Goal: Information Seeking & Learning: Learn about a topic

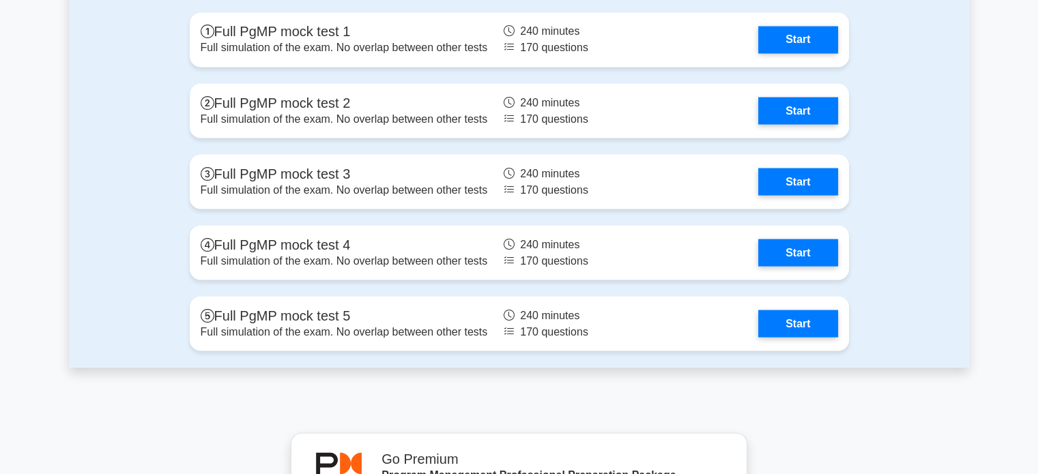
scroll to position [2578, 0]
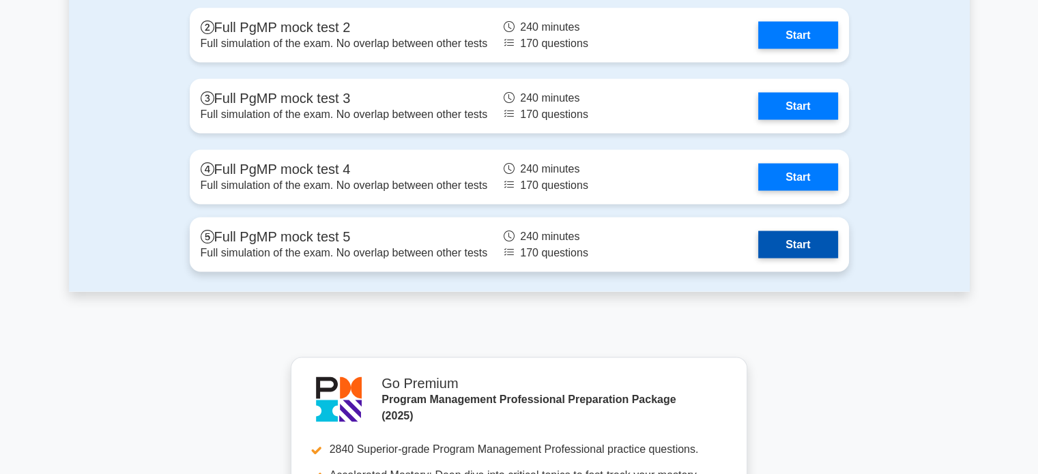
click at [801, 246] on link "Start" at bounding box center [797, 244] width 79 height 27
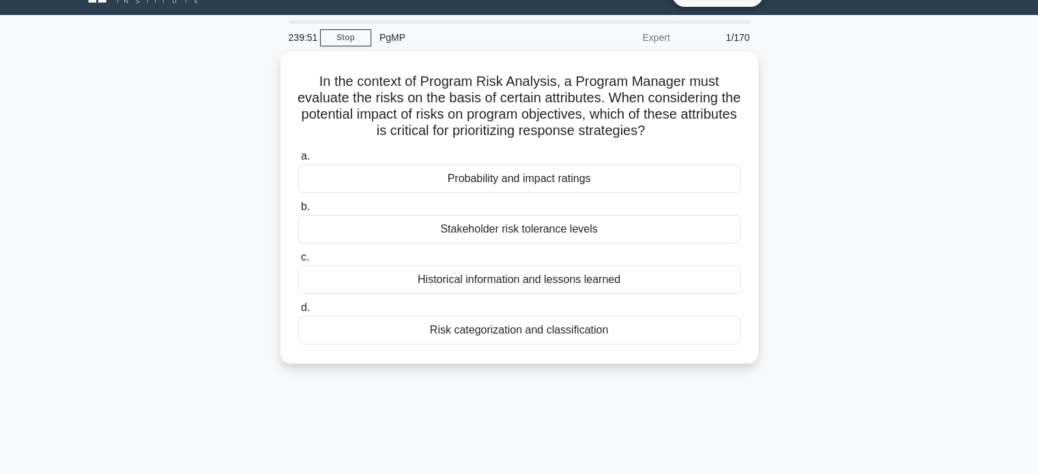
scroll to position [35, 0]
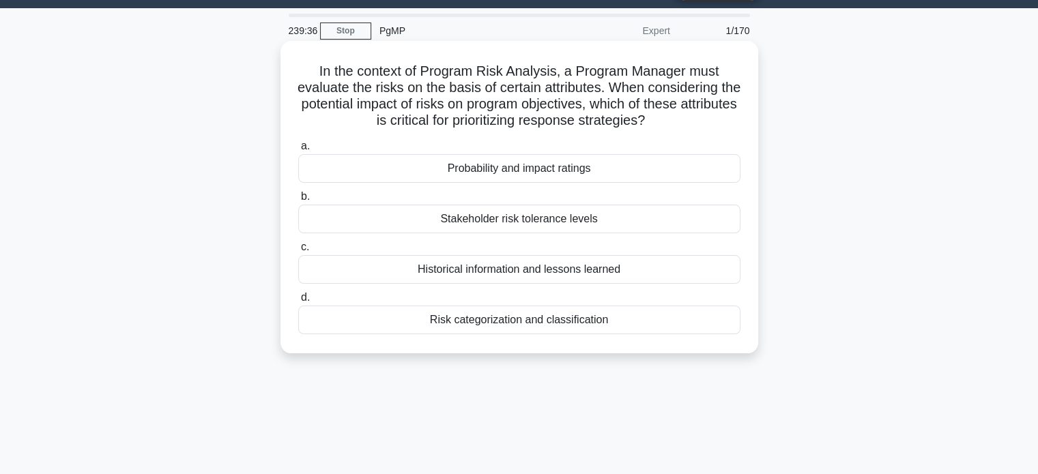
click at [645, 167] on div "Probability and impact ratings" at bounding box center [519, 168] width 442 height 29
click at [298, 151] on input "a. Probability and impact ratings" at bounding box center [298, 146] width 0 height 9
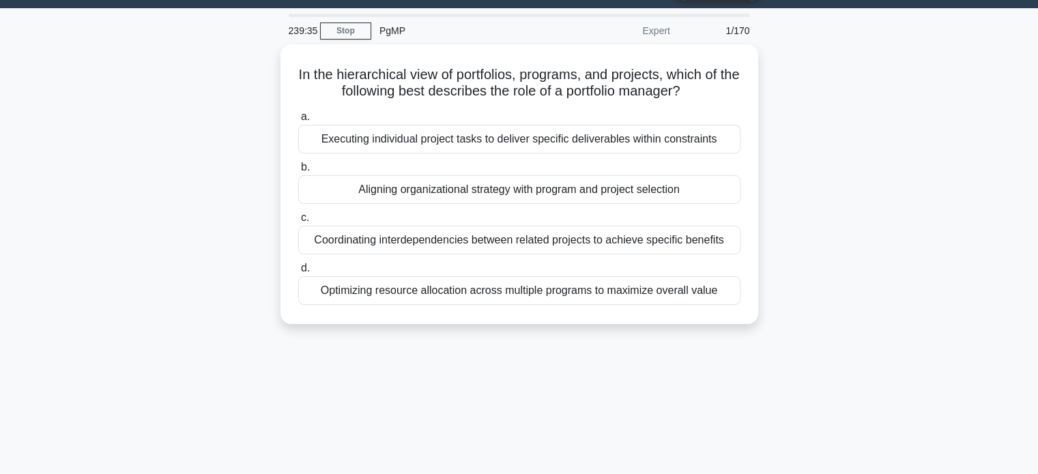
scroll to position [0, 0]
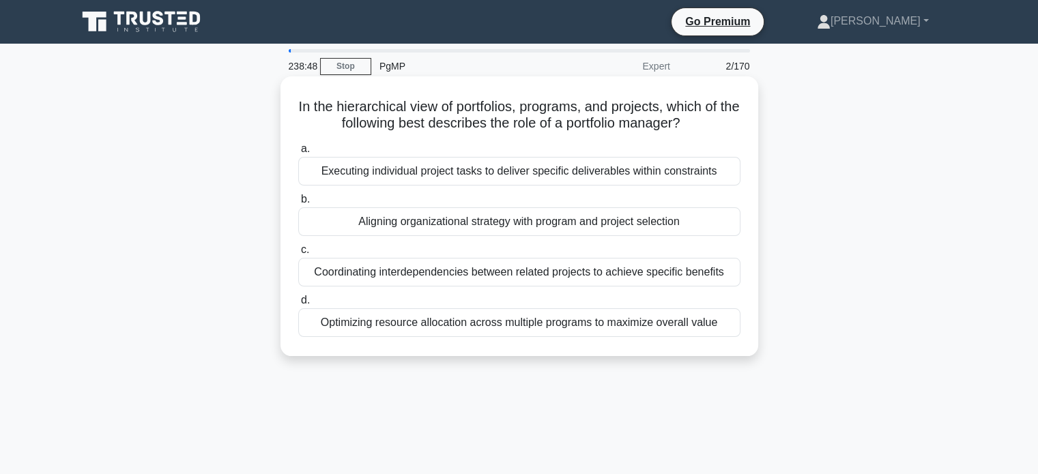
click at [711, 326] on div "Optimizing resource allocation across multiple programs to maximize overall val…" at bounding box center [519, 322] width 442 height 29
click at [298, 305] on input "d. Optimizing resource allocation across multiple programs to maximize overall …" at bounding box center [298, 300] width 0 height 9
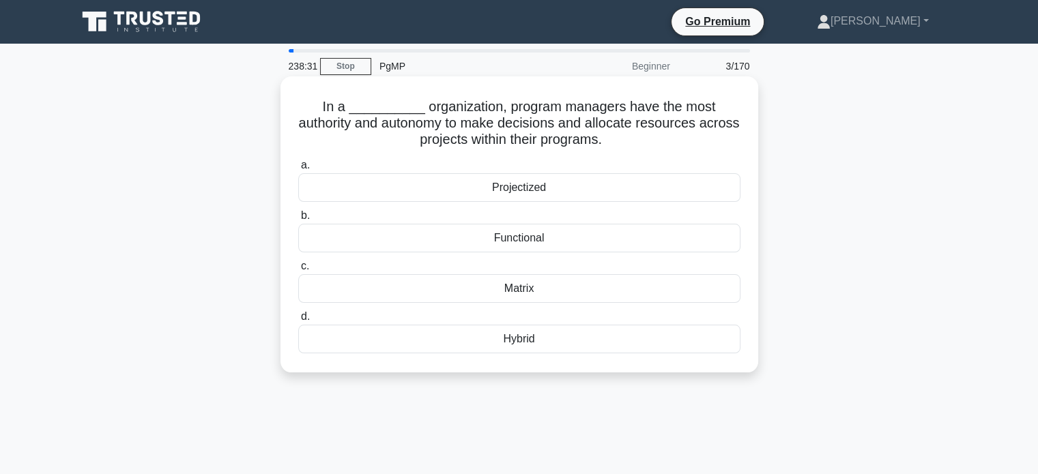
click at [678, 188] on div "Projectized" at bounding box center [519, 187] width 442 height 29
click at [298, 170] on input "a. Projectized" at bounding box center [298, 165] width 0 height 9
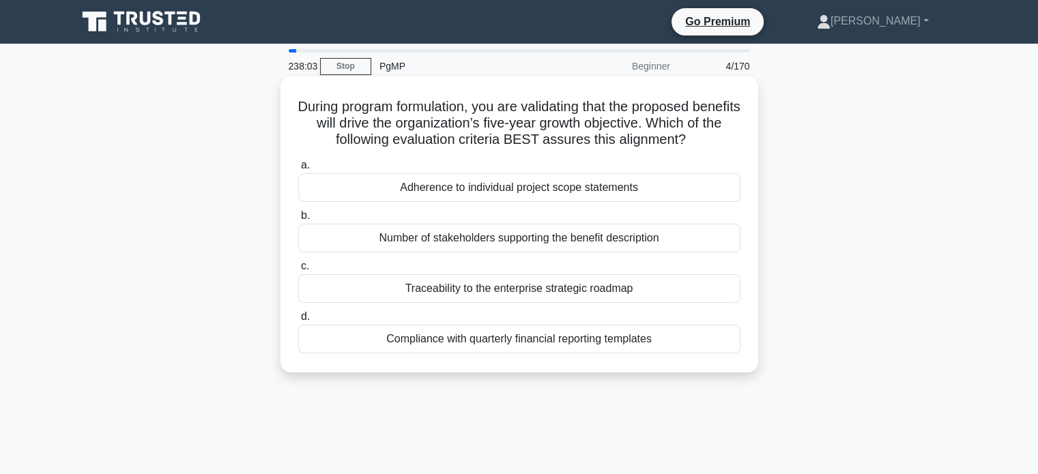
click at [659, 289] on div "Traceability to the enterprise strategic roadmap" at bounding box center [519, 288] width 442 height 29
click at [298, 271] on input "c. Traceability to the enterprise strategic roadmap" at bounding box center [298, 266] width 0 height 9
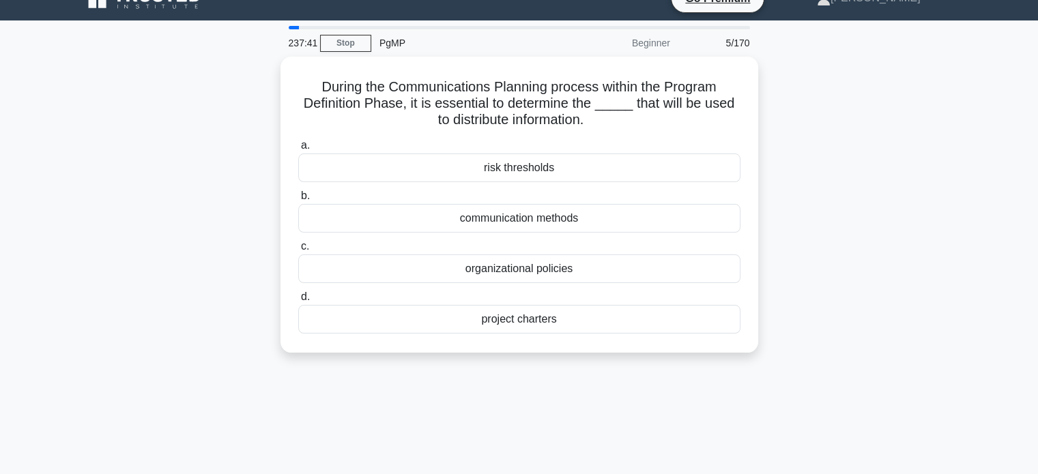
scroll to position [25, 0]
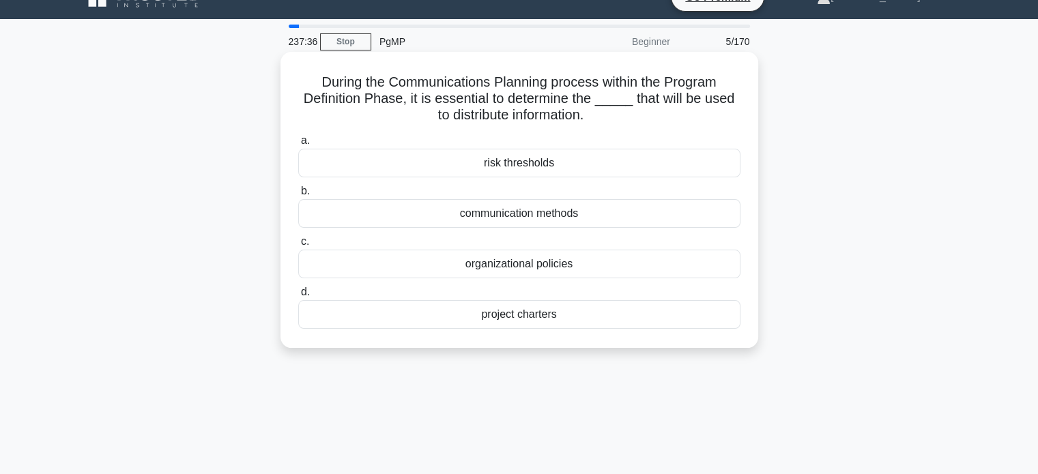
click at [614, 207] on div "communication methods" at bounding box center [519, 213] width 442 height 29
click at [298, 196] on input "b. communication methods" at bounding box center [298, 191] width 0 height 9
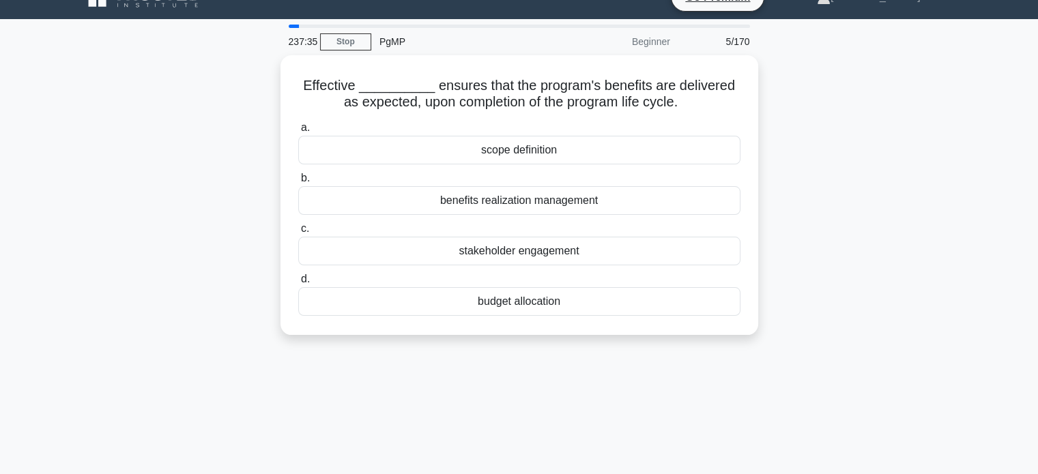
scroll to position [0, 0]
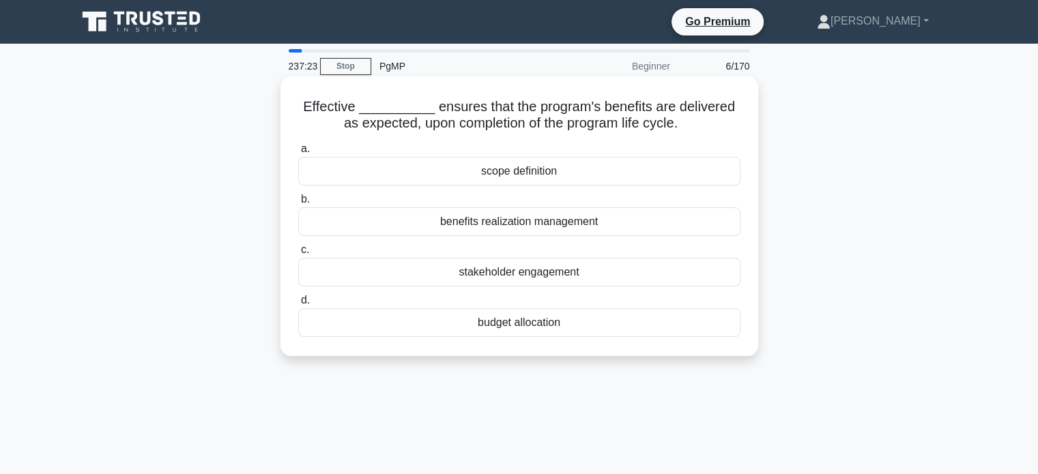
click at [628, 227] on div "benefits realization management" at bounding box center [519, 221] width 442 height 29
click at [298, 204] on input "b. benefits realization management" at bounding box center [298, 199] width 0 height 9
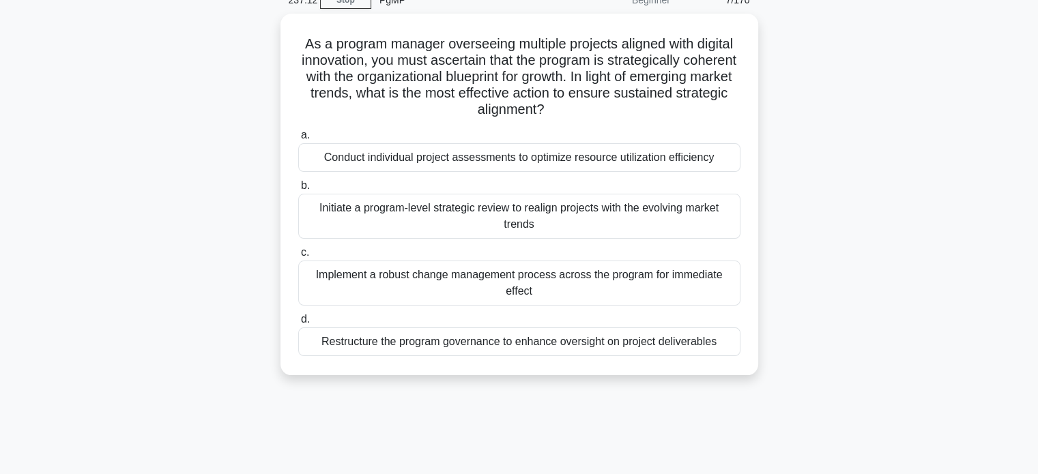
scroll to position [67, 0]
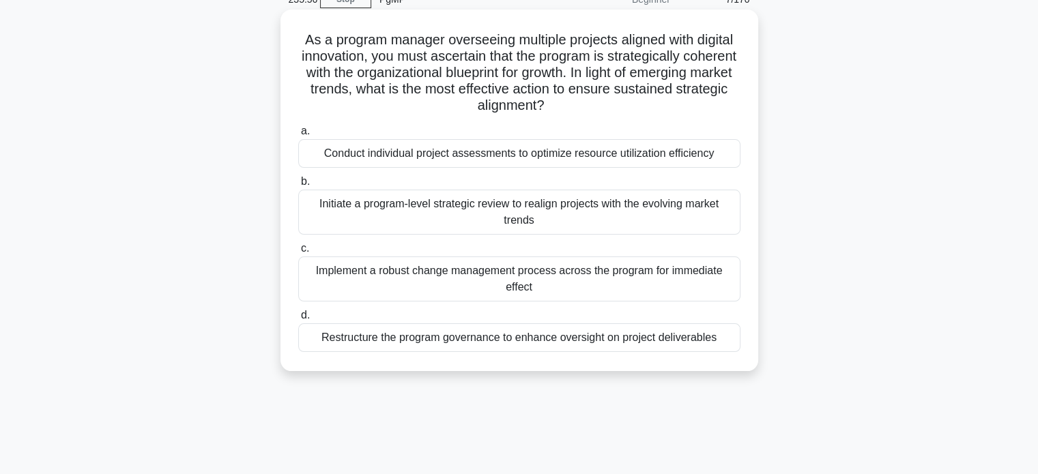
click at [674, 212] on div "Initiate a program-level strategic review to realign projects with the evolving…" at bounding box center [519, 212] width 442 height 45
click at [298, 186] on input "b. Initiate a program-level strategic review to realign projects with the evolv…" at bounding box center [298, 181] width 0 height 9
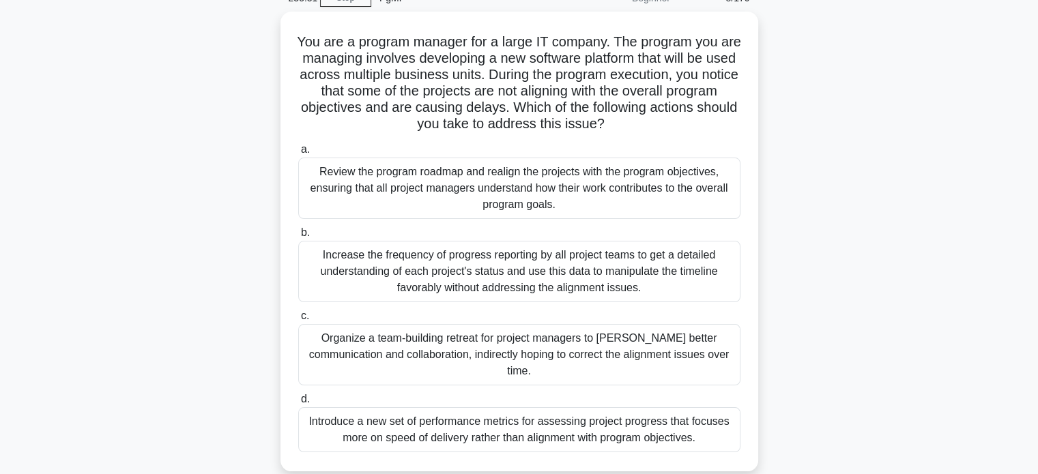
scroll to position [75, 0]
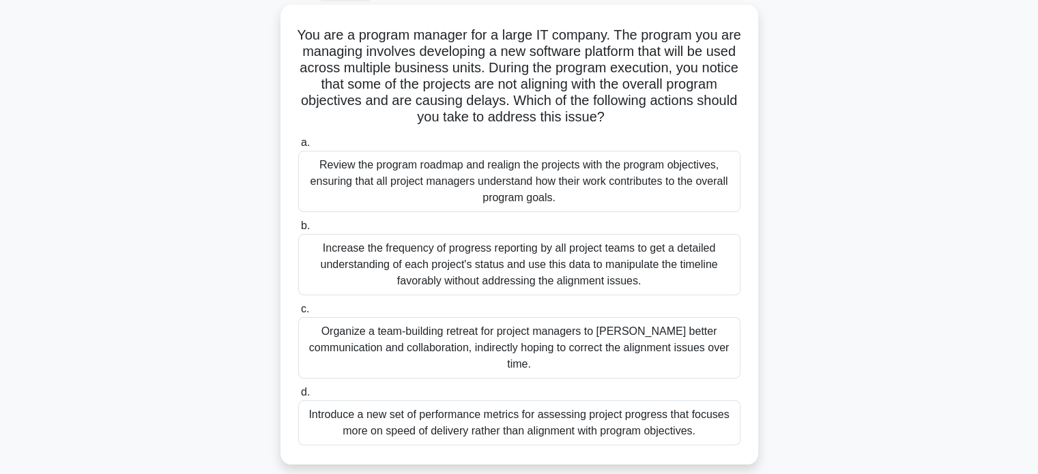
click at [917, 160] on div "You are a program manager for a large IT company. The program you are managing …" at bounding box center [519, 243] width 901 height 476
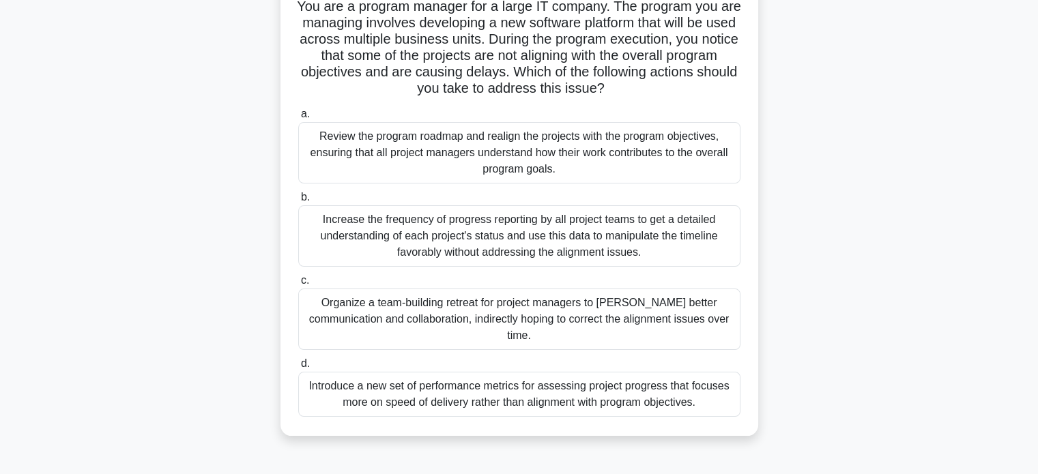
scroll to position [104, 0]
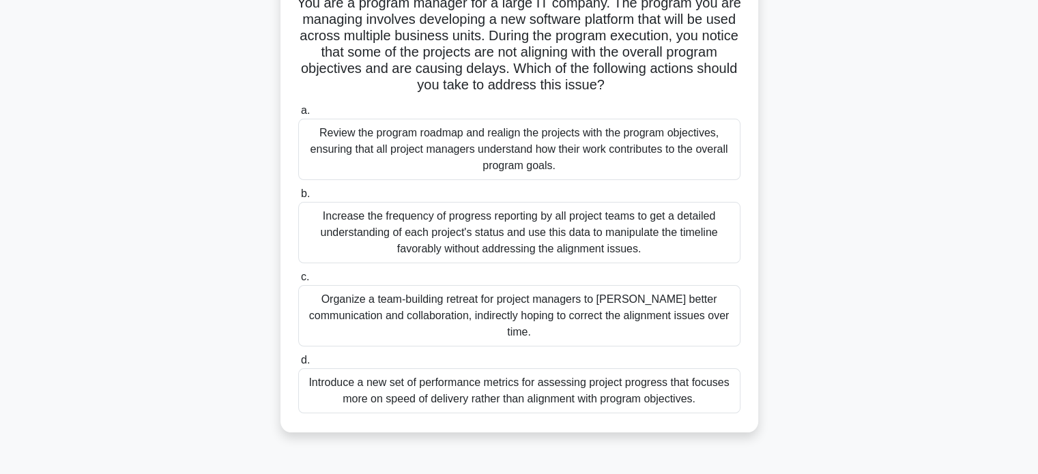
click at [709, 147] on div "Review the program roadmap and realign the projects with the program objectives…" at bounding box center [519, 149] width 442 height 61
click at [298, 115] on input "a. Review the program roadmap and realign the projects with the program objecti…" at bounding box center [298, 110] width 0 height 9
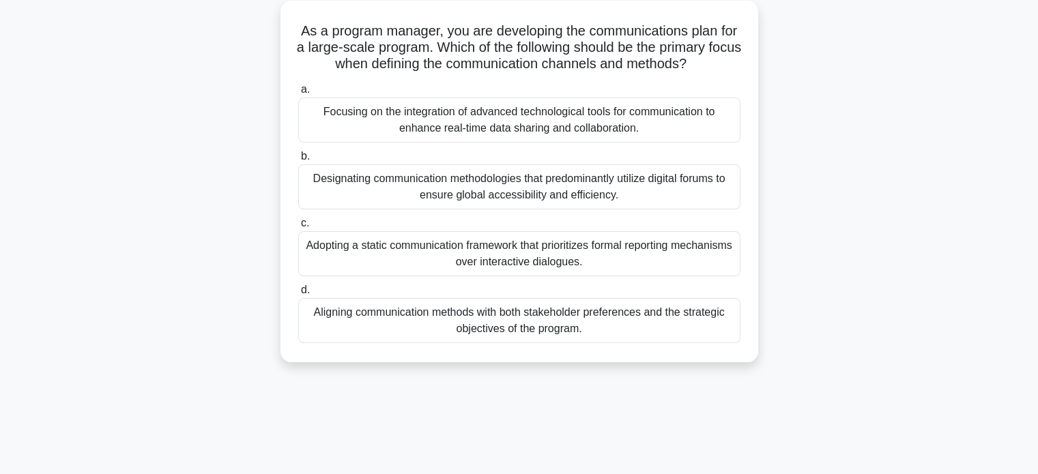
scroll to position [79, 0]
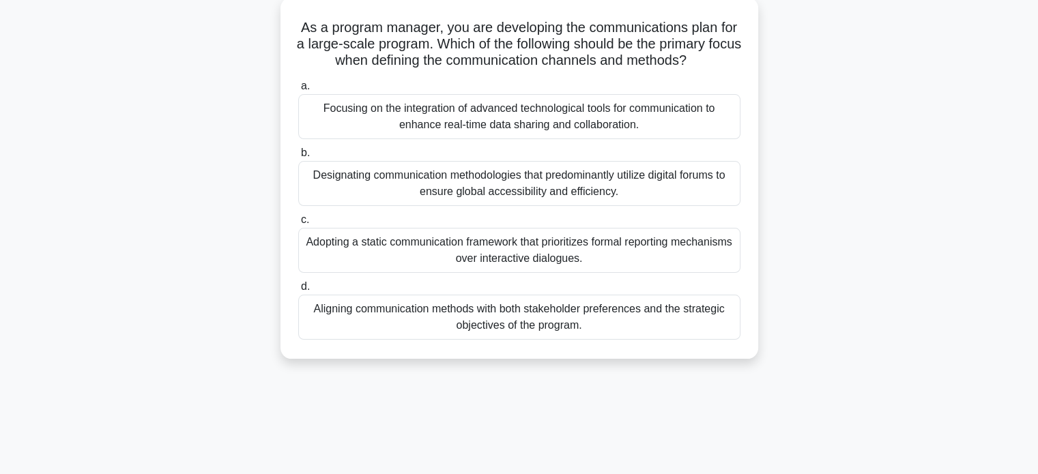
click at [664, 328] on div "Aligning communication methods with both stakeholder preferences and the strate…" at bounding box center [519, 317] width 442 height 45
click at [298, 291] on input "d. Aligning communication methods with both stakeholder preferences and the str…" at bounding box center [298, 287] width 0 height 9
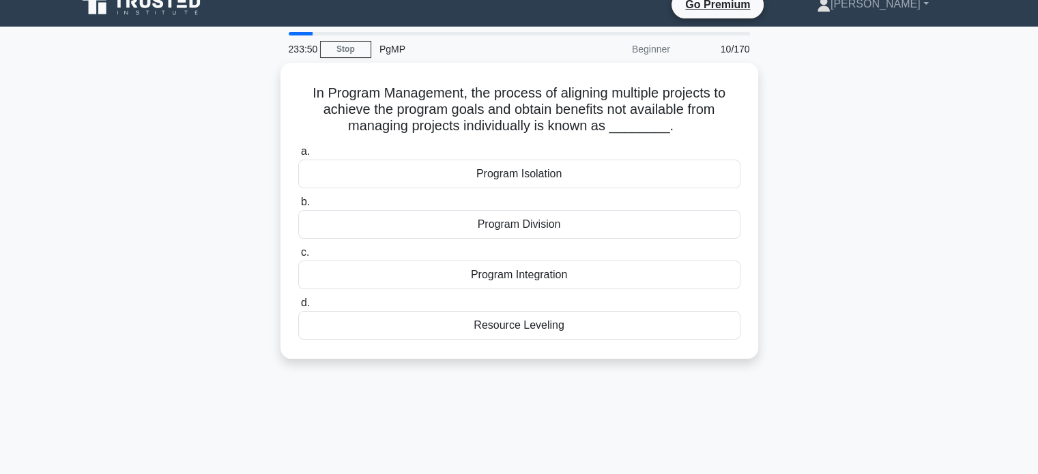
scroll to position [0, 0]
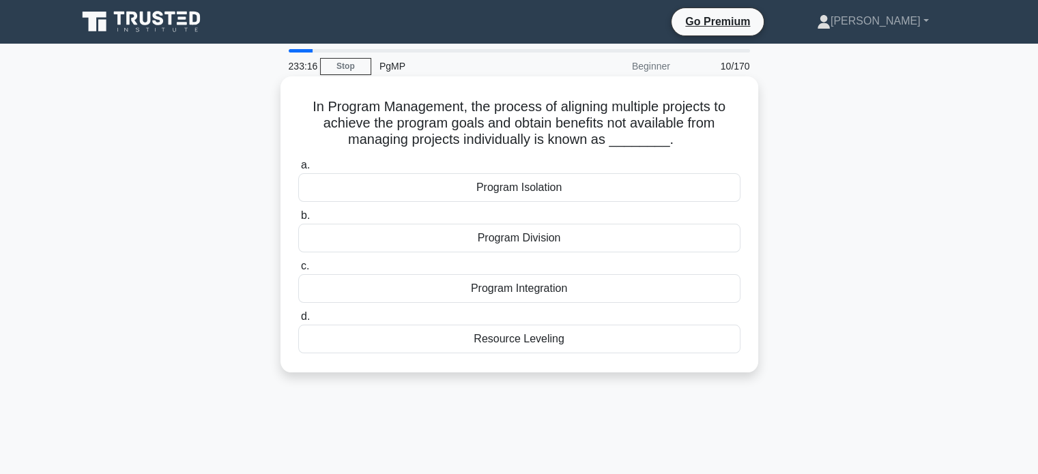
click at [574, 291] on div "Program Integration" at bounding box center [519, 288] width 442 height 29
click at [298, 271] on input "c. Program Integration" at bounding box center [298, 266] width 0 height 9
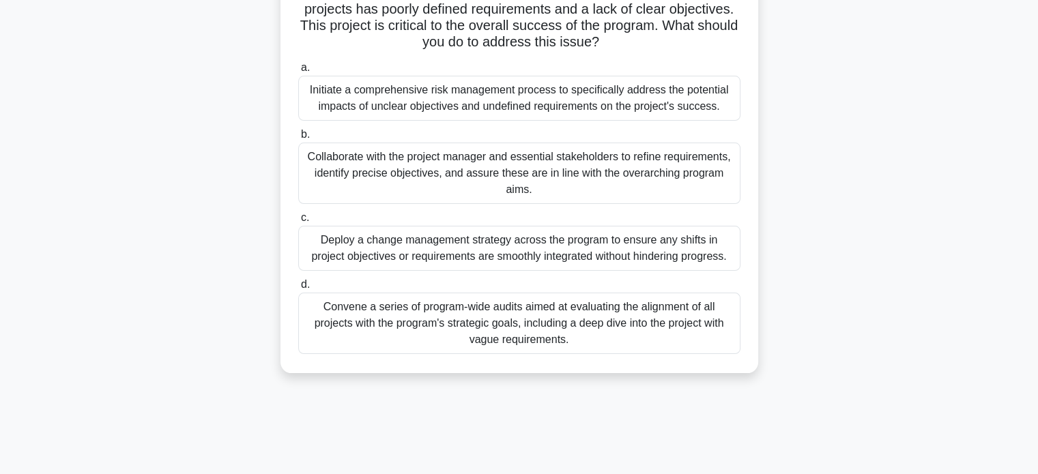
scroll to position [134, 0]
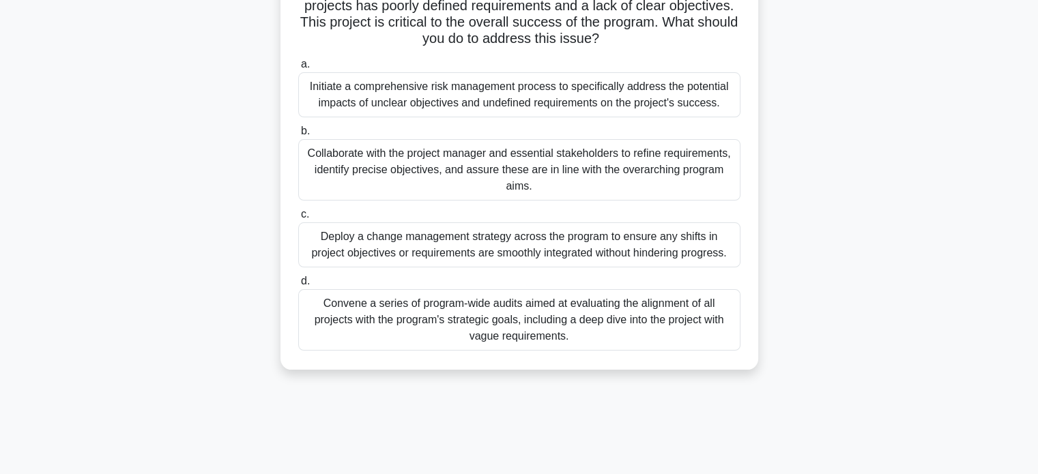
click at [652, 163] on div "Collaborate with the project manager and essential stakeholders to refine requi…" at bounding box center [519, 169] width 442 height 61
click at [298, 136] on input "b. Collaborate with the project manager and essential stakeholders to refine re…" at bounding box center [298, 131] width 0 height 9
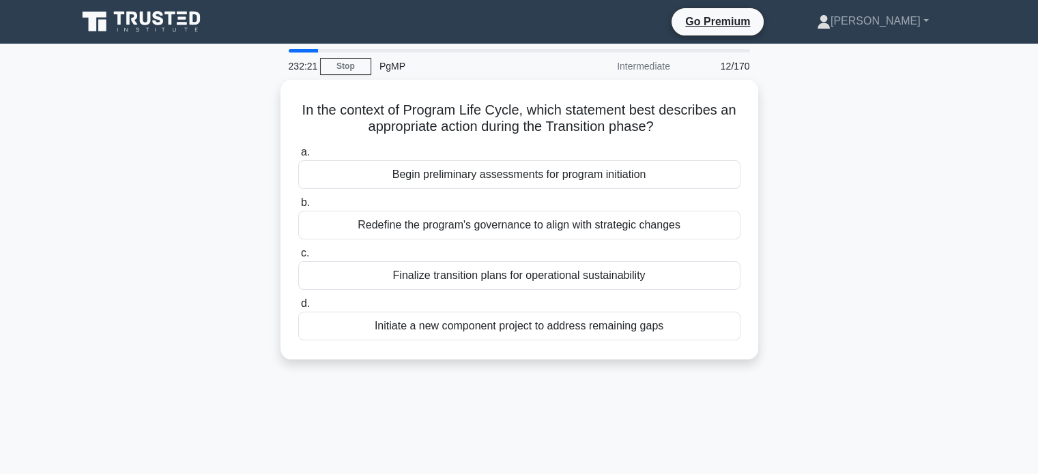
scroll to position [0, 0]
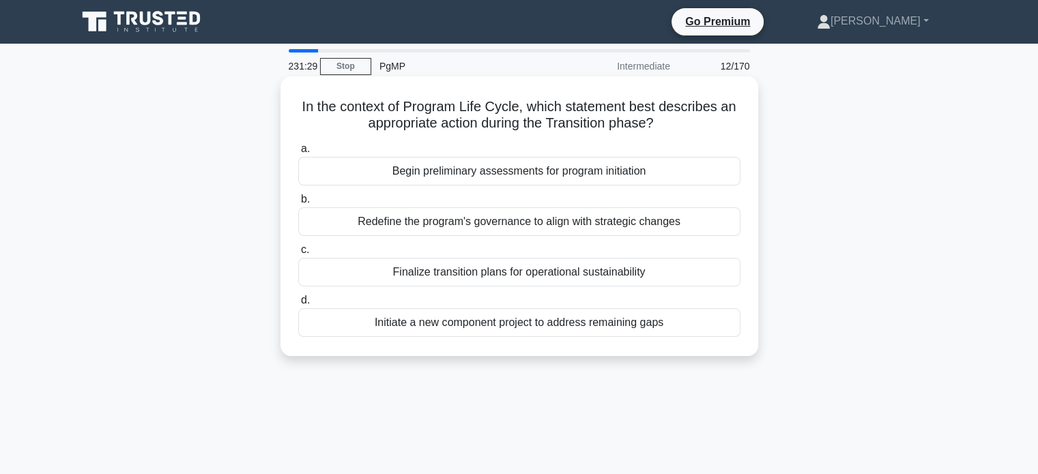
click at [710, 272] on div "Finalize transition plans for operational sustainability" at bounding box center [519, 272] width 442 height 29
click at [298, 255] on input "c. Finalize transition plans for operational sustainability" at bounding box center [298, 250] width 0 height 9
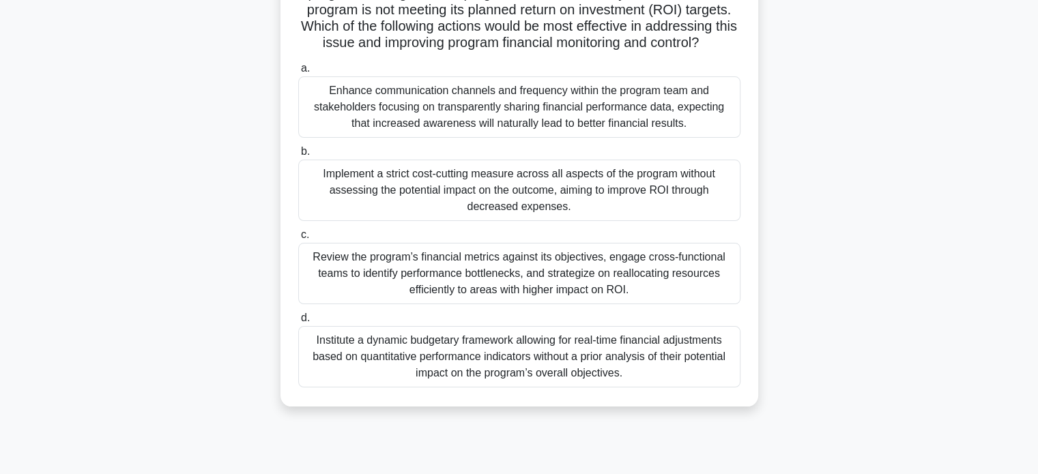
scroll to position [134, 0]
click at [843, 250] on div "As a program manager, you are overseeing a complex IT transformation program. D…" at bounding box center [519, 184] width 901 height 476
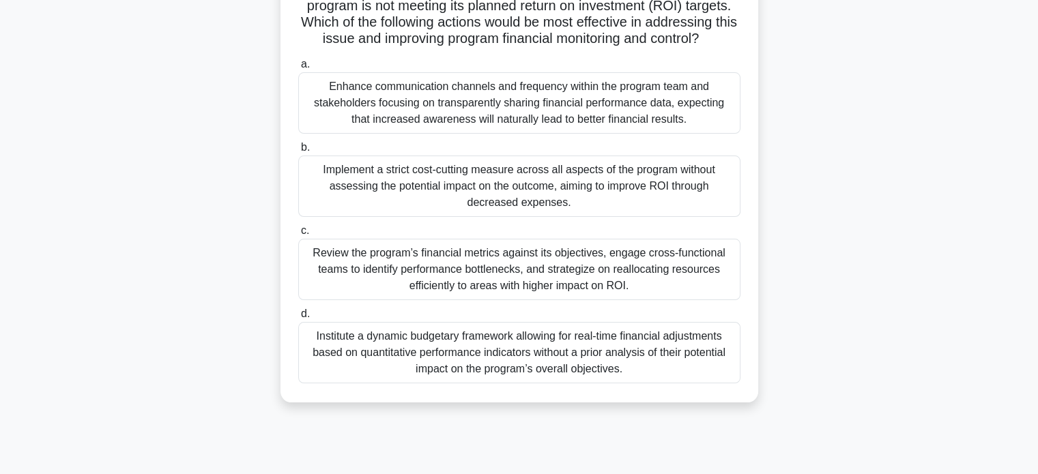
click at [634, 272] on div "Review the program’s financial metrics against its objectives, engage cross-fun…" at bounding box center [519, 269] width 442 height 61
click at [298, 235] on input "c. Review the program’s financial metrics against its objectives, engage cross-…" at bounding box center [298, 231] width 0 height 9
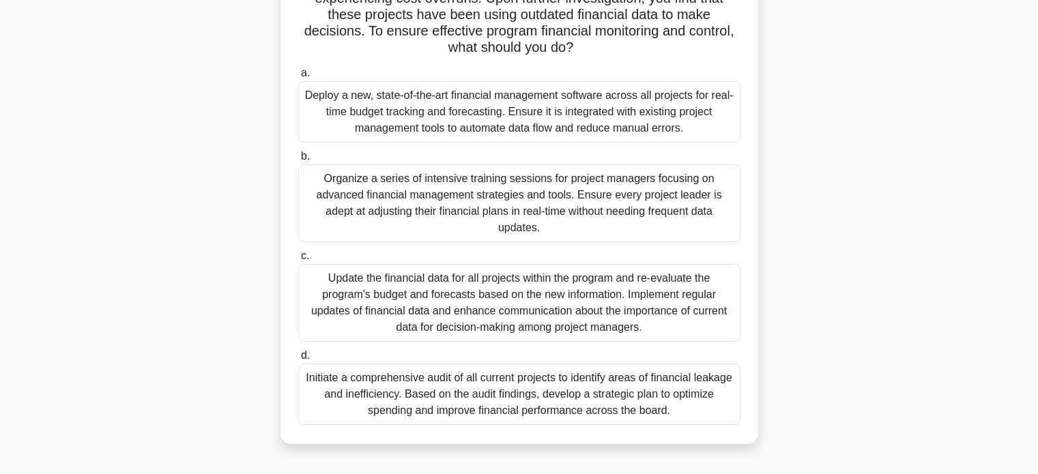
scroll to position [162, 0]
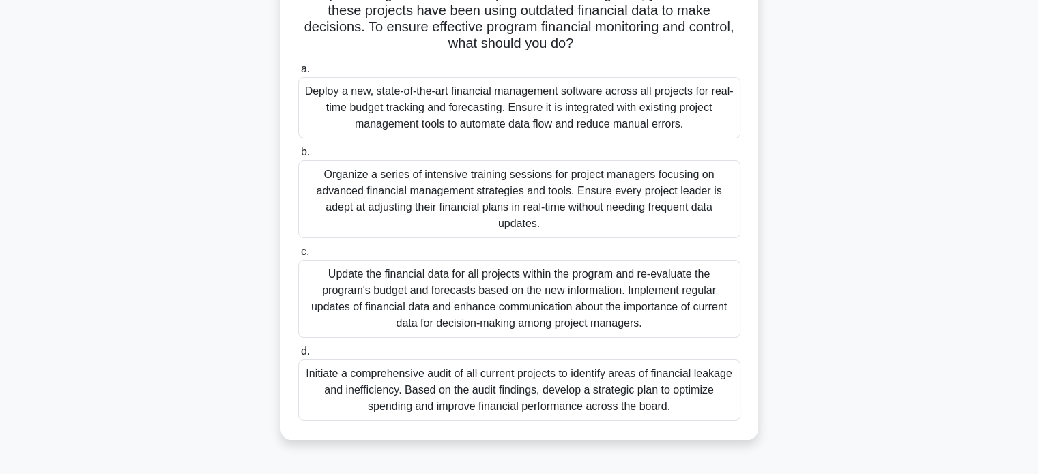
click at [600, 275] on div "Update the financial data for all projects within the program and re-evaluate t…" at bounding box center [519, 299] width 442 height 78
click at [298, 257] on input "c. Update the financial data for all projects within the program and re-evaluat…" at bounding box center [298, 252] width 0 height 9
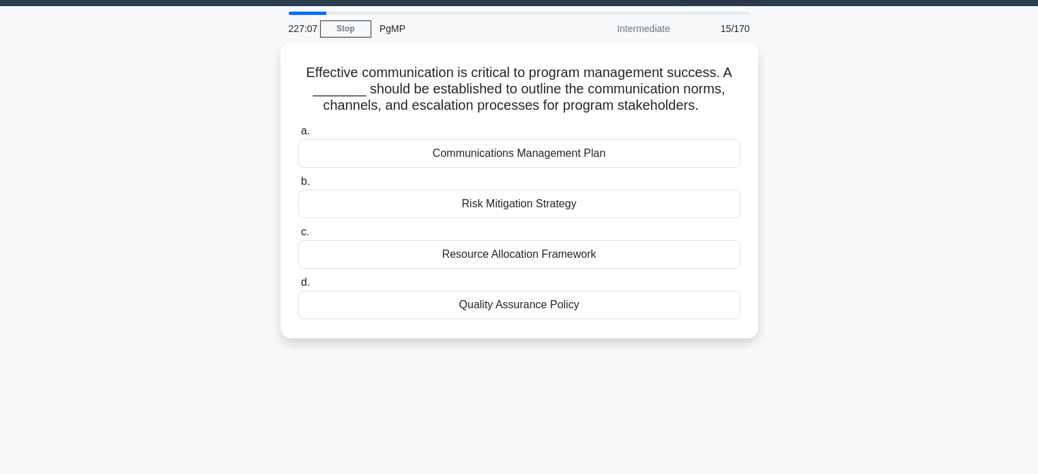
scroll to position [0, 0]
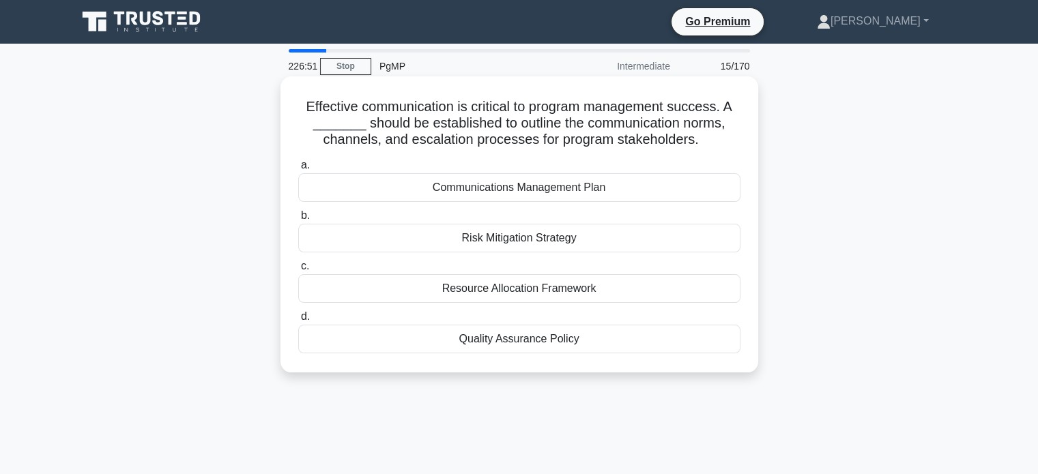
click at [680, 190] on div "Communications Management Plan" at bounding box center [519, 187] width 442 height 29
click at [298, 170] on input "a. Communications Management Plan" at bounding box center [298, 165] width 0 height 9
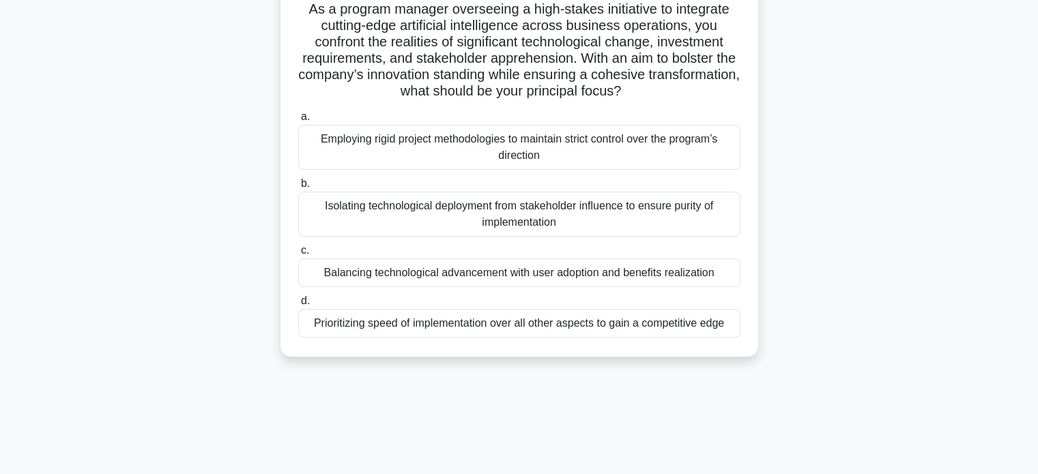
scroll to position [102, 0]
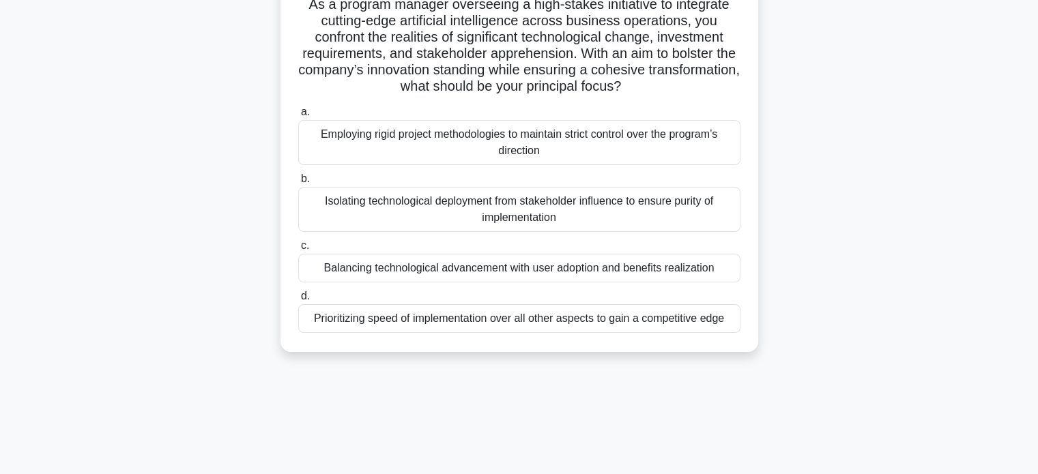
click at [637, 272] on div "Balancing technological advancement with user adoption and benefits realization" at bounding box center [519, 268] width 442 height 29
click at [298, 250] on input "c. Balancing technological advancement with user adoption and benefits realizat…" at bounding box center [298, 246] width 0 height 9
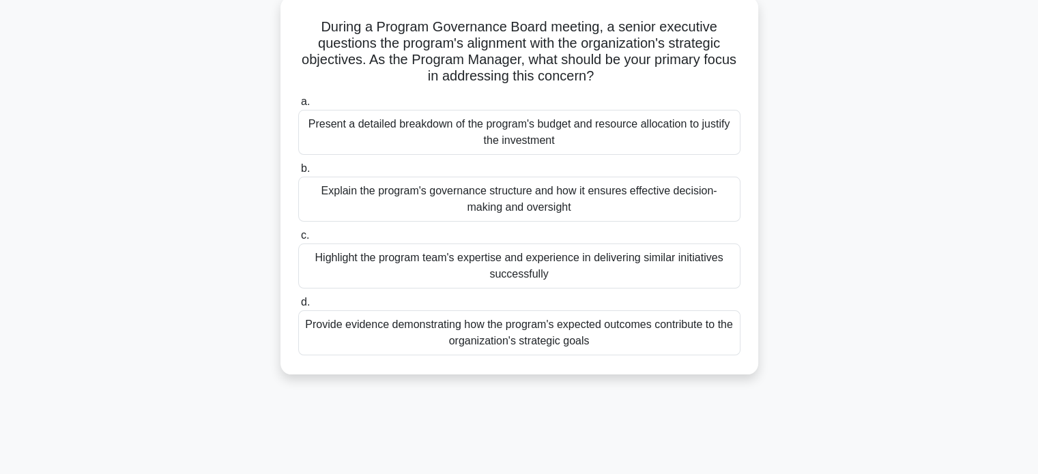
scroll to position [85, 0]
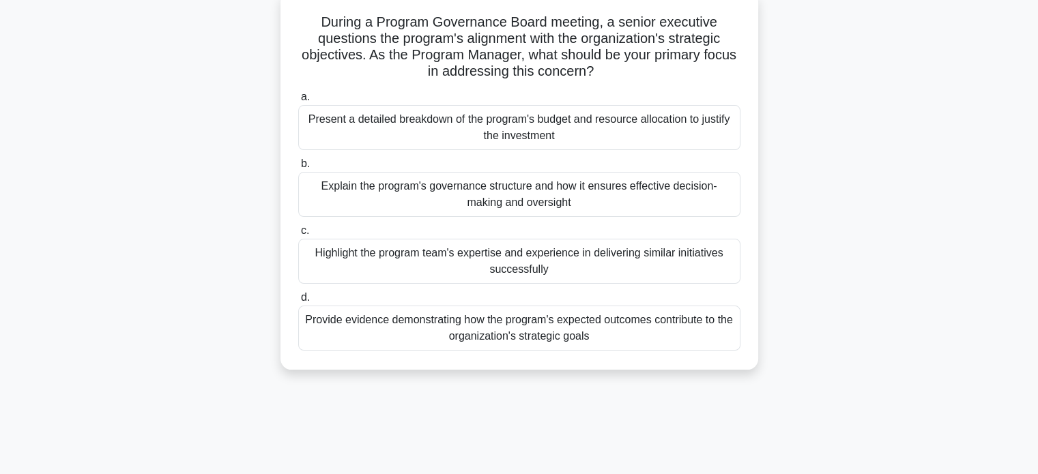
click at [617, 200] on div "Explain the program's governance structure and how it ensures effective decisio…" at bounding box center [519, 194] width 442 height 45
click at [298, 169] on input "b. Explain the program's governance structure and how it ensures effective deci…" at bounding box center [298, 164] width 0 height 9
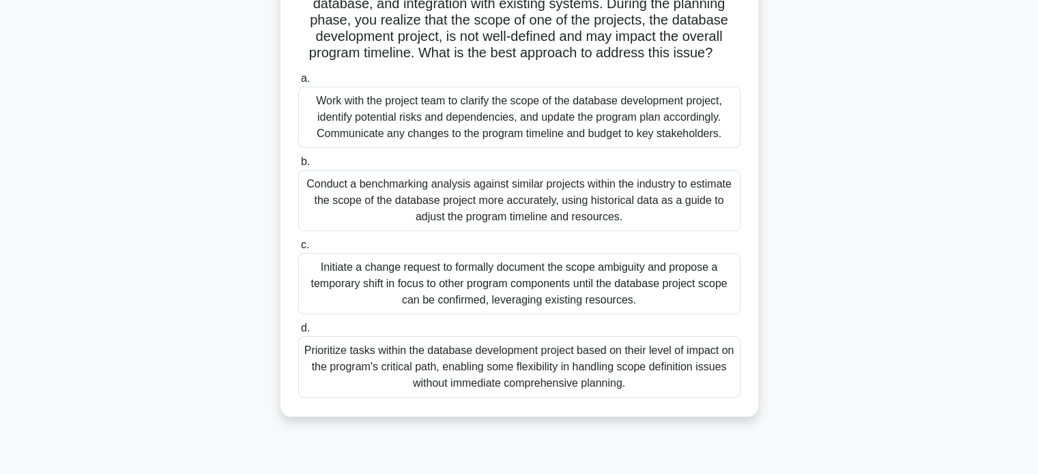
scroll to position [159, 0]
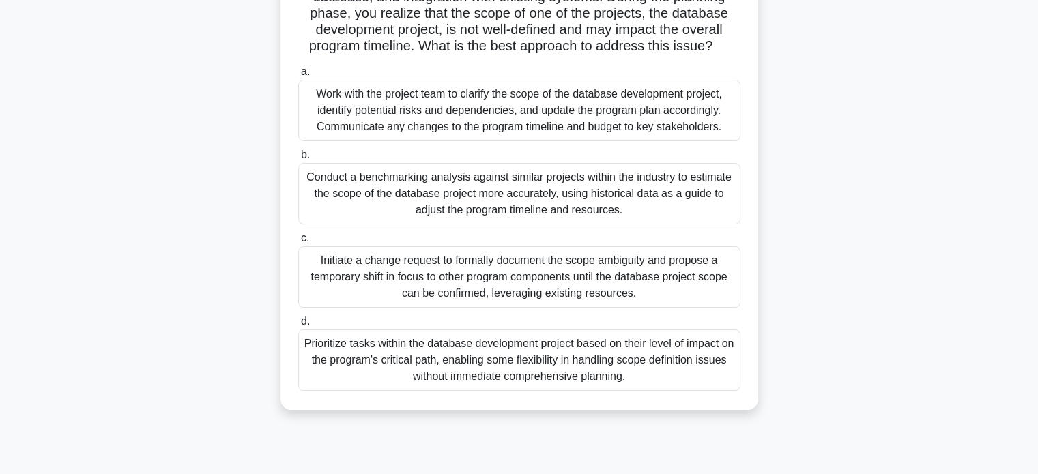
click at [644, 119] on div "Work with the project team to clarify the scope of the database development pro…" at bounding box center [519, 110] width 442 height 61
click at [298, 76] on input "a. Work with the project team to clarify the scope of the database development …" at bounding box center [298, 72] width 0 height 9
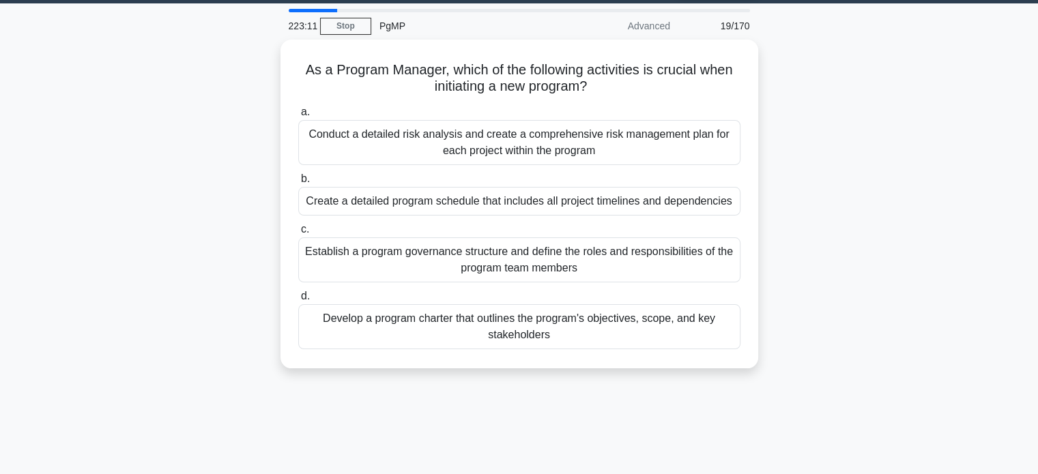
scroll to position [76, 0]
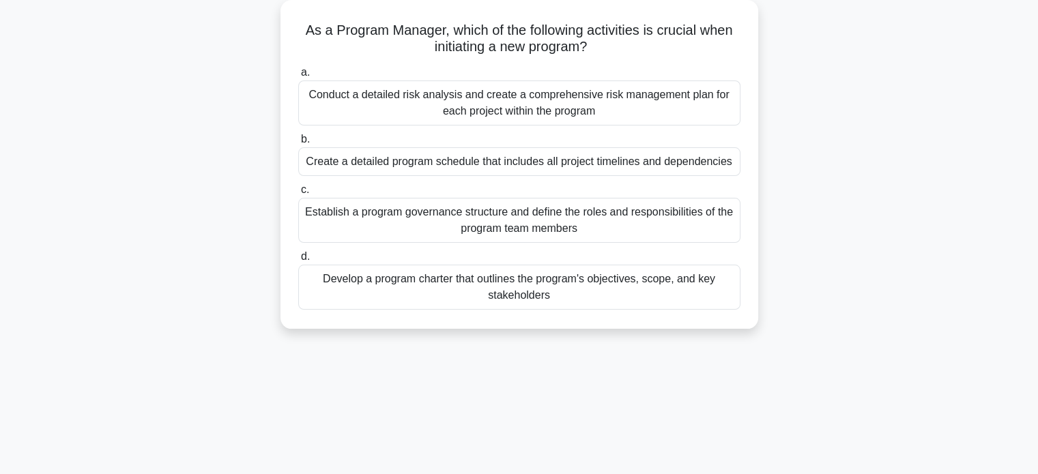
click at [642, 300] on div "Develop a program charter that outlines the program's objectives, scope, and ke…" at bounding box center [519, 287] width 442 height 45
click at [298, 261] on input "d. Develop a program charter that outlines the program's objectives, scope, and…" at bounding box center [298, 257] width 0 height 9
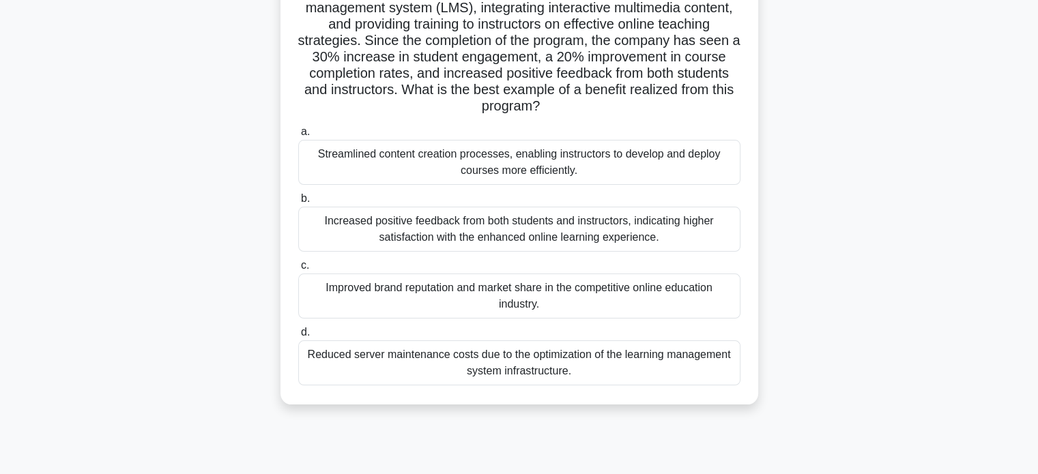
scroll to position [136, 0]
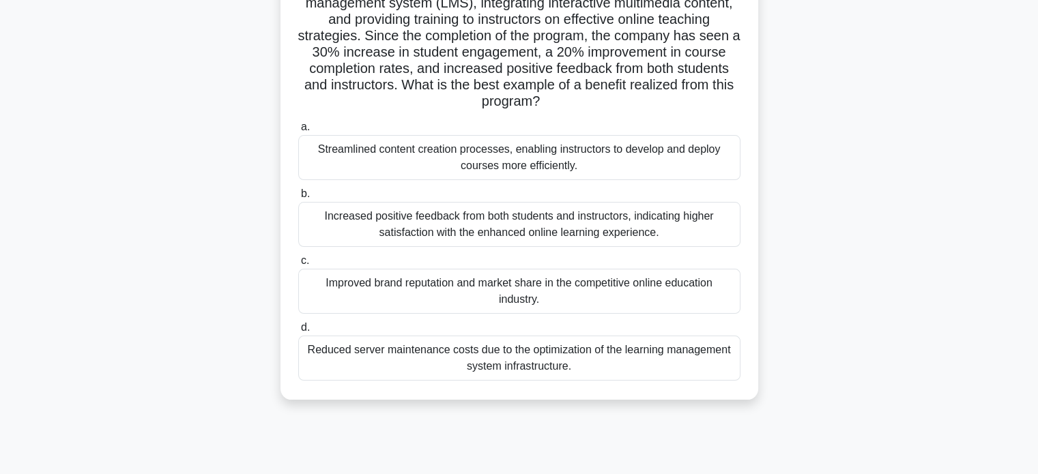
click at [663, 231] on div "Increased positive feedback from both students and instructors, indicating high…" at bounding box center [519, 224] width 442 height 45
click at [298, 199] on input "b. Increased positive feedback from both students and instructors, indicating h…" at bounding box center [298, 194] width 0 height 9
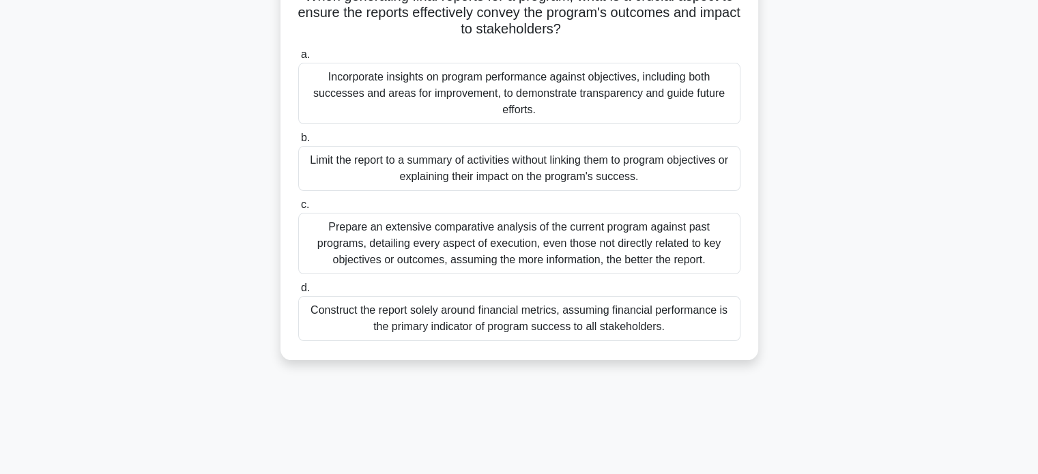
scroll to position [115, 0]
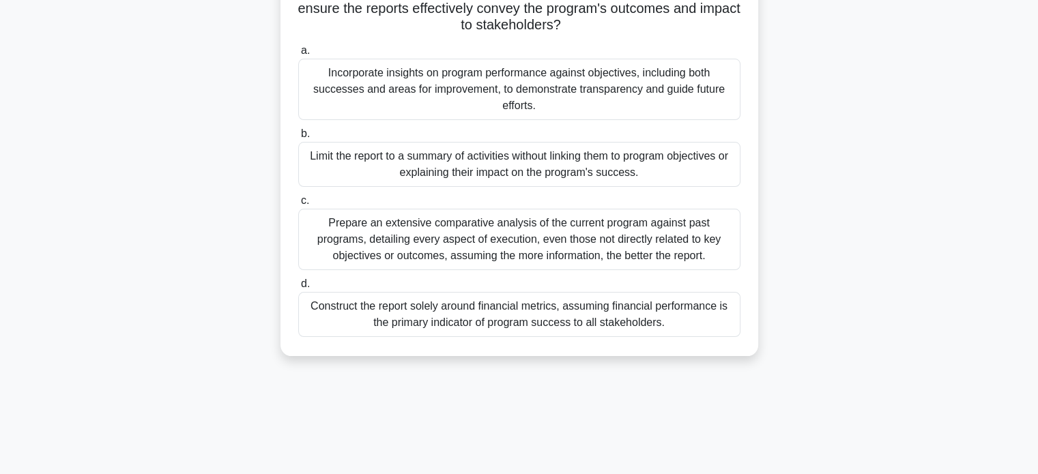
click at [702, 92] on div "Incorporate insights on program performance against objectives, including both …" at bounding box center [519, 89] width 442 height 61
click at [298, 55] on input "a. Incorporate insights on program performance against objectives, including bo…" at bounding box center [298, 50] width 0 height 9
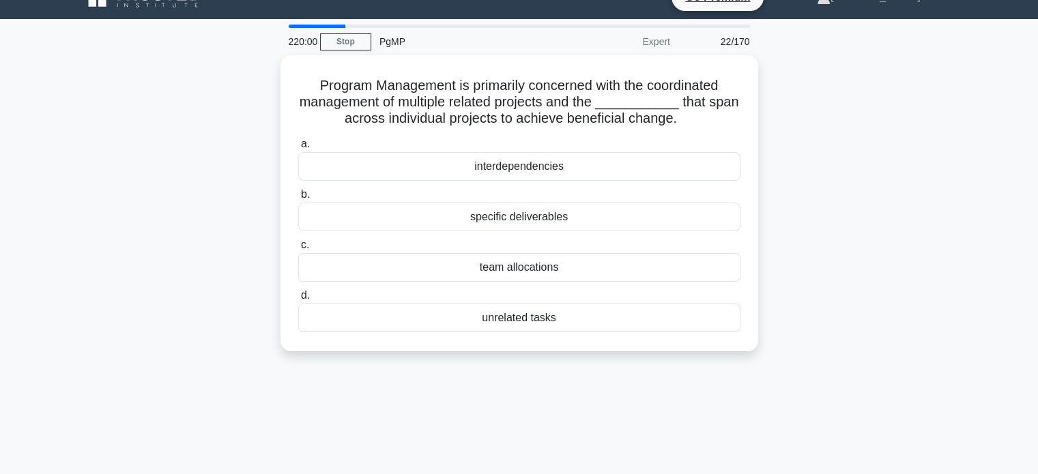
scroll to position [26, 0]
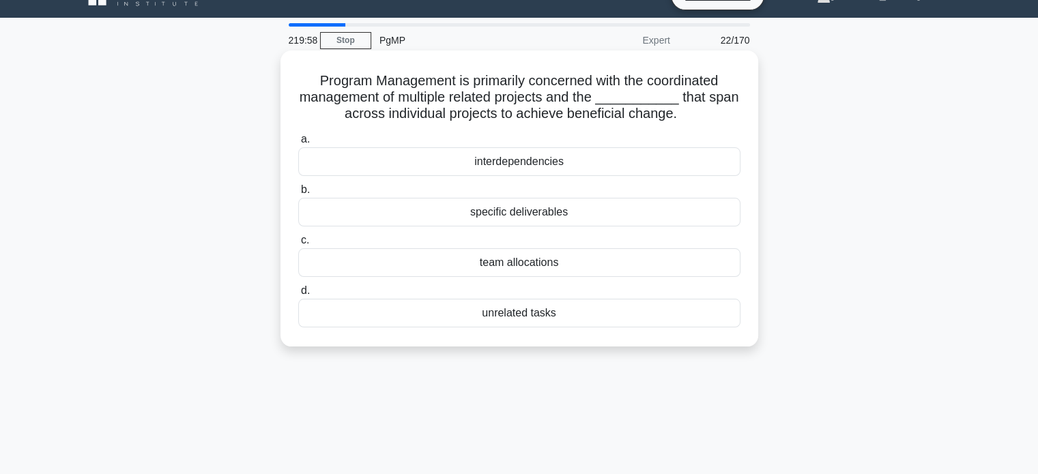
click at [600, 167] on div "interdependencies" at bounding box center [519, 161] width 442 height 29
click at [298, 144] on input "a. interdependencies" at bounding box center [298, 139] width 0 height 9
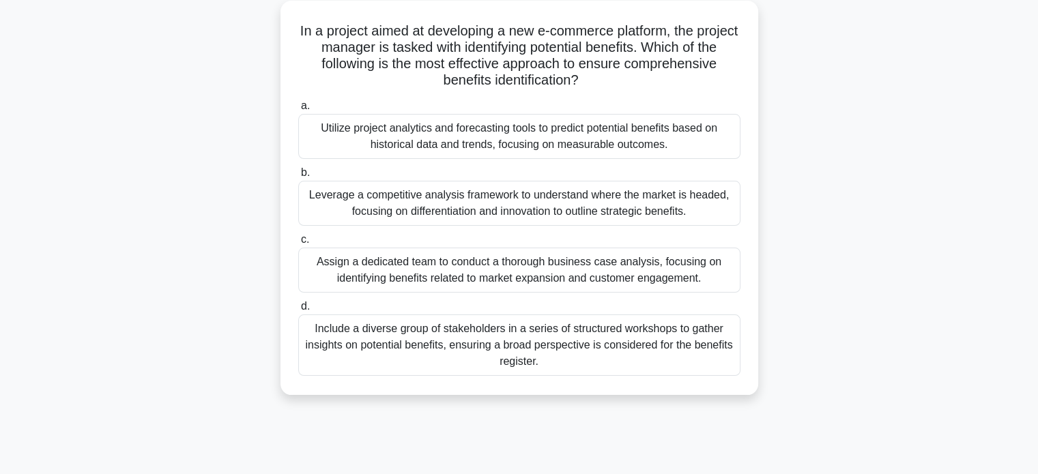
scroll to position [82, 0]
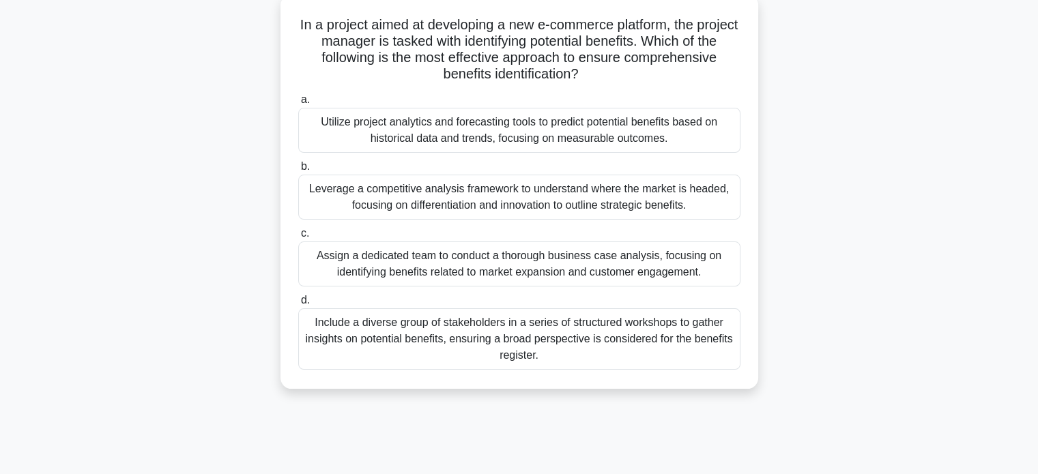
click at [631, 351] on div "Include a diverse group of stakeholders in a series of structured workshops to …" at bounding box center [519, 338] width 442 height 61
click at [298, 305] on input "d. Include a diverse group of stakeholders in a series of structured workshops …" at bounding box center [298, 300] width 0 height 9
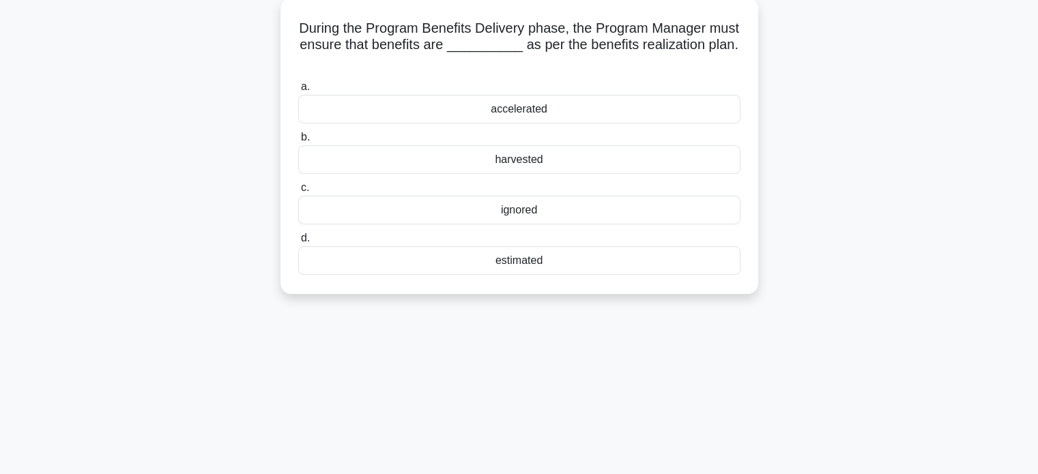
scroll to position [0, 0]
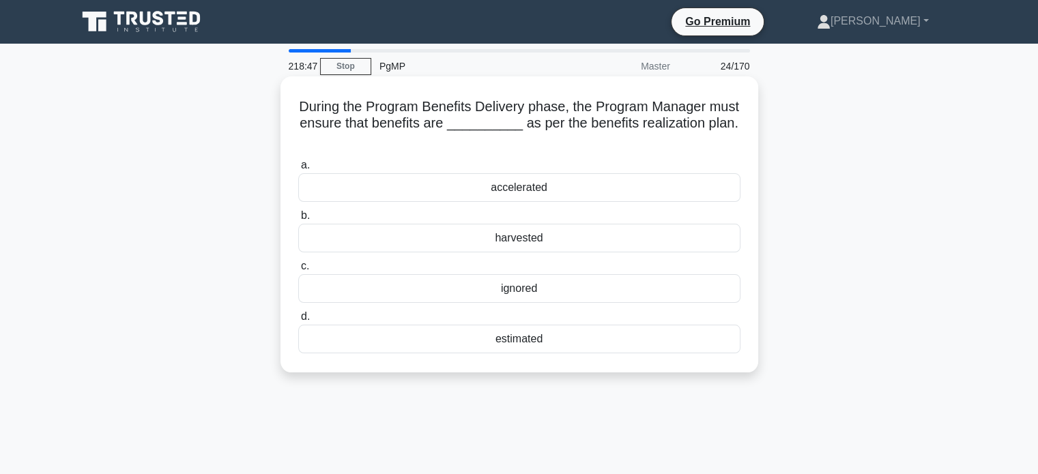
click at [568, 244] on div "harvested" at bounding box center [519, 238] width 442 height 29
click at [298, 220] on input "b. harvested" at bounding box center [298, 216] width 0 height 9
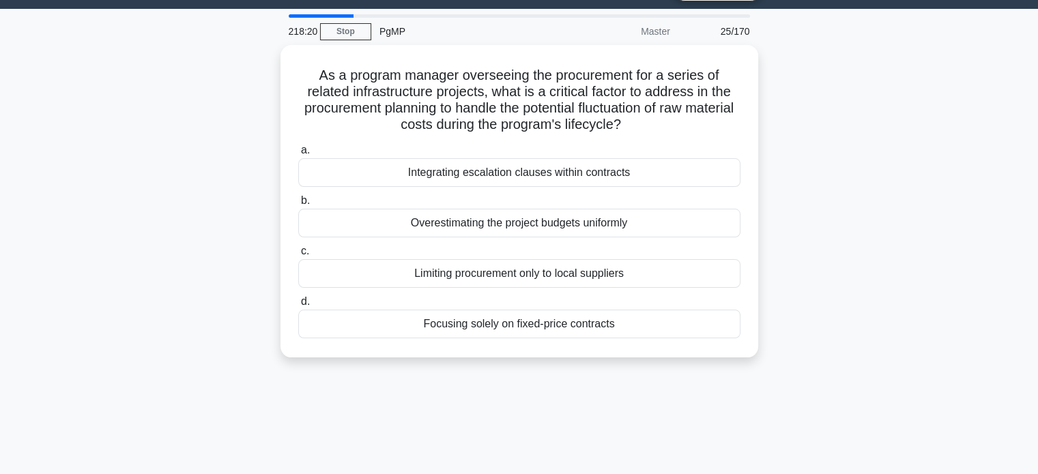
scroll to position [35, 0]
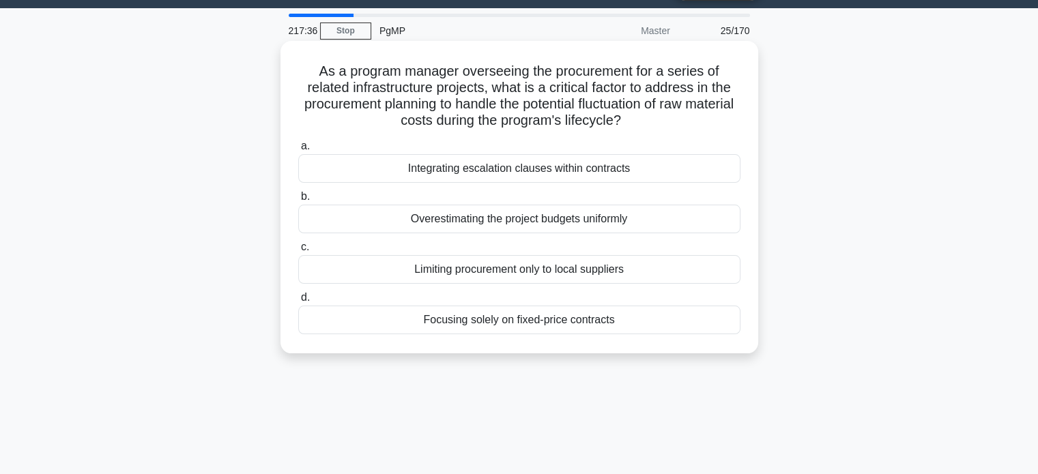
click at [674, 165] on div "Integrating escalation clauses within contracts" at bounding box center [519, 168] width 442 height 29
click at [298, 151] on input "a. Integrating escalation clauses within contracts" at bounding box center [298, 146] width 0 height 9
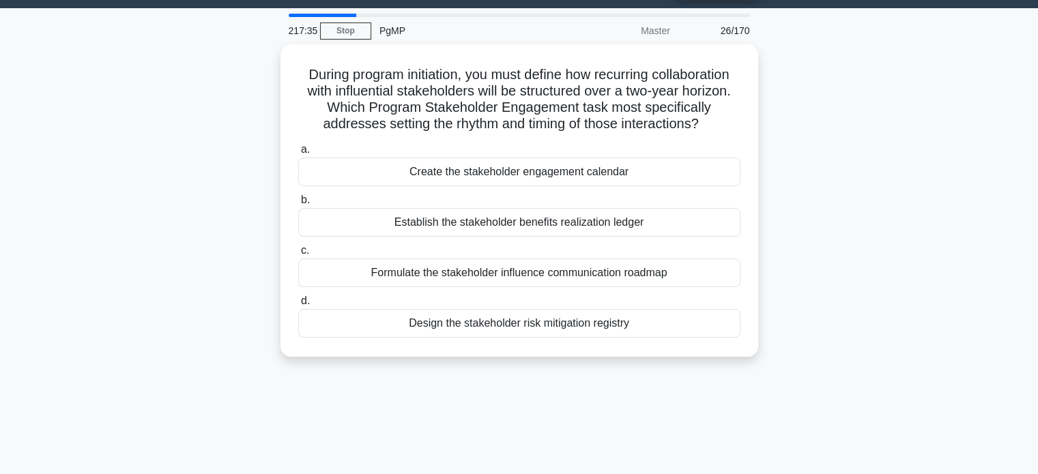
scroll to position [0, 0]
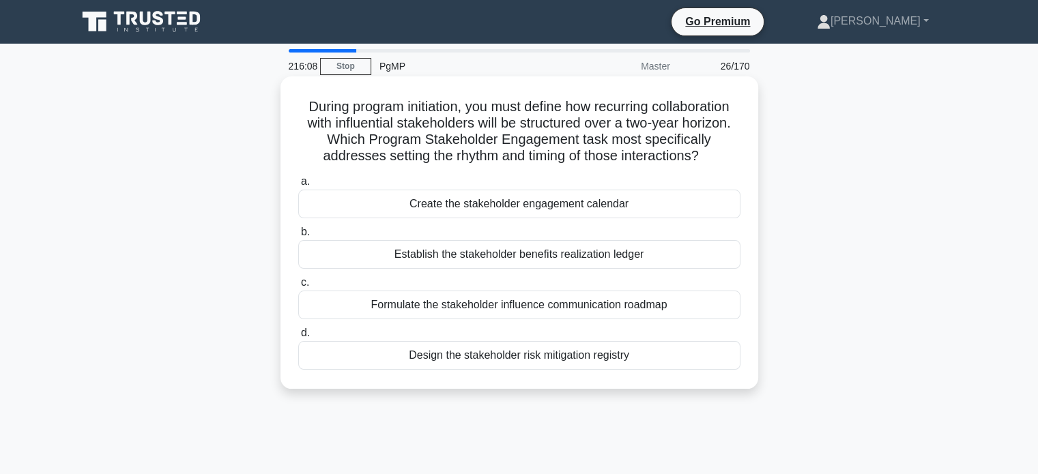
click at [573, 311] on div "Formulate the stakeholder influence communication roadmap" at bounding box center [519, 305] width 442 height 29
click at [298, 287] on input "c. Formulate the stakeholder influence communication roadmap" at bounding box center [298, 282] width 0 height 9
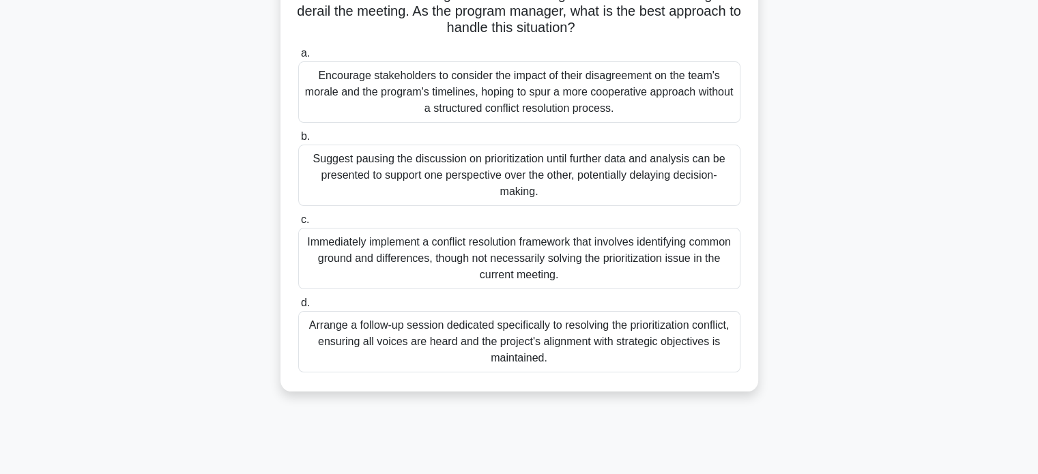
scroll to position [166, 0]
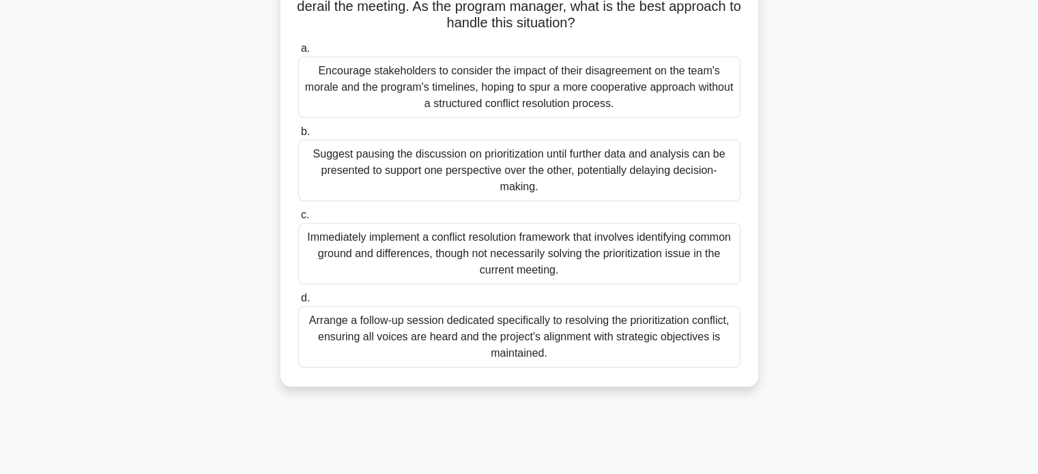
click at [669, 324] on div "Arrange a follow-up session dedicated specifically to resolving the prioritizat…" at bounding box center [519, 336] width 442 height 61
click at [298, 303] on input "d. Arrange a follow-up session dedicated specifically to resolving the prioriti…" at bounding box center [298, 298] width 0 height 9
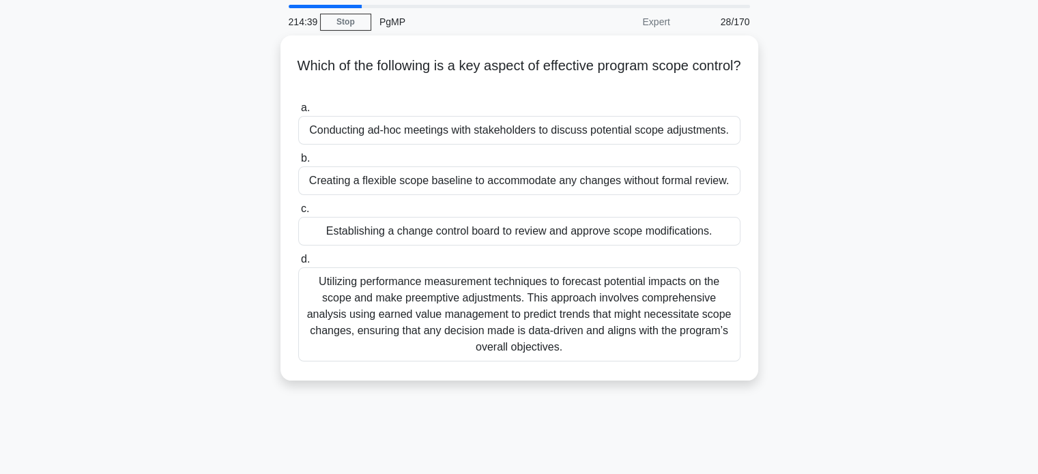
scroll to position [47, 0]
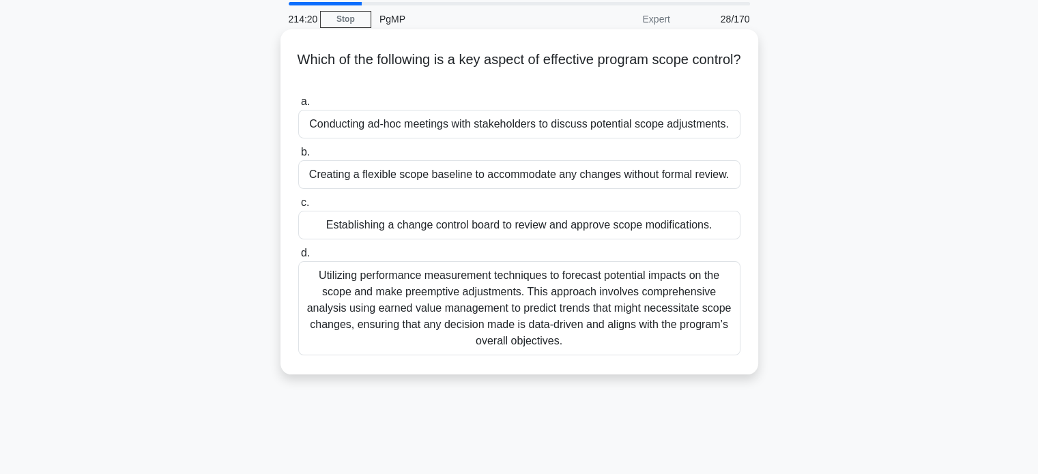
click at [633, 218] on div "Establishing a change control board to review and approve scope modifications." at bounding box center [519, 225] width 442 height 29
click at [298, 207] on input "c. Establishing a change control board to review and approve scope modification…" at bounding box center [298, 203] width 0 height 9
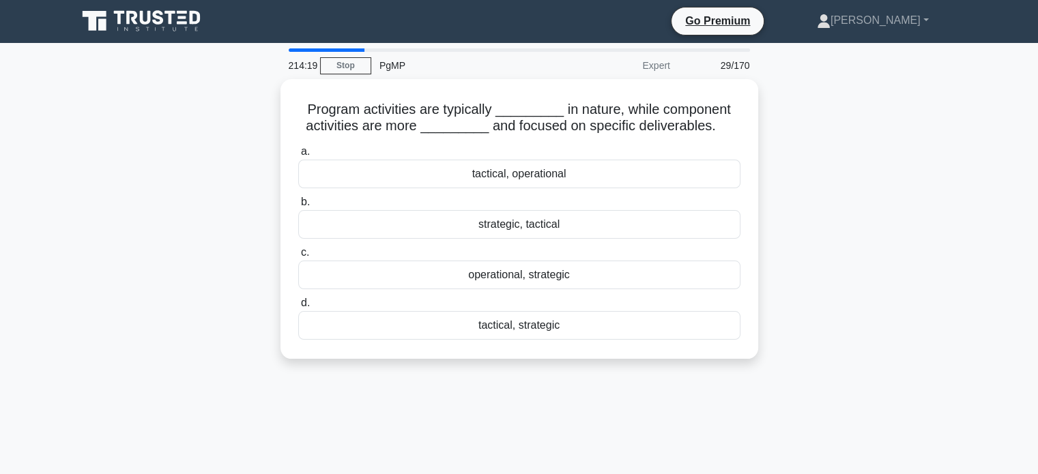
scroll to position [0, 0]
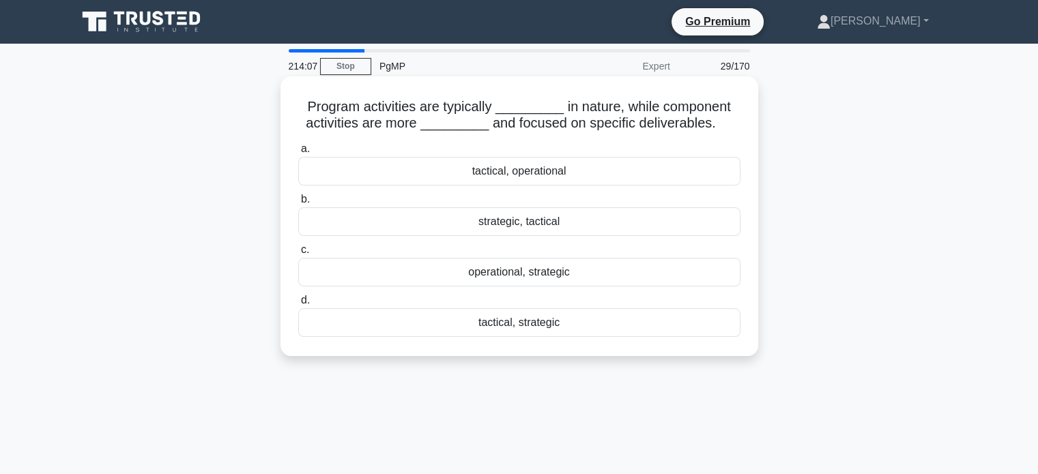
click at [621, 223] on div "strategic, tactical" at bounding box center [519, 221] width 442 height 29
click at [298, 204] on input "b. strategic, tactical" at bounding box center [298, 199] width 0 height 9
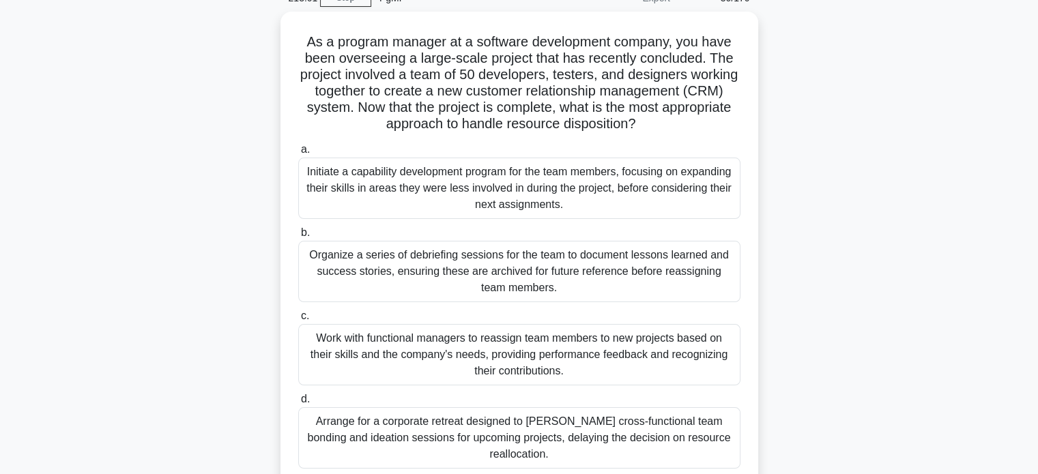
scroll to position [53, 0]
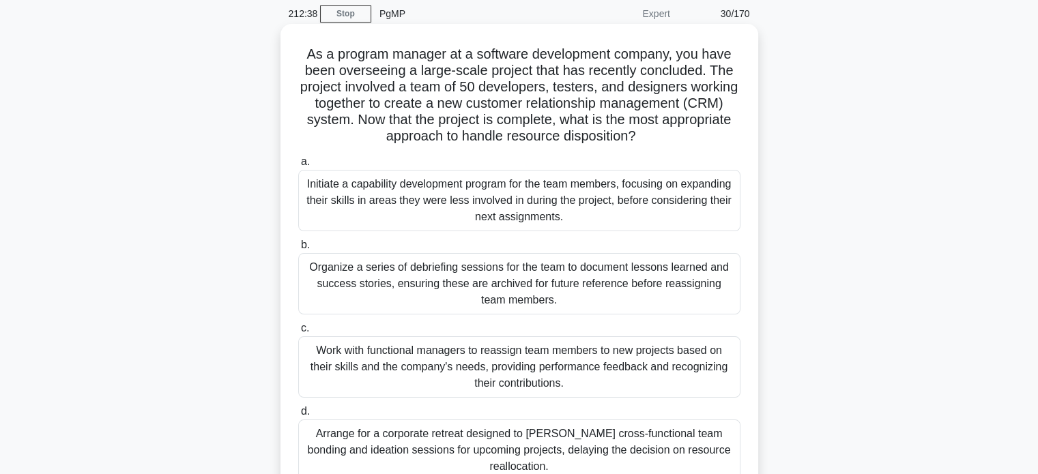
click at [550, 354] on div "Work with functional managers to reassign team members to new projects based on…" at bounding box center [519, 366] width 442 height 61
click at [298, 333] on input "c. Work with functional managers to reassign team members to new projects based…" at bounding box center [298, 328] width 0 height 9
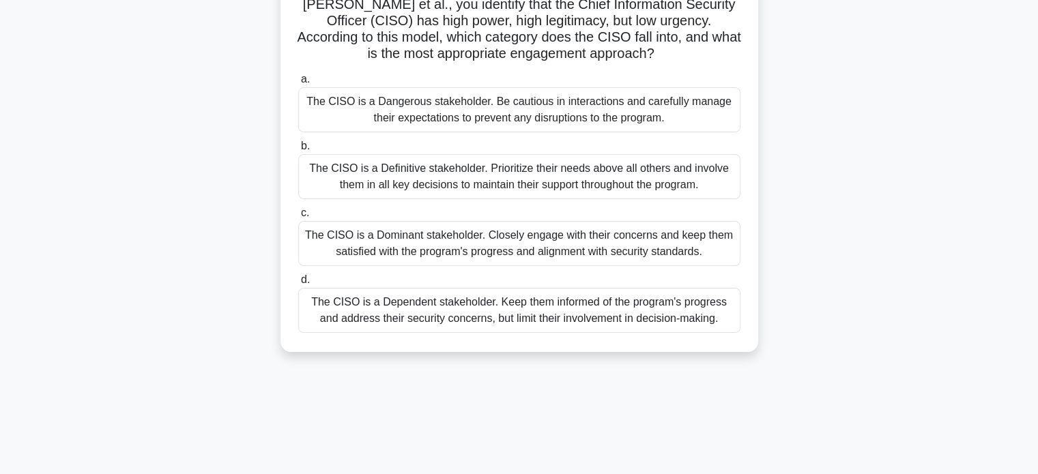
scroll to position [156, 0]
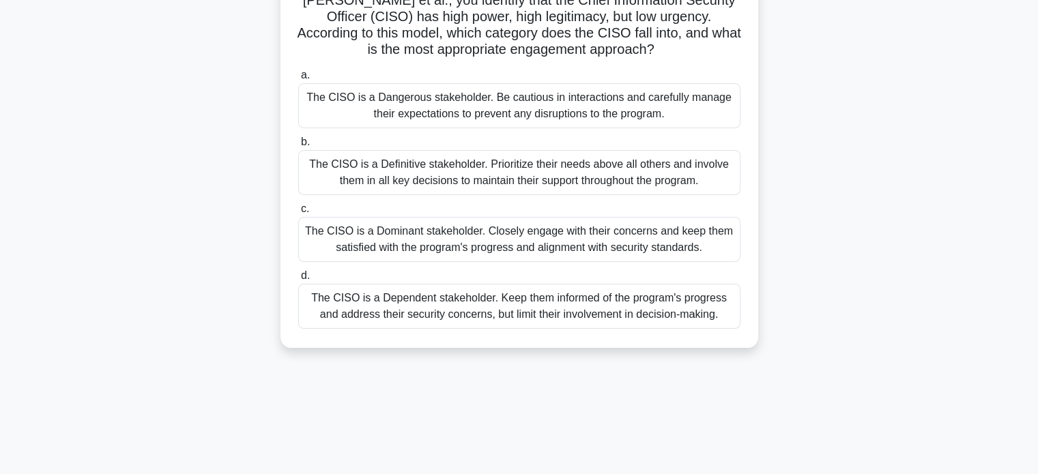
click at [691, 237] on div "The CISO is a Dominant stakeholder. Closely engage with their concerns and keep…" at bounding box center [519, 239] width 442 height 45
click at [298, 214] on input "c. The CISO is a Dominant stakeholder. Closely engage with their concerns and k…" at bounding box center [298, 209] width 0 height 9
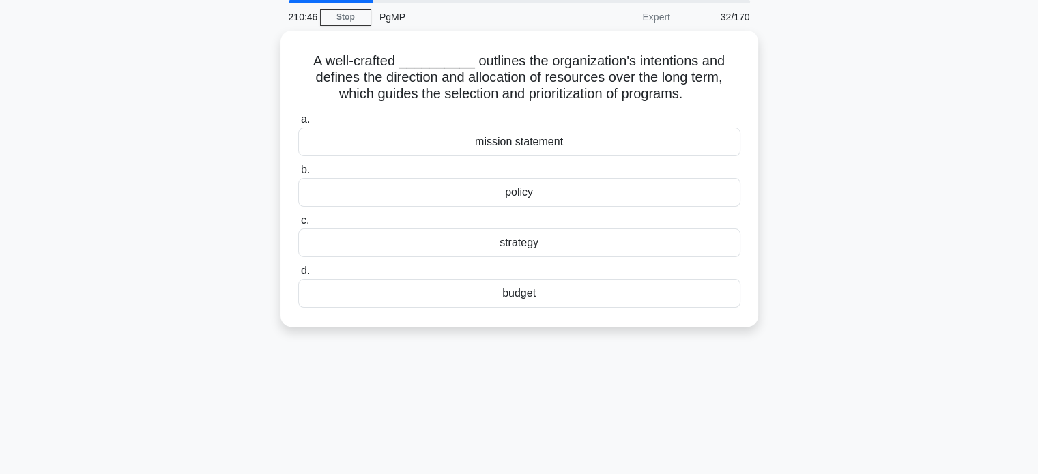
scroll to position [53, 0]
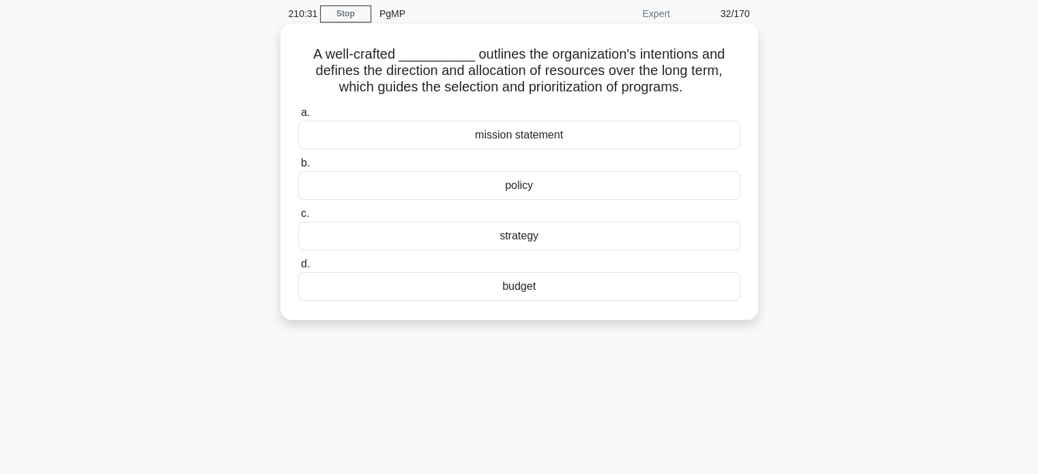
click at [529, 141] on div "mission statement" at bounding box center [519, 135] width 442 height 29
click at [298, 117] on input "a. mission statement" at bounding box center [298, 113] width 0 height 9
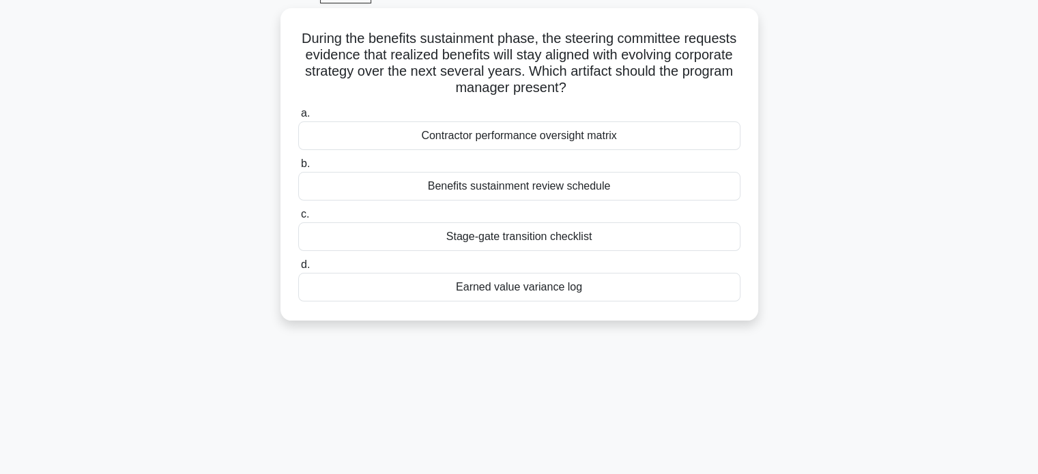
scroll to position [86, 0]
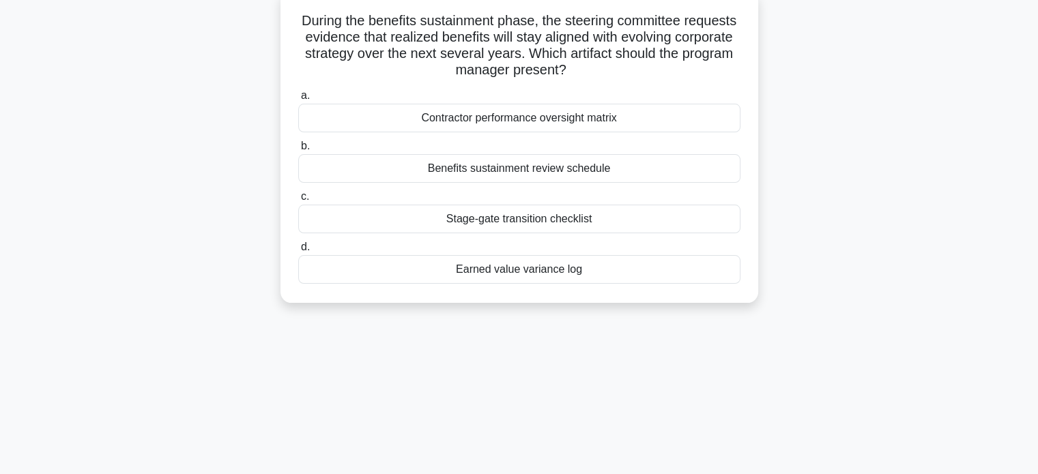
click at [659, 167] on div "Benefits sustainment review schedule" at bounding box center [519, 168] width 442 height 29
click at [298, 151] on input "b. Benefits sustainment review schedule" at bounding box center [298, 146] width 0 height 9
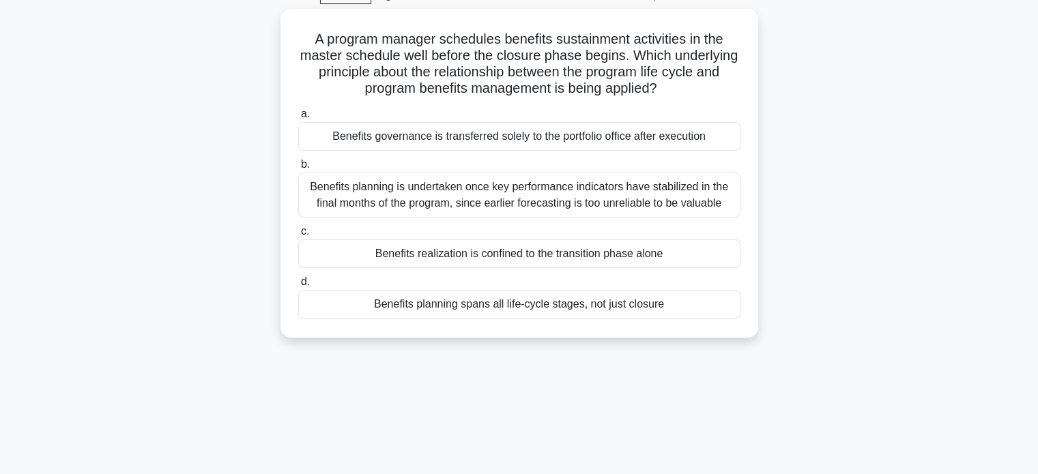
scroll to position [72, 0]
click at [809, 134] on div "A program manager schedules benefits sustainment activities in the master sched…" at bounding box center [519, 180] width 901 height 345
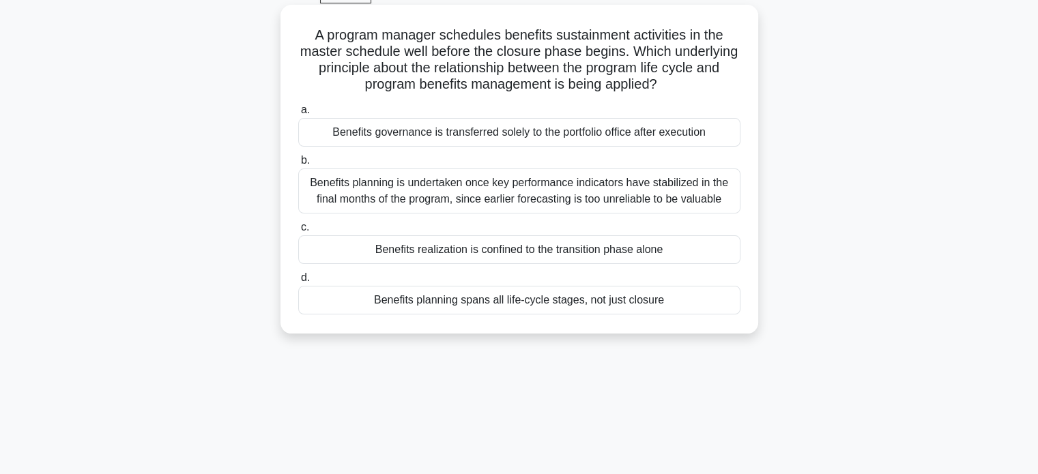
click at [625, 306] on div "Benefits planning spans all life-cycle stages, not just closure" at bounding box center [519, 300] width 442 height 29
click at [298, 283] on input "d. Benefits planning spans all life-cycle stages, not just closure" at bounding box center [298, 278] width 0 height 9
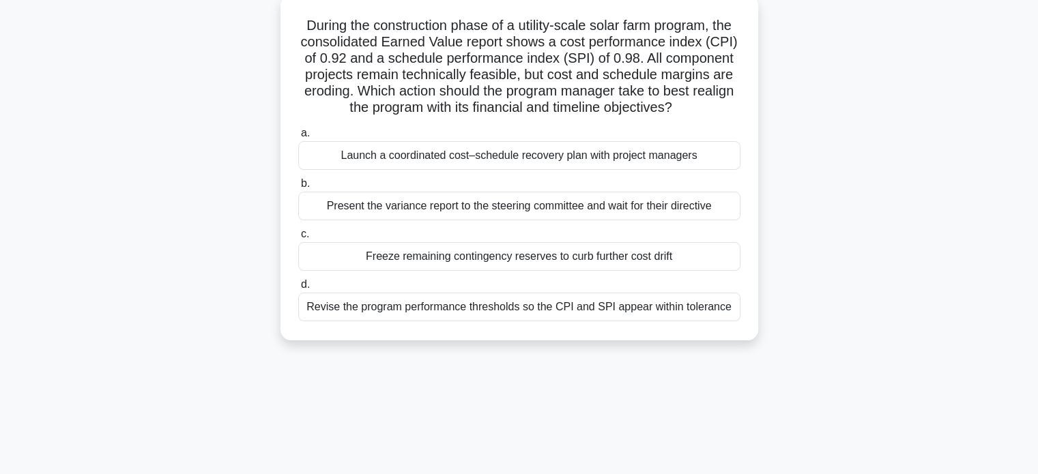
scroll to position [86, 0]
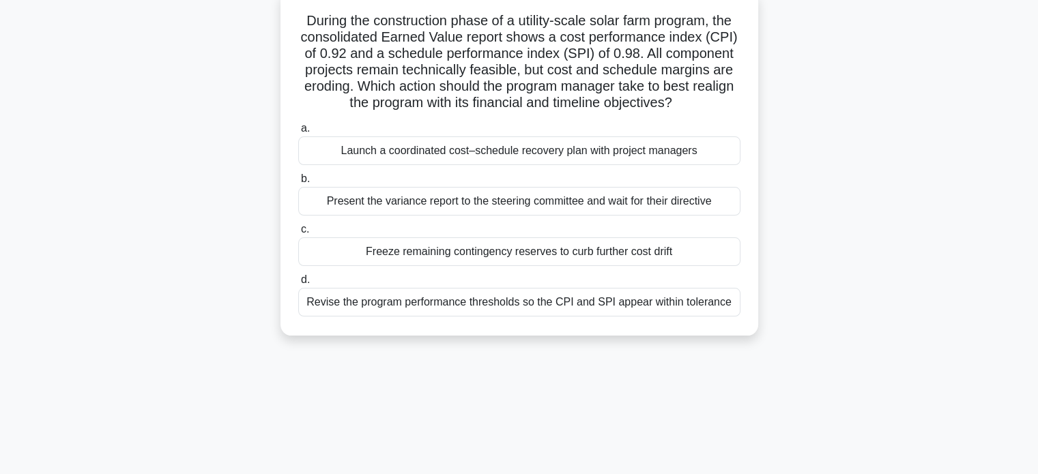
click at [710, 201] on div "Present the variance report to the steering committee and wait for their direct…" at bounding box center [519, 201] width 442 height 29
click at [298, 184] on input "b. Present the variance report to the steering committee and wait for their dir…" at bounding box center [298, 179] width 0 height 9
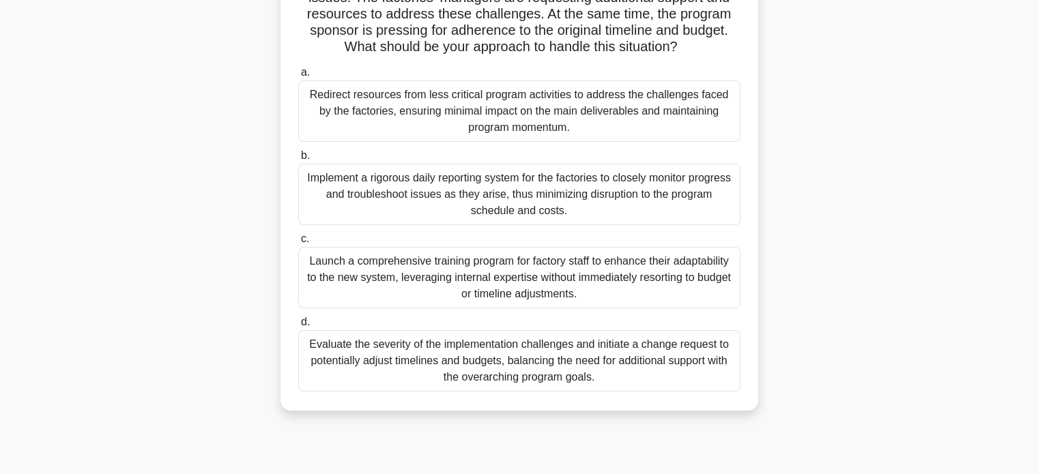
scroll to position [197, 0]
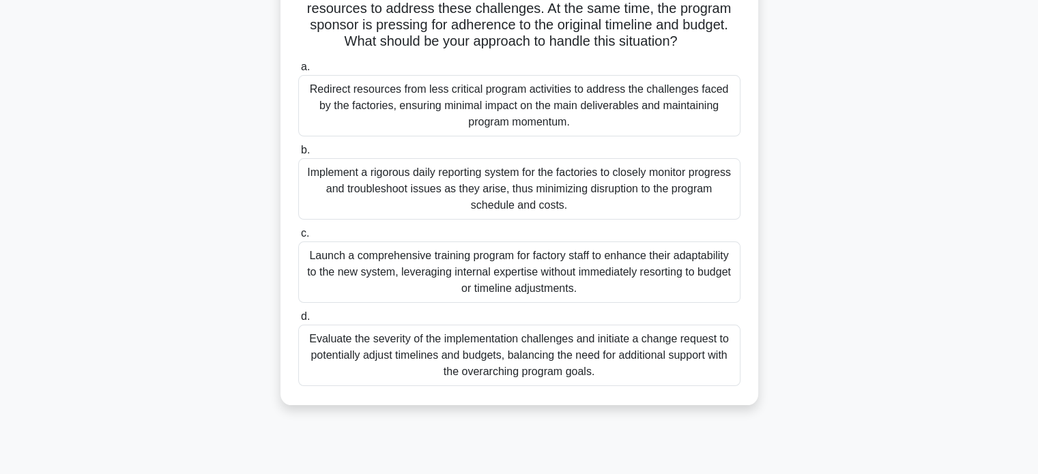
click at [618, 373] on div "Evaluate the severity of the implementation challenges and initiate a change re…" at bounding box center [519, 355] width 442 height 61
click at [298, 321] on input "d. Evaluate the severity of the implementation challenges and initiate a change…" at bounding box center [298, 317] width 0 height 9
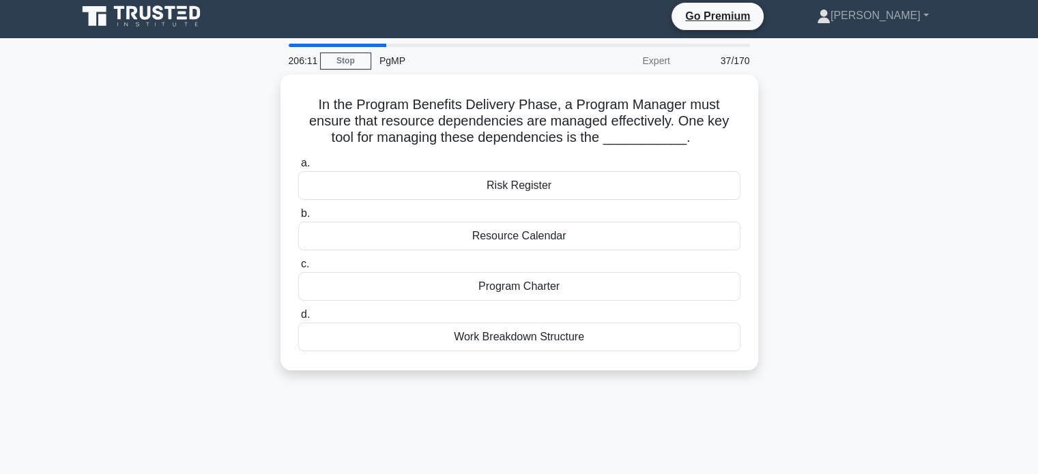
scroll to position [0, 0]
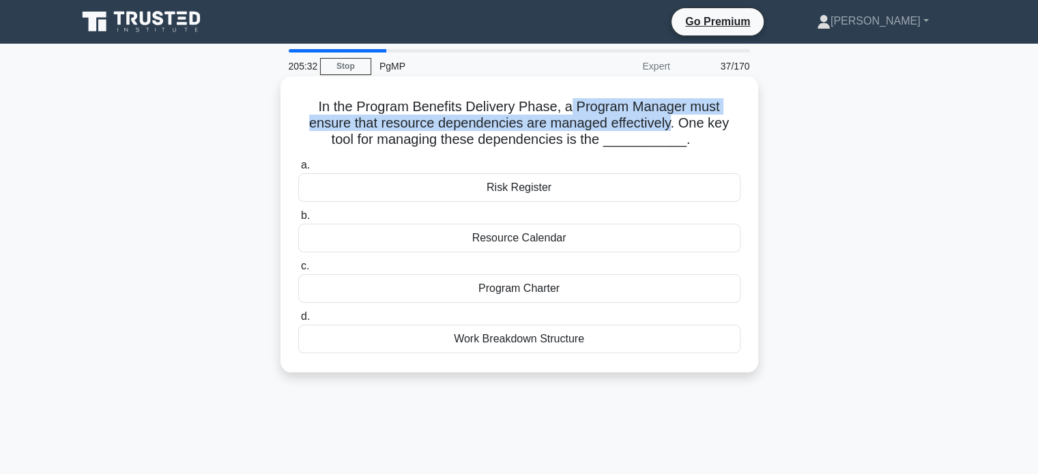
drag, startPoint x: 571, startPoint y: 104, endPoint x: 674, endPoint y: 128, distance: 105.6
click at [674, 128] on h5 "In the Program Benefits Delivery Phase, a Program Manager must ensure that reso…" at bounding box center [519, 123] width 445 height 51
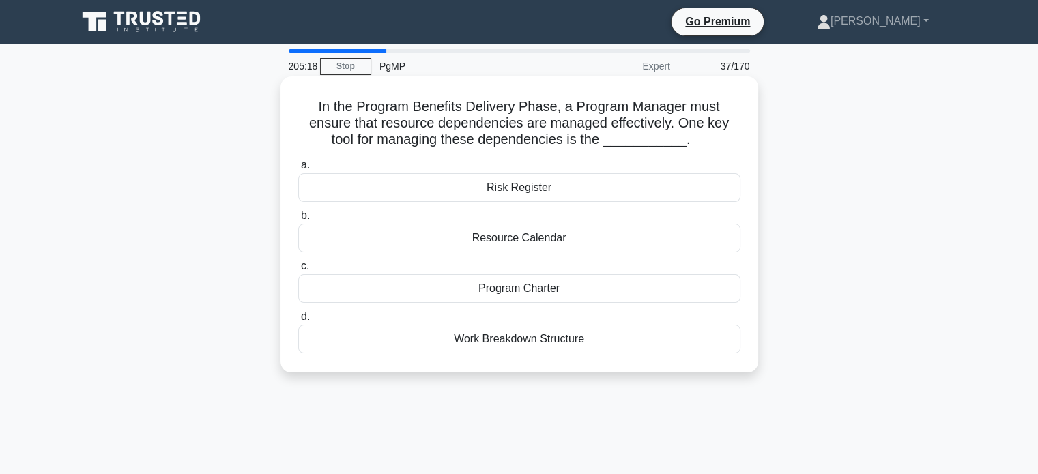
click at [622, 235] on div "Resource Calendar" at bounding box center [519, 238] width 442 height 29
click at [298, 220] on input "b. Resource Calendar" at bounding box center [298, 216] width 0 height 9
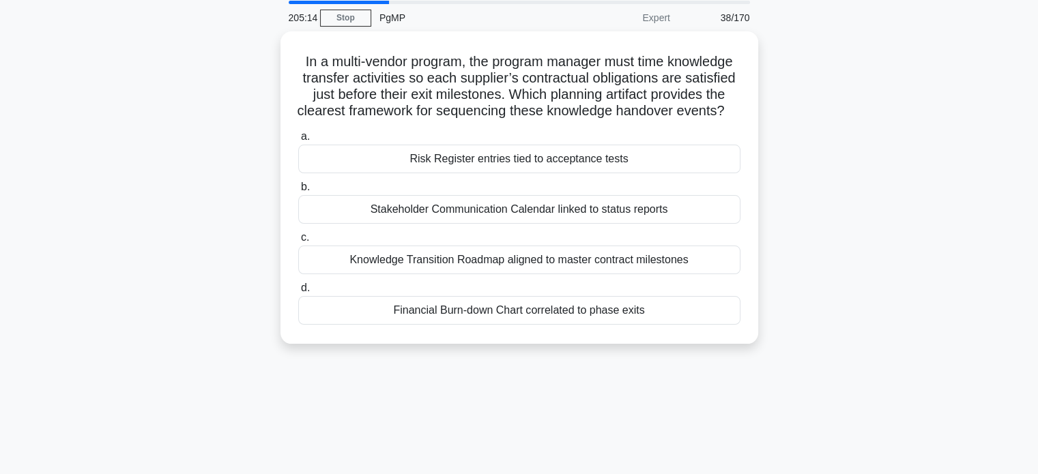
scroll to position [49, 0]
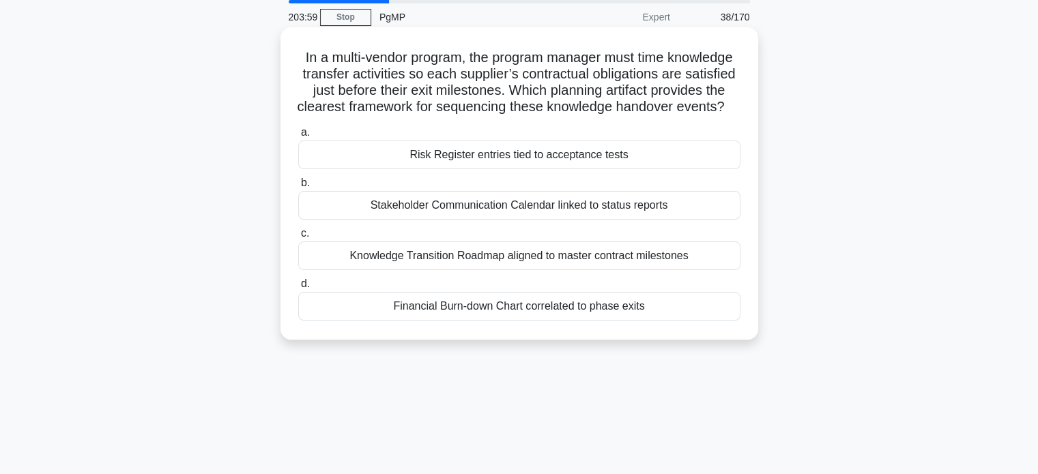
click at [672, 270] on div "Knowledge Transition Roadmap aligned to master contract milestones" at bounding box center [519, 256] width 442 height 29
click at [298, 238] on input "c. Knowledge Transition Roadmap aligned to master contract milestones" at bounding box center [298, 233] width 0 height 9
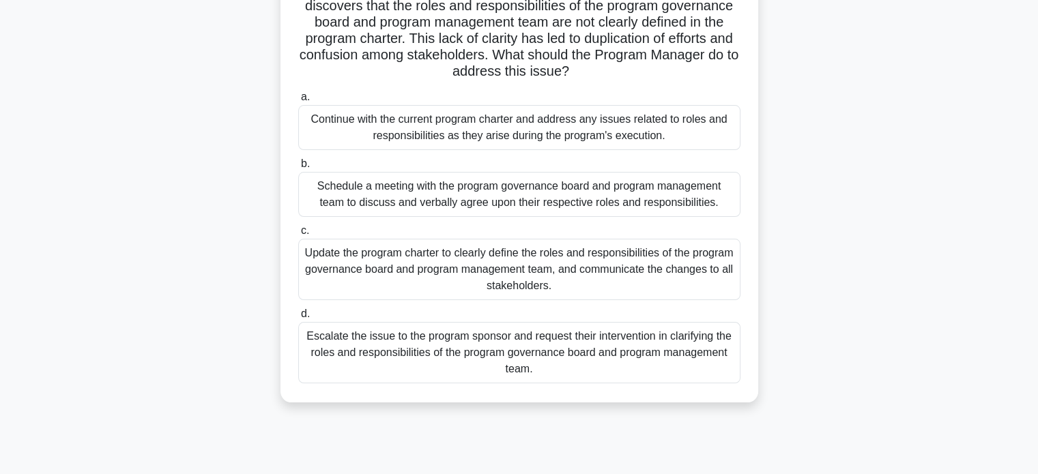
scroll to position [128, 0]
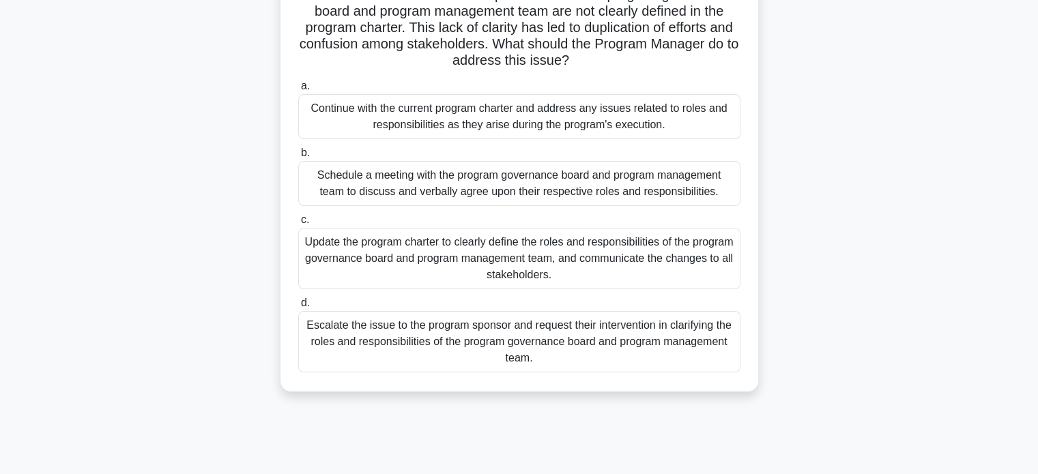
click at [702, 182] on div "Schedule a meeting with the program governance board and program management tea…" at bounding box center [519, 183] width 442 height 45
click at [298, 158] on input "b. Schedule a meeting with the program governance board and program management …" at bounding box center [298, 153] width 0 height 9
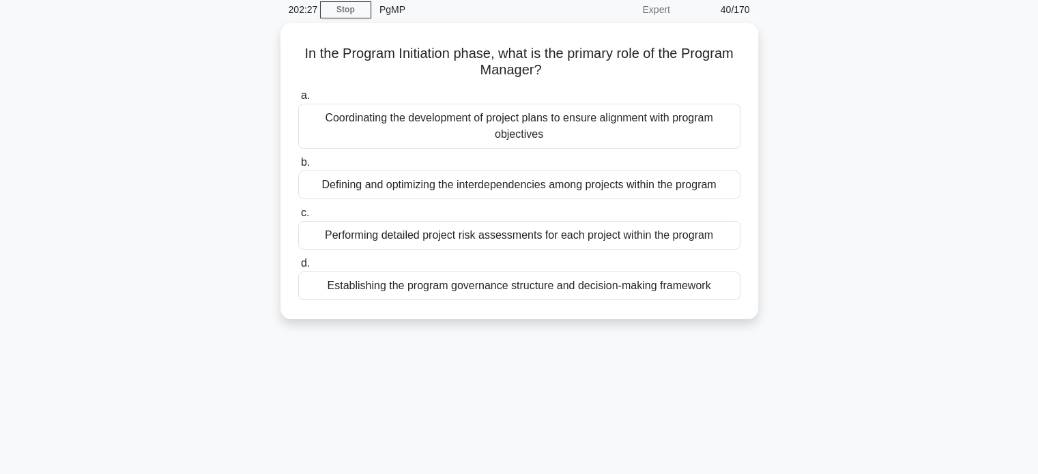
scroll to position [58, 0]
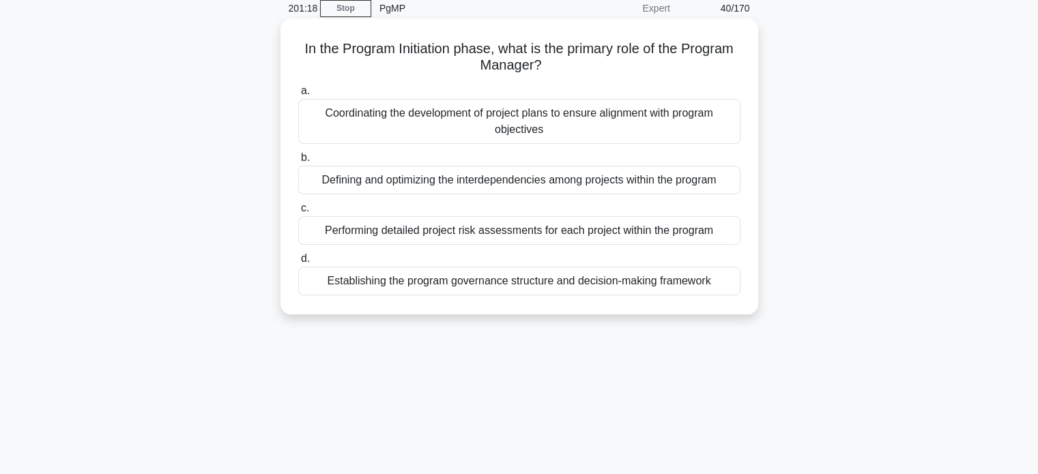
click at [673, 188] on div "Defining and optimizing the interdependencies among projects within the program" at bounding box center [519, 180] width 442 height 29
click at [298, 162] on input "b. Defining and optimizing the interdependencies among projects within the prog…" at bounding box center [298, 158] width 0 height 9
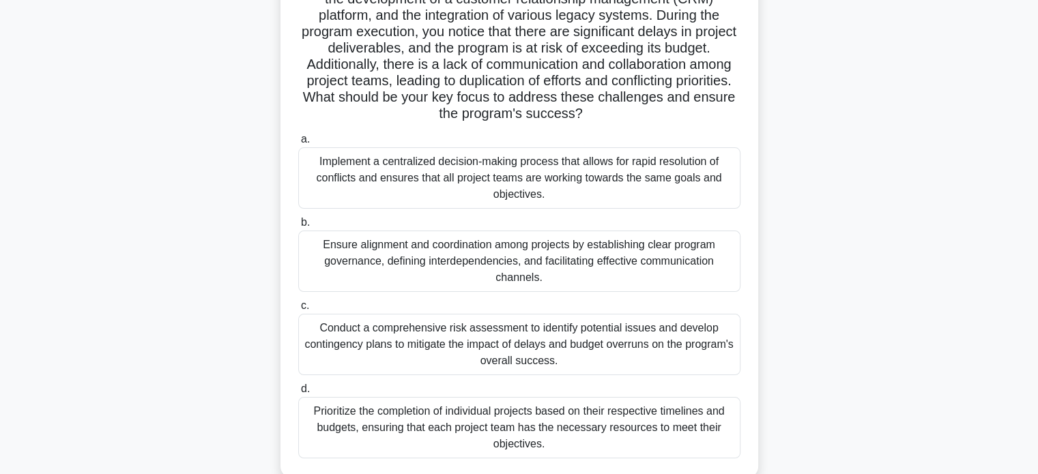
scroll to position [158, 0]
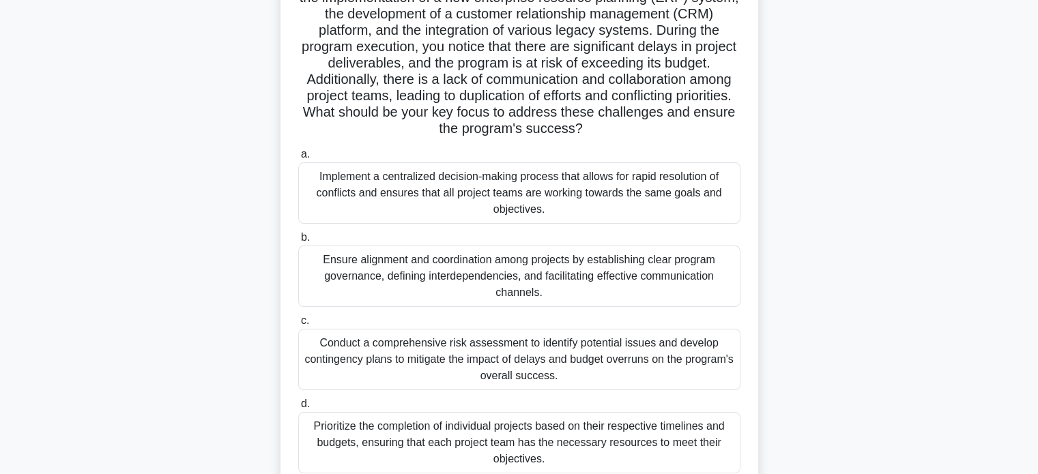
click at [704, 349] on div "Conduct a comprehensive risk assessment to identify potential issues and develo…" at bounding box center [519, 359] width 442 height 61
click at [298, 326] on input "c. Conduct a comprehensive risk assessment to identify potential issues and dev…" at bounding box center [298, 321] width 0 height 9
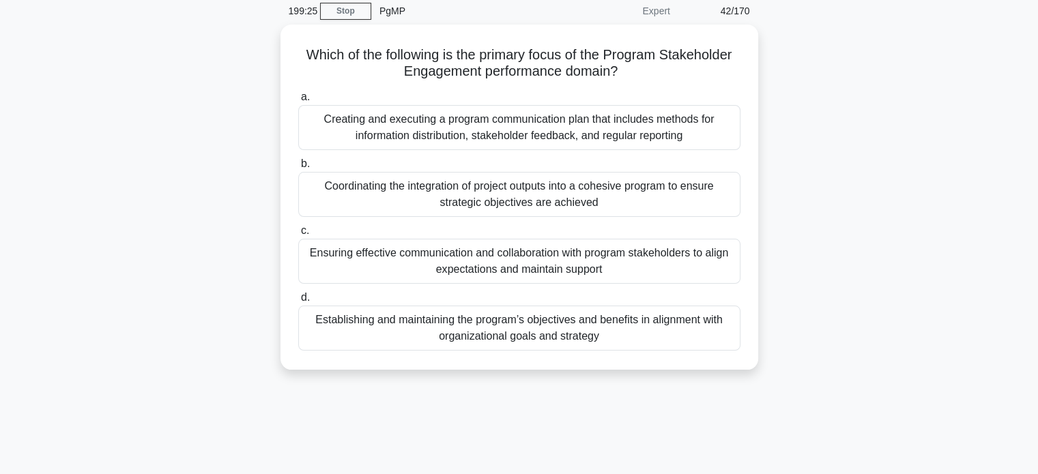
scroll to position [61, 0]
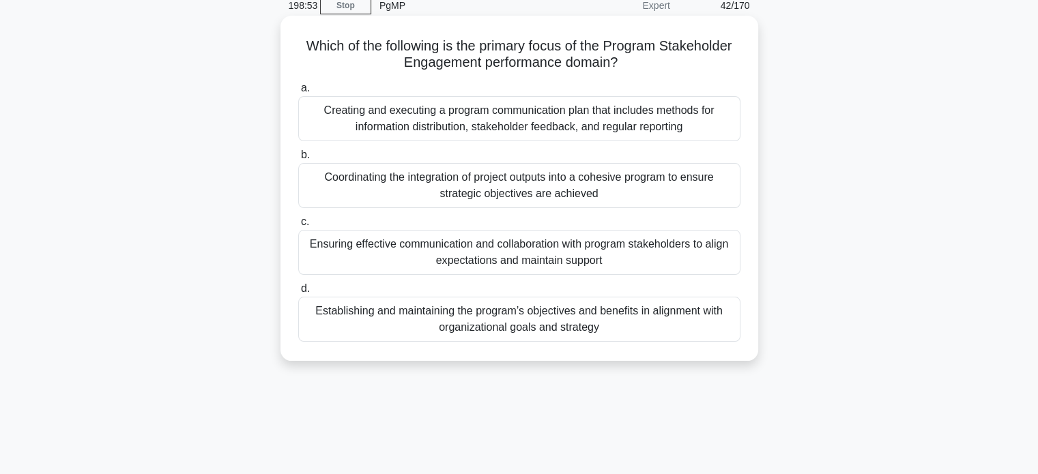
click at [650, 247] on div "Ensuring effective communication and collaboration with program stakeholders to…" at bounding box center [519, 252] width 442 height 45
click at [298, 227] on input "c. Ensuring effective communication and collaboration with program stakeholders…" at bounding box center [298, 222] width 0 height 9
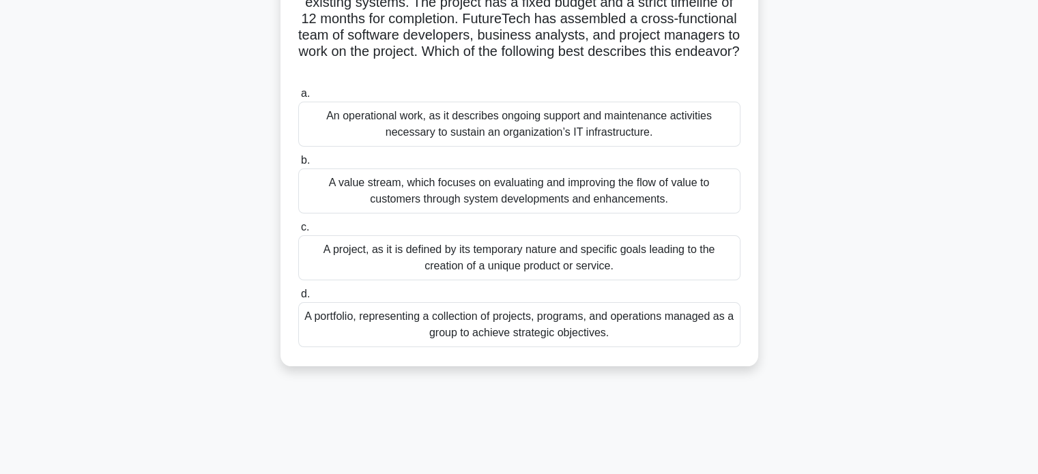
scroll to position [173, 0]
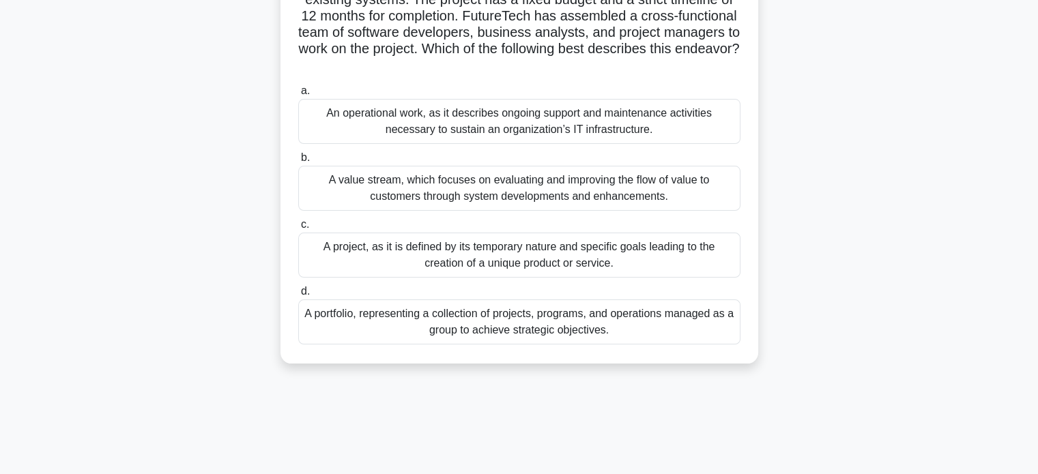
click at [669, 250] on div "A project, as it is defined by its temporary nature and specific goals leading …" at bounding box center [519, 255] width 442 height 45
click at [298, 229] on input "c. A project, as it is defined by its temporary nature and specific goals leadi…" at bounding box center [298, 224] width 0 height 9
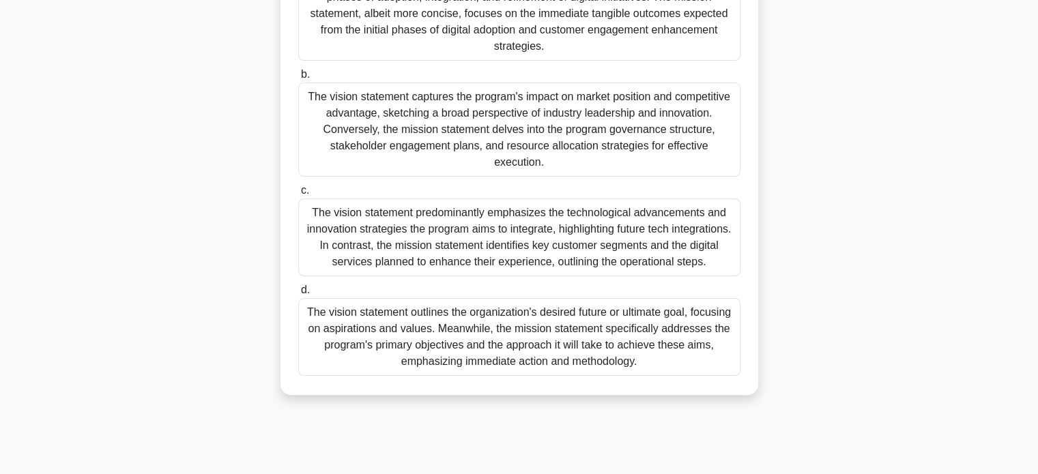
scroll to position [263, 0]
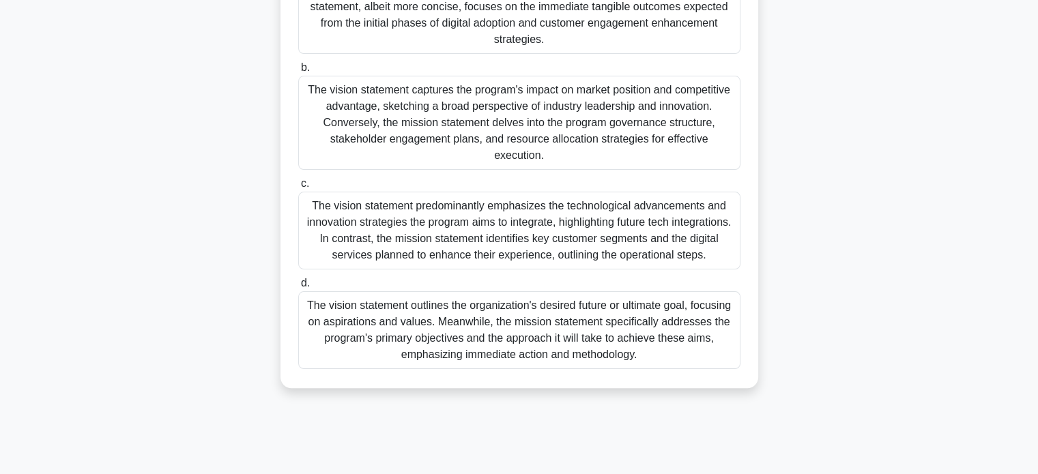
click at [689, 325] on div "The vision statement outlines the organization's desired future or ultimate goa…" at bounding box center [519, 330] width 442 height 78
click at [298, 288] on input "d. The vision statement outlines the organization's desired future or ultimate …" at bounding box center [298, 283] width 0 height 9
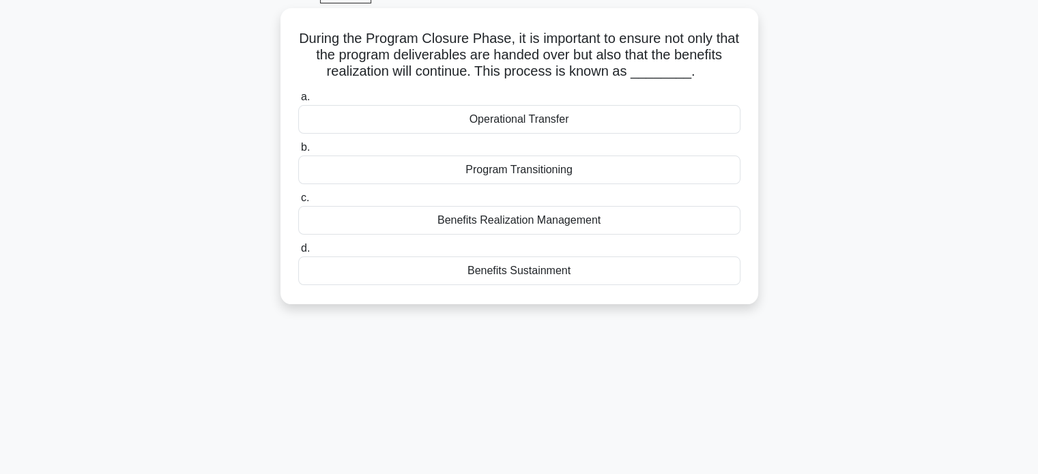
scroll to position [72, 0]
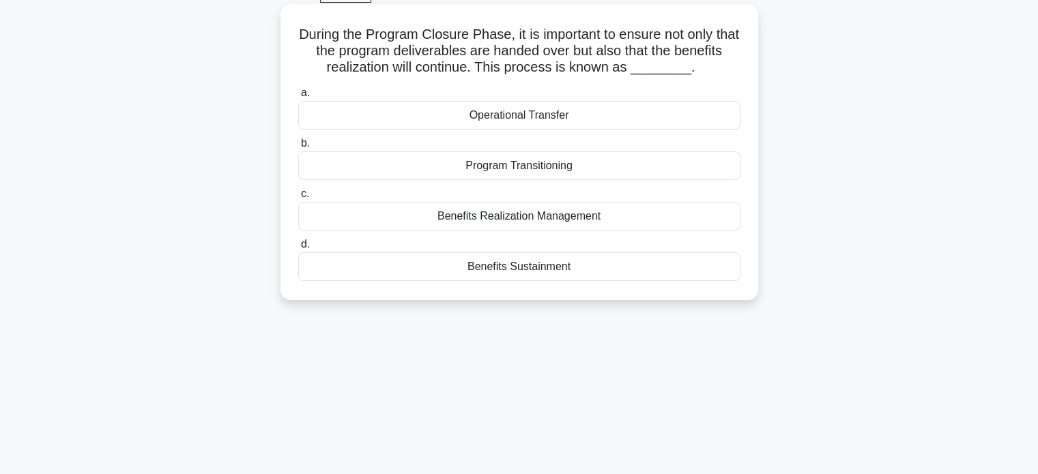
click at [645, 276] on div "Benefits Sustainment" at bounding box center [519, 267] width 442 height 29
click at [298, 249] on input "d. Benefits Sustainment" at bounding box center [298, 244] width 0 height 9
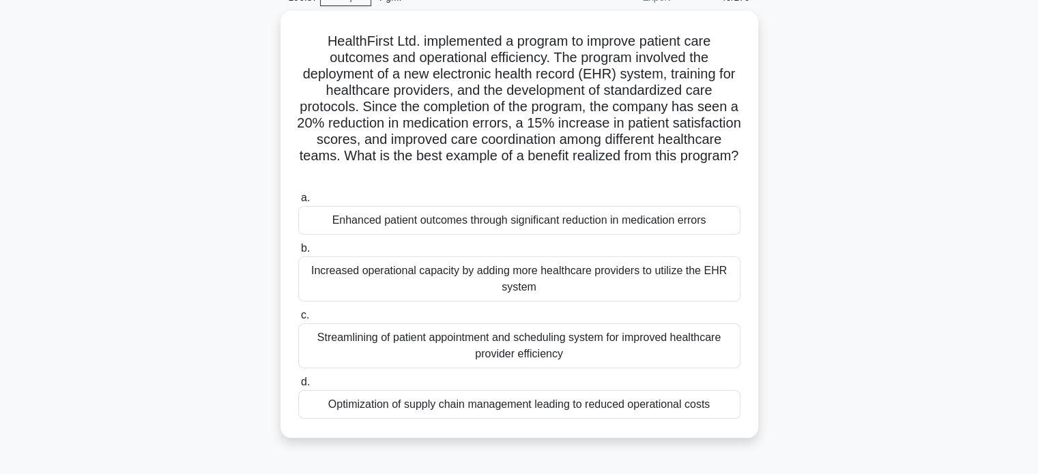
scroll to position [75, 0]
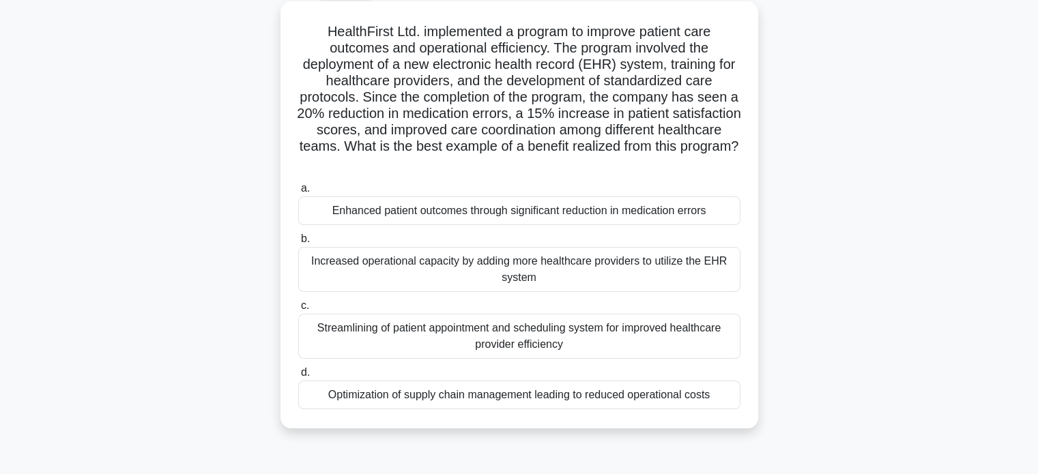
click at [685, 207] on div "Enhanced patient outcomes through significant reduction in medication errors" at bounding box center [519, 211] width 442 height 29
click at [298, 193] on input "a. Enhanced patient outcomes through significant reduction in medication errors" at bounding box center [298, 188] width 0 height 9
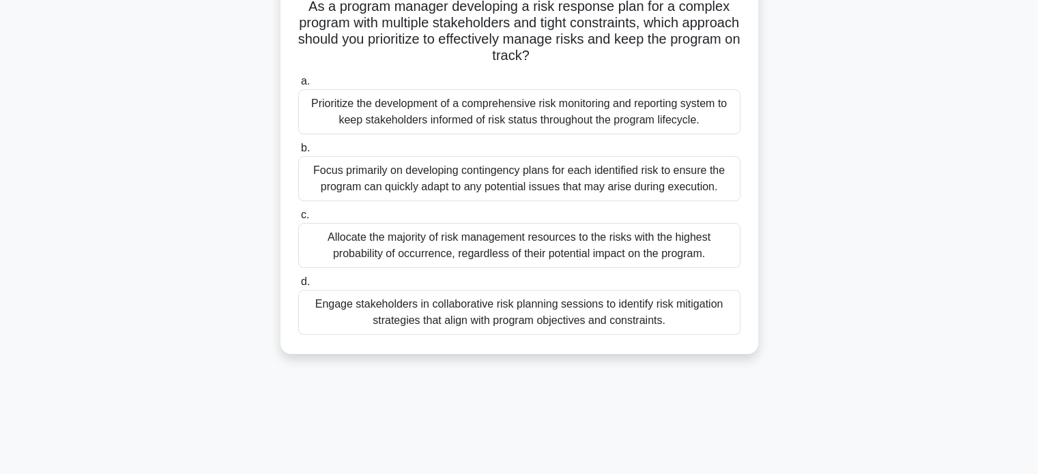
scroll to position [104, 0]
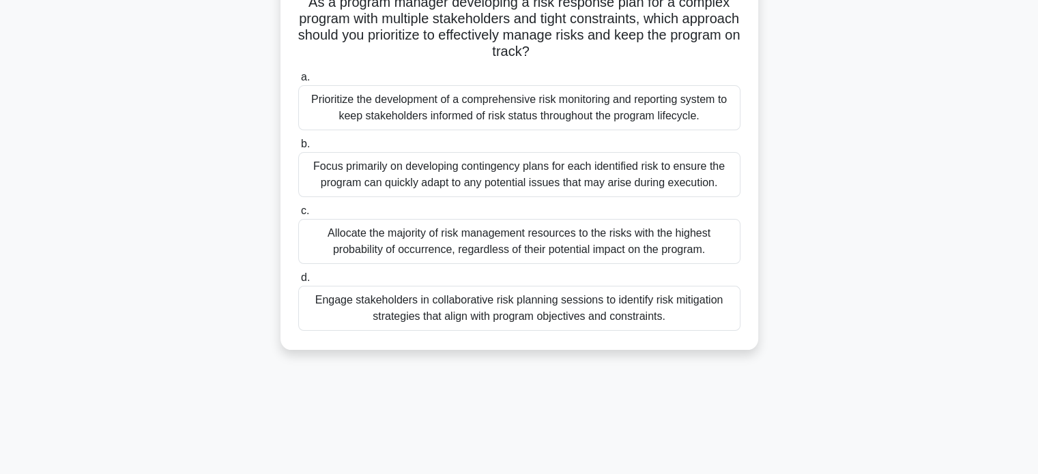
click at [683, 309] on div "Engage stakeholders in collaborative risk planning sessions to identify risk mi…" at bounding box center [519, 308] width 442 height 45
click at [298, 283] on input "d. Engage stakeholders in collaborative risk planning sessions to identify risk…" at bounding box center [298, 278] width 0 height 9
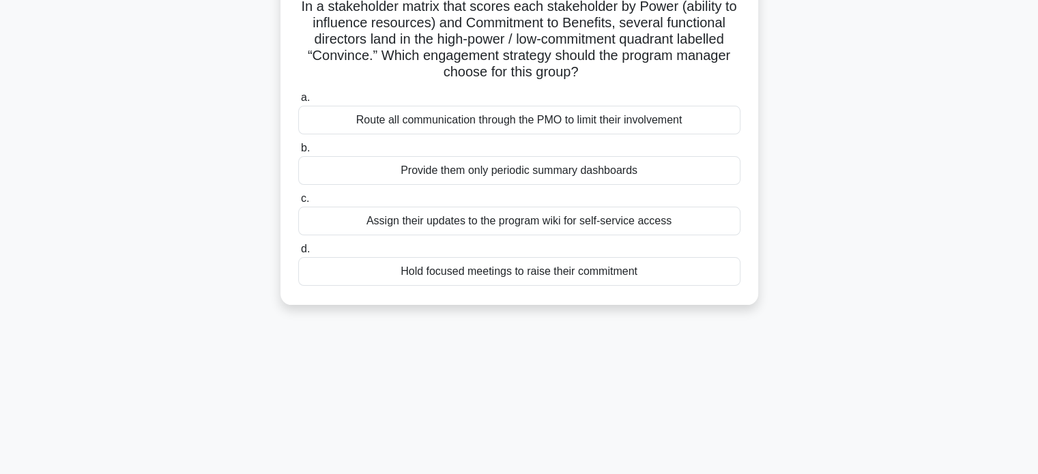
scroll to position [106, 0]
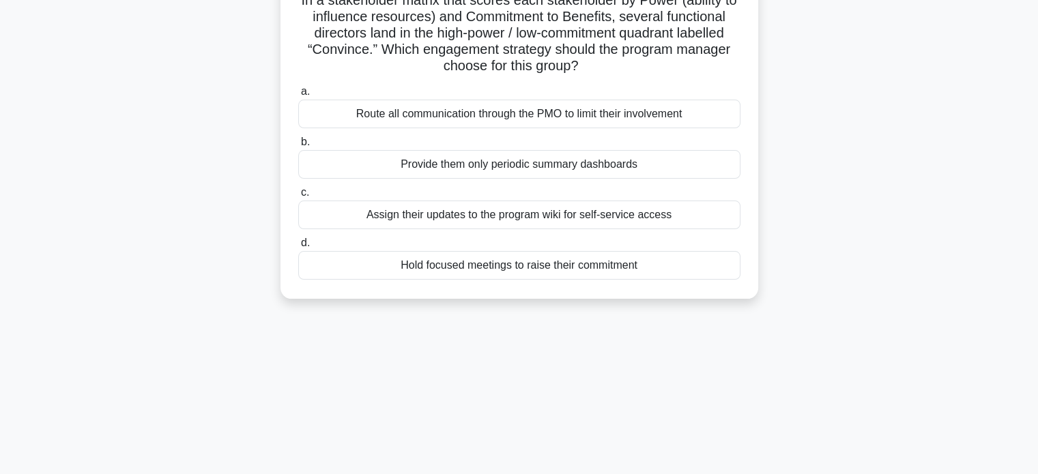
click at [633, 278] on div "Hold focused meetings to raise their commitment" at bounding box center [519, 265] width 442 height 29
click at [298, 248] on input "d. Hold focused meetings to raise their commitment" at bounding box center [298, 243] width 0 height 9
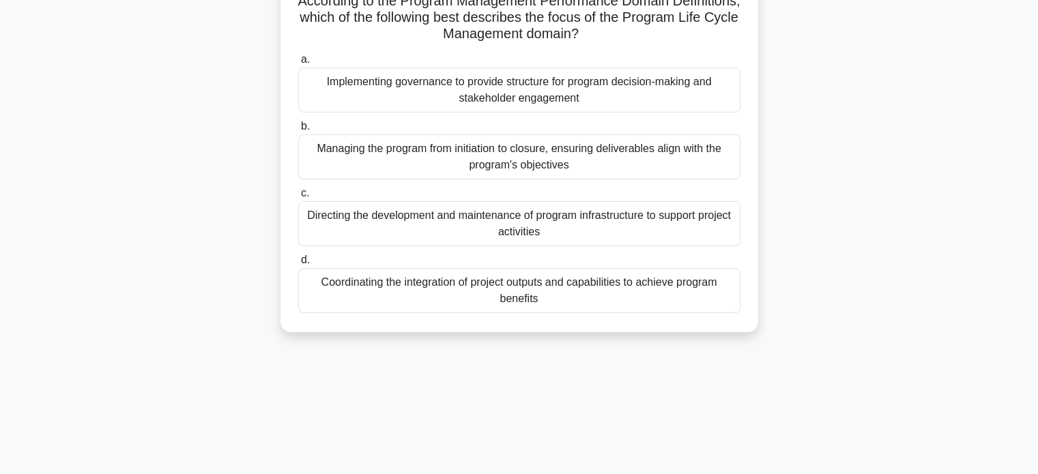
scroll to position [109, 0]
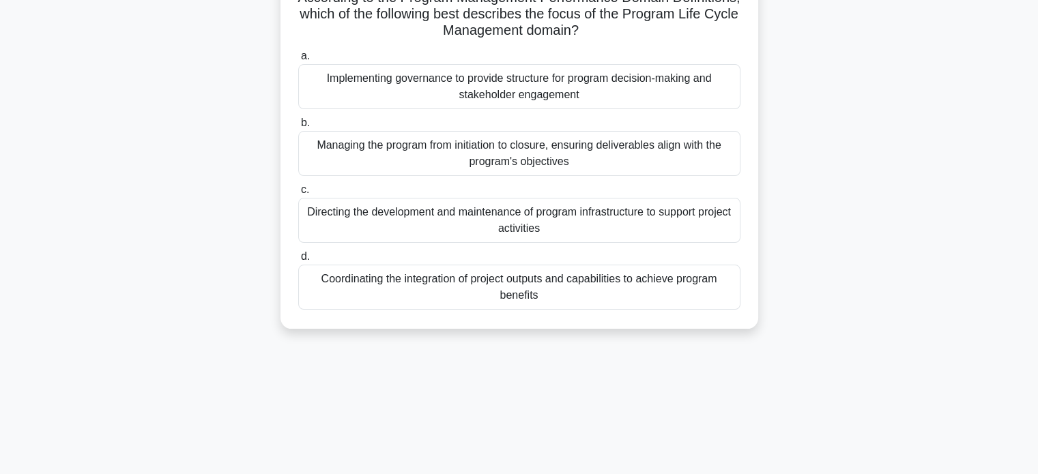
click at [712, 163] on div "Managing the program from initiation to closure, ensuring deliverables align wi…" at bounding box center [519, 153] width 442 height 45
click at [298, 128] on input "b. Managing the program from initiation to closure, ensuring deliverables align…" at bounding box center [298, 123] width 0 height 9
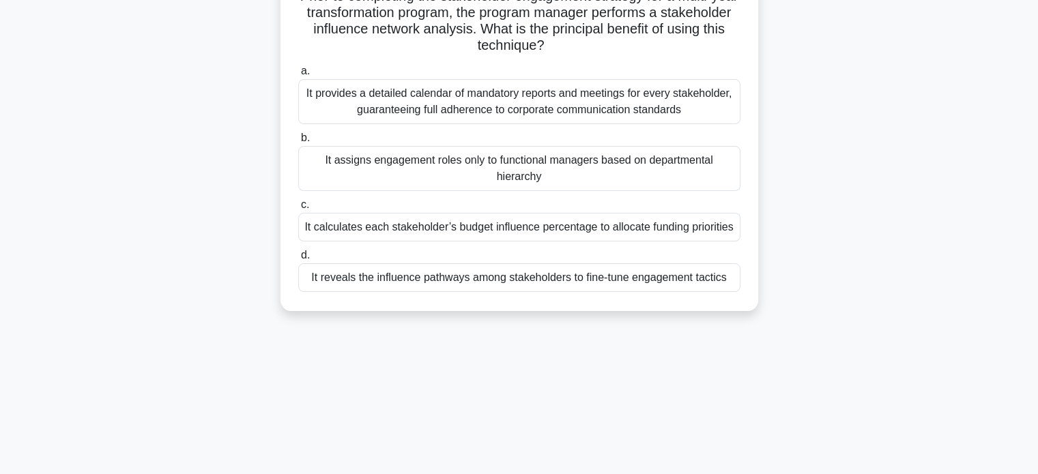
scroll to position [115, 0]
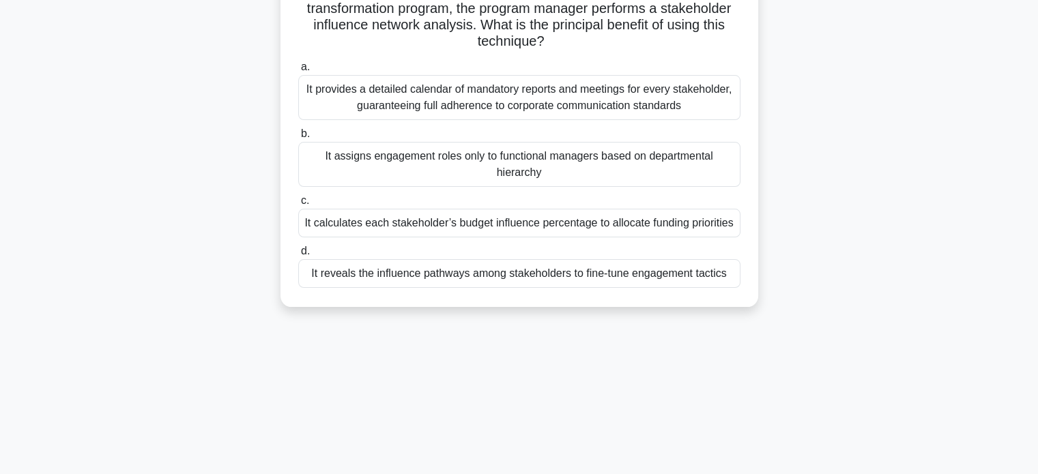
click at [576, 277] on div "It reveals the influence pathways among stakeholders to fine-tune engagement ta…" at bounding box center [519, 273] width 442 height 29
click at [298, 256] on input "d. It reveals the influence pathways among stakeholders to fine-tune engagement…" at bounding box center [298, 251] width 0 height 9
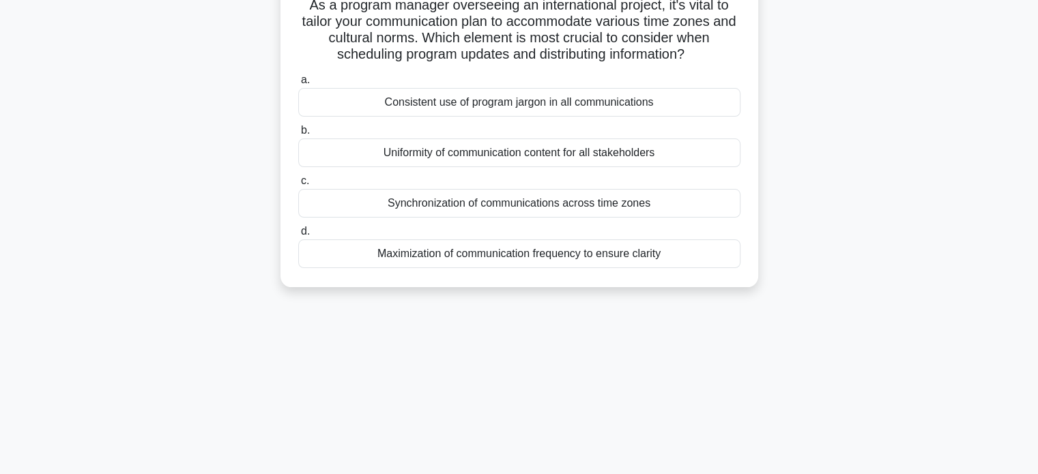
scroll to position [106, 0]
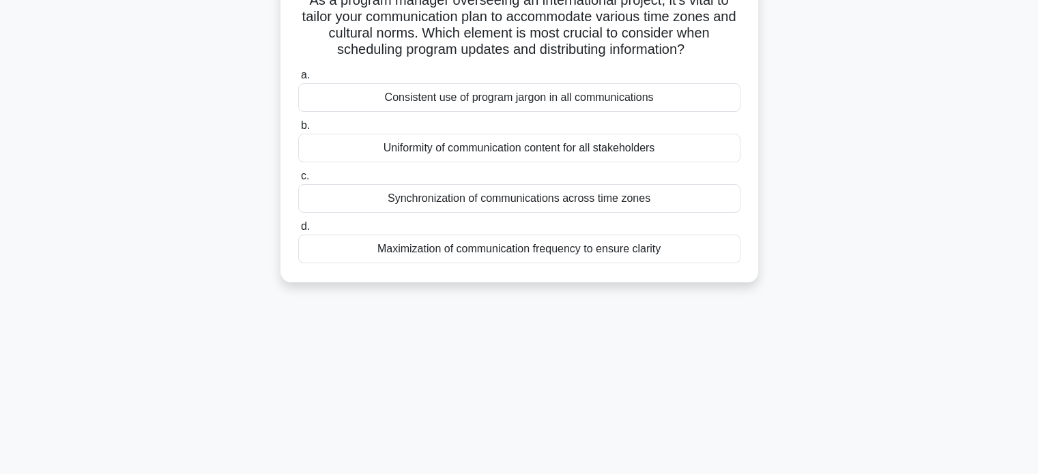
click at [687, 198] on div "Synchronization of communications across time zones" at bounding box center [519, 198] width 442 height 29
click at [298, 181] on input "c. Synchronization of communications across time zones" at bounding box center [298, 176] width 0 height 9
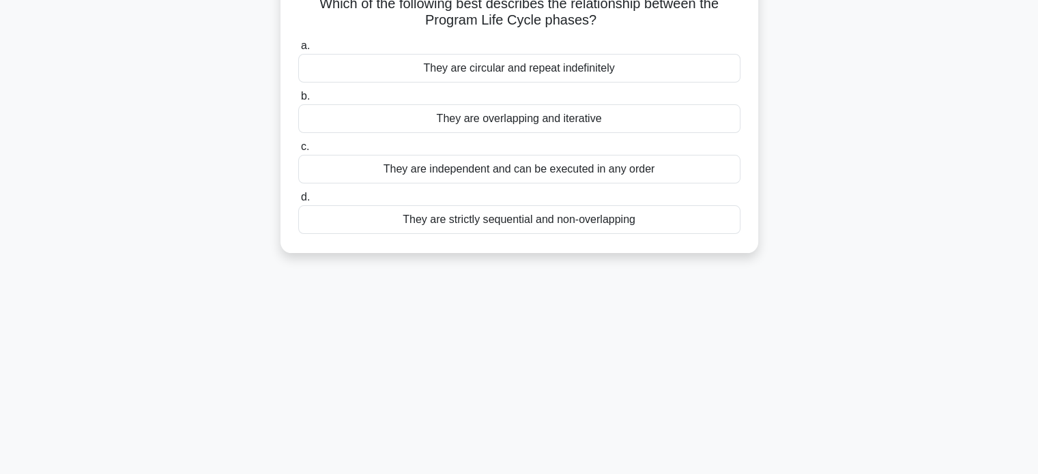
scroll to position [0, 0]
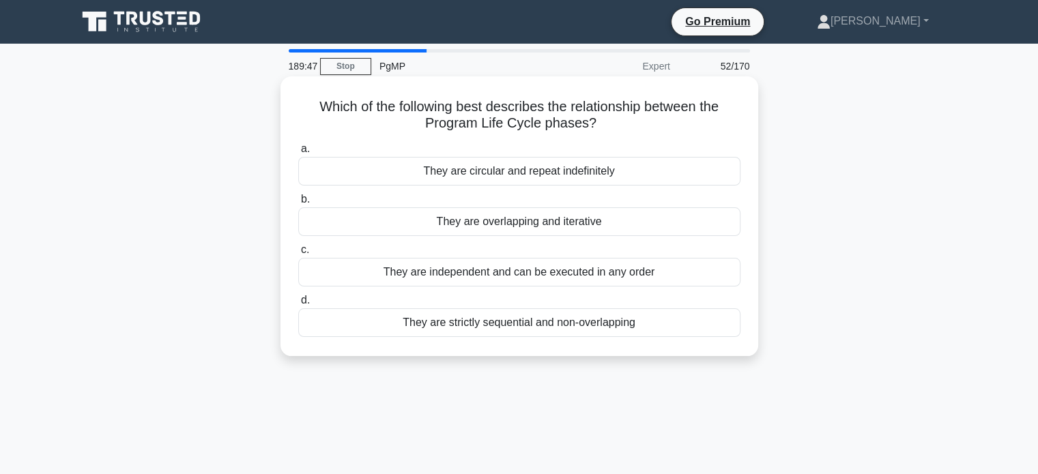
click at [605, 225] on div "They are overlapping and iterative" at bounding box center [519, 221] width 442 height 29
click at [298, 204] on input "b. They are overlapping and iterative" at bounding box center [298, 199] width 0 height 9
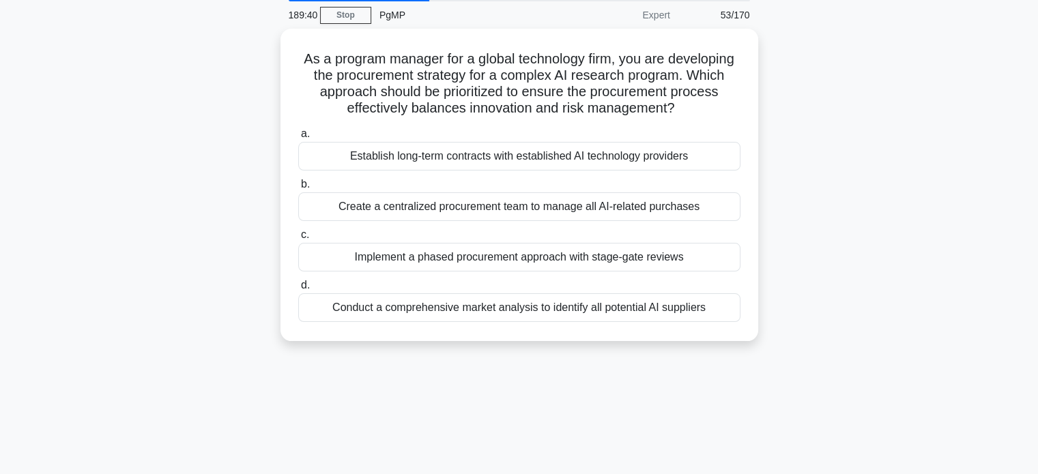
scroll to position [52, 0]
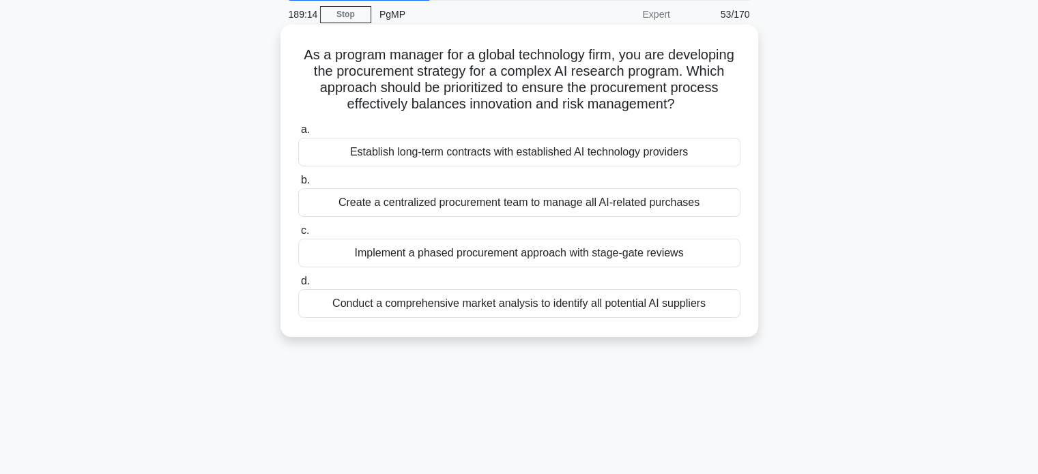
drag, startPoint x: 394, startPoint y: 91, endPoint x: 566, endPoint y: 115, distance: 173.7
click at [566, 113] on h5 "As a program manager for a global technology firm, you are developing the procu…" at bounding box center [519, 79] width 445 height 67
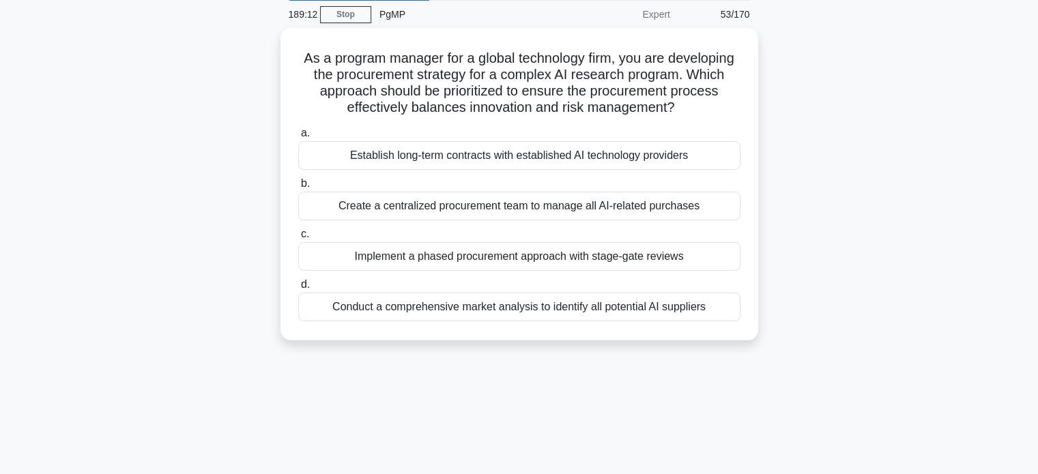
click at [820, 109] on div "As a program manager for a global technology firm, you are developing the procu…" at bounding box center [519, 192] width 901 height 329
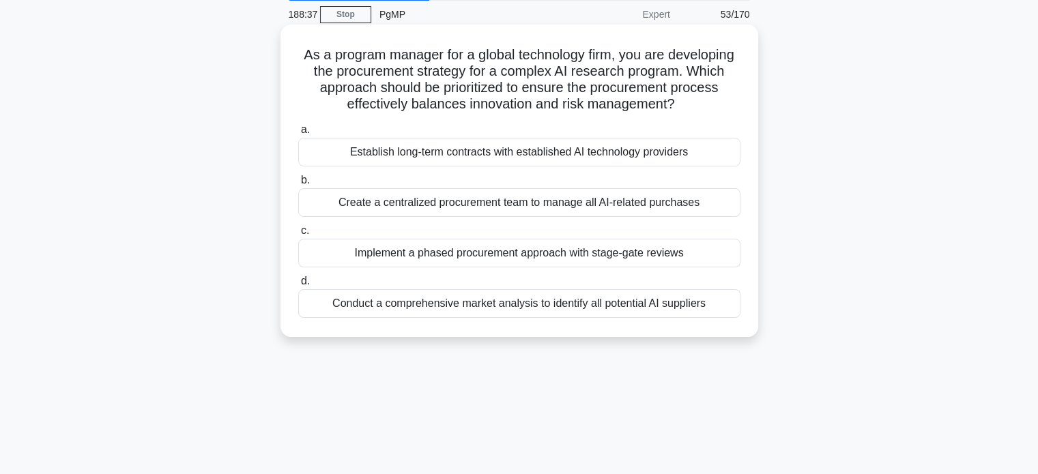
click at [688, 268] on div "Implement a phased procurement approach with stage-gate reviews" at bounding box center [519, 253] width 442 height 29
click at [298, 235] on input "c. Implement a phased procurement approach with stage-gate reviews" at bounding box center [298, 231] width 0 height 9
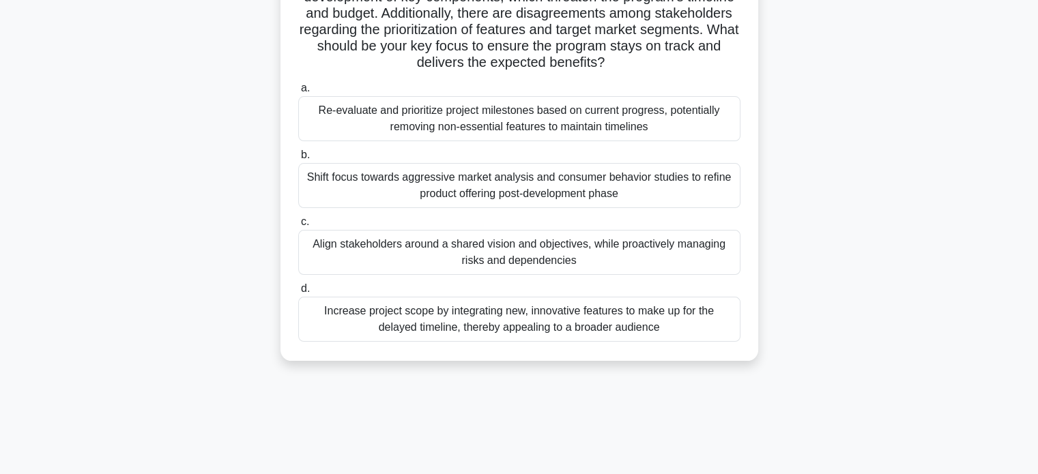
scroll to position [180, 0]
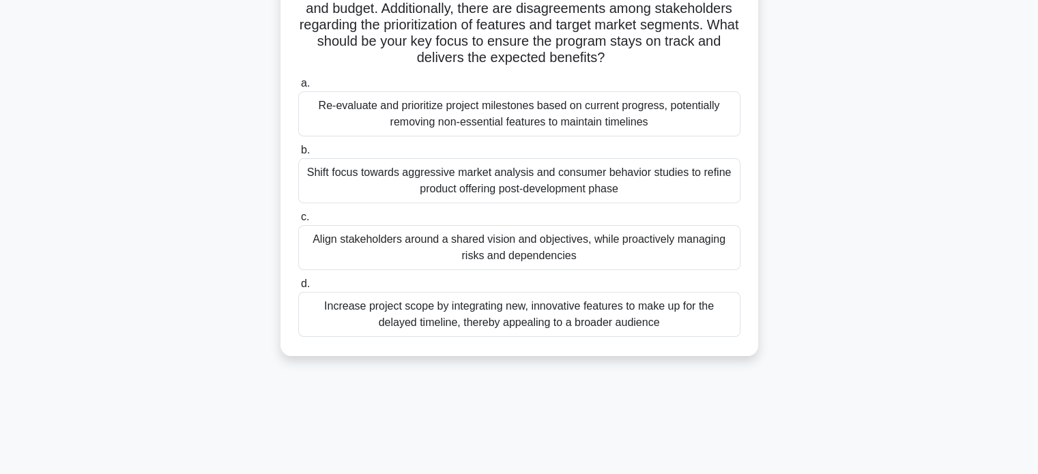
click at [676, 244] on div "Align stakeholders around a shared vision and objectives, while proactively man…" at bounding box center [519, 247] width 442 height 45
click at [298, 222] on input "c. Align stakeholders around a shared vision and objectives, while proactively …" at bounding box center [298, 217] width 0 height 9
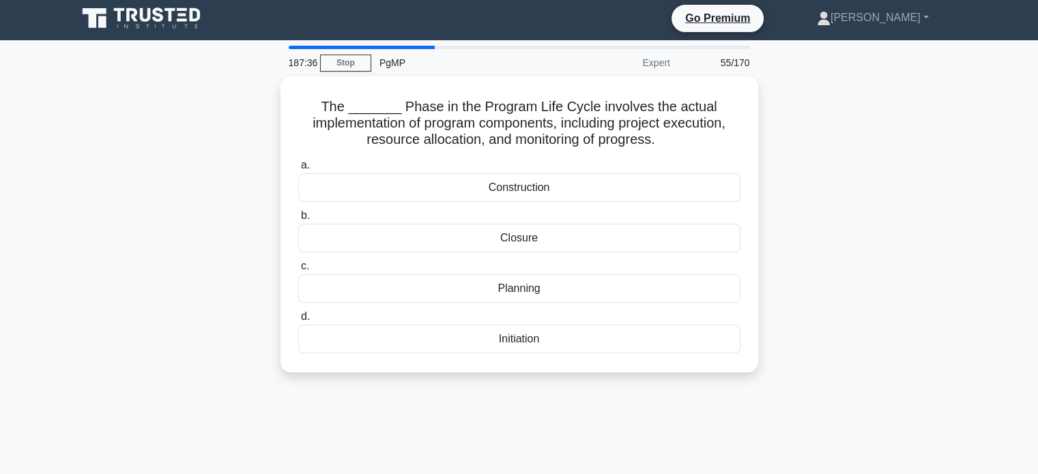
scroll to position [0, 0]
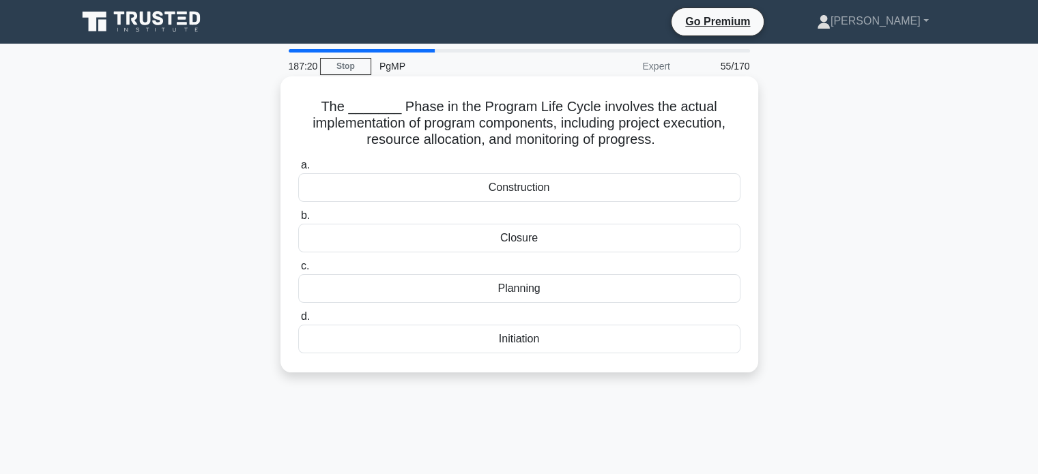
click at [657, 185] on div "Construction" at bounding box center [519, 187] width 442 height 29
click at [298, 170] on input "a. Construction" at bounding box center [298, 165] width 0 height 9
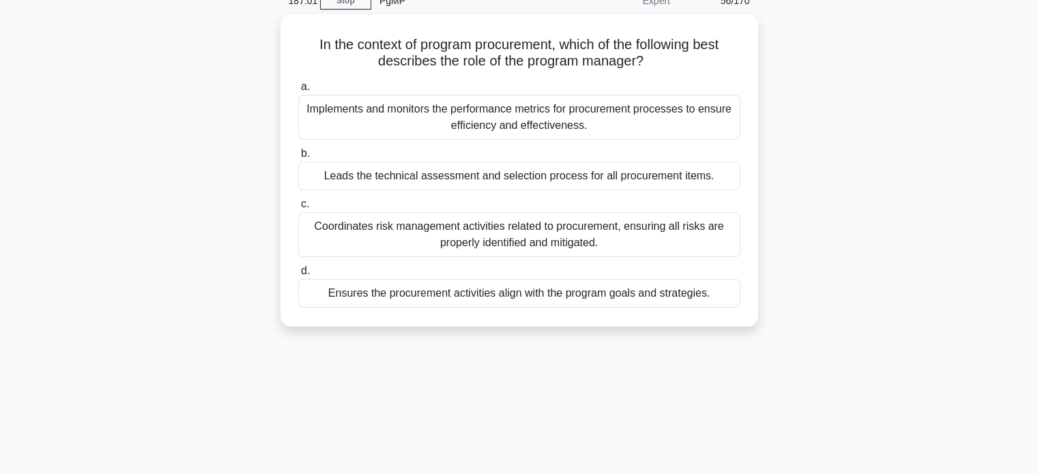
scroll to position [74, 0]
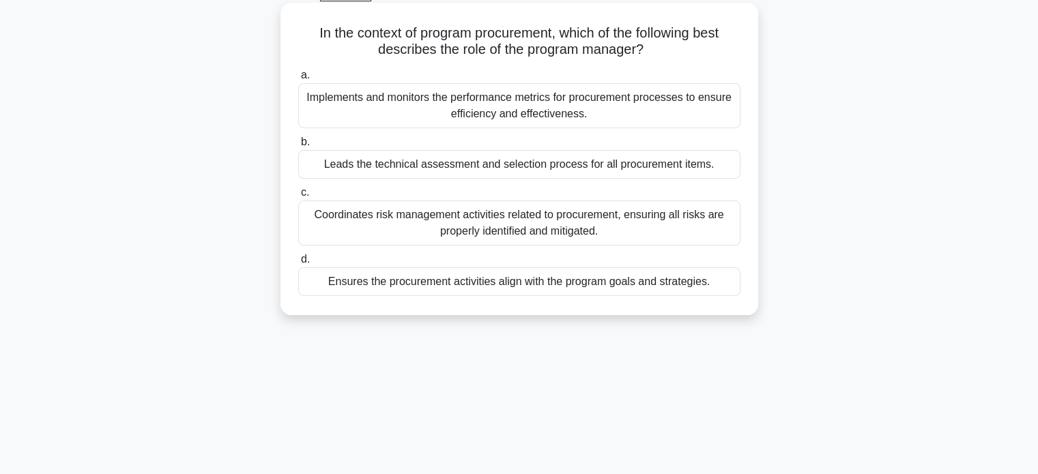
click at [666, 278] on div "Ensures the procurement activities align with the program goals and strategies." at bounding box center [519, 282] width 442 height 29
click at [298, 264] on input "d. Ensures the procurement activities align with the program goals and strategi…" at bounding box center [298, 259] width 0 height 9
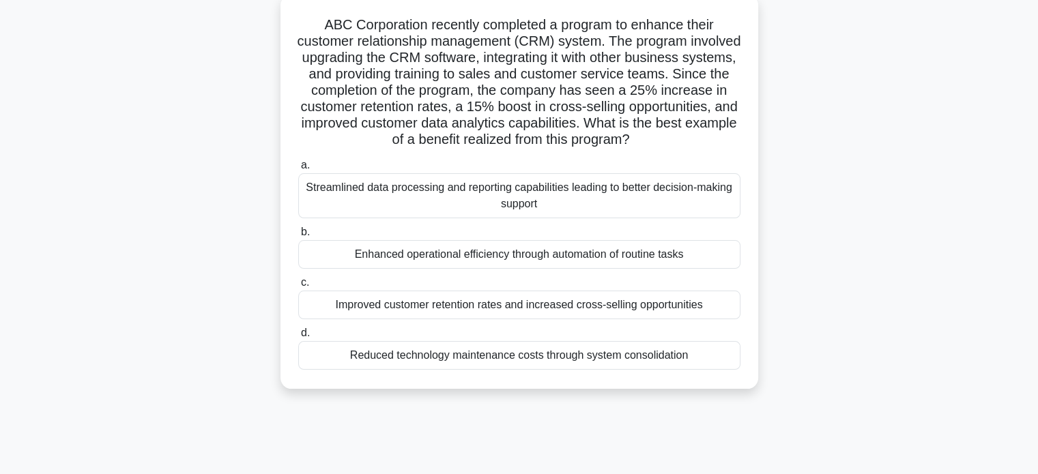
scroll to position [87, 0]
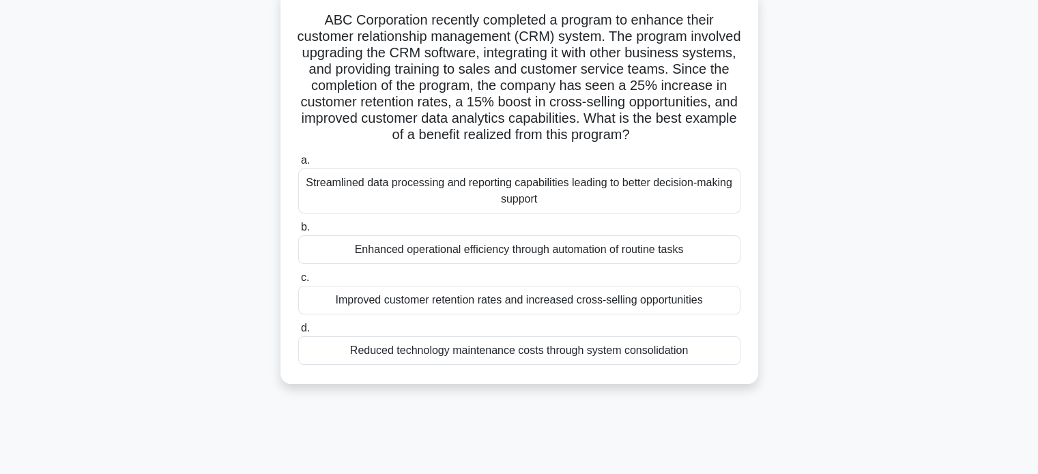
click at [653, 253] on div "Enhanced operational efficiency through automation of routine tasks" at bounding box center [519, 249] width 442 height 29
click at [298, 232] on input "b. Enhanced operational efficiency through automation of routine tasks" at bounding box center [298, 227] width 0 height 9
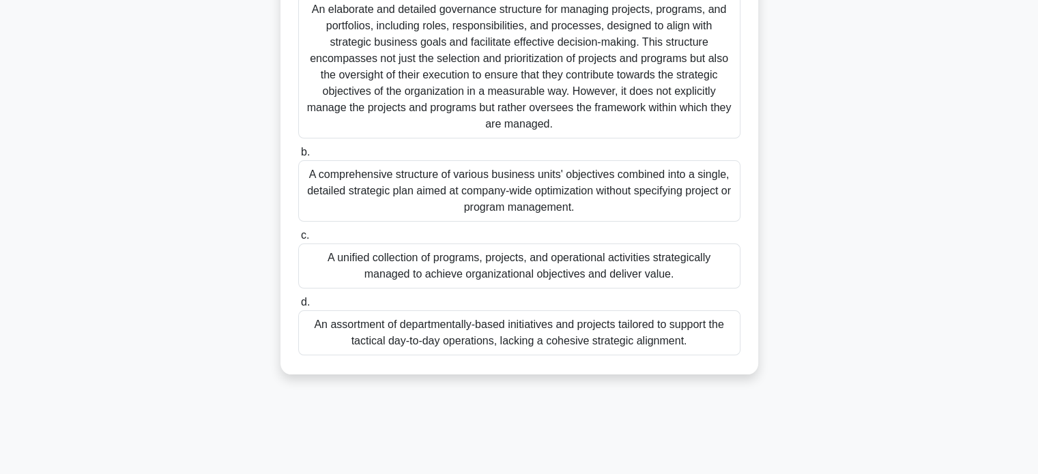
scroll to position [199, 0]
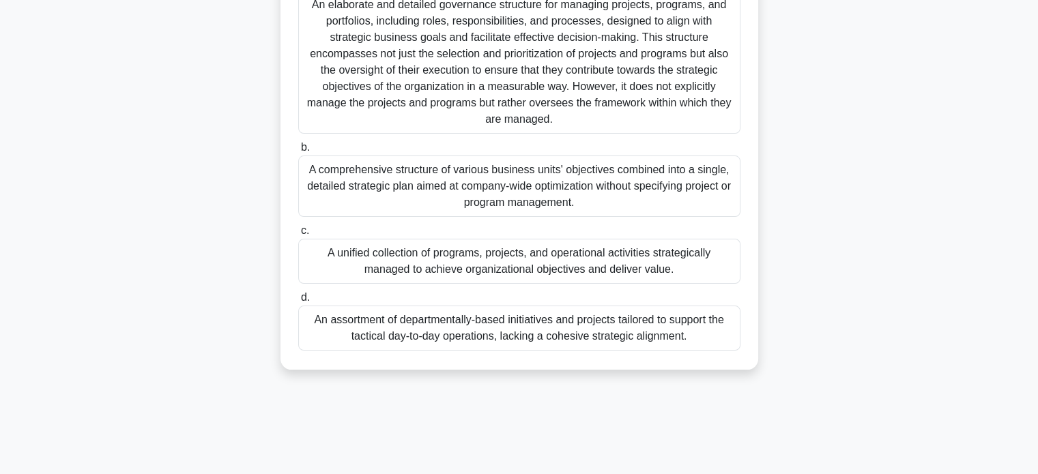
click at [617, 263] on div "A unified collection of programs, projects, and operational activities strategi…" at bounding box center [519, 261] width 442 height 45
click at [298, 235] on input "c. A unified collection of programs, projects, and operational activities strat…" at bounding box center [298, 231] width 0 height 9
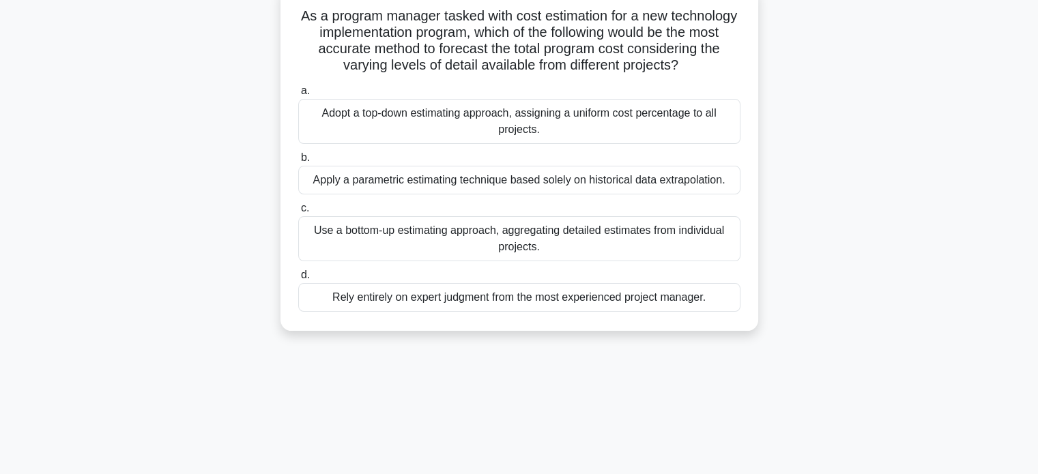
scroll to position [96, 0]
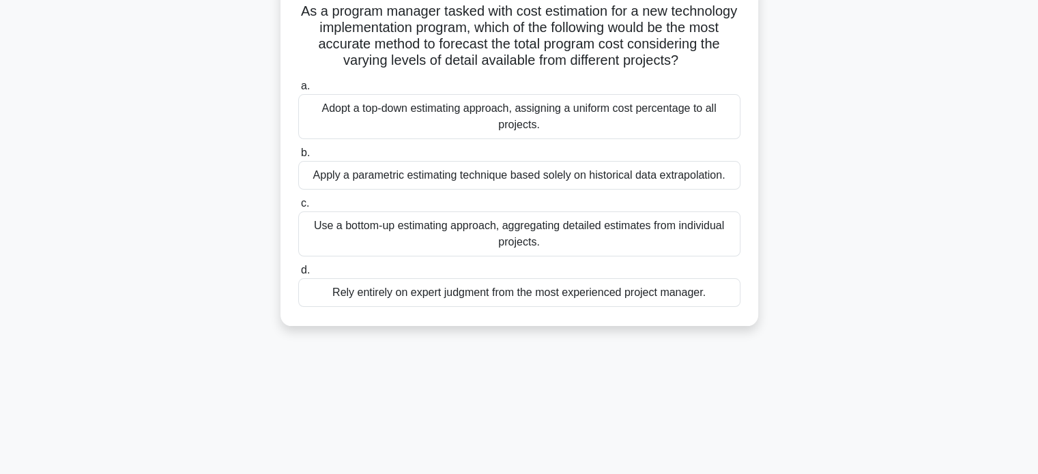
click at [665, 257] on div "Use a bottom-up estimating approach, aggregating detailed estimates from indivi…" at bounding box center [519, 234] width 442 height 45
click at [298, 208] on input "c. Use a bottom-up estimating approach, aggregating detailed estimates from ind…" at bounding box center [298, 203] width 0 height 9
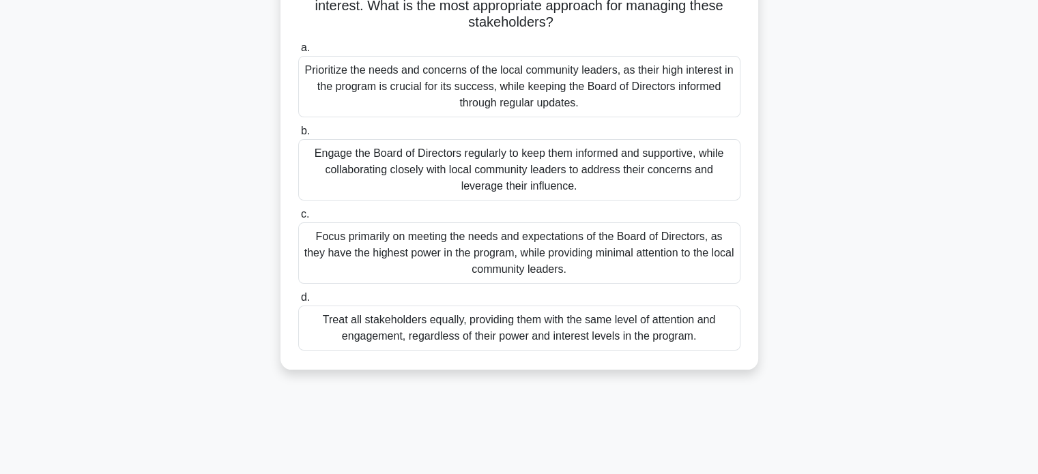
scroll to position [192, 0]
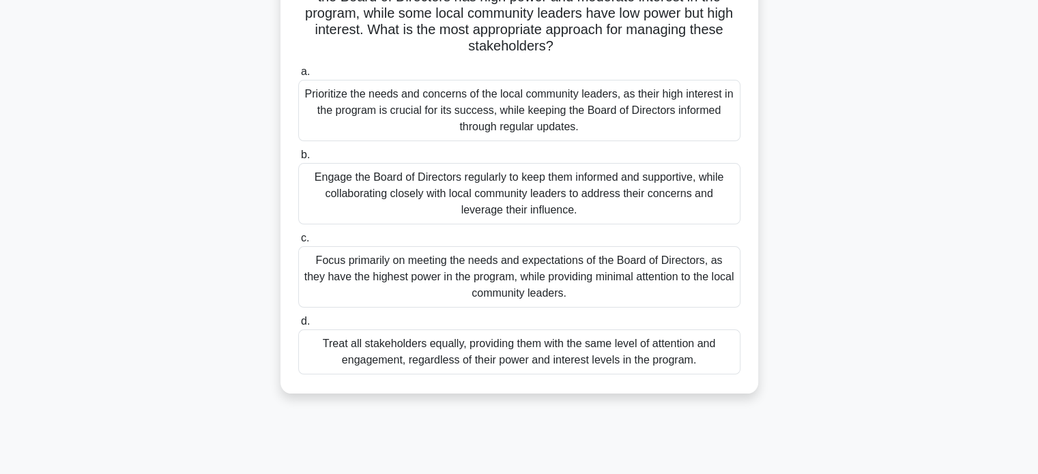
click at [631, 186] on div "Engage the Board of Directors regularly to keep them informed and supportive, w…" at bounding box center [519, 193] width 442 height 61
click at [298, 160] on input "b. Engage the Board of Directors regularly to keep them informed and supportive…" at bounding box center [298, 155] width 0 height 9
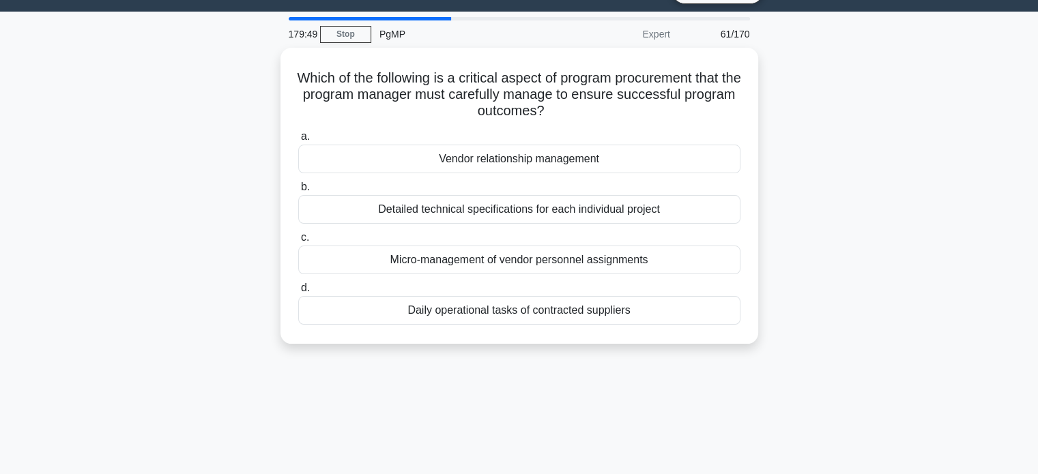
scroll to position [35, 0]
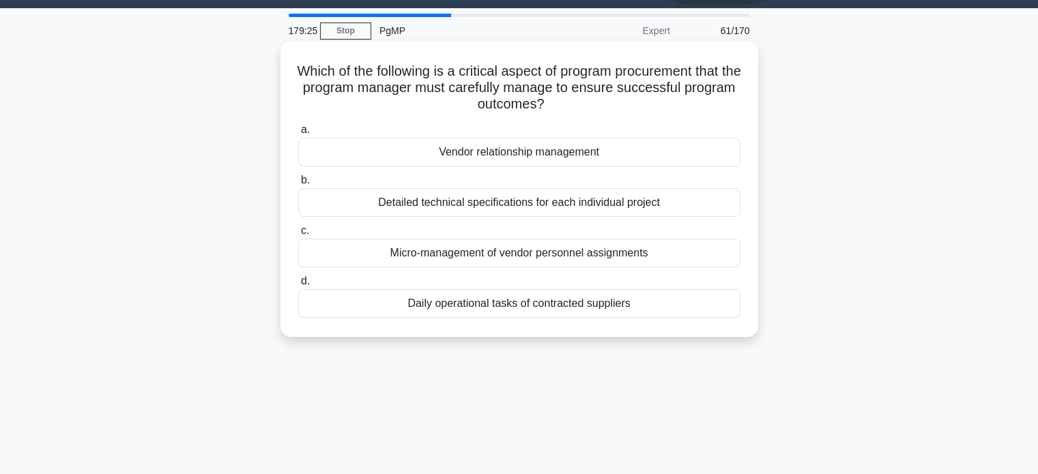
click at [665, 152] on div "Vendor relationship management" at bounding box center [519, 152] width 442 height 29
click at [298, 134] on input "a. Vendor relationship management" at bounding box center [298, 130] width 0 height 9
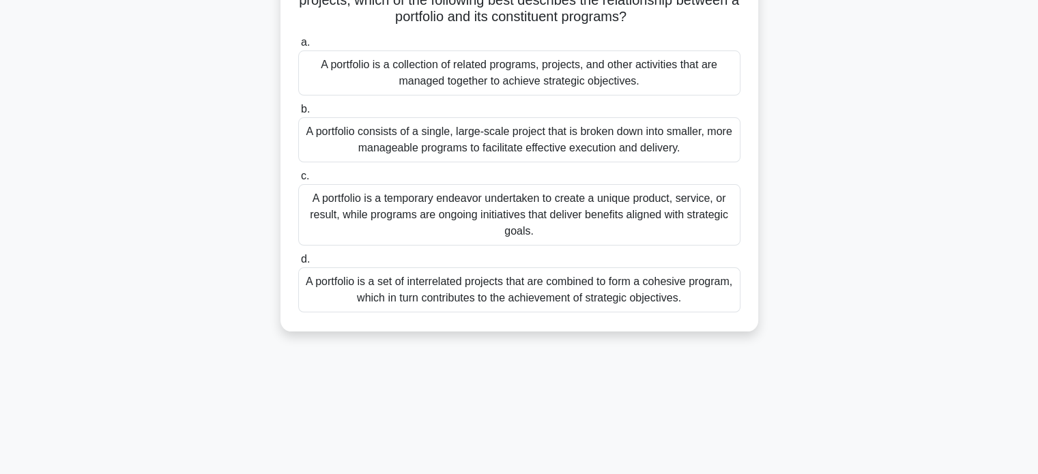
scroll to position [115, 0]
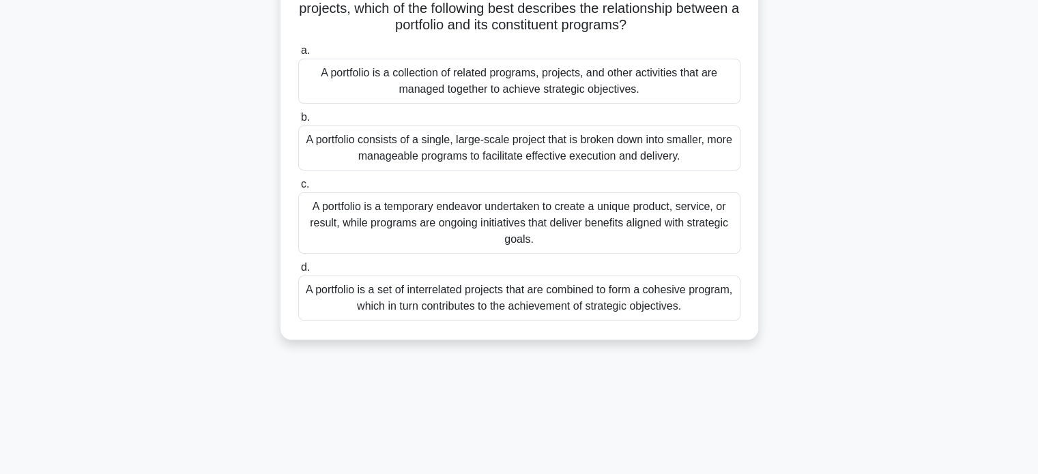
click at [652, 82] on div "A portfolio is a collection of related programs, projects, and other activities…" at bounding box center [519, 81] width 442 height 45
click at [298, 55] on input "a. A portfolio is a collection of related programs, projects, and other activit…" at bounding box center [298, 50] width 0 height 9
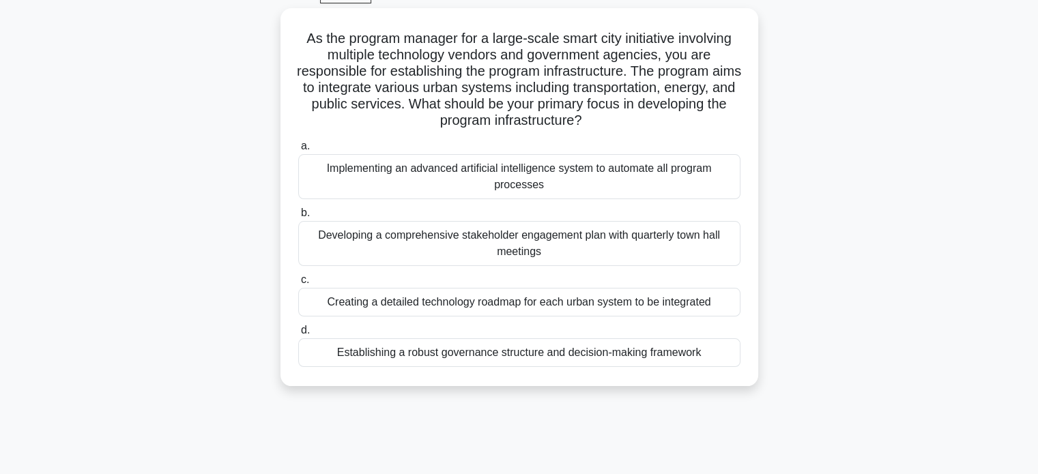
scroll to position [72, 0]
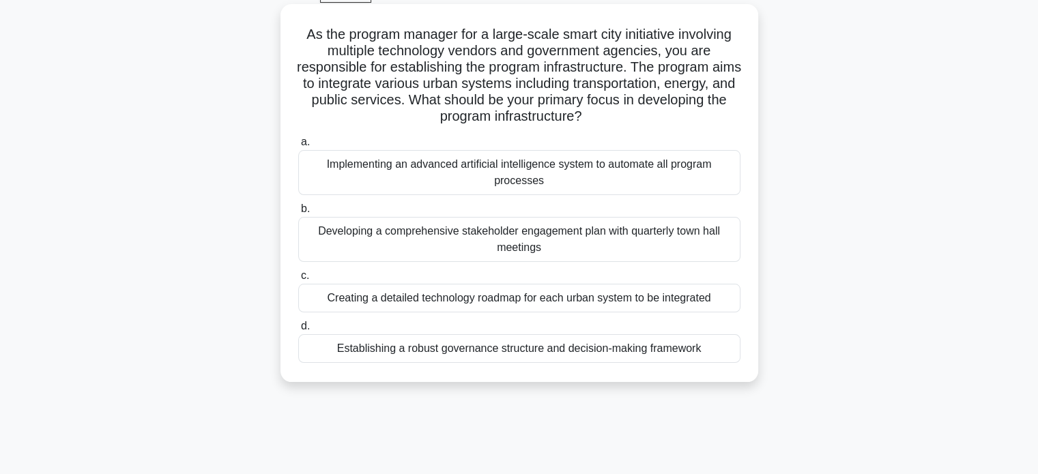
click at [710, 298] on div "Creating a detailed technology roadmap for each urban system to be integrated" at bounding box center [519, 298] width 442 height 29
click at [298, 280] on input "c. Creating a detailed technology roadmap for each urban system to be integrated" at bounding box center [298, 276] width 0 height 9
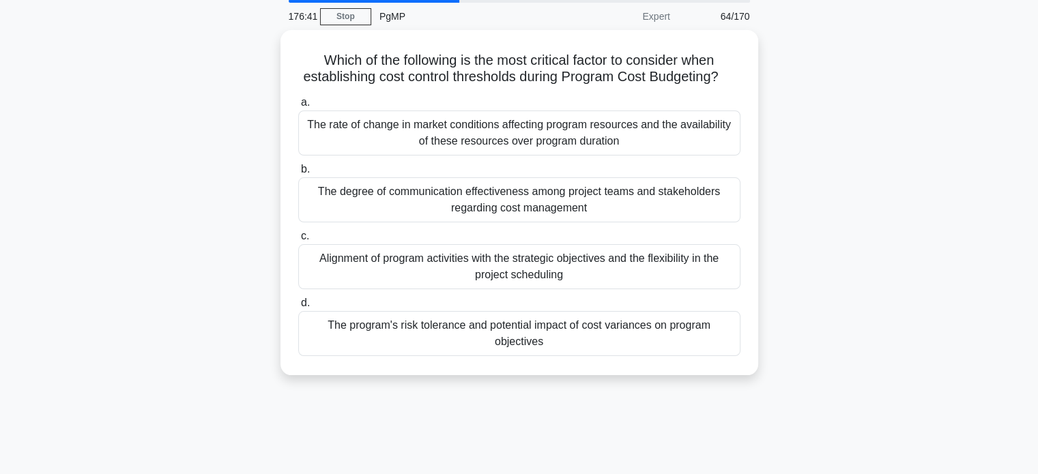
scroll to position [51, 0]
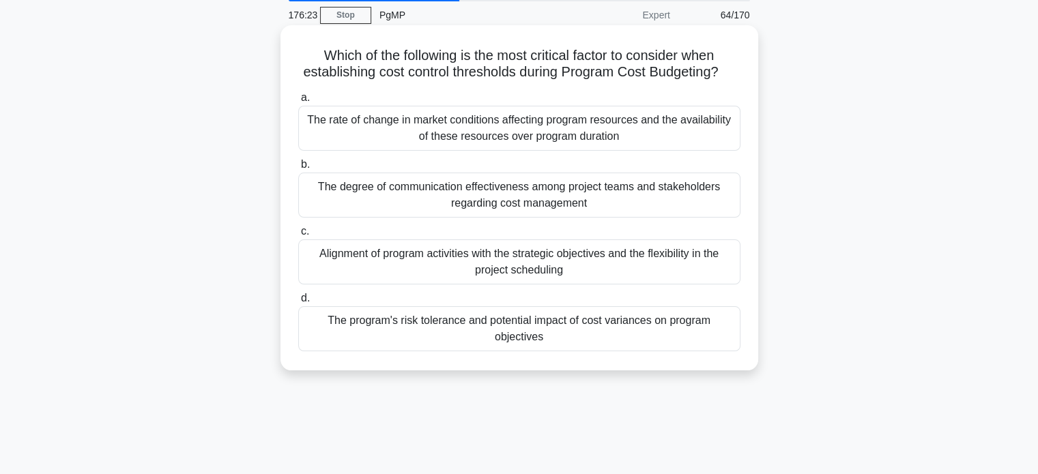
click at [657, 351] on div "The program's risk tolerance and potential impact of cost variances on program …" at bounding box center [519, 328] width 442 height 45
click at [298, 303] on input "d. The program's risk tolerance and potential impact of cost variances on progr…" at bounding box center [298, 298] width 0 height 9
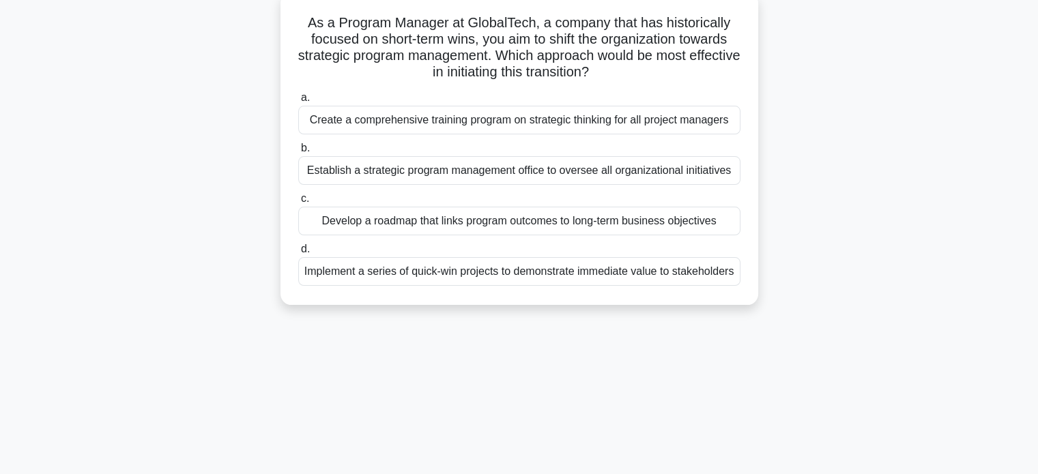
scroll to position [89, 0]
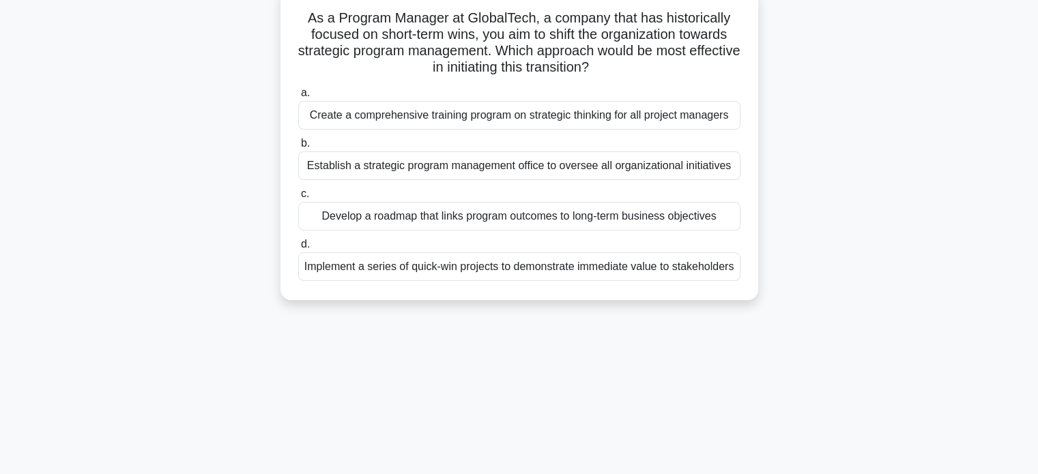
click at [701, 222] on div "Develop a roadmap that links program outcomes to long-term business objectives" at bounding box center [519, 216] width 442 height 29
click at [298, 199] on input "c. Develop a roadmap that links program outcomes to long-term business objectiv…" at bounding box center [298, 194] width 0 height 9
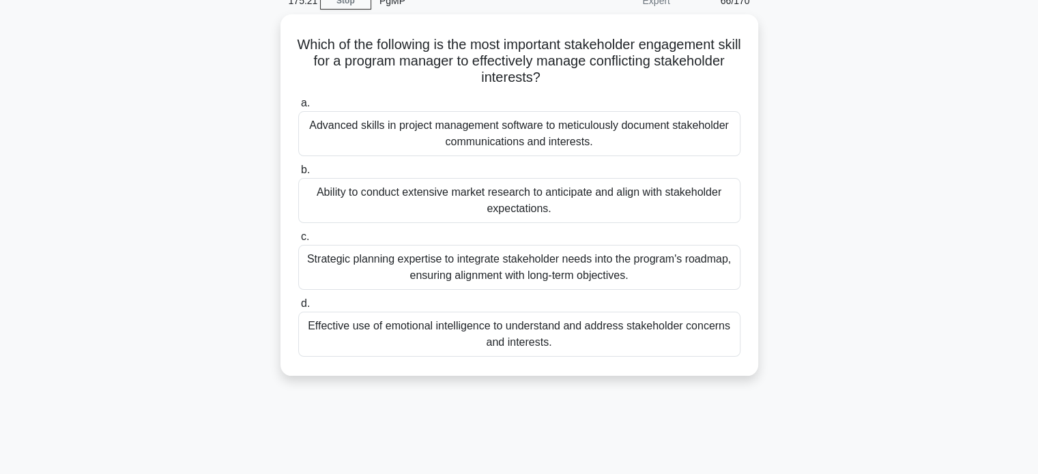
scroll to position [64, 0]
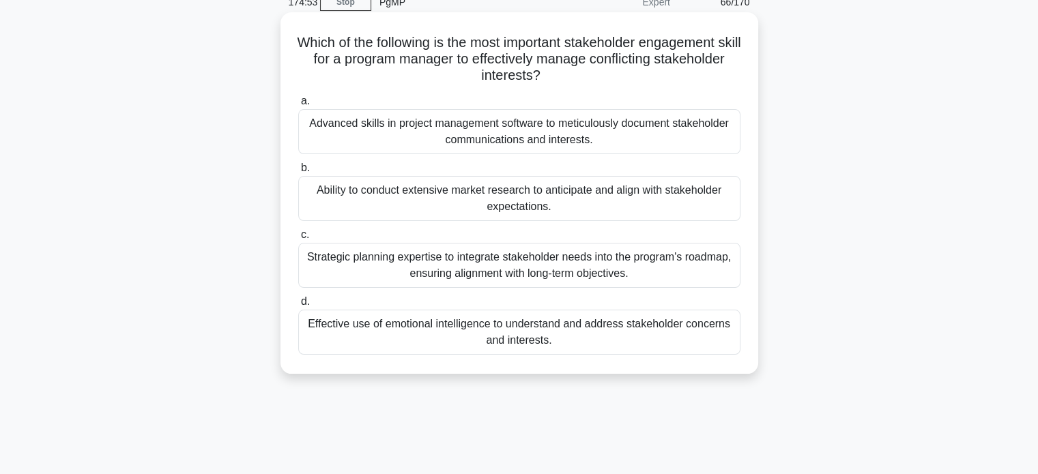
click at [705, 345] on div "Effective use of emotional intelligence to understand and address stakeholder c…" at bounding box center [519, 332] width 442 height 45
click at [298, 306] on input "d. Effective use of emotional intelligence to understand and address stakeholde…" at bounding box center [298, 302] width 0 height 9
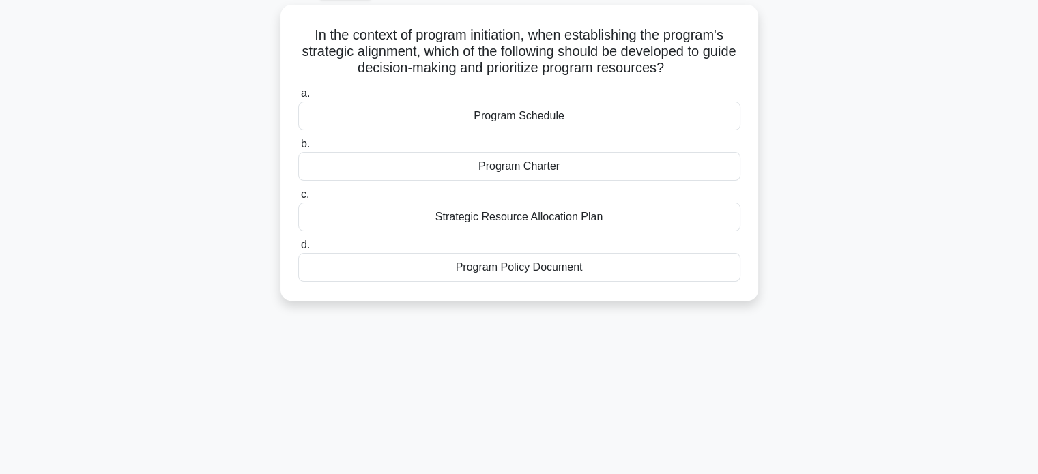
scroll to position [78, 0]
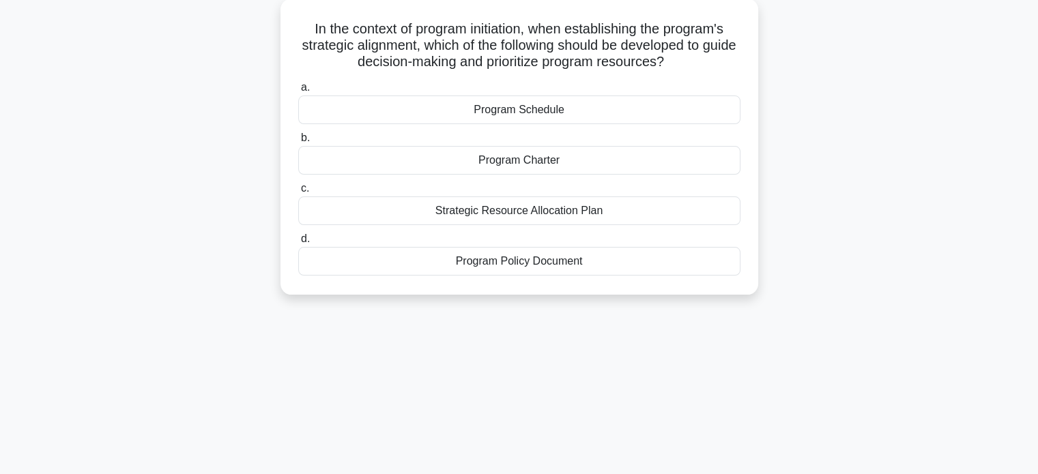
click at [628, 158] on div "Program Charter" at bounding box center [519, 160] width 442 height 29
click at [298, 143] on input "b. Program Charter" at bounding box center [298, 138] width 0 height 9
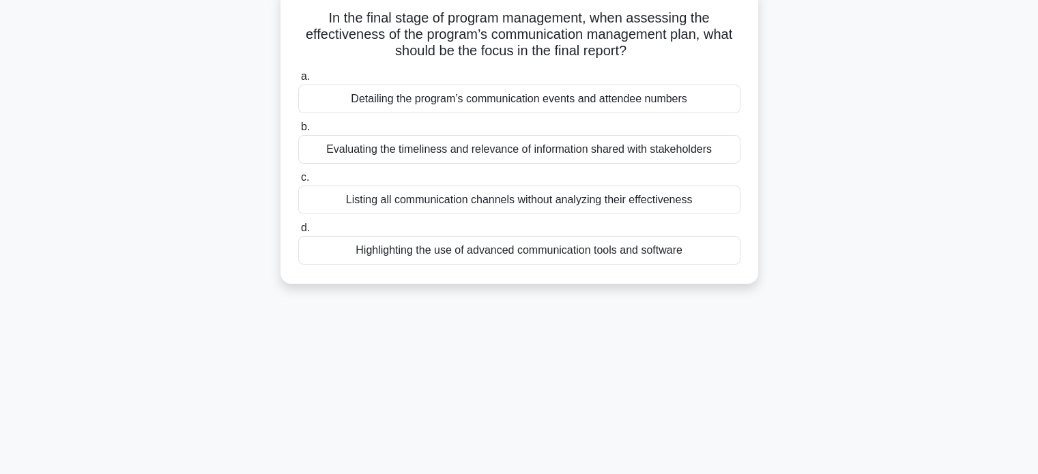
scroll to position [93, 0]
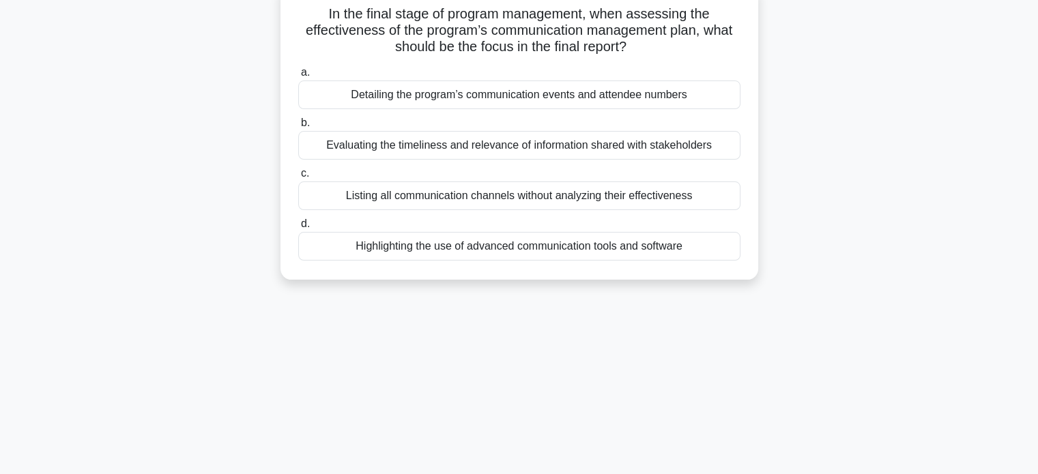
click at [655, 141] on div "Evaluating the timeliness and relevance of information shared with stakeholders" at bounding box center [519, 145] width 442 height 29
click at [298, 128] on input "b. Evaluating the timeliness and relevance of information shared with stakehold…" at bounding box center [298, 123] width 0 height 9
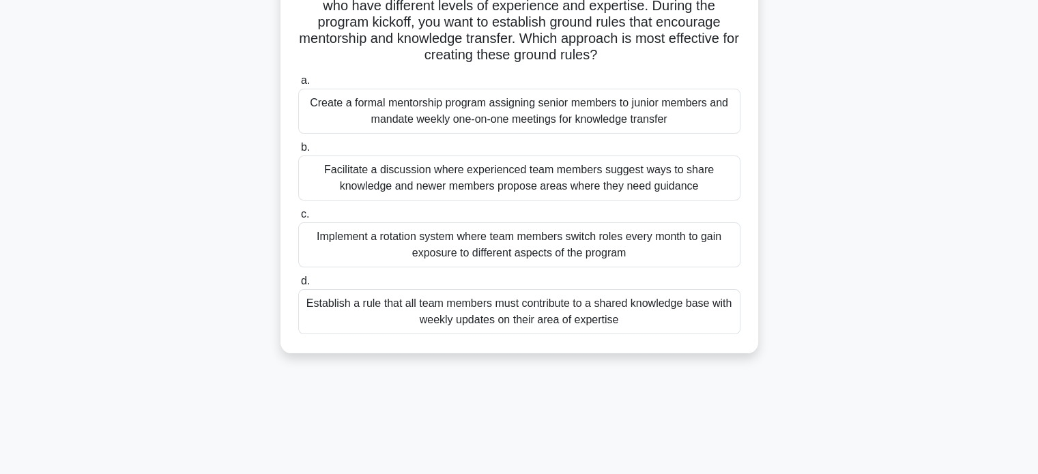
scroll to position [123, 0]
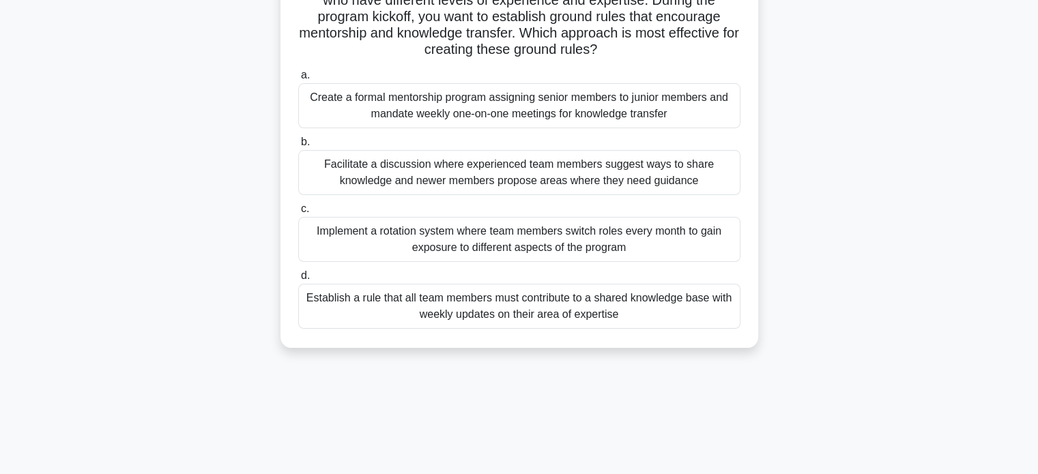
click at [663, 166] on div "Facilitate a discussion where experienced team members suggest ways to share kn…" at bounding box center [519, 172] width 442 height 45
click at [298, 147] on input "b. Facilitate a discussion where experienced team members suggest ways to share…" at bounding box center [298, 142] width 0 height 9
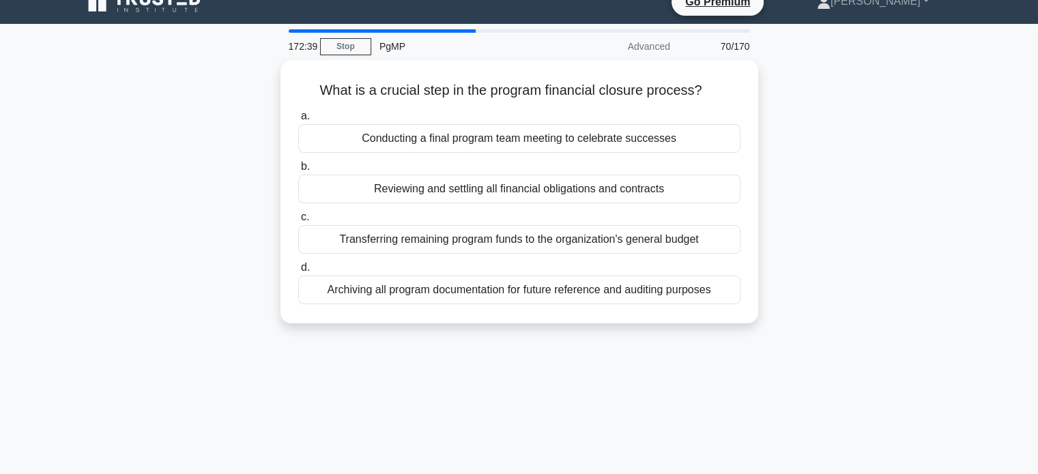
scroll to position [0, 0]
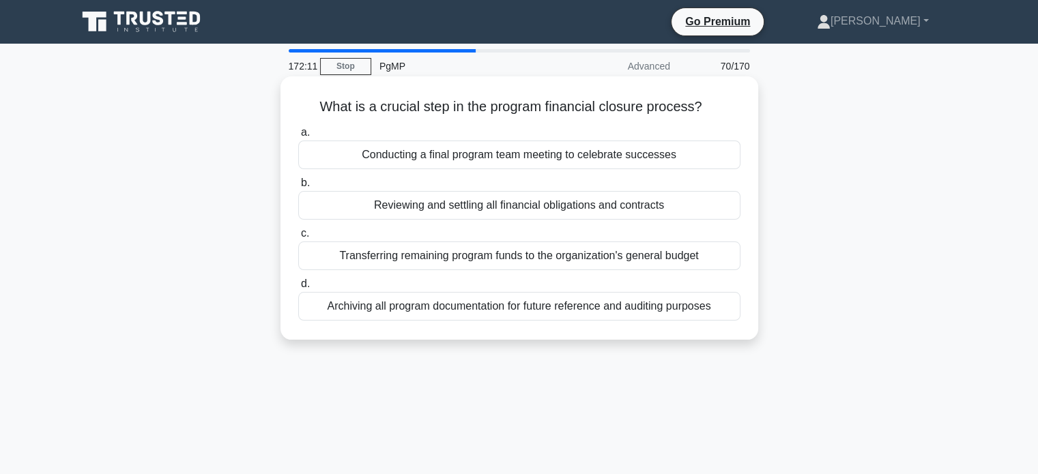
click at [715, 205] on div "Reviewing and settling all financial obligations and contracts" at bounding box center [519, 205] width 442 height 29
click at [298, 188] on input "b. Reviewing and settling all financial obligations and contracts" at bounding box center [298, 183] width 0 height 9
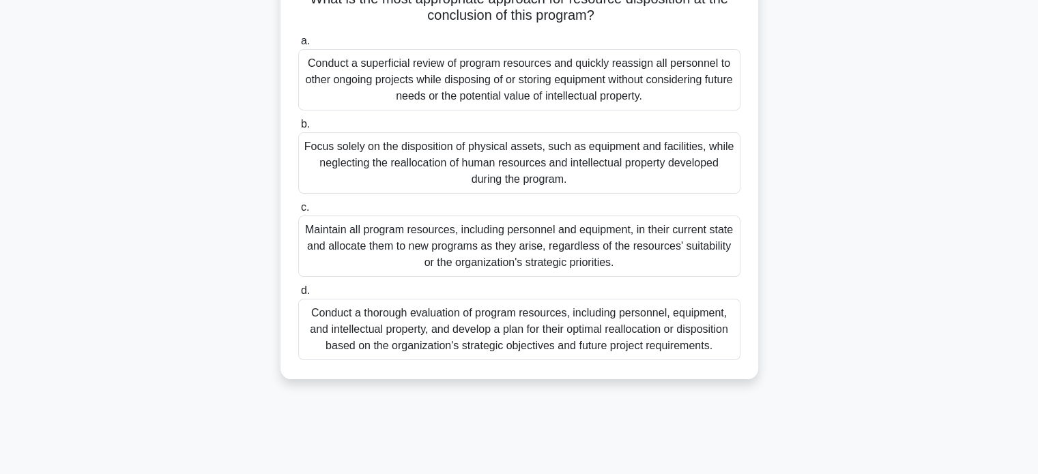
scroll to position [161, 0]
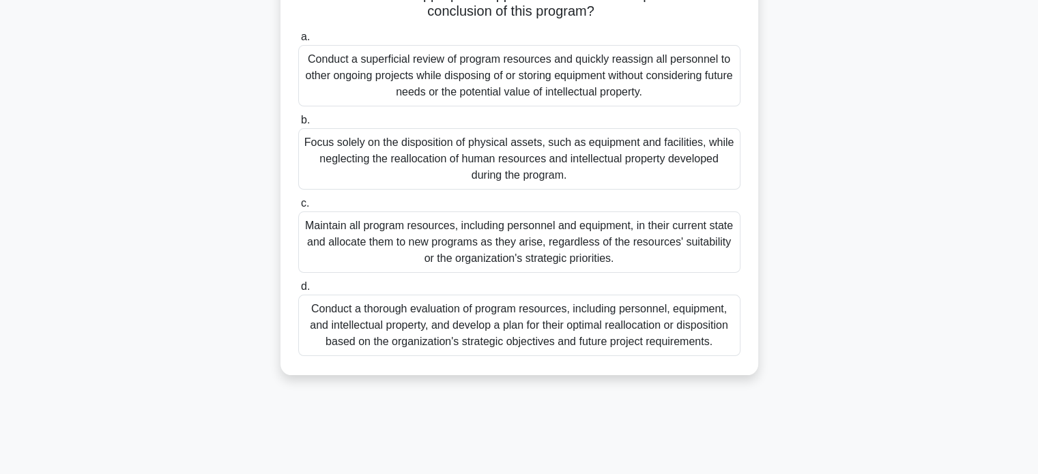
click at [644, 337] on div "Conduct a thorough evaluation of program resources, including personnel, equipm…" at bounding box center [519, 325] width 442 height 61
click at [298, 291] on input "d. Conduct a thorough evaluation of program resources, including personnel, equ…" at bounding box center [298, 287] width 0 height 9
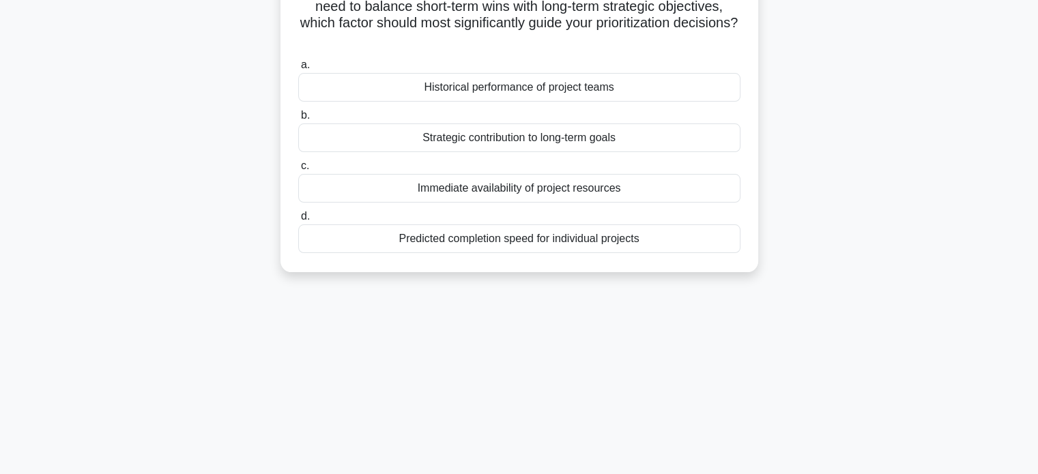
scroll to position [138, 0]
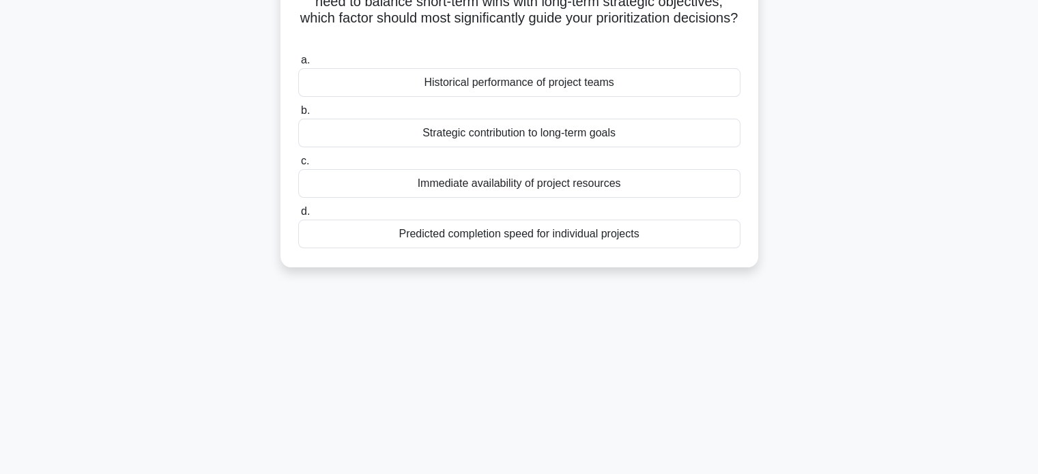
click at [662, 134] on div "Strategic contribution to long-term goals" at bounding box center [519, 133] width 442 height 29
click at [298, 115] on input "b. Strategic contribution to long-term goals" at bounding box center [298, 110] width 0 height 9
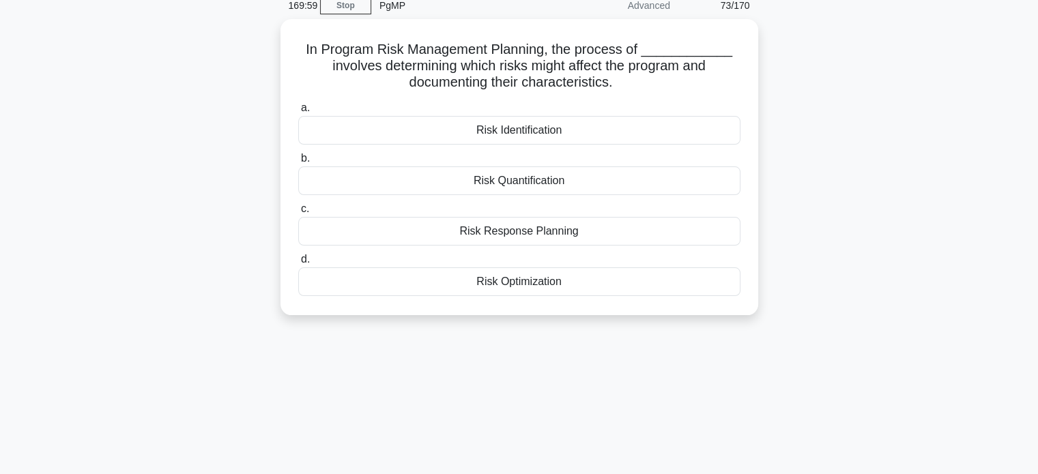
scroll to position [66, 0]
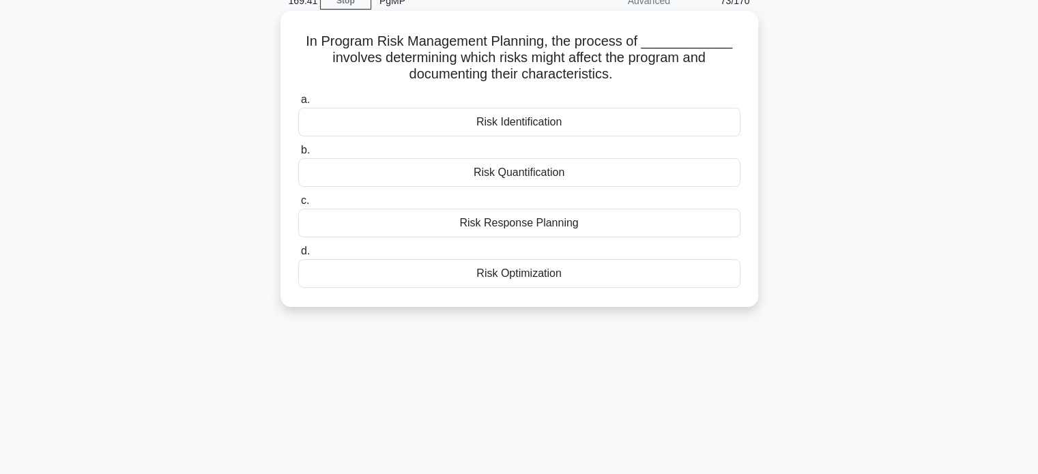
click at [589, 127] on div "Risk Identification" at bounding box center [519, 122] width 442 height 29
click at [298, 104] on input "a. Risk Identification" at bounding box center [298, 100] width 0 height 9
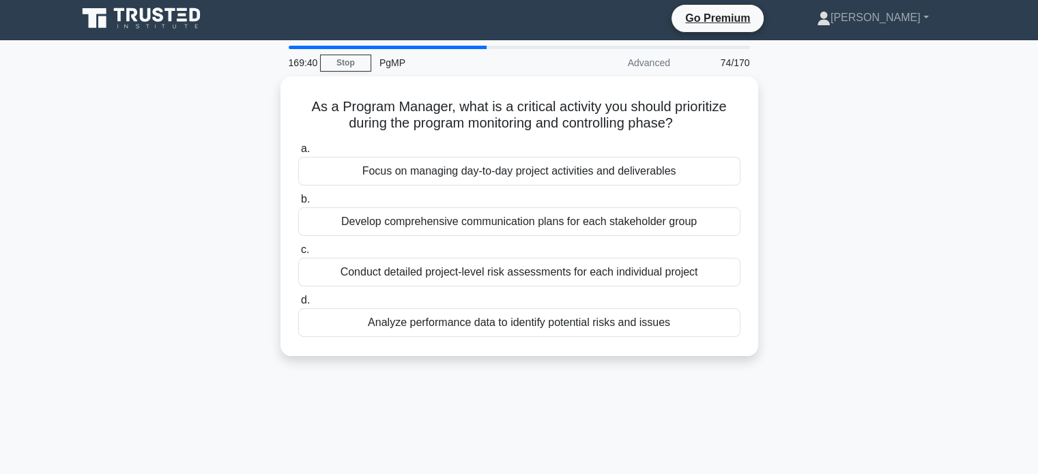
scroll to position [0, 0]
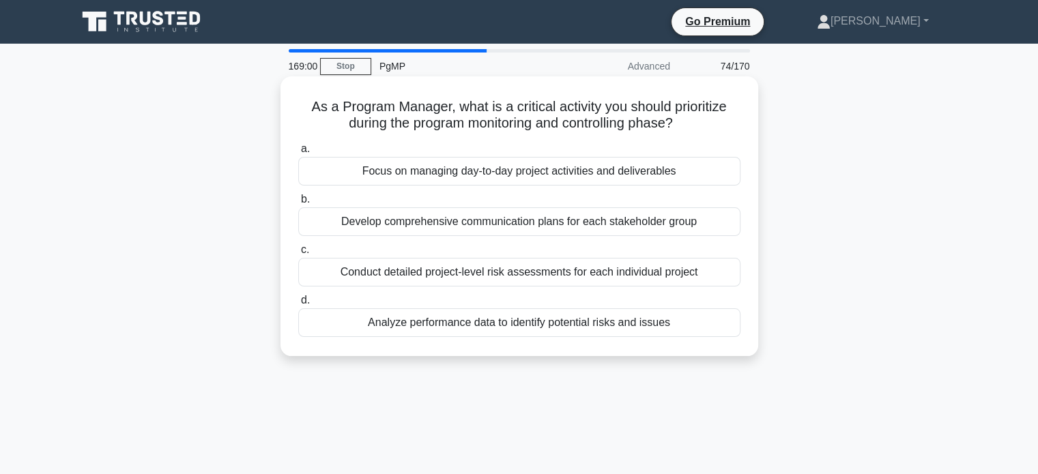
click at [722, 321] on div "Analyze performance data to identify potential risks and issues" at bounding box center [519, 322] width 442 height 29
click at [298, 305] on input "d. Analyze performance data to identify potential risks and issues" at bounding box center [298, 300] width 0 height 9
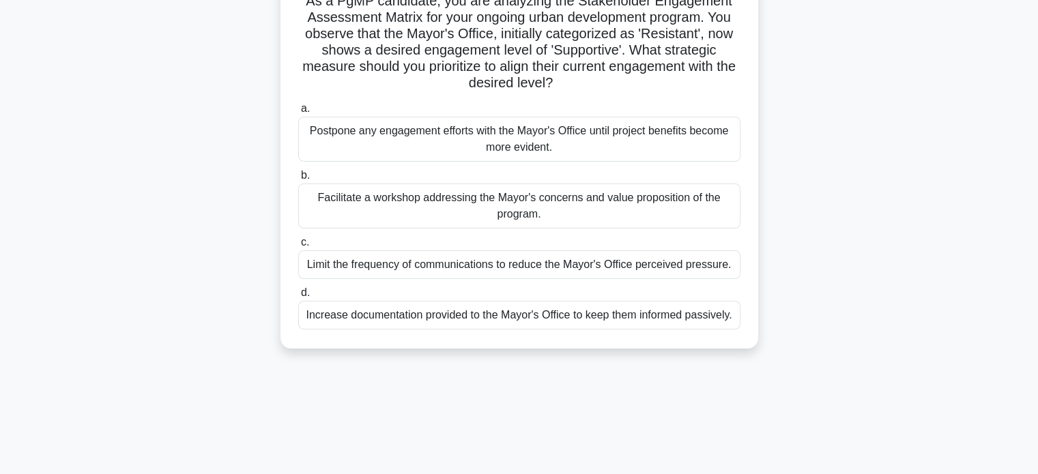
scroll to position [110, 0]
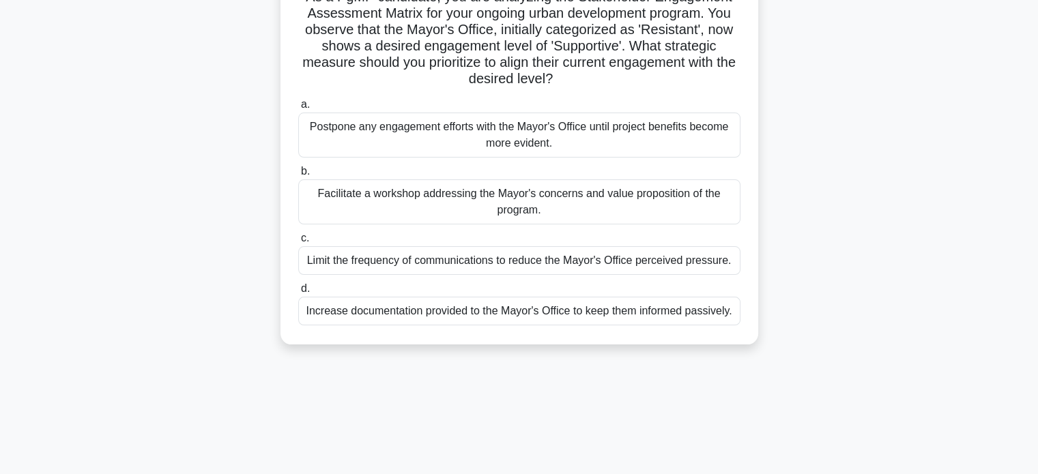
click at [697, 206] on div "Facilitate a workshop addressing the Mayor's concerns and value proposition of …" at bounding box center [519, 201] width 442 height 45
click at [298, 176] on input "b. Facilitate a workshop addressing the Mayor's concerns and value proposition …" at bounding box center [298, 171] width 0 height 9
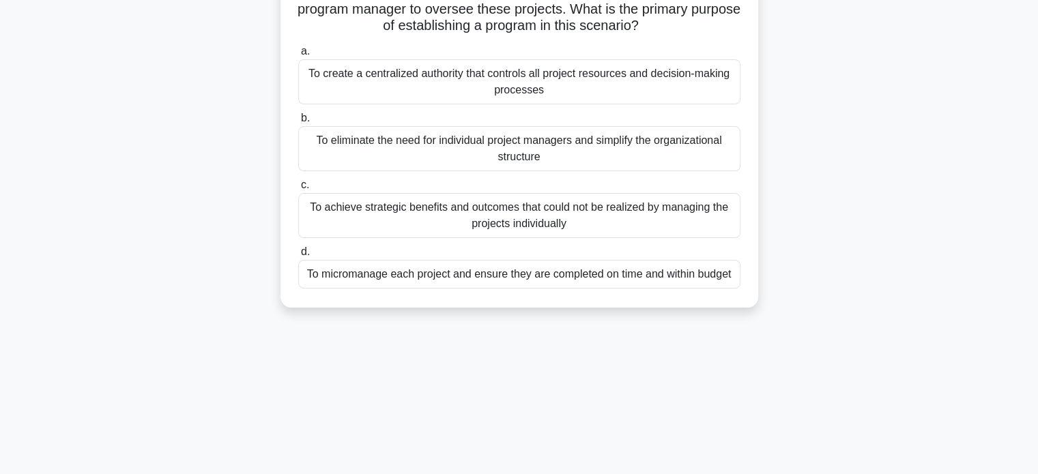
scroll to position [167, 0]
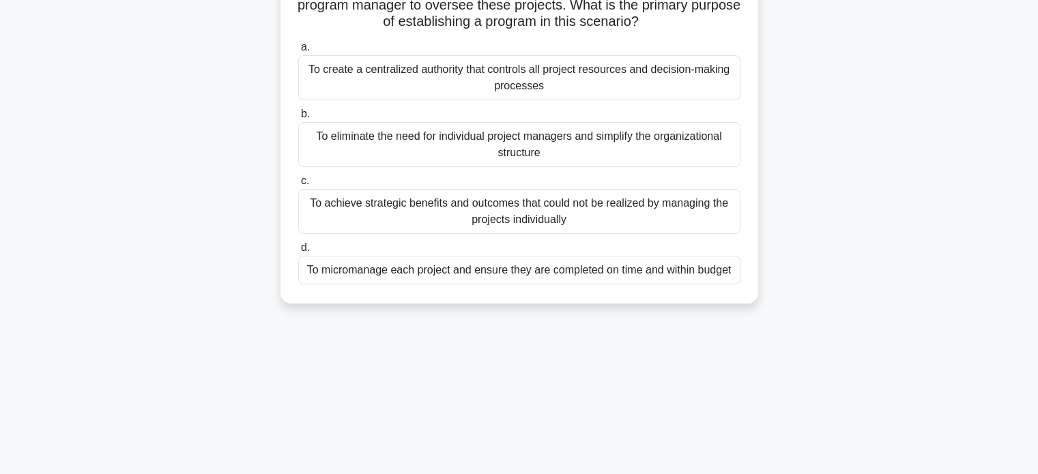
click at [710, 212] on div "To achieve strategic benefits and outcomes that could not be realized by managi…" at bounding box center [519, 211] width 442 height 45
click at [298, 186] on input "c. To achieve strategic benefits and outcomes that could not be realized by man…" at bounding box center [298, 181] width 0 height 9
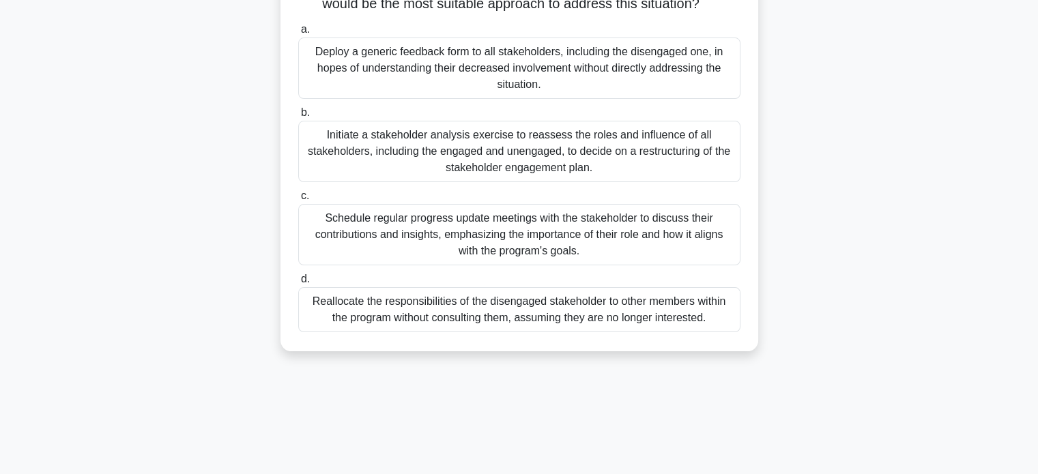
scroll to position [263, 0]
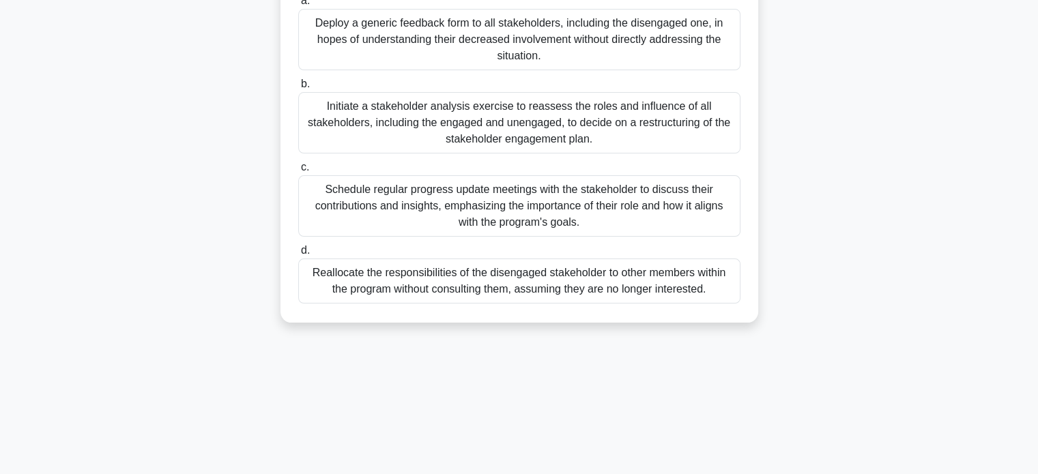
click at [675, 233] on div "Schedule regular progress update meetings with the stakeholder to discuss their…" at bounding box center [519, 205] width 442 height 61
click at [298, 172] on input "c. Schedule regular progress update meetings with the stakeholder to discuss th…" at bounding box center [298, 167] width 0 height 9
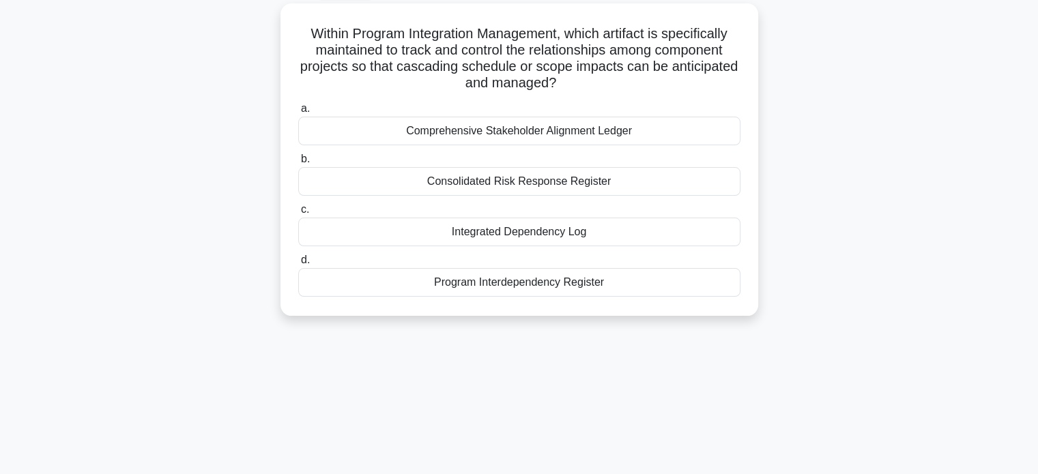
scroll to position [78, 0]
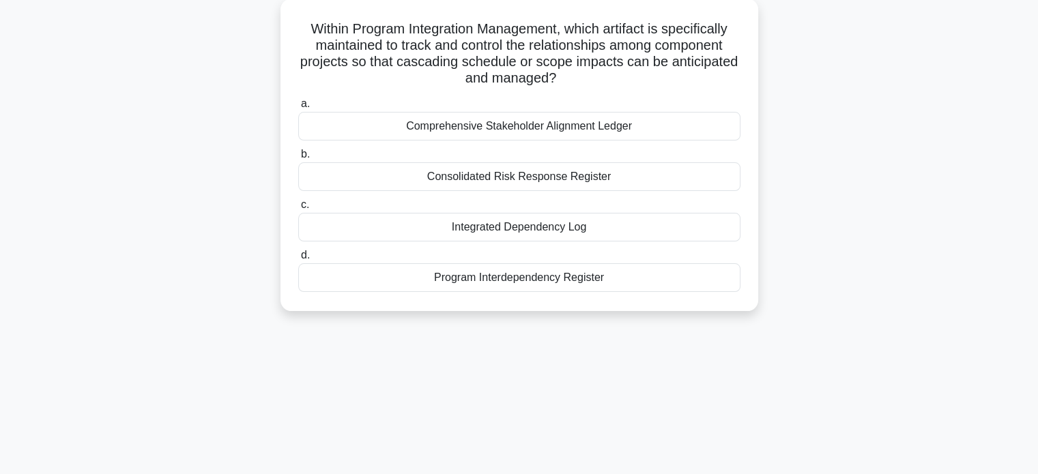
click at [565, 276] on div "Program Interdependency Register" at bounding box center [519, 277] width 442 height 29
click at [298, 260] on input "d. Program Interdependency Register" at bounding box center [298, 255] width 0 height 9
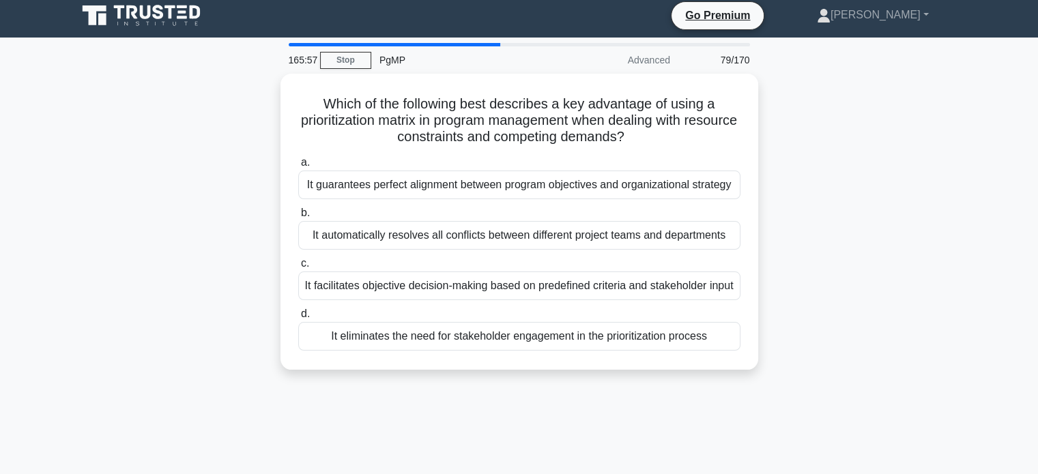
scroll to position [0, 0]
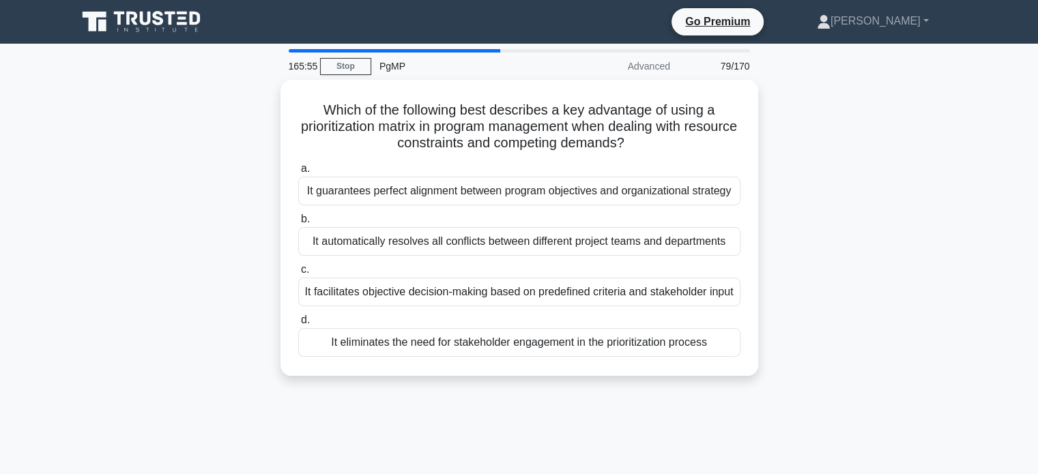
click at [1033, 104] on main "165:55 Stop PgMP Advanced 79/170 Which of the following best describes a key ad…" at bounding box center [519, 390] width 1038 height 693
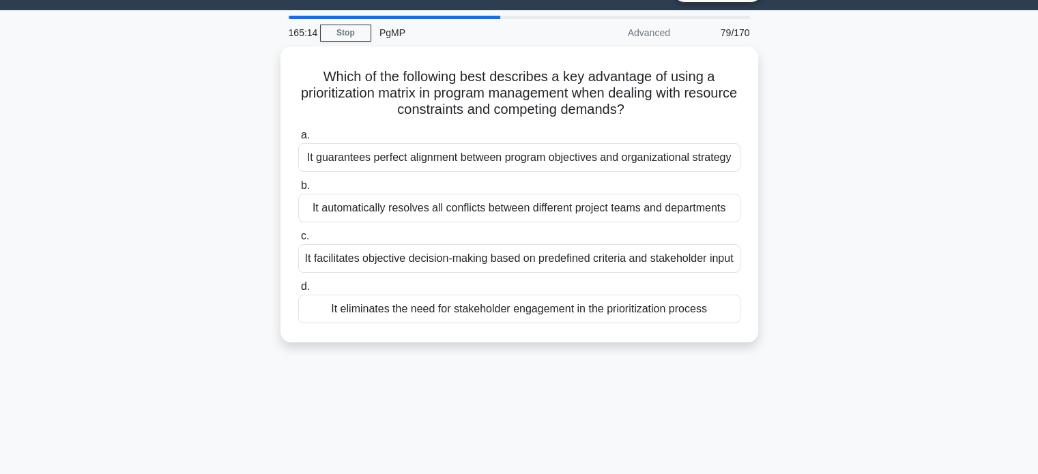
scroll to position [30, 0]
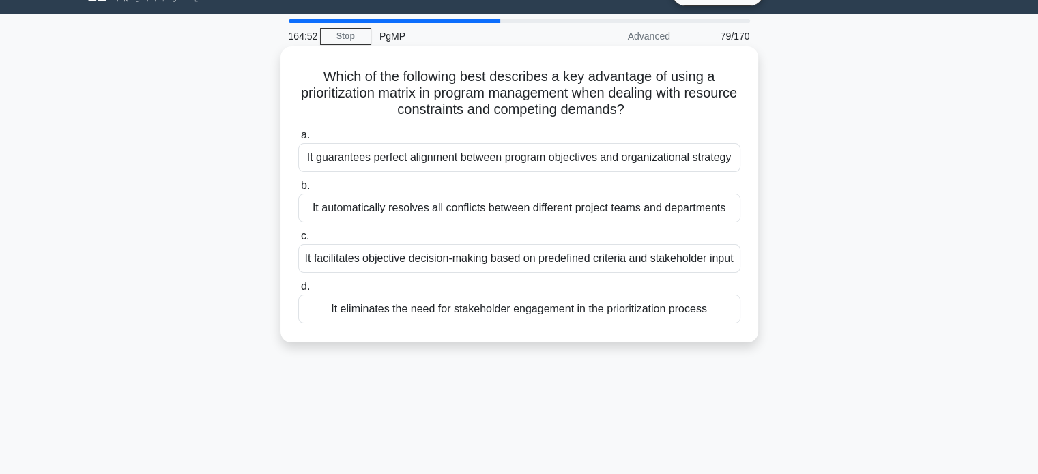
click at [624, 265] on div "It facilitates objective decision-making based on predefined criteria and stake…" at bounding box center [519, 258] width 442 height 29
click at [298, 241] on input "c. It facilitates objective decision-making based on predefined criteria and st…" at bounding box center [298, 236] width 0 height 9
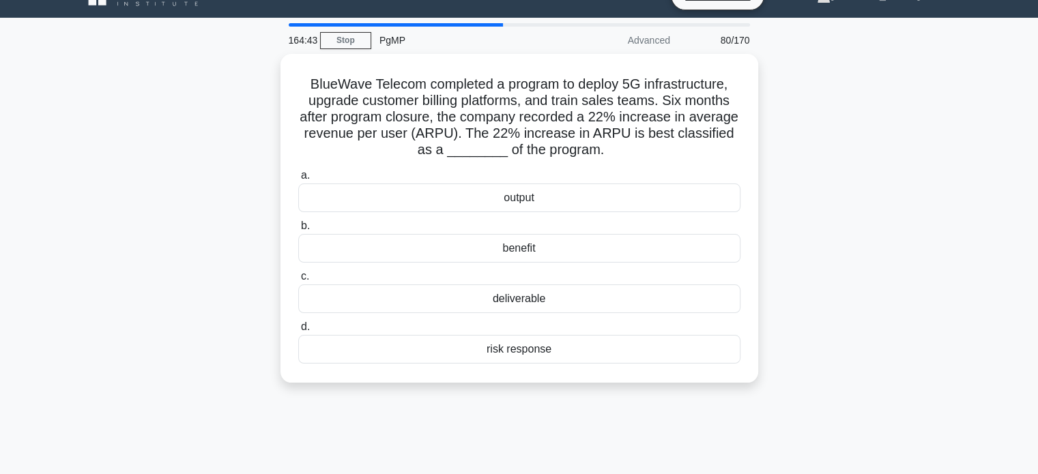
scroll to position [27, 0]
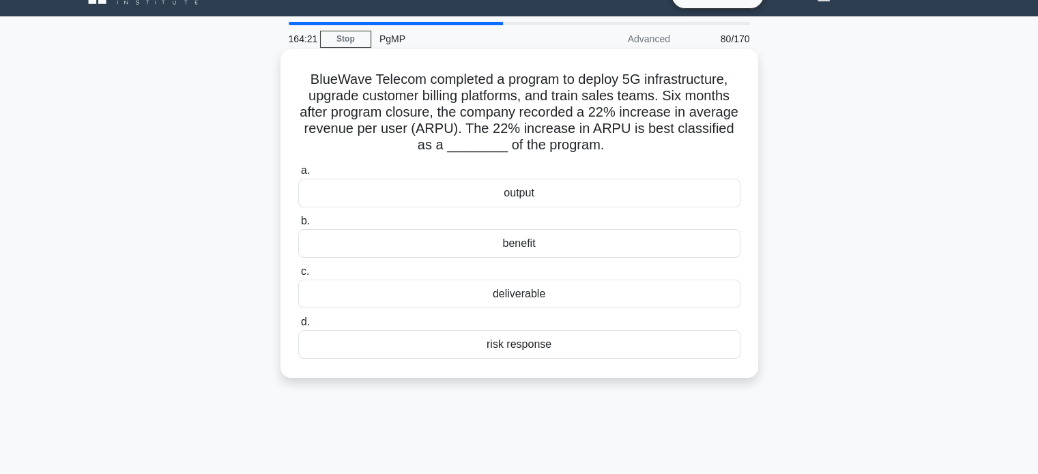
click at [558, 244] on div "benefit" at bounding box center [519, 243] width 442 height 29
click at [298, 226] on input "b. benefit" at bounding box center [298, 221] width 0 height 9
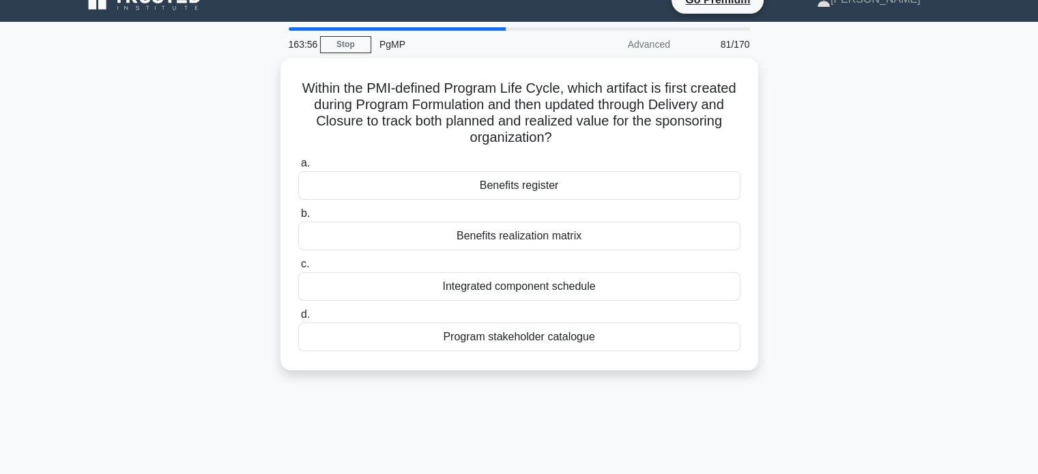
scroll to position [26, 0]
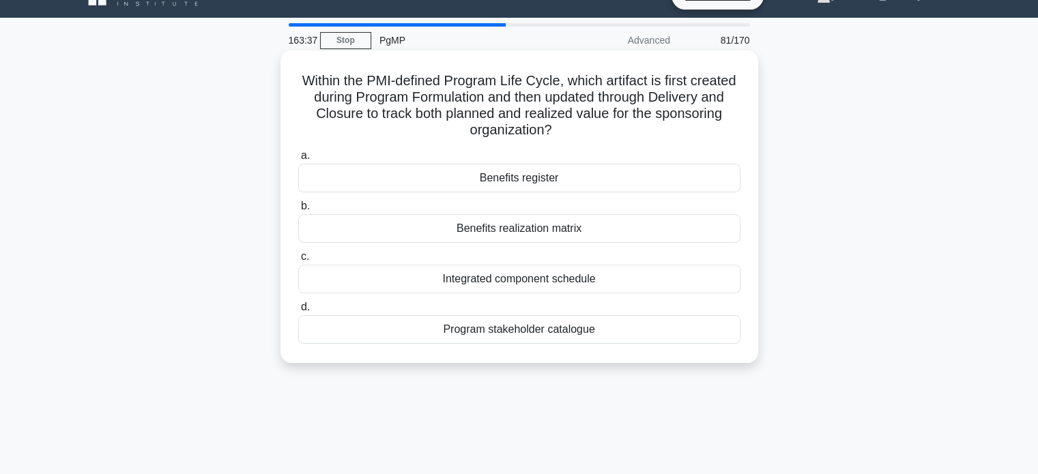
click at [624, 177] on div "Benefits register" at bounding box center [519, 178] width 442 height 29
click at [298, 160] on input "a. Benefits register" at bounding box center [298, 156] width 0 height 9
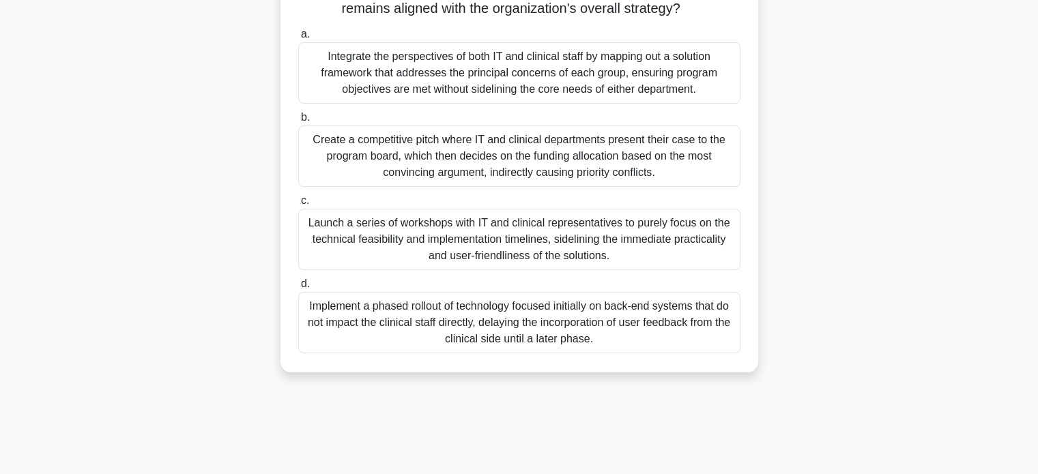
scroll to position [233, 0]
click at [844, 278] on div "Scenario: You are the program manager for a healthcare organization's digital t…" at bounding box center [519, 117] width 901 height 542
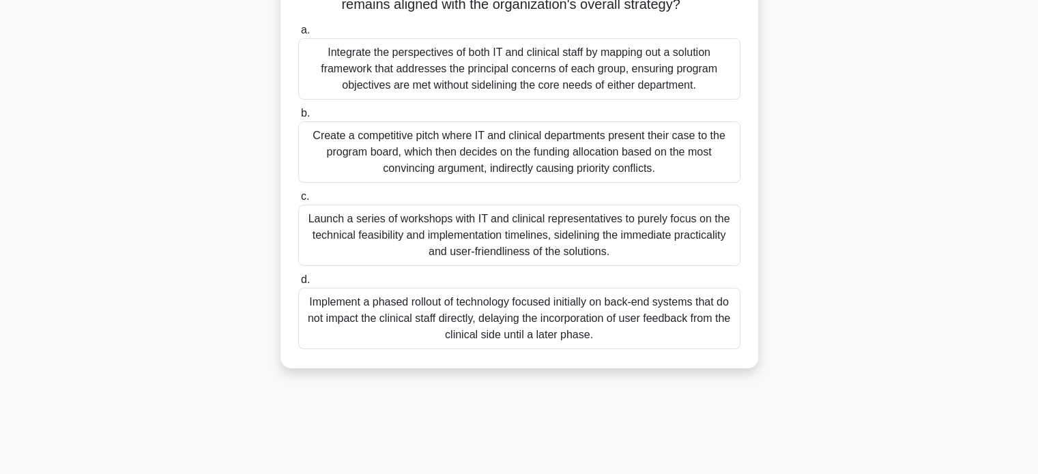
click at [745, 84] on div "a. Integrate the perspectives of both IT and clinical staff by mapping out a so…" at bounding box center [519, 61] width 459 height 78
click at [707, 81] on div "Integrate the perspectives of both IT and clinical staff by mapping out a solut…" at bounding box center [519, 68] width 442 height 61
click at [298, 35] on input "a. Integrate the perspectives of both IT and clinical staff by mapping out a so…" at bounding box center [298, 30] width 0 height 9
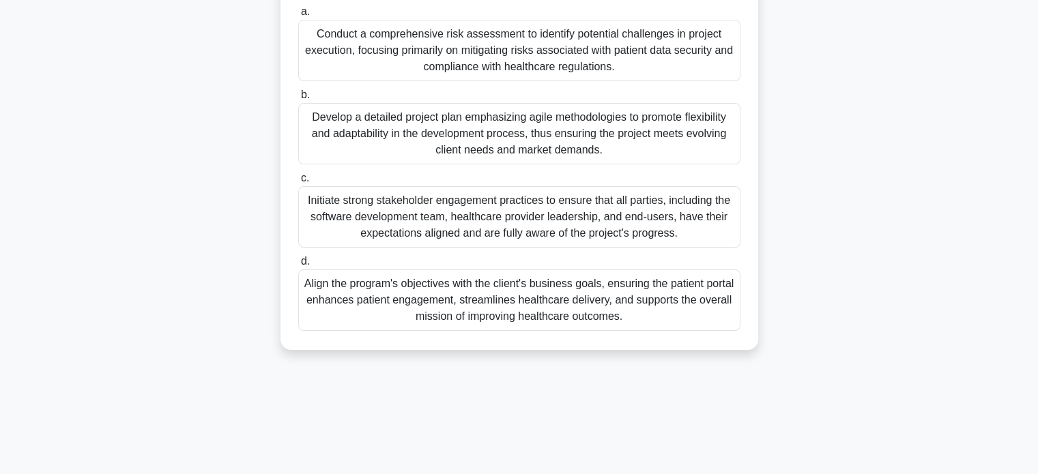
scroll to position [257, 0]
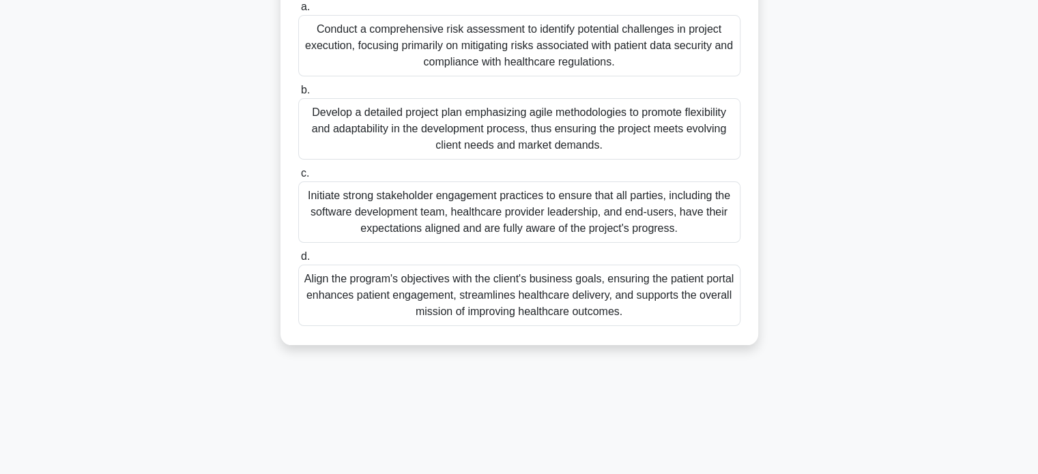
click at [663, 302] on div "Align the program's objectives with the client's business goals, ensuring the p…" at bounding box center [519, 295] width 442 height 61
click at [298, 261] on input "d. Align the program's objectives with the client's business goals, ensuring th…" at bounding box center [298, 257] width 0 height 9
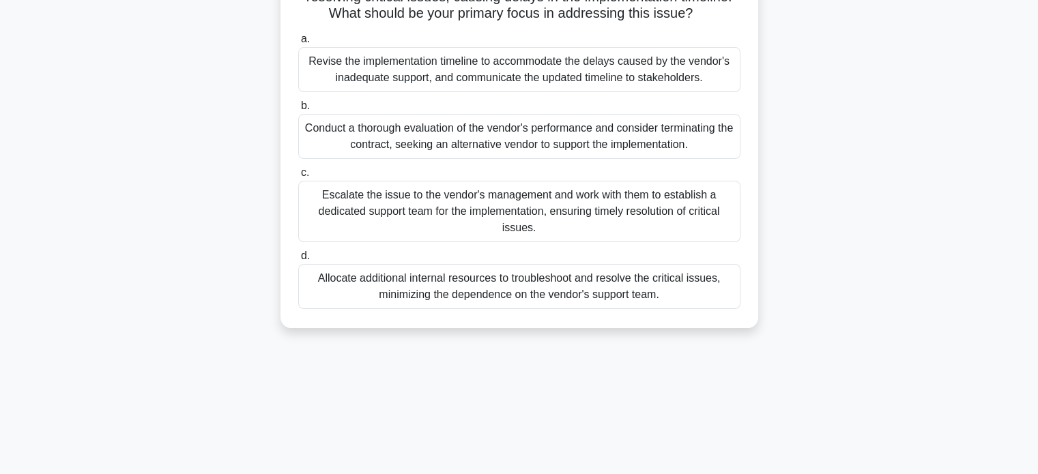
scroll to position [164, 0]
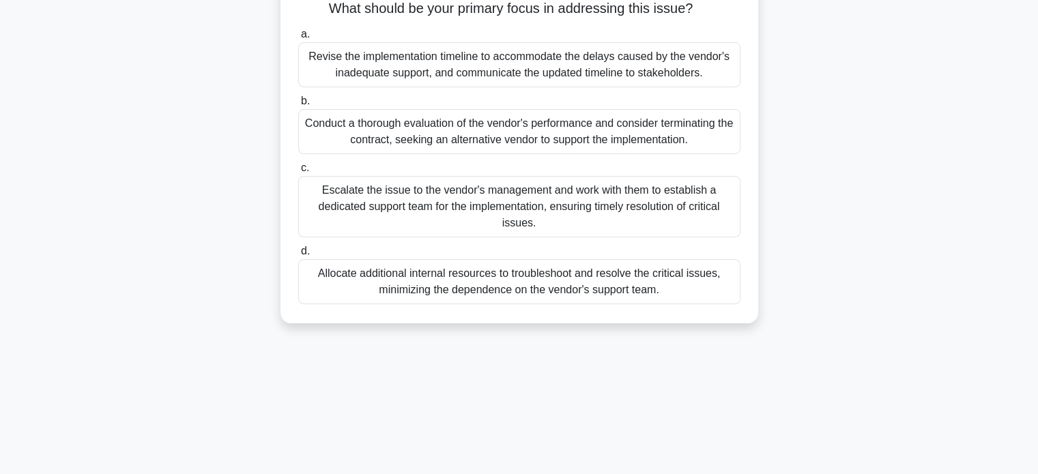
click at [650, 193] on div "Escalate the issue to the vendor's management and work with them to establish a…" at bounding box center [519, 206] width 442 height 61
click at [298, 173] on input "c. Escalate the issue to the vendor's management and work with them to establis…" at bounding box center [298, 168] width 0 height 9
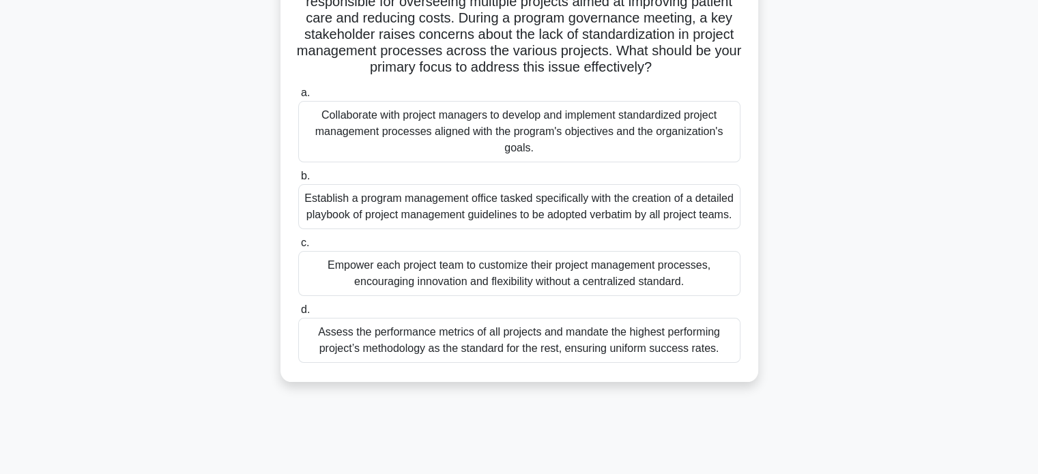
scroll to position [126, 0]
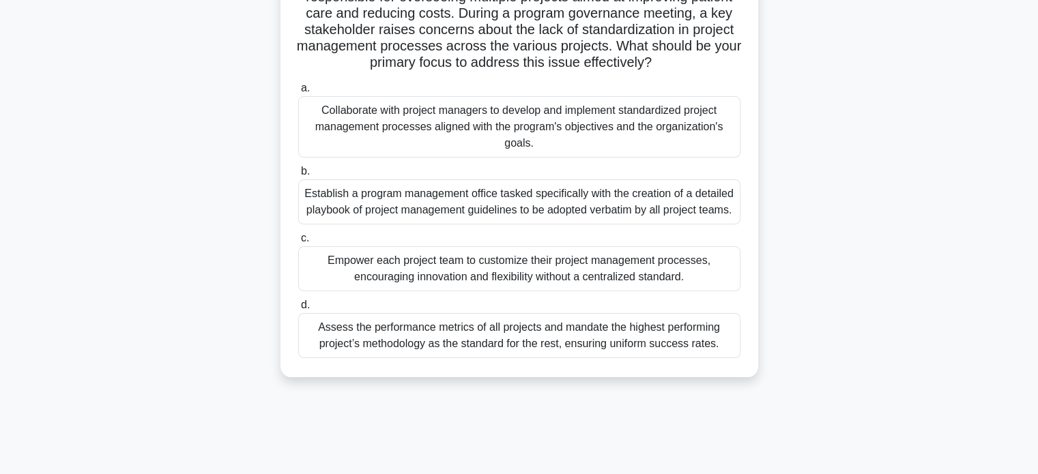
click at [645, 202] on div "Establish a program management office tasked specifically with the creation of …" at bounding box center [519, 201] width 442 height 45
click at [298, 176] on input "b. Establish a program management office tasked specifically with the creation …" at bounding box center [298, 171] width 0 height 9
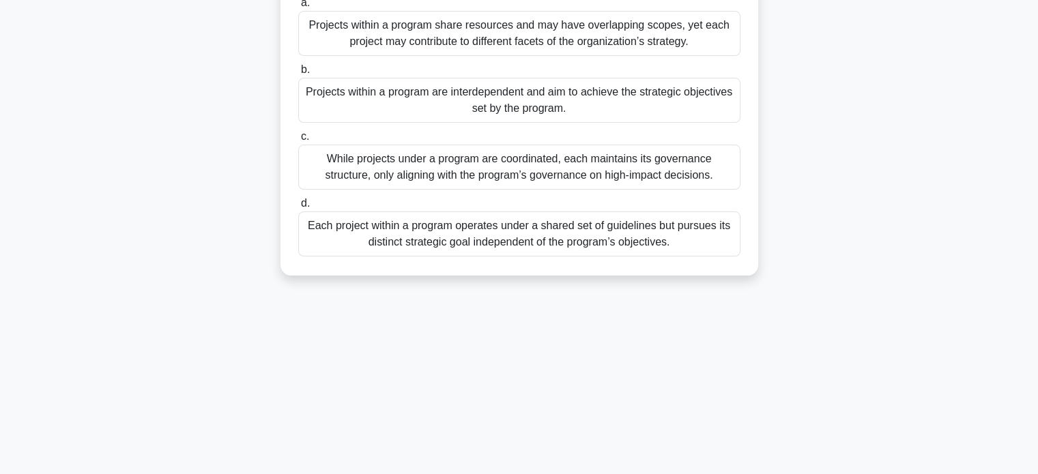
scroll to position [167, 0]
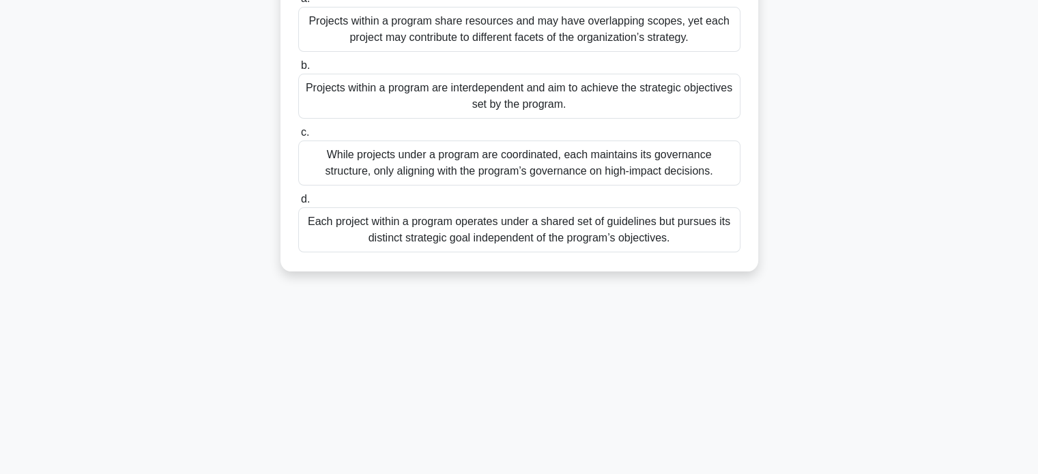
click at [695, 102] on div "Projects within a program are interdependent and aim to achieve the strategic o…" at bounding box center [519, 96] width 442 height 45
click at [298, 70] on input "b. Projects within a program are interdependent and aim to achieve the strategi…" at bounding box center [298, 65] width 0 height 9
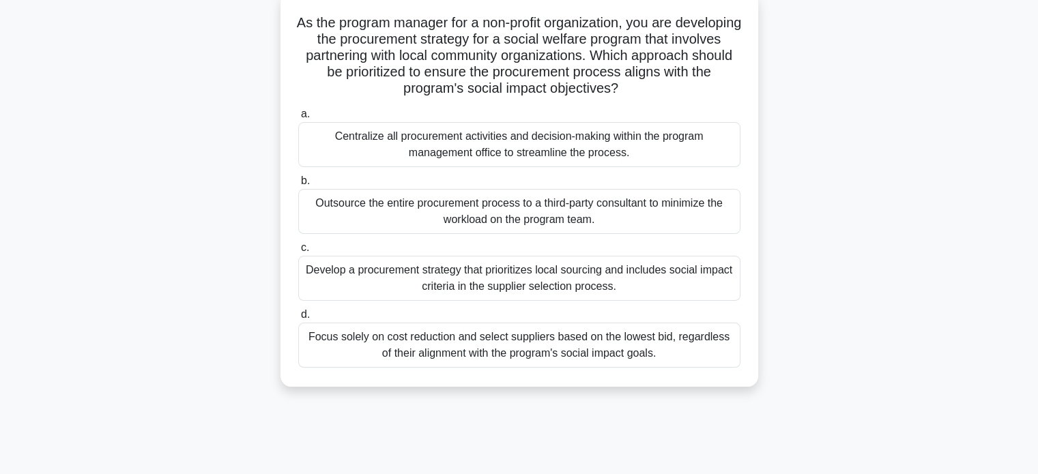
scroll to position [89, 0]
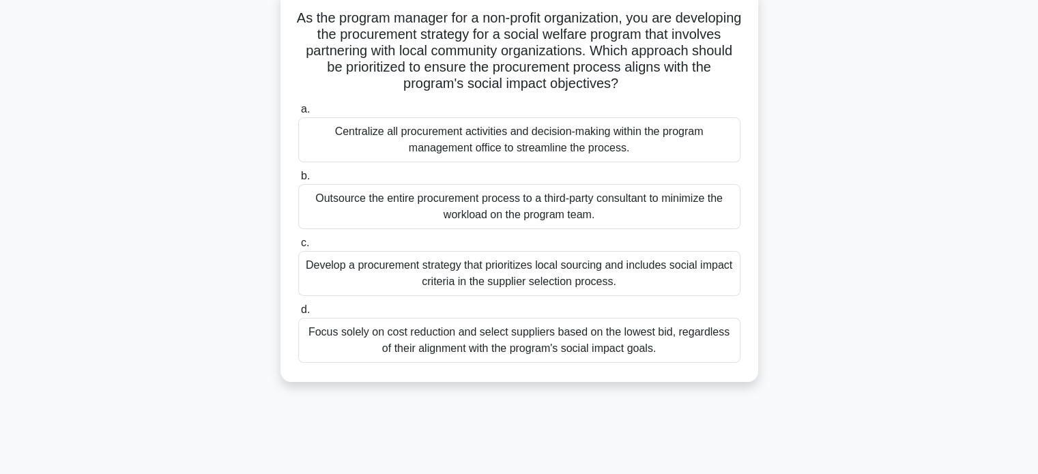
click at [687, 280] on div "Develop a procurement strategy that prioritizes local sourcing and includes soc…" at bounding box center [519, 273] width 442 height 45
click at [298, 248] on input "c. Develop a procurement strategy that prioritizes local sourcing and includes …" at bounding box center [298, 243] width 0 height 9
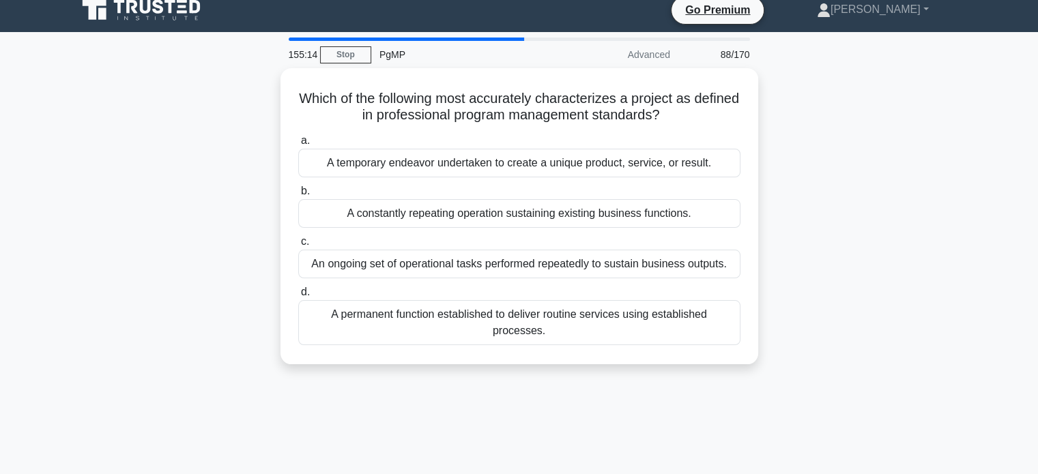
scroll to position [12, 0]
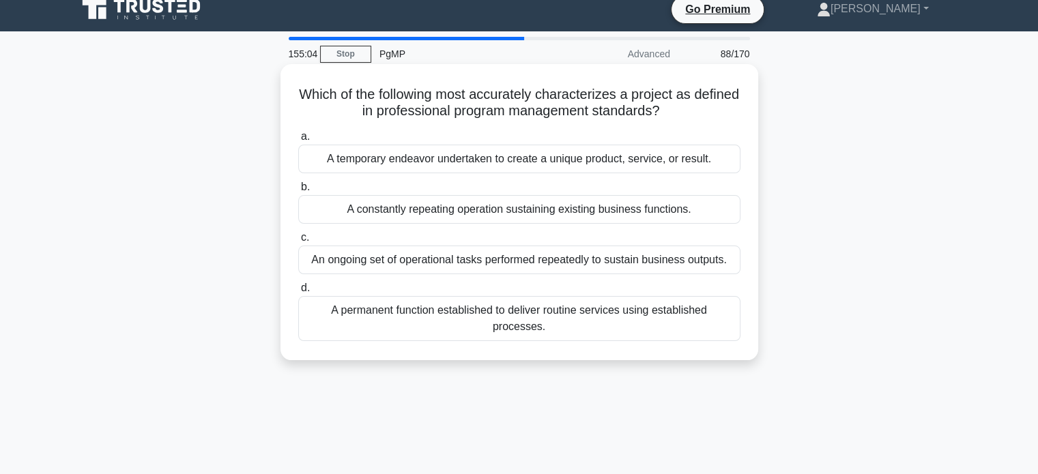
click at [677, 160] on div "A temporary endeavor undertaken to create a unique product, service, or result." at bounding box center [519, 159] width 442 height 29
click at [298, 141] on input "a. A temporary endeavor undertaken to create a unique product, service, or resu…" at bounding box center [298, 136] width 0 height 9
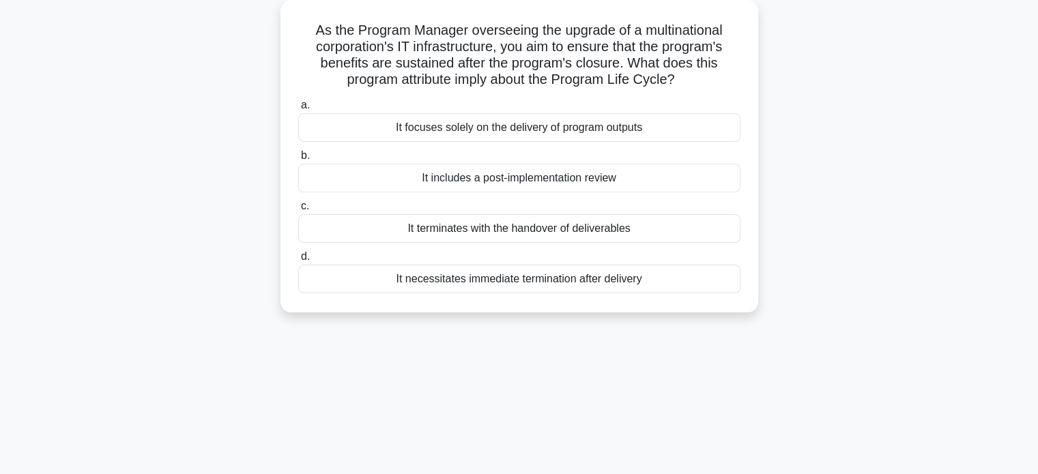
scroll to position [85, 0]
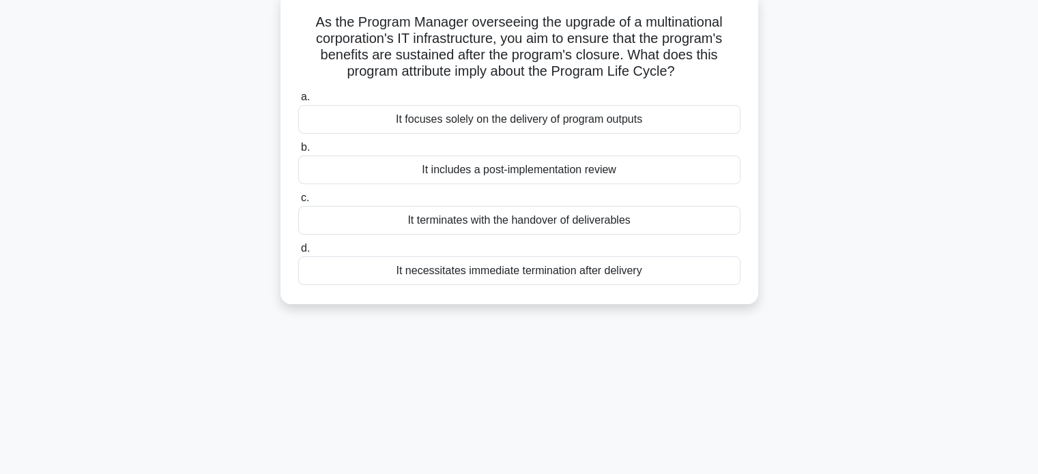
click at [639, 168] on div "It includes a post-implementation review" at bounding box center [519, 170] width 442 height 29
click at [298, 152] on input "b. It includes a post-implementation review" at bounding box center [298, 147] width 0 height 9
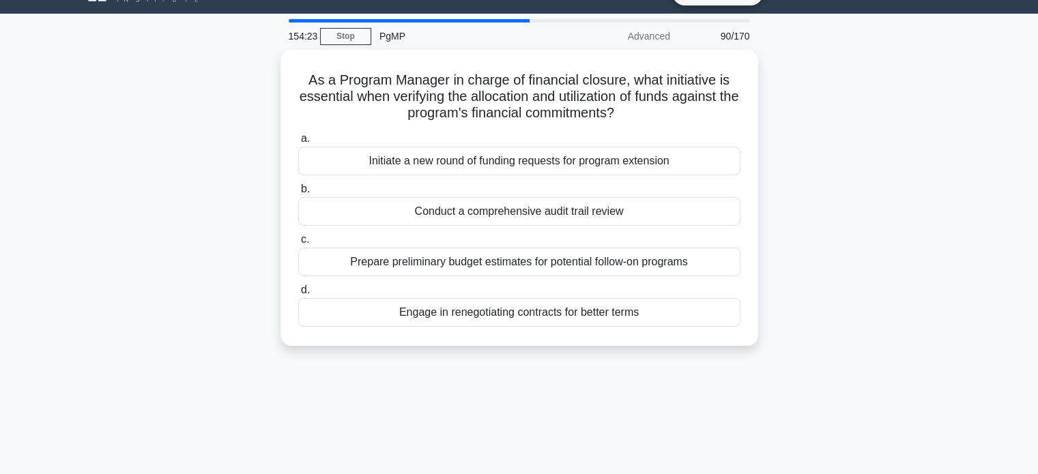
scroll to position [42, 0]
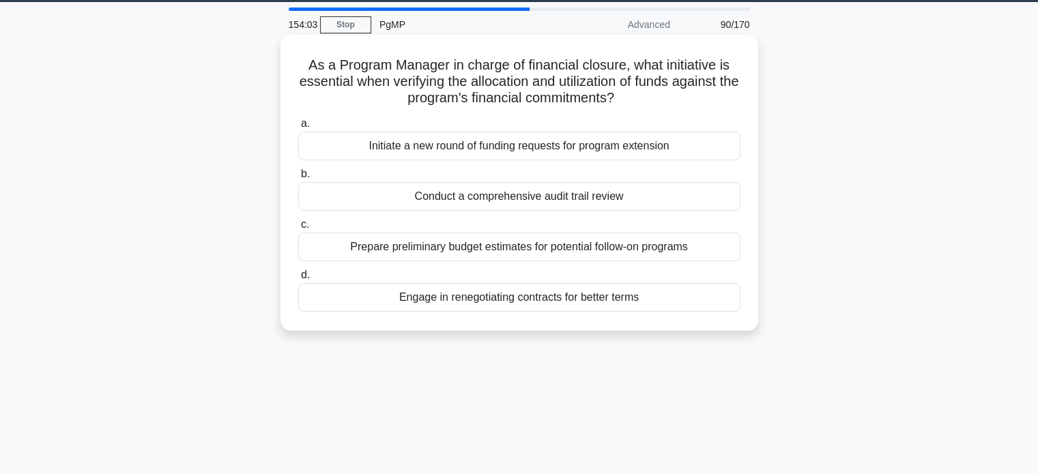
click at [618, 190] on div "Conduct a comprehensive audit trail review" at bounding box center [519, 196] width 442 height 29
click at [298, 179] on input "b. Conduct a comprehensive audit trail review" at bounding box center [298, 174] width 0 height 9
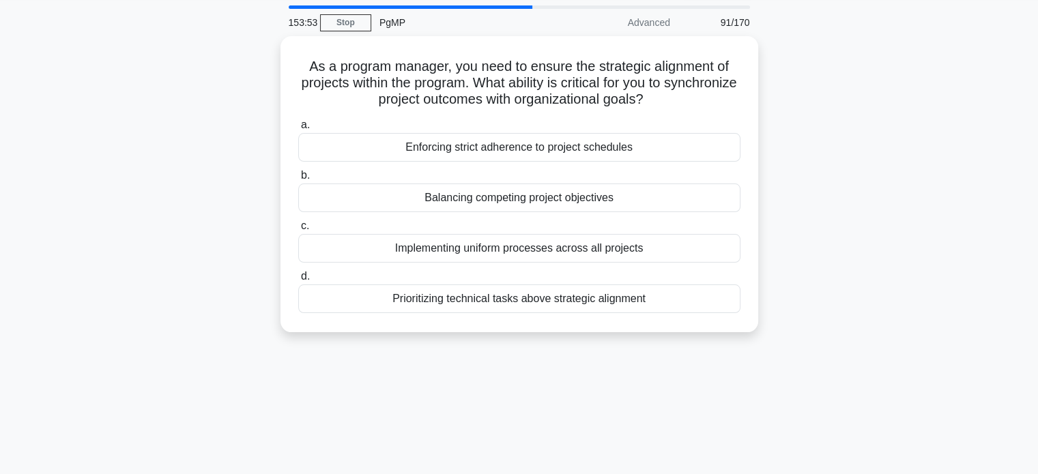
scroll to position [44, 0]
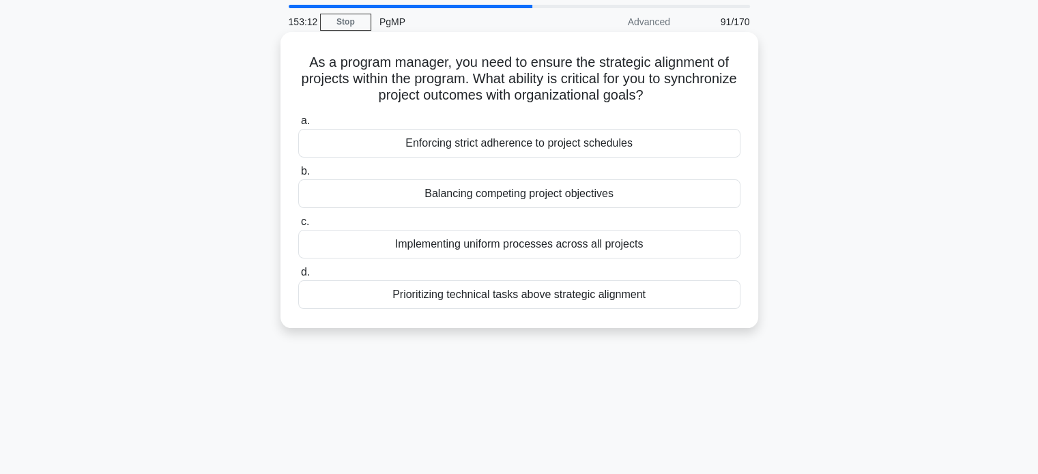
click at [637, 196] on div "Balancing competing project objectives" at bounding box center [519, 193] width 442 height 29
click at [298, 176] on input "b. Balancing competing project objectives" at bounding box center [298, 171] width 0 height 9
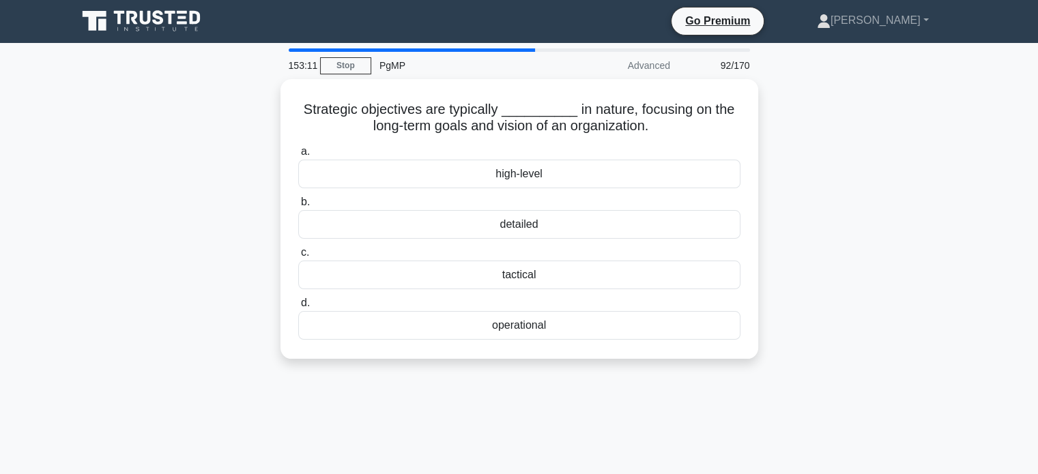
scroll to position [0, 0]
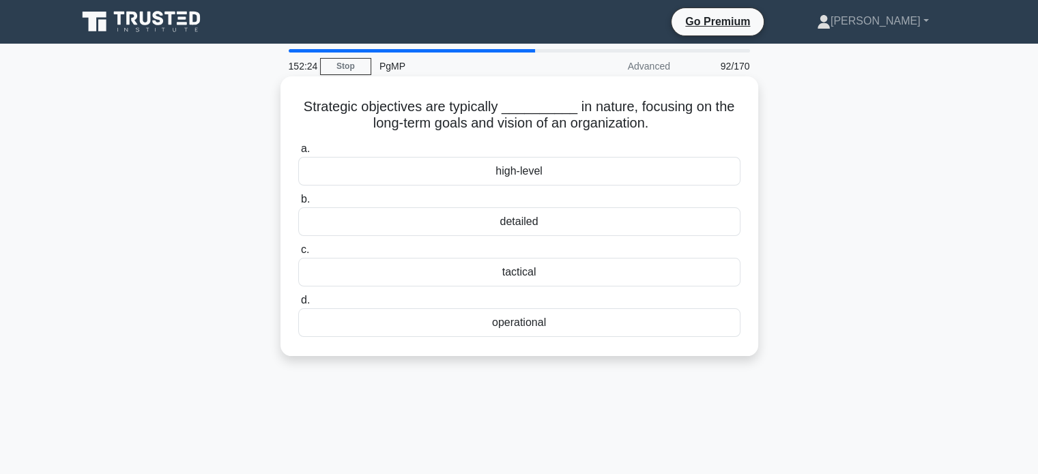
click at [673, 162] on div "high-level" at bounding box center [519, 171] width 442 height 29
click at [298, 154] on input "a. high-level" at bounding box center [298, 149] width 0 height 9
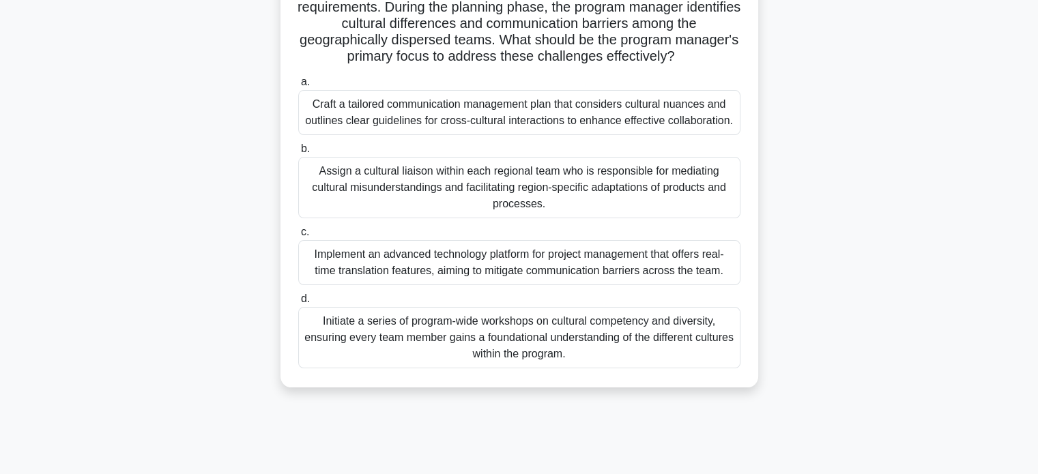
scroll to position [153, 0]
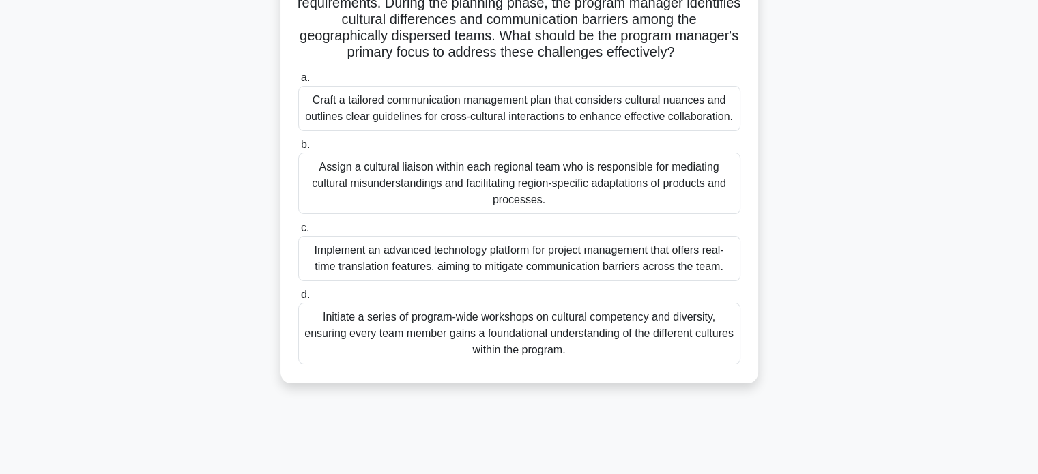
click at [616, 348] on div "Initiate a series of program-wide workshops on cultural competency and diversit…" at bounding box center [519, 333] width 442 height 61
click at [298, 300] on input "d. Initiate a series of program-wide workshops on cultural competency and diver…" at bounding box center [298, 295] width 0 height 9
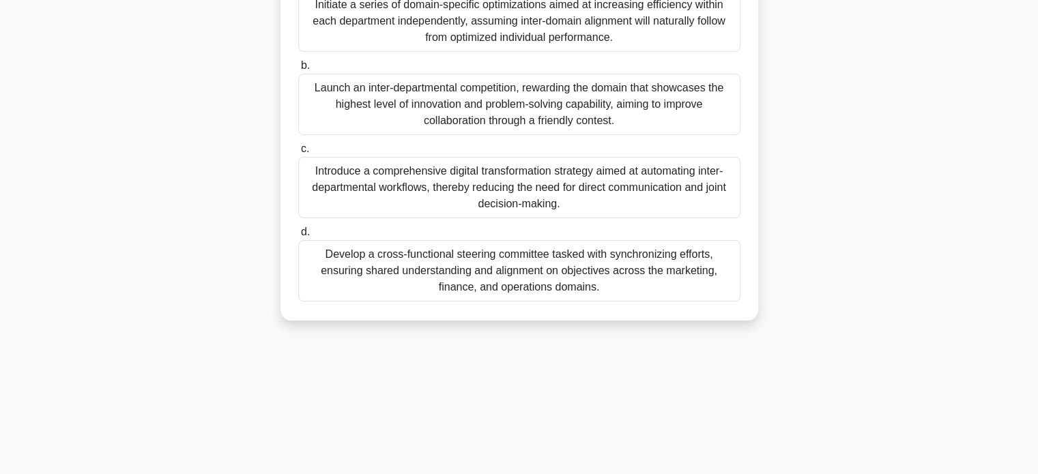
scroll to position [220, 0]
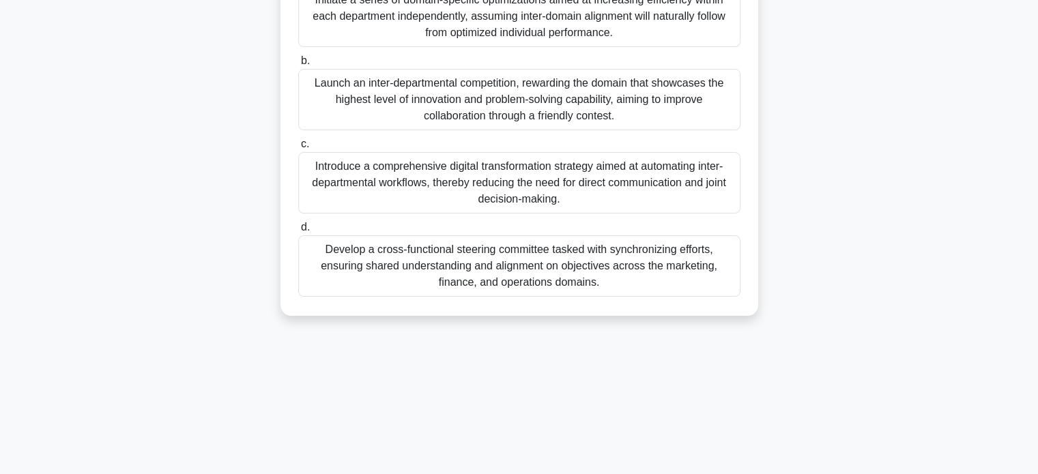
click at [635, 287] on div "Develop a cross-functional steering committee tasked with synchronizing efforts…" at bounding box center [519, 265] width 442 height 61
click at [298, 232] on input "d. Develop a cross-functional steering committee tasked with synchronizing effo…" at bounding box center [298, 227] width 0 height 9
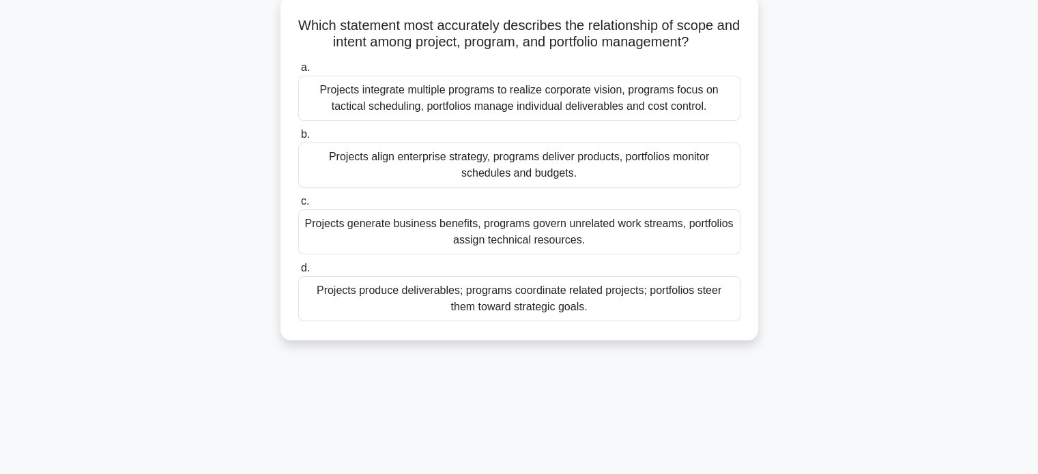
scroll to position [85, 0]
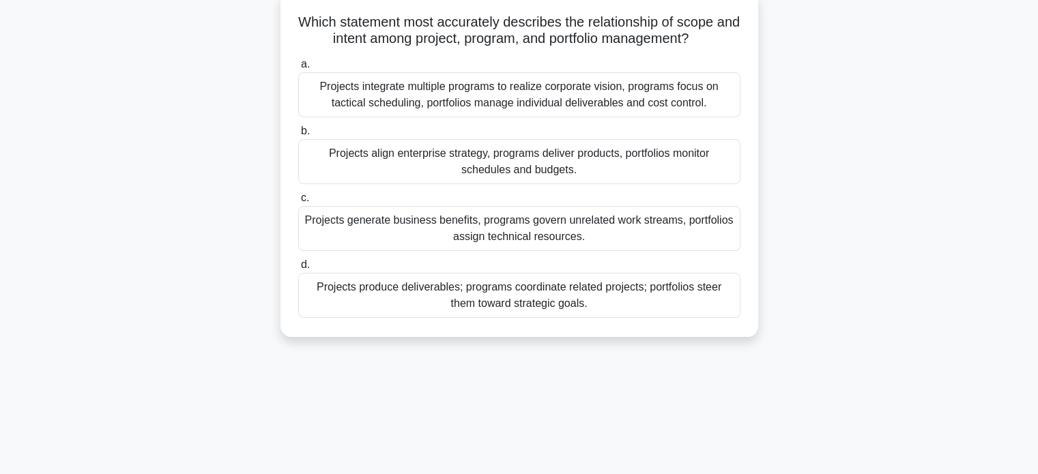
click at [648, 300] on div "Projects produce deliverables; programs coordinate related projects; portfolios…" at bounding box center [519, 295] width 442 height 45
click at [298, 270] on input "d. Projects produce deliverables; programs coordinate related projects; portfol…" at bounding box center [298, 265] width 0 height 9
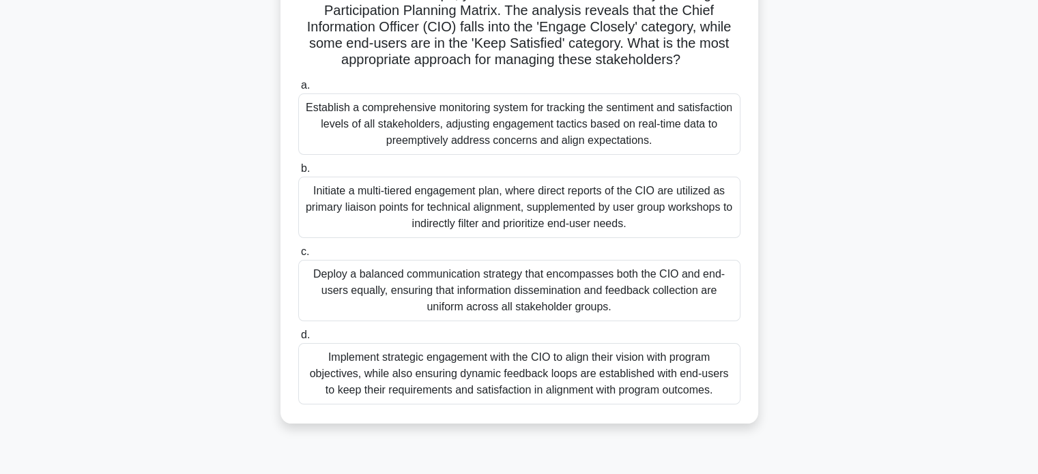
scroll to position [136, 0]
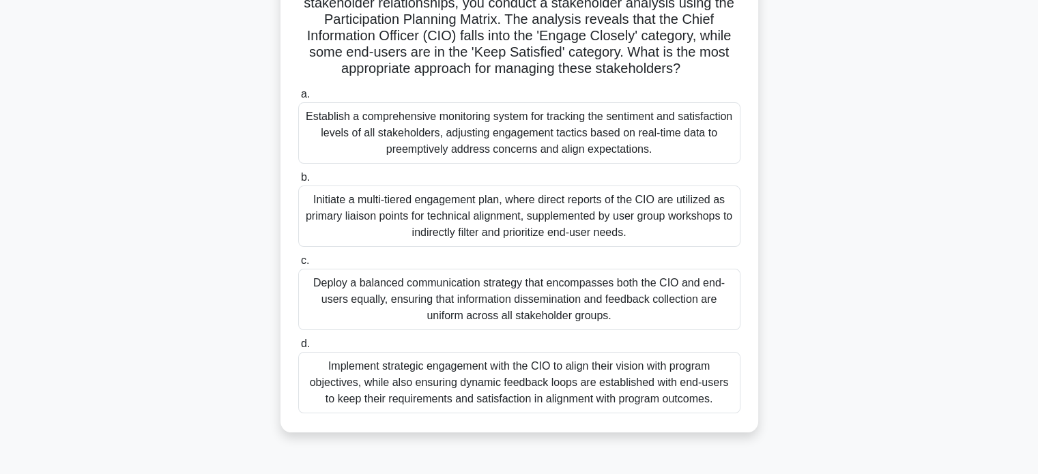
click at [718, 397] on div "Implement strategic engagement with the CIO to align their vision with program …" at bounding box center [519, 382] width 442 height 61
click at [298, 349] on input "d. Implement strategic engagement with the CIO to align their vision with progr…" at bounding box center [298, 344] width 0 height 9
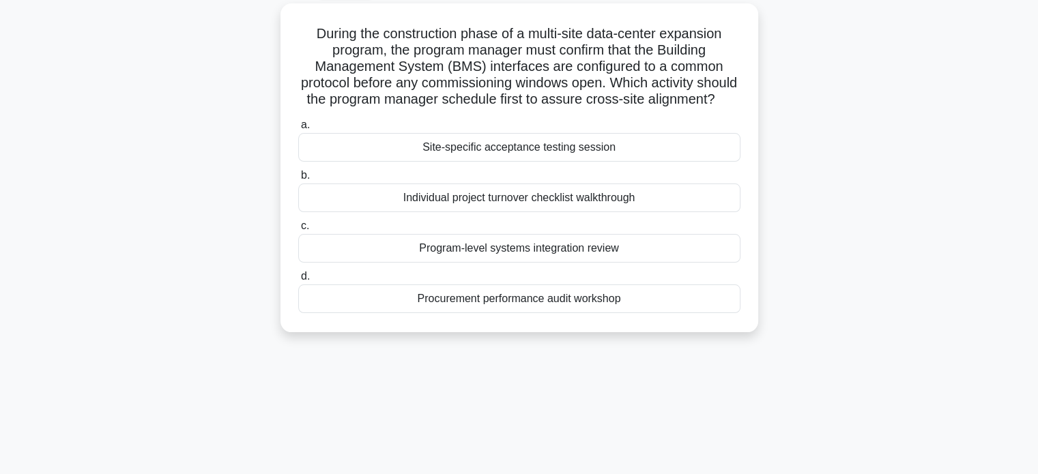
scroll to position [93, 0]
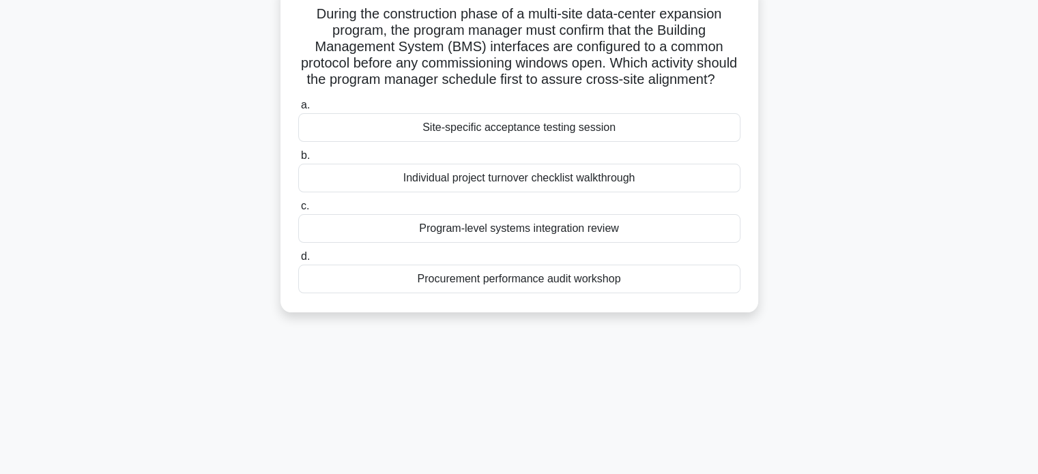
click at [634, 242] on div "Program-level systems integration review" at bounding box center [519, 228] width 442 height 29
click at [298, 211] on input "c. Program-level systems integration review" at bounding box center [298, 206] width 0 height 9
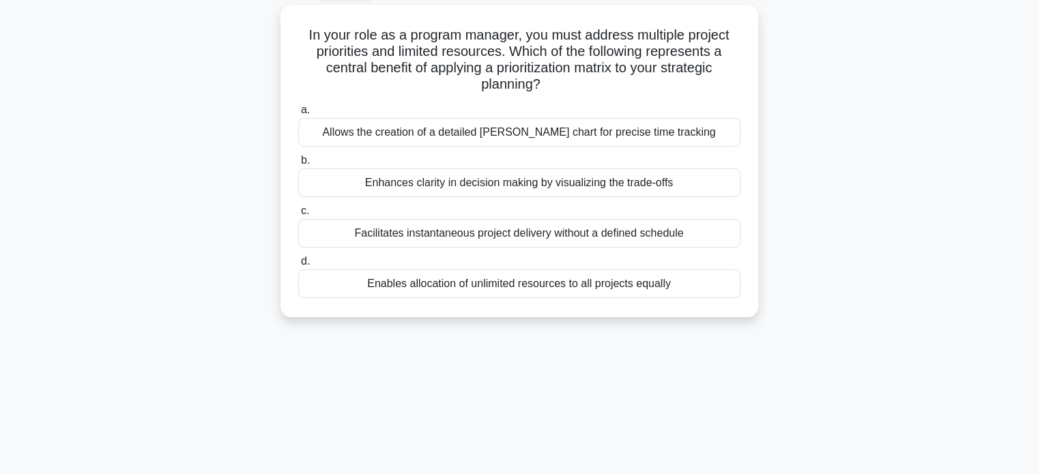
scroll to position [76, 0]
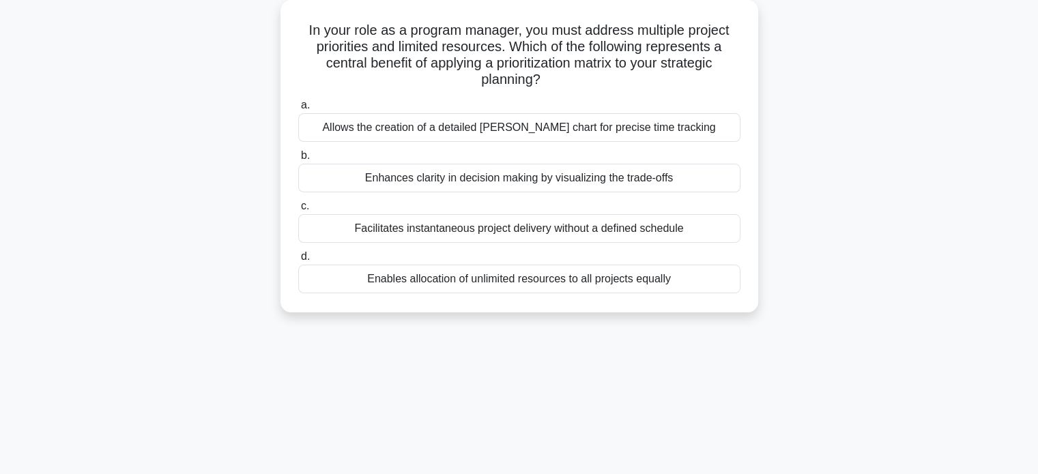
click at [628, 184] on div "Enhances clarity in decision making by visualizing the trade-offs" at bounding box center [519, 178] width 442 height 29
click at [298, 160] on input "b. Enhances clarity in decision making by visualizing the trade-offs" at bounding box center [298, 156] width 0 height 9
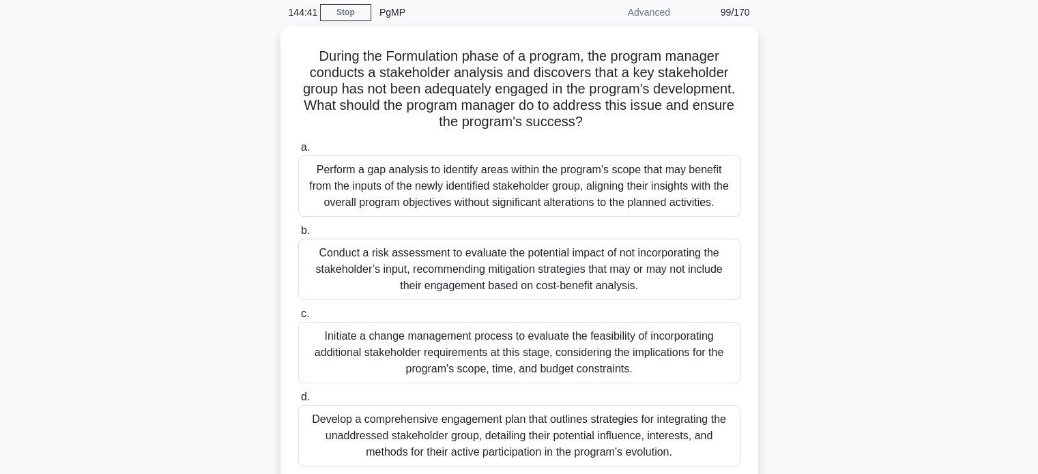
scroll to position [48, 0]
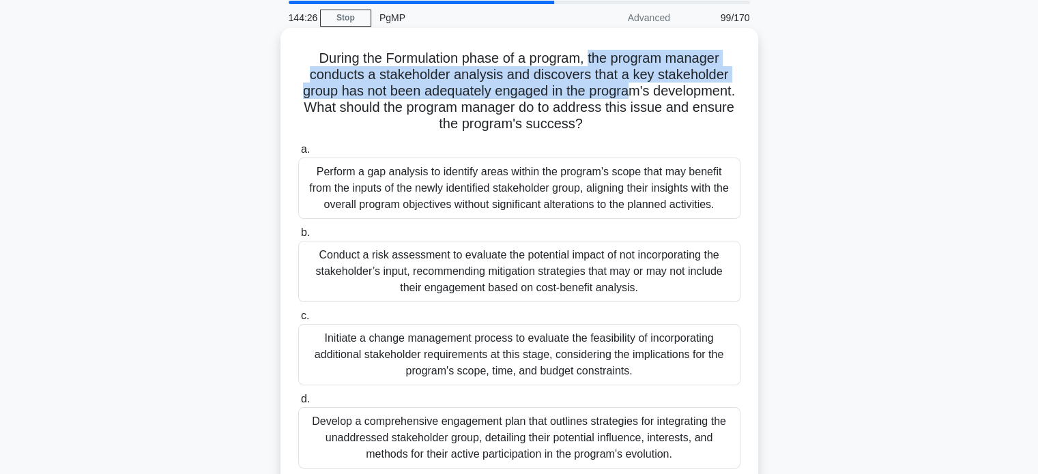
drag, startPoint x: 588, startPoint y: 60, endPoint x: 675, endPoint y: 89, distance: 91.5
click at [675, 89] on h5 "During the Formulation phase of a program, the program manager conducts a stake…" at bounding box center [519, 91] width 445 height 83
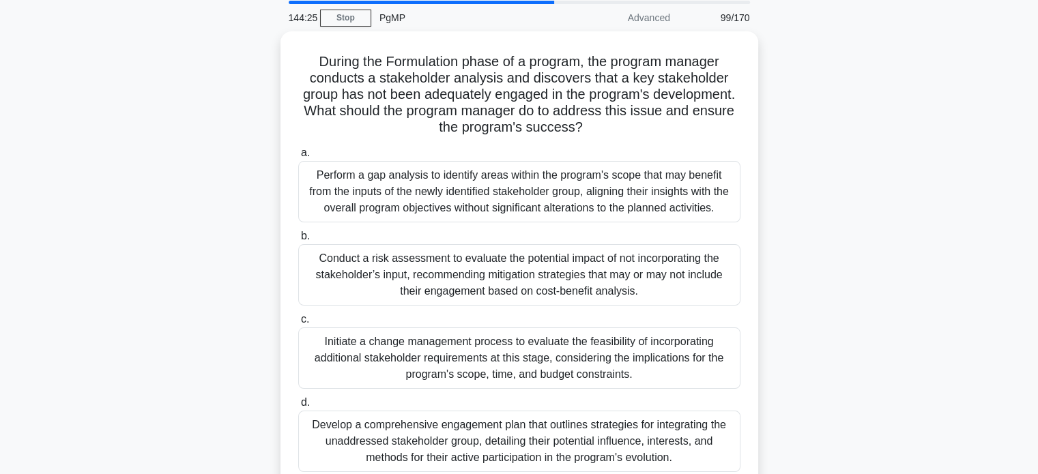
click at [829, 110] on div "During the Formulation phase of a program, the program manager conducts a stake…" at bounding box center [519, 269] width 901 height 476
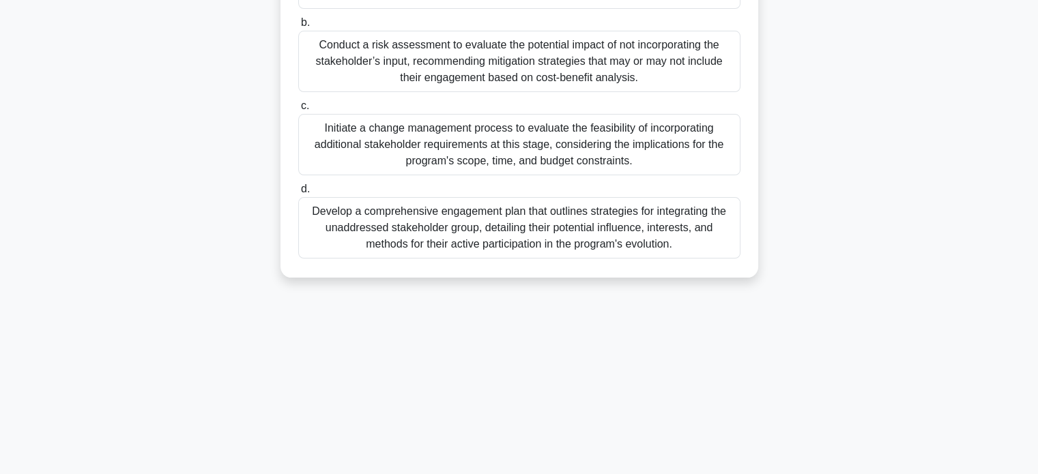
scroll to position [263, 0]
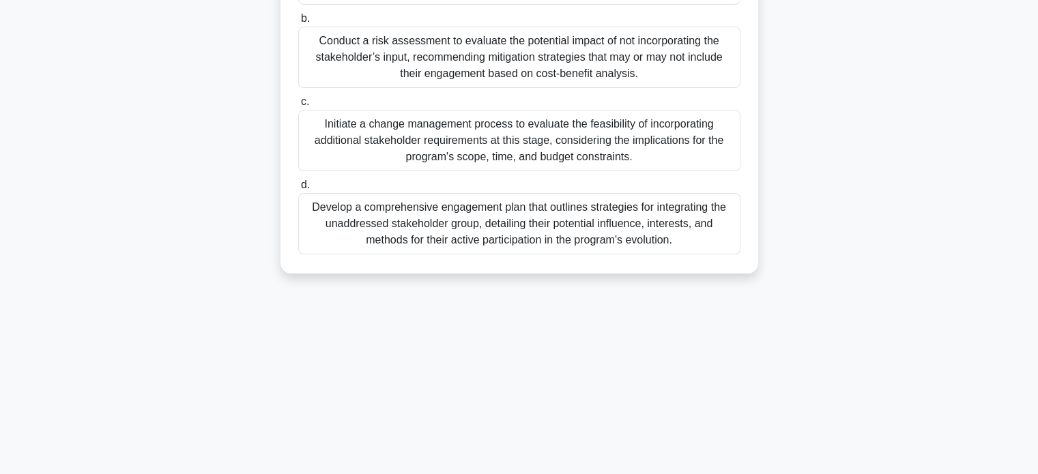
click at [649, 235] on div "Develop a comprehensive engagement plan that outlines strategies for integratin…" at bounding box center [519, 223] width 442 height 61
click at [298, 190] on input "d. Develop a comprehensive engagement plan that outlines strategies for integra…" at bounding box center [298, 185] width 0 height 9
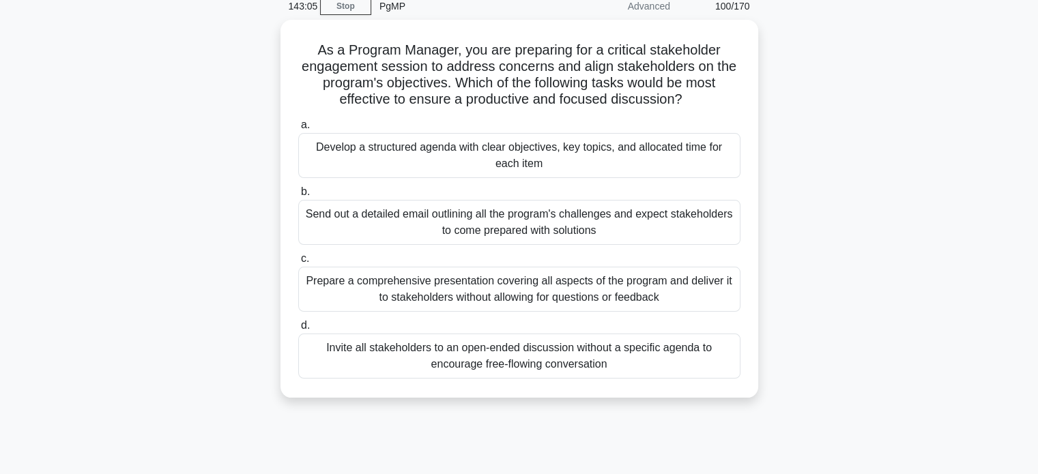
scroll to position [62, 0]
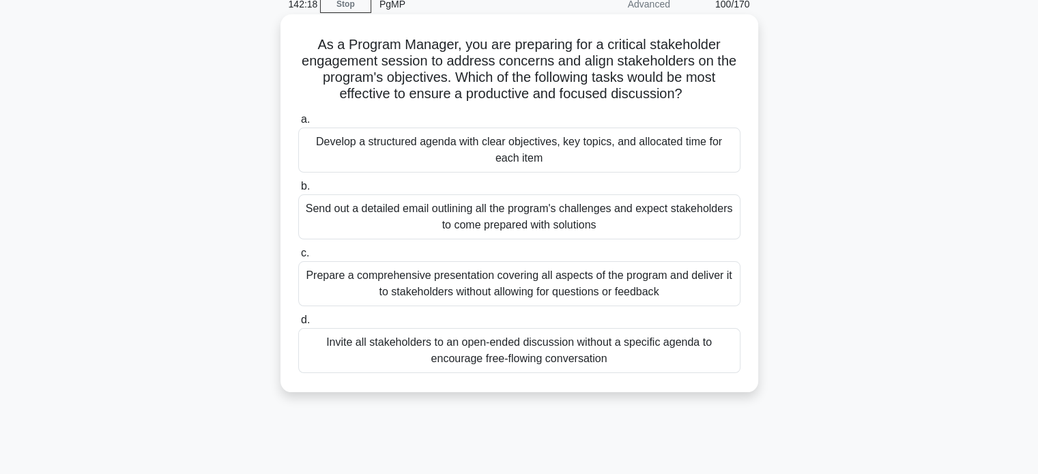
click at [719, 160] on div "Develop a structured agenda with clear objectives, key topics, and allocated ti…" at bounding box center [519, 150] width 442 height 45
click at [298, 124] on input "a. Develop a structured agenda with clear objectives, key topics, and allocated…" at bounding box center [298, 119] width 0 height 9
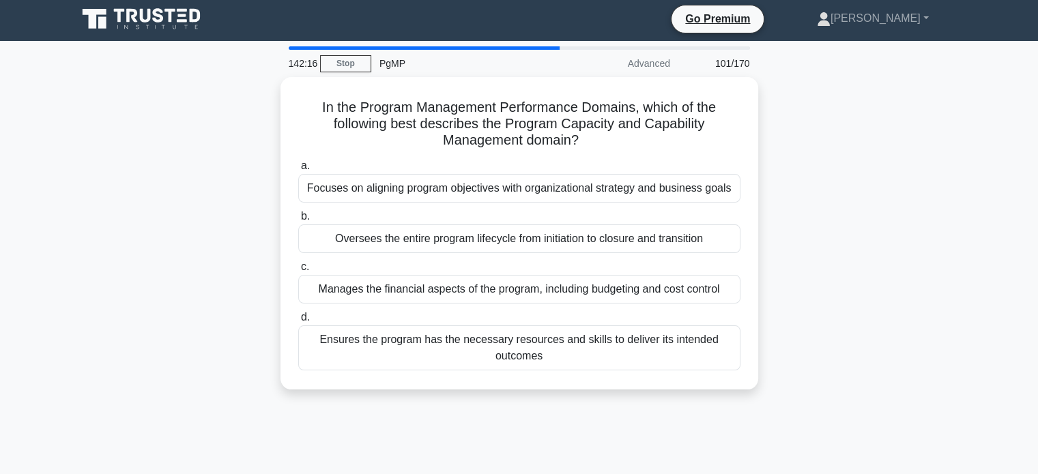
scroll to position [0, 0]
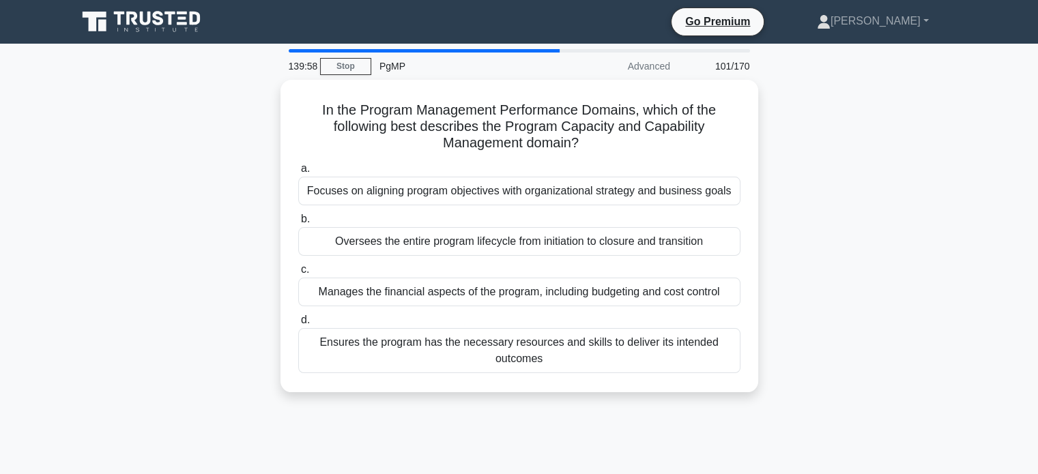
click at [836, 126] on div "In the Program Management Performance Domains, which of the following best desc…" at bounding box center [519, 244] width 901 height 329
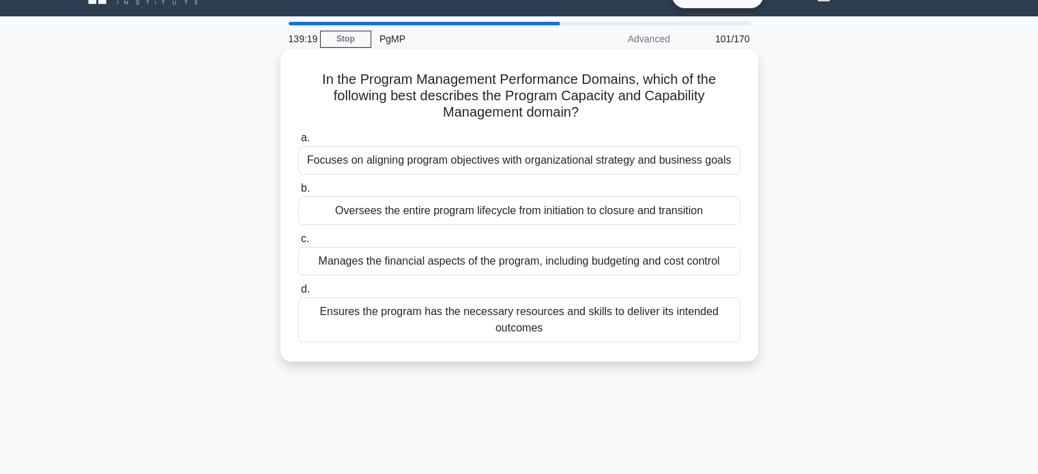
click at [677, 333] on div "Ensures the program has the necessary resources and skills to deliver its inten…" at bounding box center [519, 320] width 442 height 45
click at [298, 294] on input "d. Ensures the program has the necessary resources and skills to deliver its in…" at bounding box center [298, 289] width 0 height 9
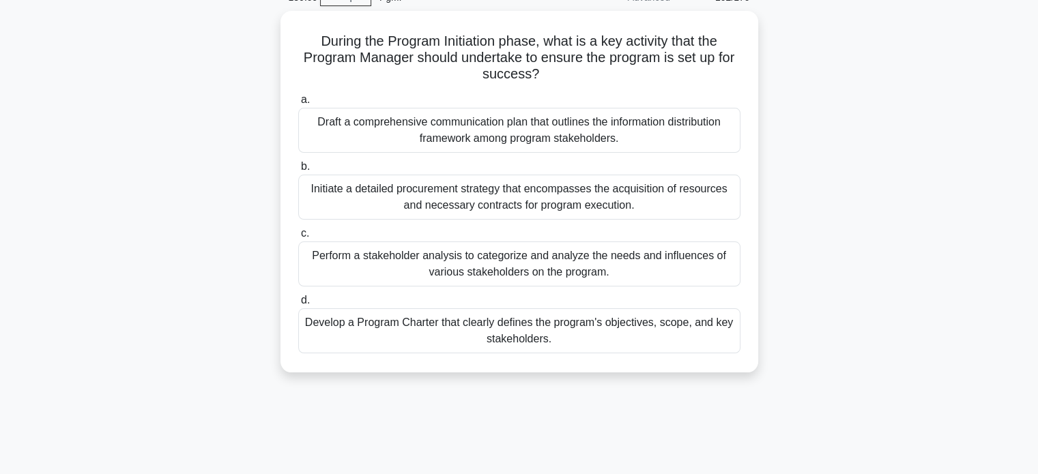
scroll to position [70, 0]
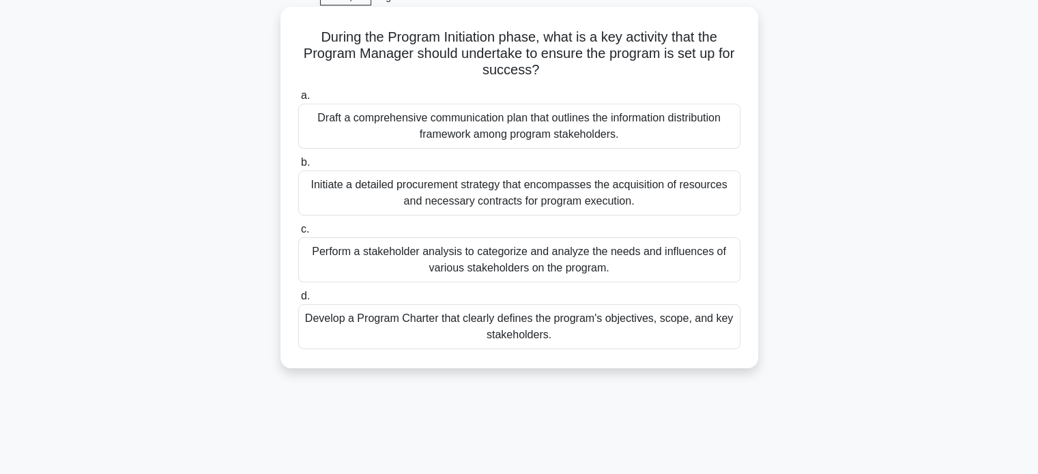
click at [682, 328] on div "Develop a Program Charter that clearly defines the program's objectives, scope,…" at bounding box center [519, 326] width 442 height 45
click at [298, 301] on input "d. Develop a Program Charter that clearly defines the program's objectives, sco…" at bounding box center [298, 296] width 0 height 9
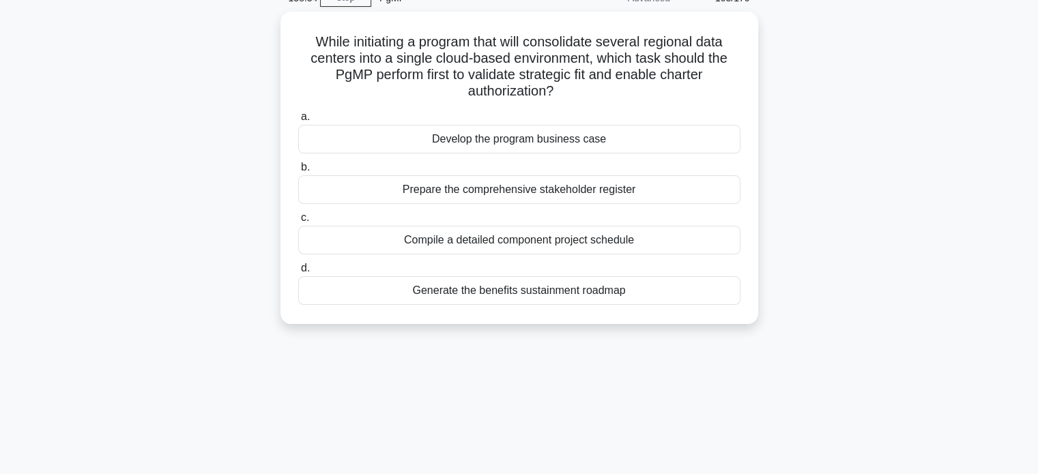
scroll to position [71, 0]
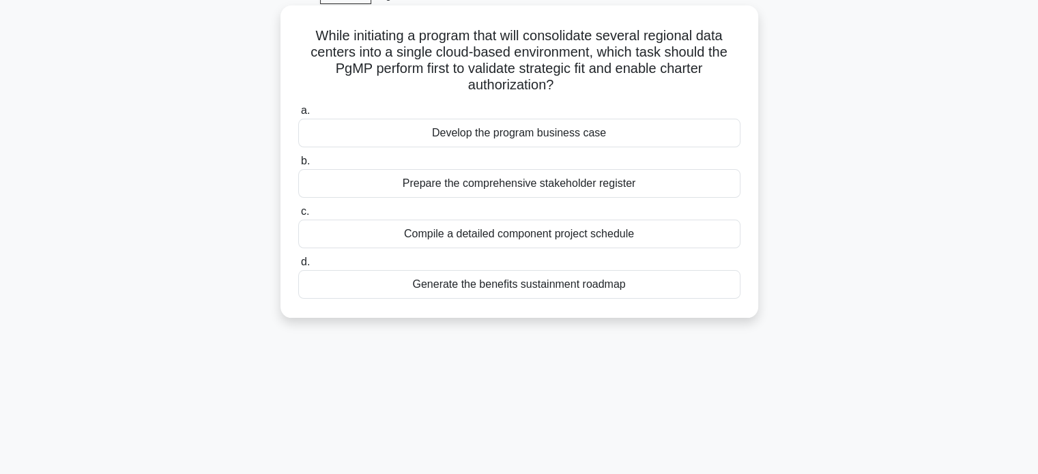
click at [699, 132] on div "Develop the program business case" at bounding box center [519, 133] width 442 height 29
click at [298, 115] on input "a. Develop the program business case" at bounding box center [298, 110] width 0 height 9
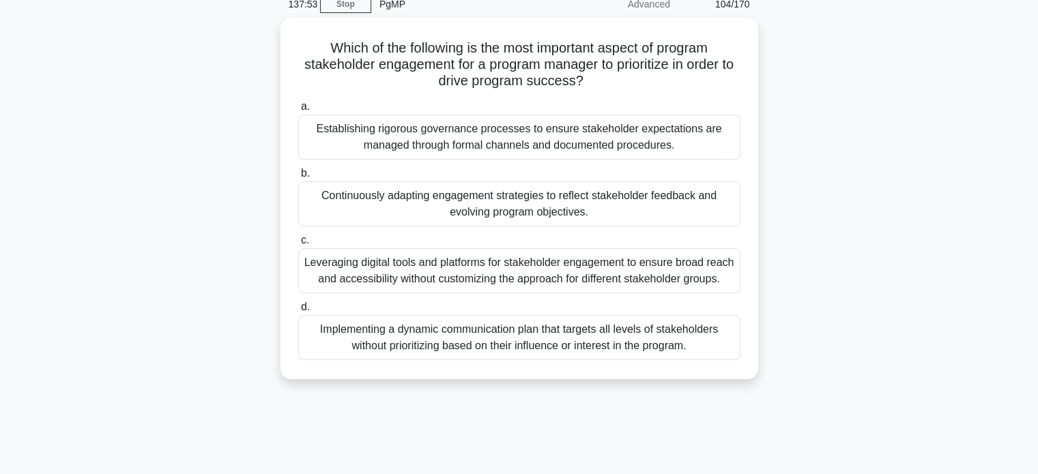
scroll to position [65, 0]
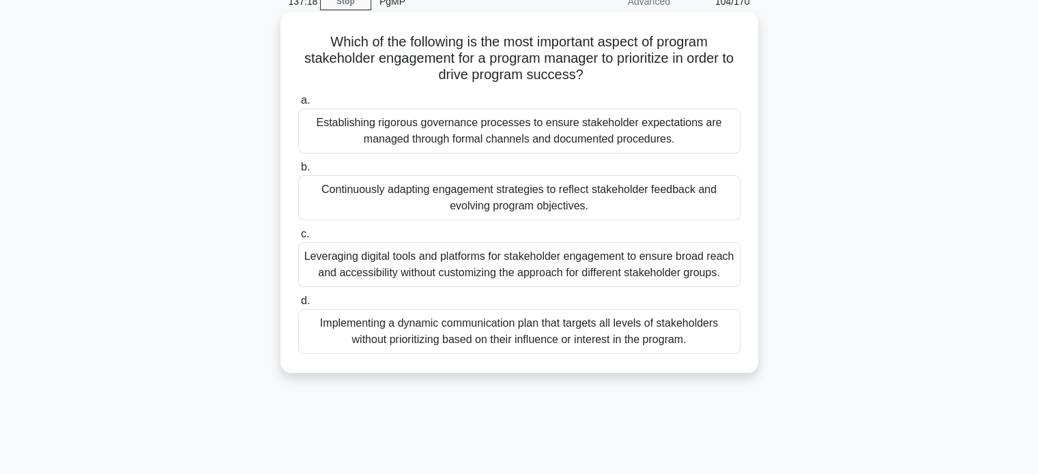
click at [663, 188] on div "Continuously adapting engagement strategies to reflect stakeholder feedback and…" at bounding box center [519, 197] width 442 height 45
click at [298, 172] on input "b. Continuously adapting engagement strategies to reflect stakeholder feedback …" at bounding box center [298, 167] width 0 height 9
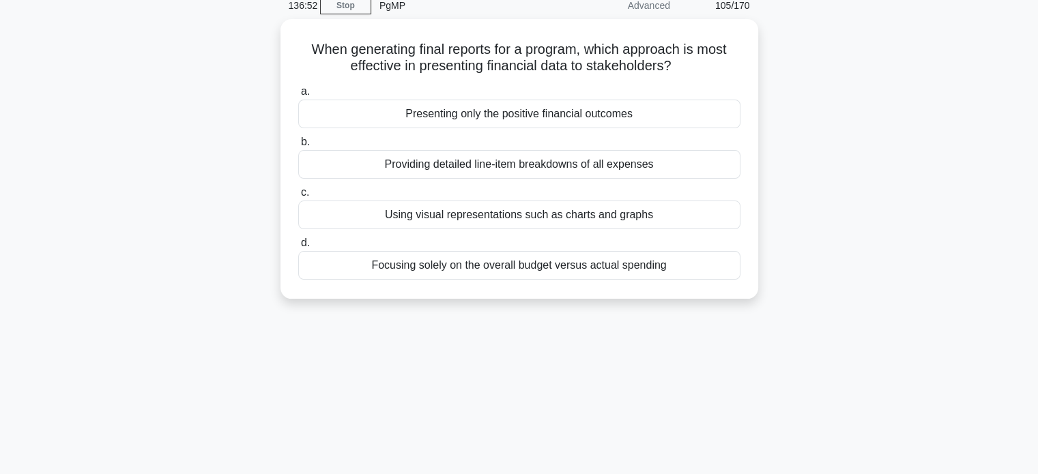
scroll to position [62, 0]
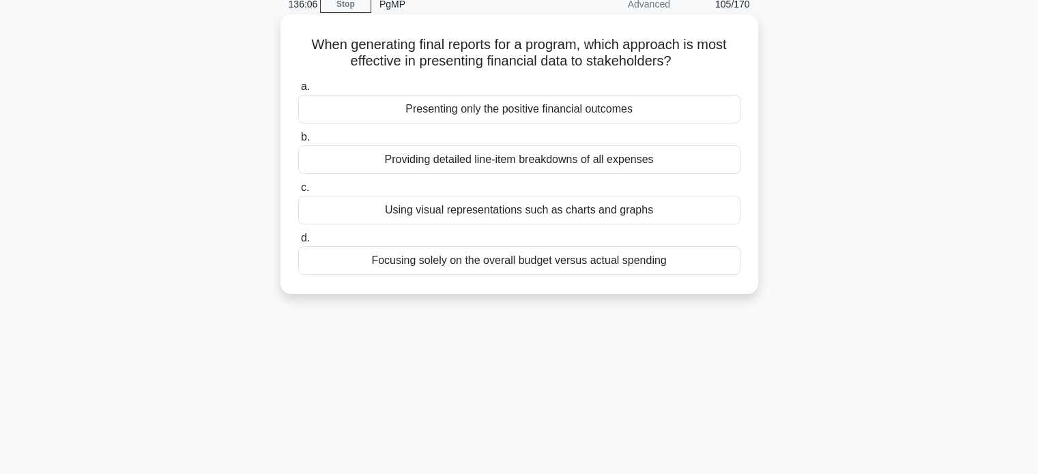
click at [688, 204] on div "Using visual representations such as charts and graphs" at bounding box center [519, 210] width 442 height 29
click at [298, 192] on input "c. Using visual representations such as charts and graphs" at bounding box center [298, 188] width 0 height 9
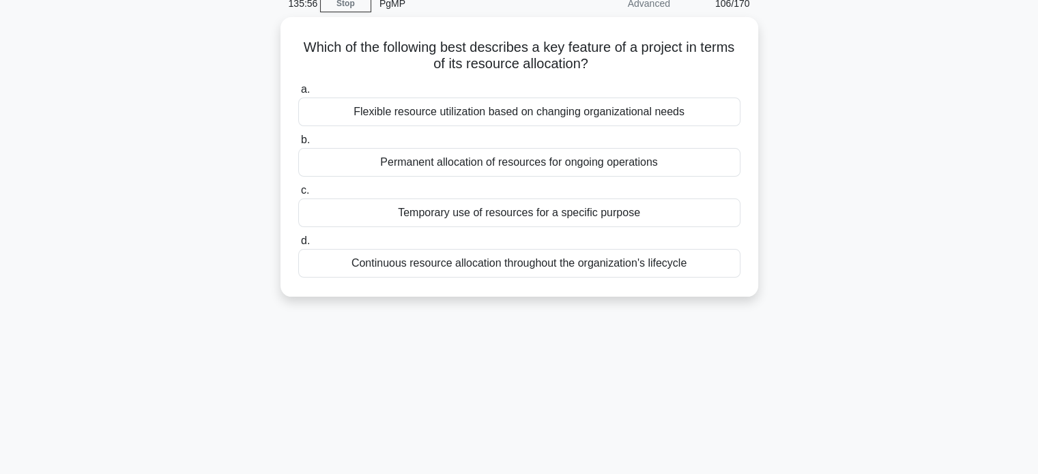
scroll to position [66, 0]
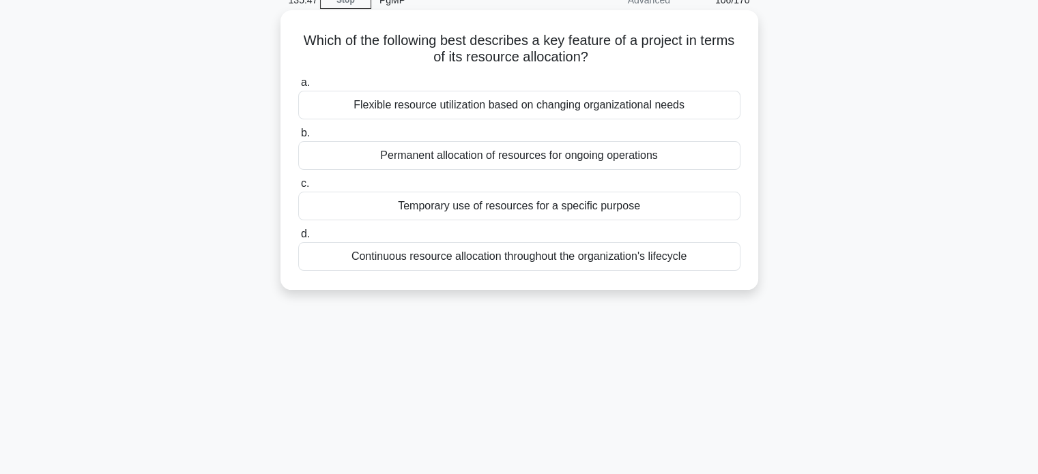
click at [659, 201] on div "Temporary use of resources for a specific purpose" at bounding box center [519, 206] width 442 height 29
click at [298, 188] on input "c. Temporary use of resources for a specific purpose" at bounding box center [298, 183] width 0 height 9
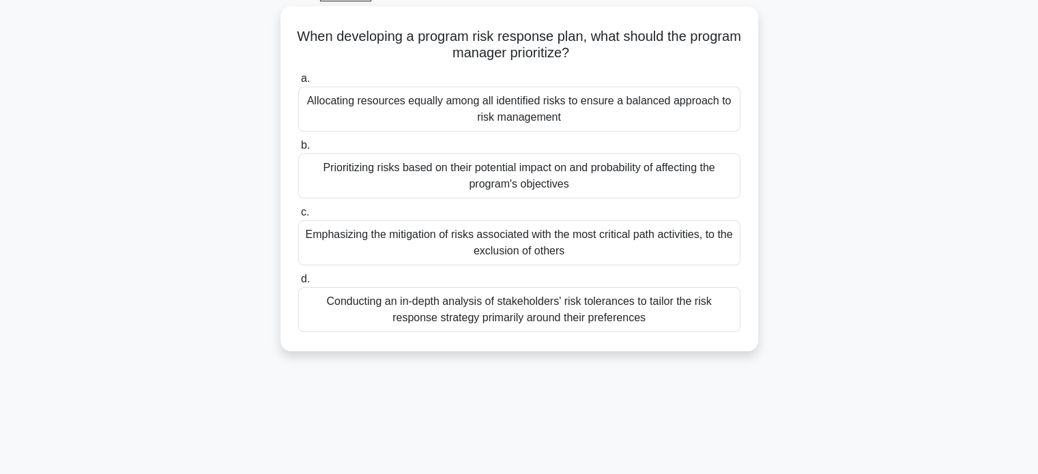
scroll to position [75, 0]
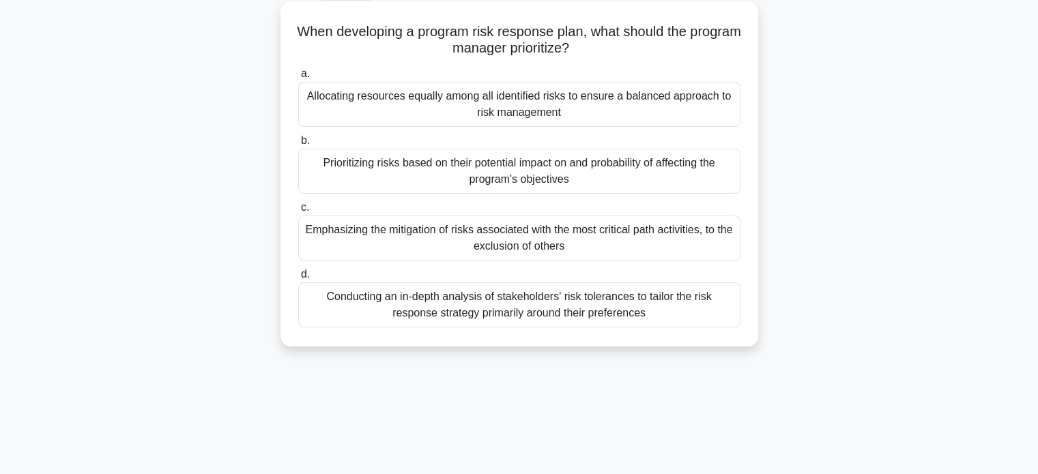
click at [666, 166] on div "Prioritizing risks based on their potential impact on and probability of affect…" at bounding box center [519, 171] width 442 height 45
click at [298, 145] on input "b. Prioritizing risks based on their potential impact on and probability of aff…" at bounding box center [298, 140] width 0 height 9
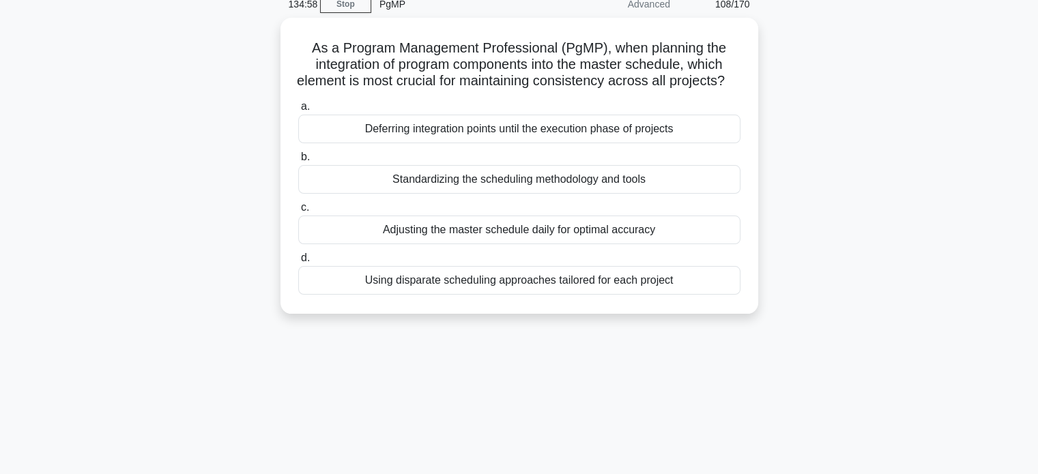
scroll to position [63, 0]
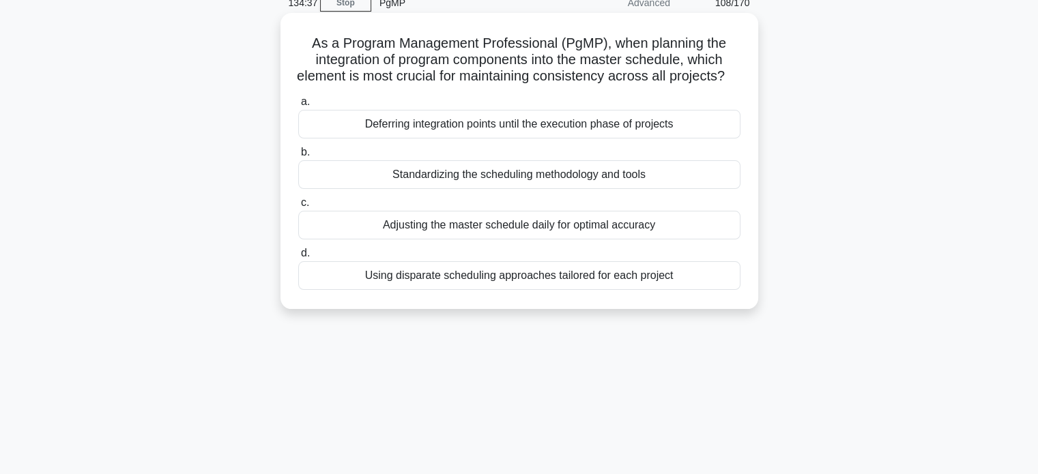
click at [683, 189] on div "Standardizing the scheduling methodology and tools" at bounding box center [519, 174] width 442 height 29
click at [298, 157] on input "b. Standardizing the scheduling methodology and tools" at bounding box center [298, 152] width 0 height 9
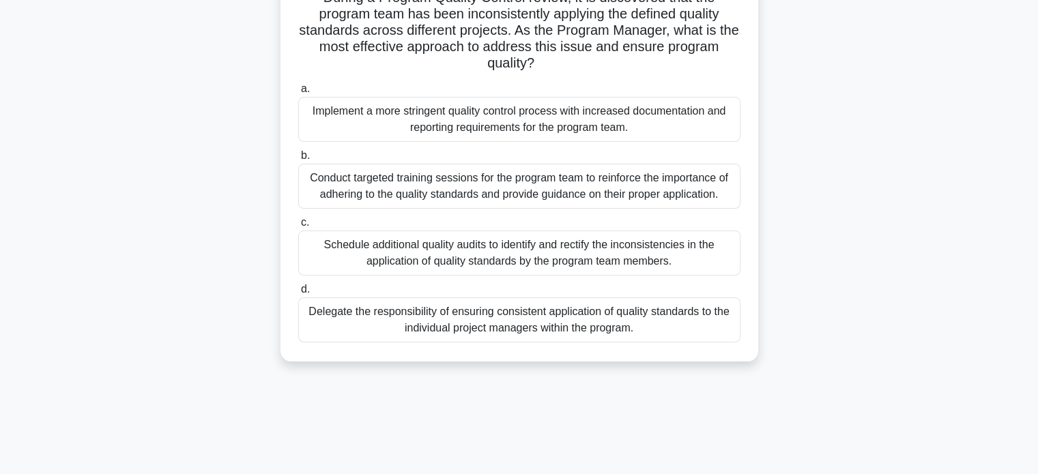
scroll to position [119, 0]
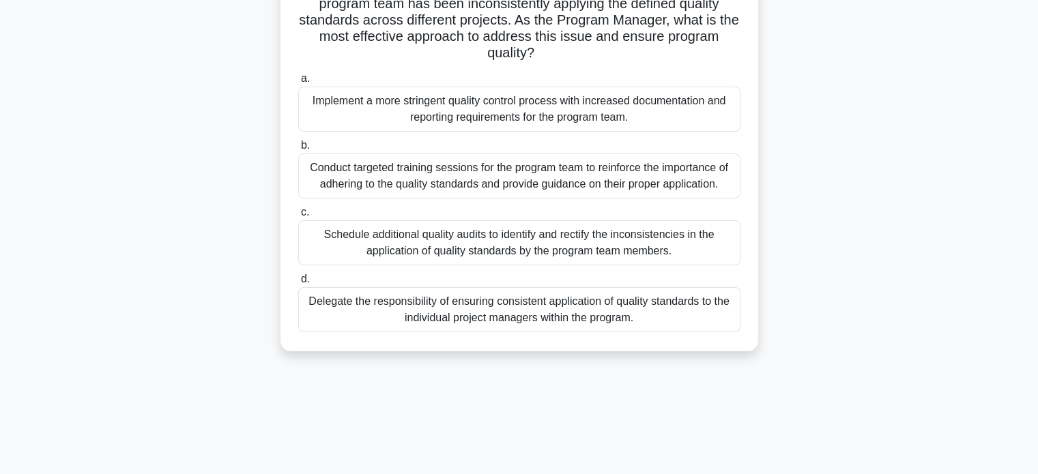
click at [618, 254] on div "Schedule additional quality audits to identify and rectify the inconsistencies …" at bounding box center [519, 242] width 442 height 45
click at [298, 217] on input "c. Schedule additional quality audits to identify and rectify the inconsistenci…" at bounding box center [298, 212] width 0 height 9
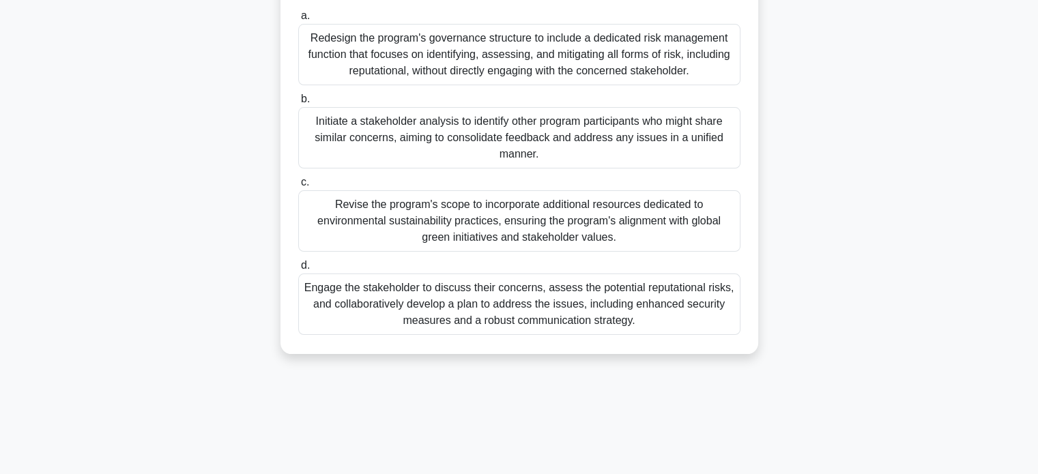
scroll to position [219, 0]
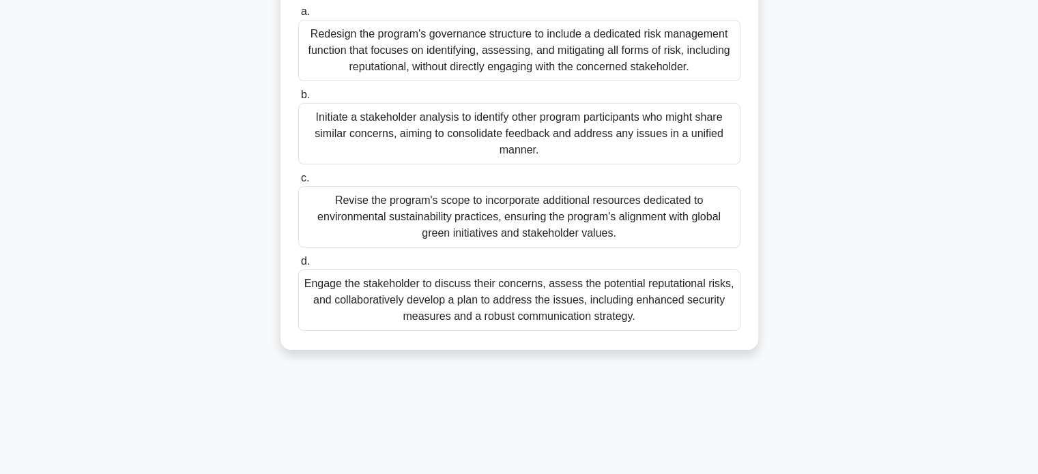
click at [582, 315] on div "Engage the stakeholder to discuss their concerns, assess the potential reputati…" at bounding box center [519, 300] width 442 height 61
click at [298, 266] on input "d. Engage the stakeholder to discuss their concerns, assess the potential reput…" at bounding box center [298, 261] width 0 height 9
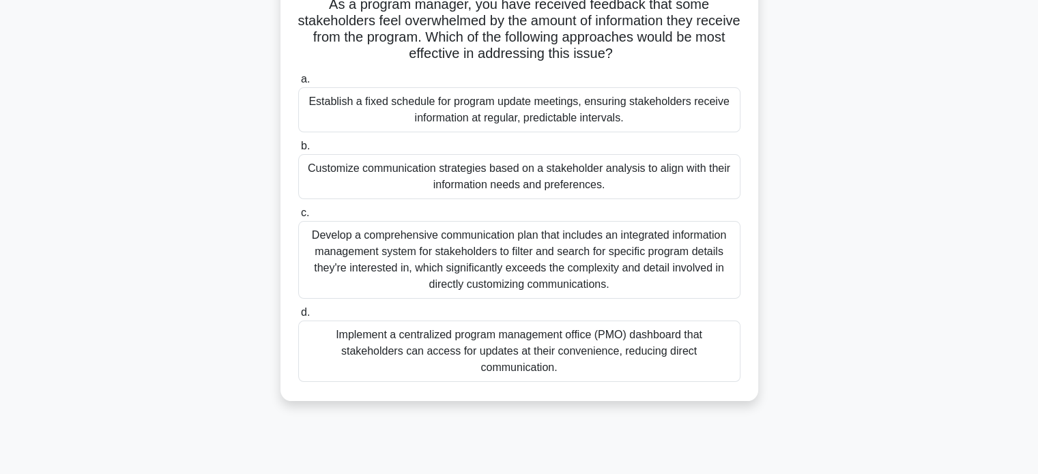
scroll to position [107, 0]
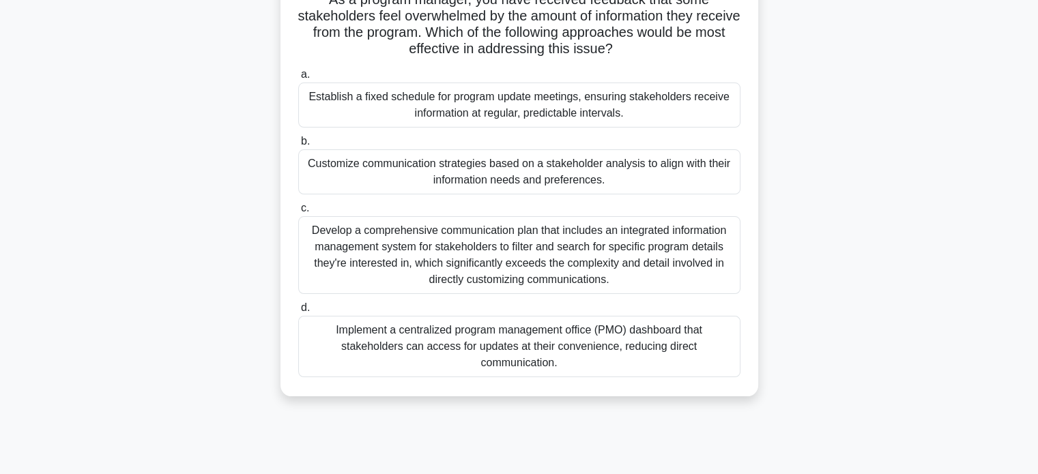
click at [635, 173] on div "Customize communication strategies based on a stakeholder analysis to align wit…" at bounding box center [519, 171] width 442 height 45
click at [298, 146] on input "b. Customize communication strategies based on a stakeholder analysis to align …" at bounding box center [298, 141] width 0 height 9
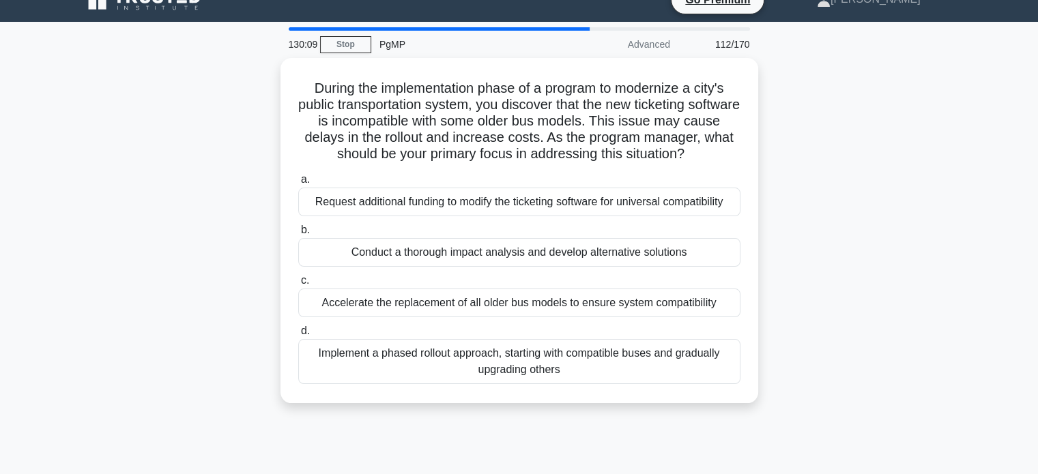
scroll to position [35, 0]
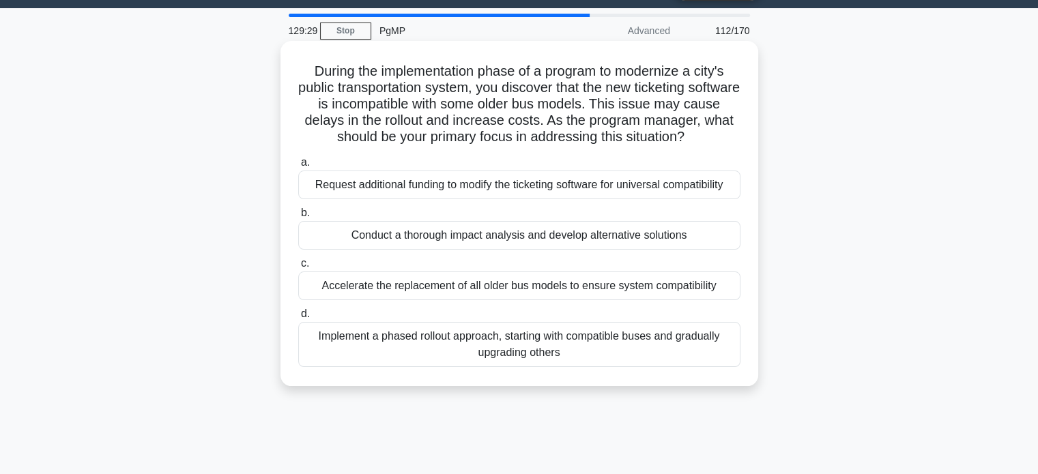
click at [725, 237] on div "Conduct a thorough impact analysis and develop alternative solutions" at bounding box center [519, 235] width 442 height 29
click at [298, 218] on input "b. Conduct a thorough impact analysis and develop alternative solutions" at bounding box center [298, 213] width 0 height 9
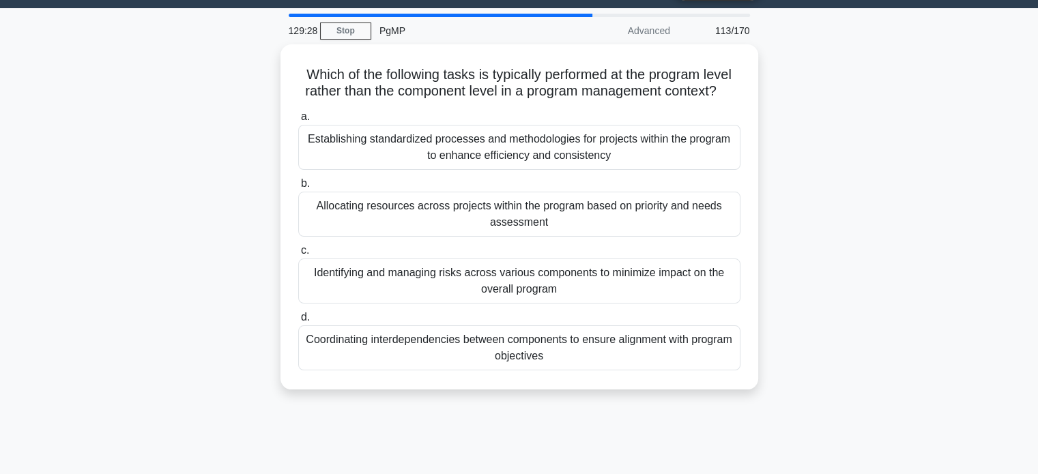
scroll to position [0, 0]
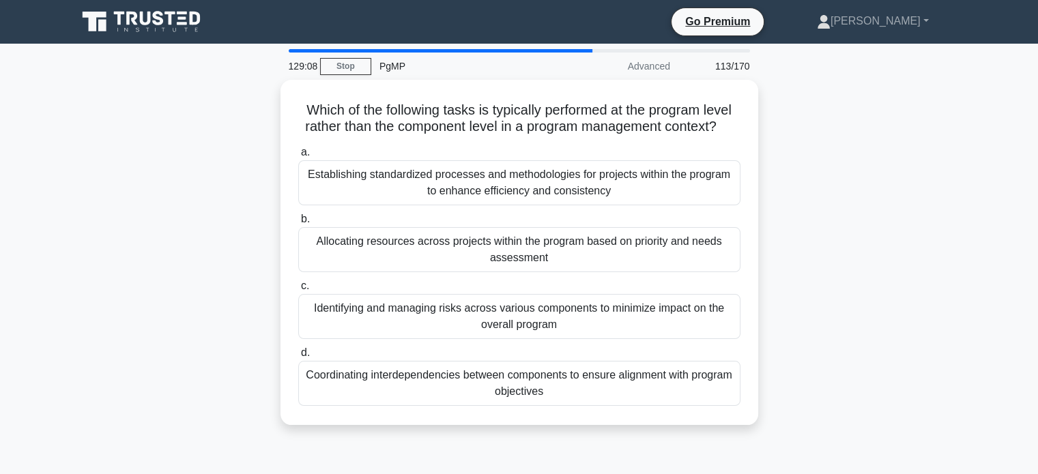
click at [917, 240] on div "Which of the following tasks is typically performed at the program level rather…" at bounding box center [519, 261] width 901 height 362
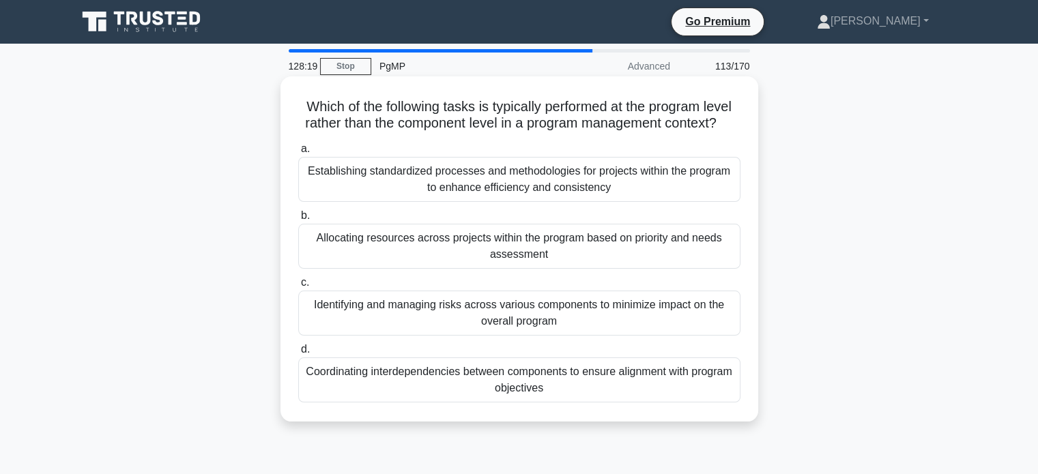
click at [645, 403] on div "Coordinating interdependencies between components to ensure alignment with prog…" at bounding box center [519, 380] width 442 height 45
click at [298, 354] on input "d. Coordinating interdependencies between components to ensure alignment with p…" at bounding box center [298, 349] width 0 height 9
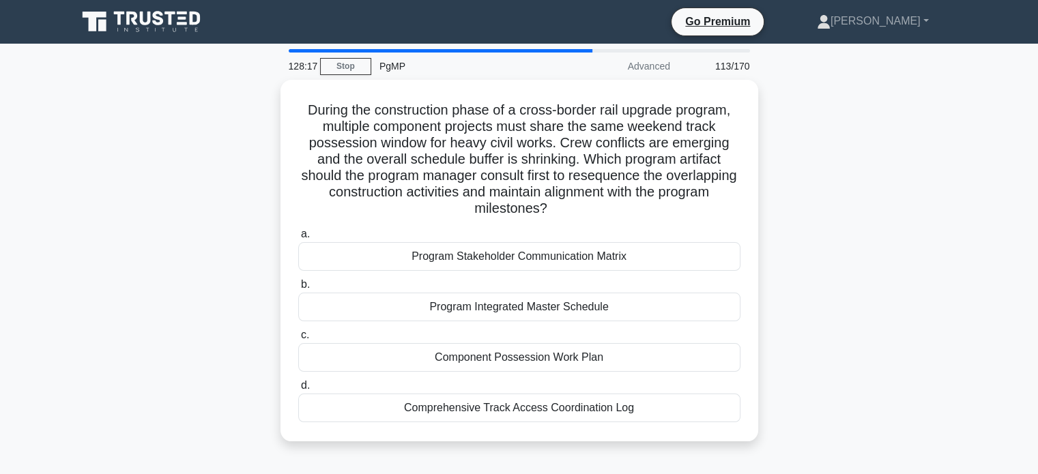
click at [961, 266] on div "During the construction phase of a cross-border rail upgrade program, multiple …" at bounding box center [519, 269] width 901 height 378
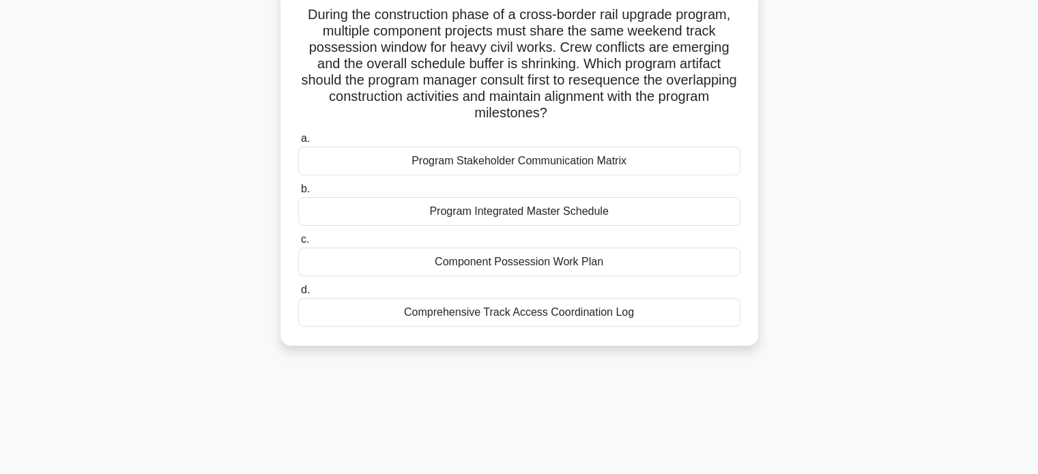
scroll to position [97, 0]
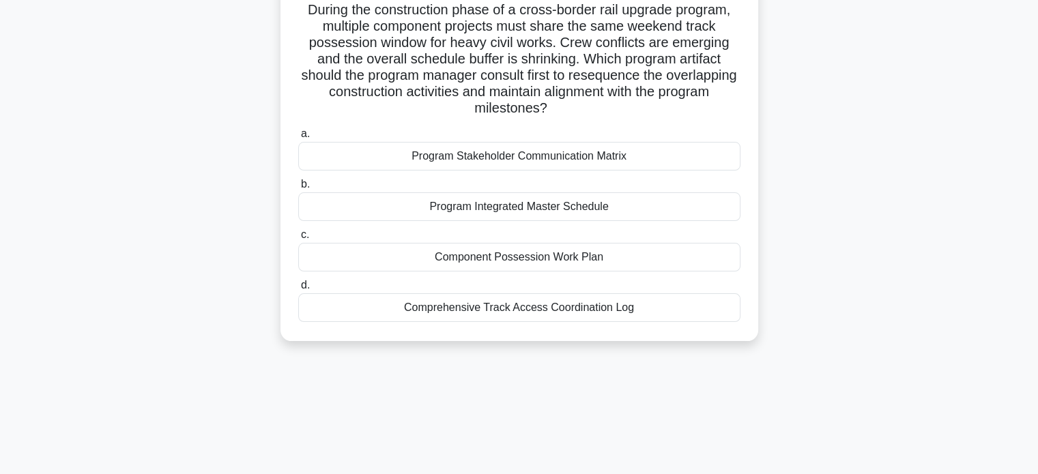
click at [569, 212] on div "Program Integrated Master Schedule" at bounding box center [519, 206] width 442 height 29
click at [298, 189] on input "b. Program Integrated Master Schedule" at bounding box center [298, 184] width 0 height 9
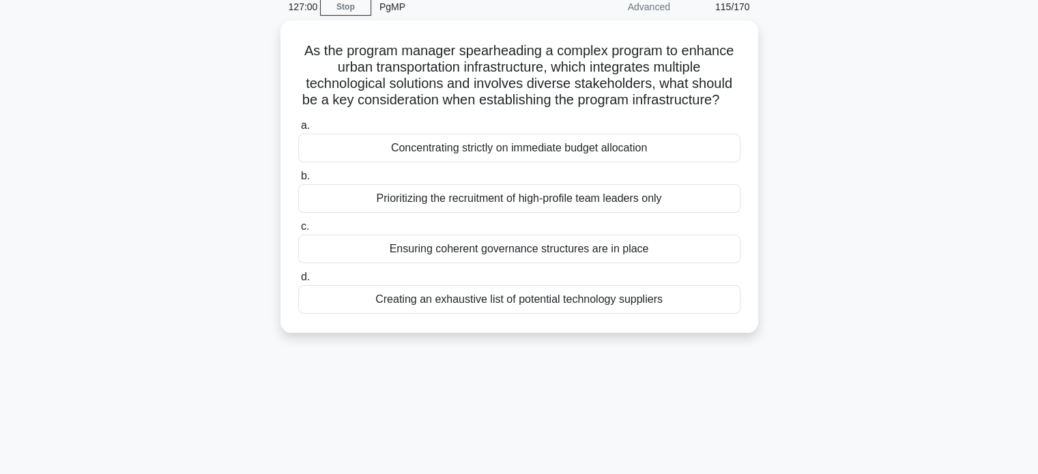
scroll to position [60, 0]
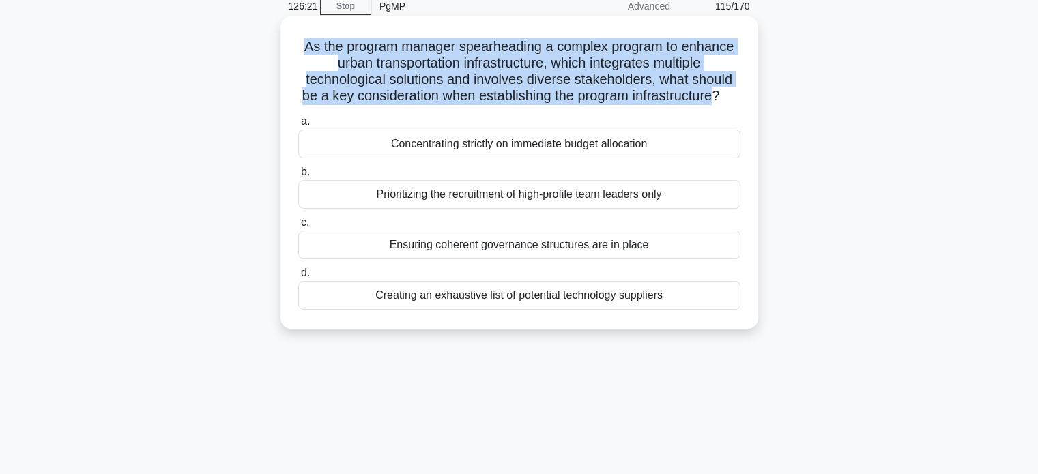
drag, startPoint x: 296, startPoint y: 48, endPoint x: 725, endPoint y: 100, distance: 431.8
click at [725, 100] on h5 "As the program manager spearheading a complex program to enhance urban transpor…" at bounding box center [519, 71] width 445 height 67
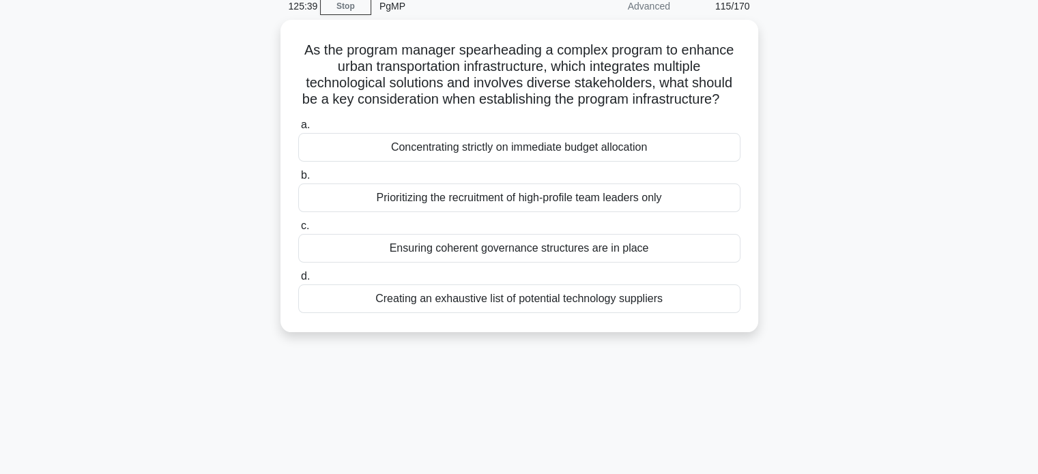
click at [874, 98] on div "As the program manager spearheading a complex program to enhance urban transpor…" at bounding box center [519, 184] width 901 height 329
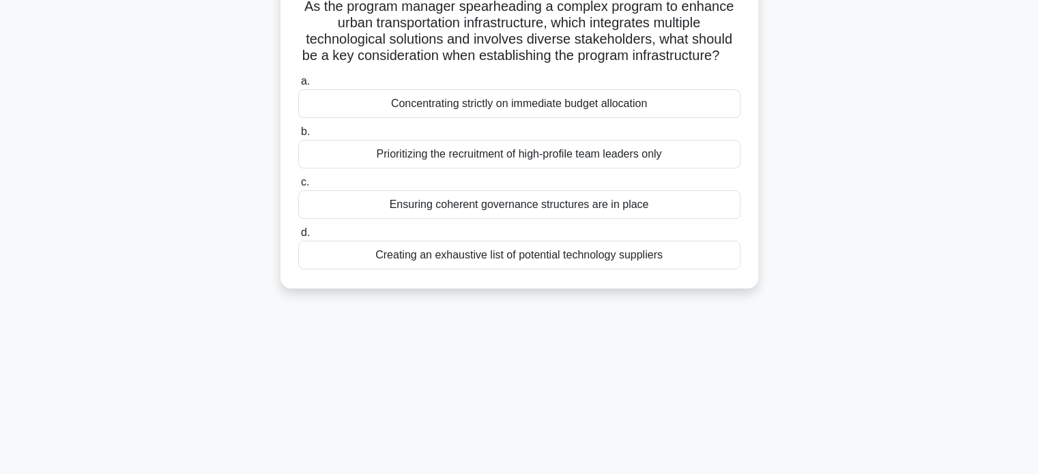
scroll to position [108, 0]
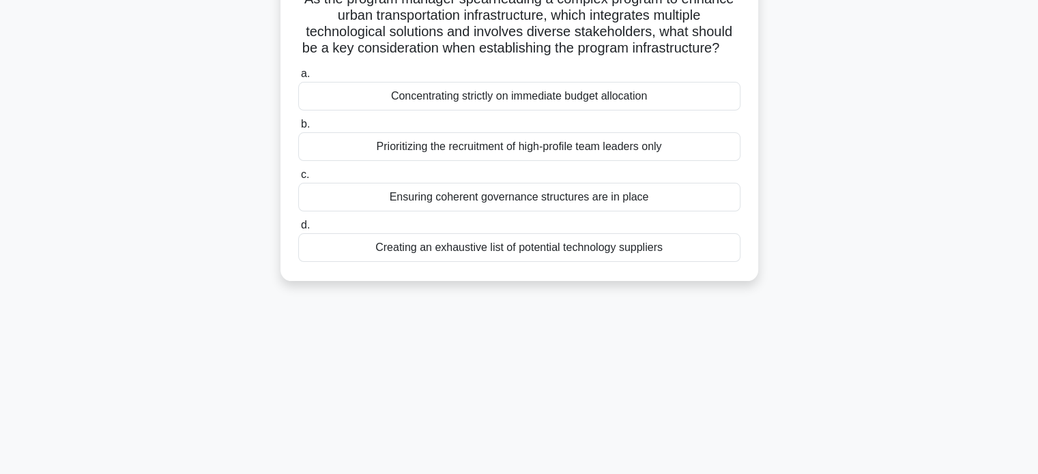
click at [668, 212] on div "Ensuring coherent governance structures are in place" at bounding box center [519, 197] width 442 height 29
click at [298, 179] on input "c. Ensuring coherent governance structures are in place" at bounding box center [298, 175] width 0 height 9
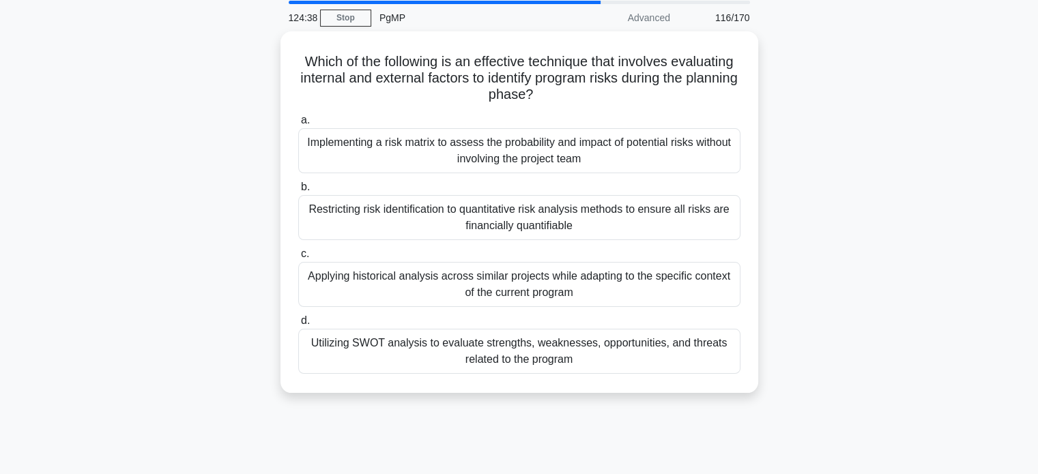
scroll to position [45, 0]
click at [644, 358] on div "Utilizing SWOT analysis to evaluate strengths, weaknesses, opportunities, and t…" at bounding box center [519, 351] width 442 height 45
click at [298, 326] on input "d. Utilizing SWOT analysis to evaluate strengths, weaknesses, opportunities, an…" at bounding box center [298, 321] width 0 height 9
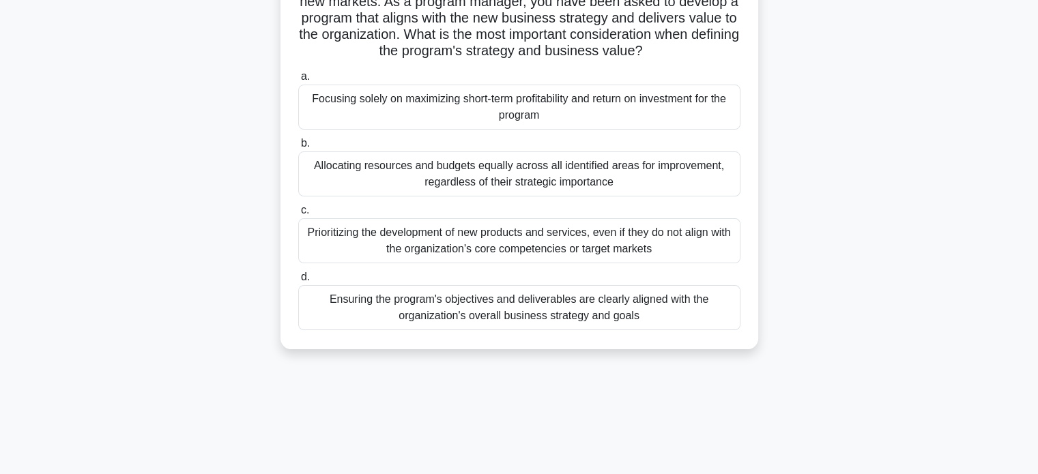
scroll to position [235, 0]
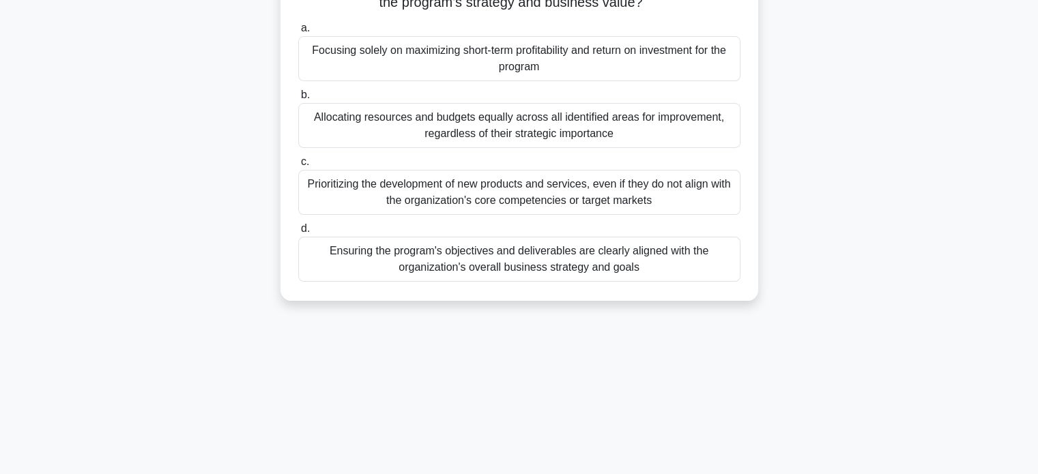
click at [695, 282] on div "Ensuring the program's objectives and deliverables are clearly aligned with the…" at bounding box center [519, 259] width 442 height 45
click at [298, 233] on input "d. Ensuring the program's objectives and deliverables are clearly aligned with …" at bounding box center [298, 229] width 0 height 9
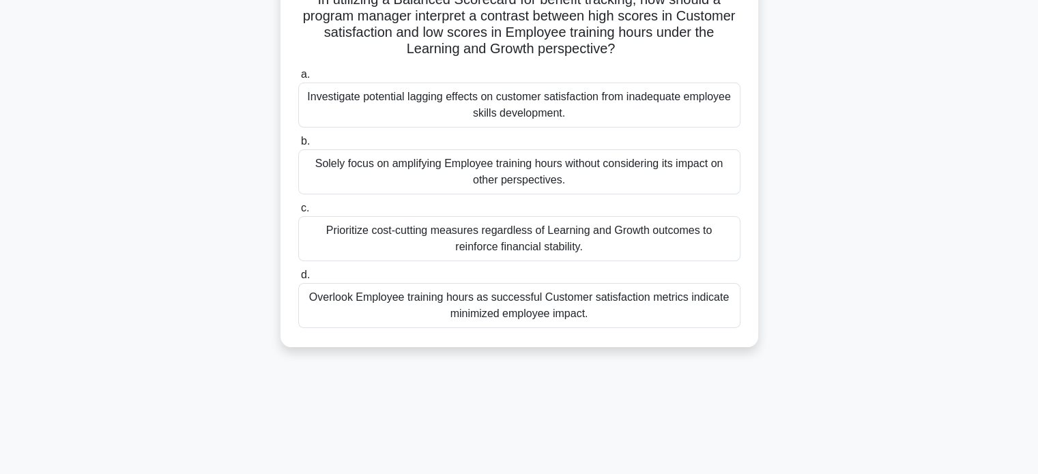
scroll to position [112, 0]
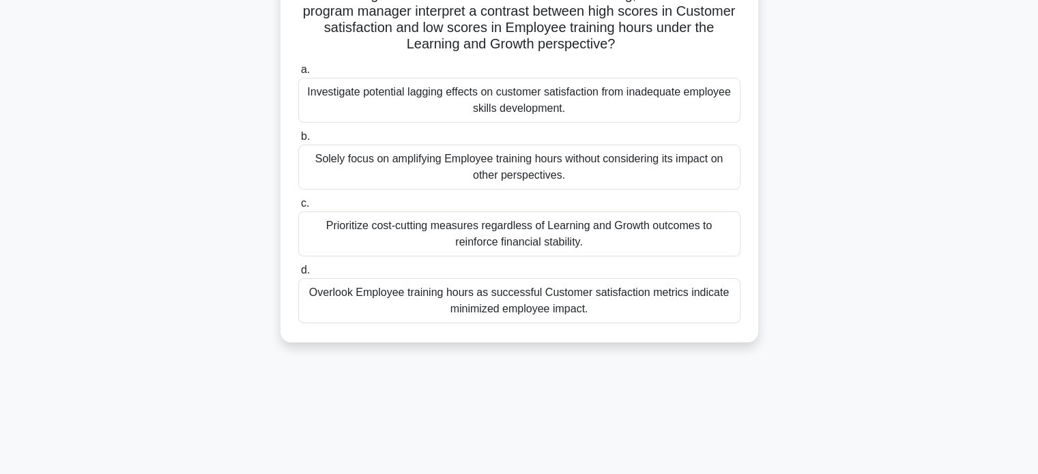
click at [639, 302] on div "Overlook Employee training hours as successful Customer satisfaction metrics in…" at bounding box center [519, 300] width 442 height 45
click at [298, 275] on input "d. Overlook Employee training hours as successful Customer satisfaction metrics…" at bounding box center [298, 270] width 0 height 9
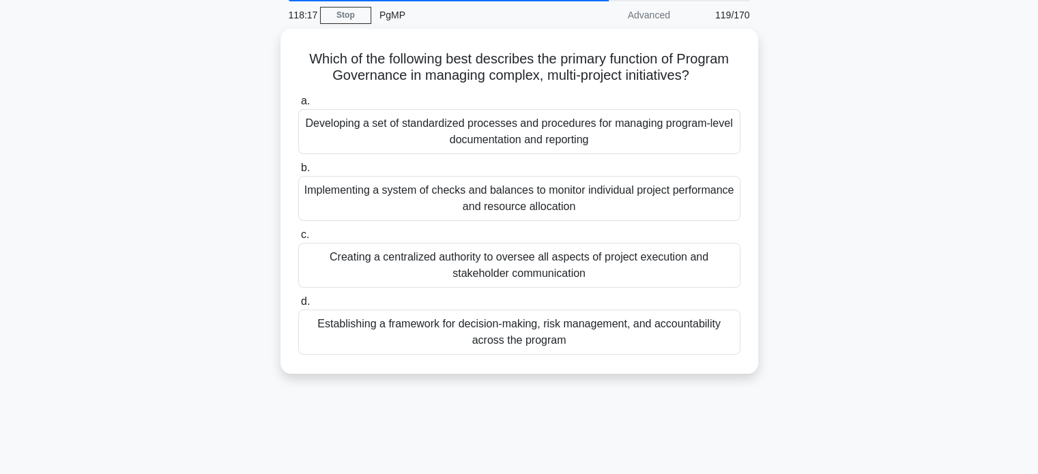
scroll to position [52, 0]
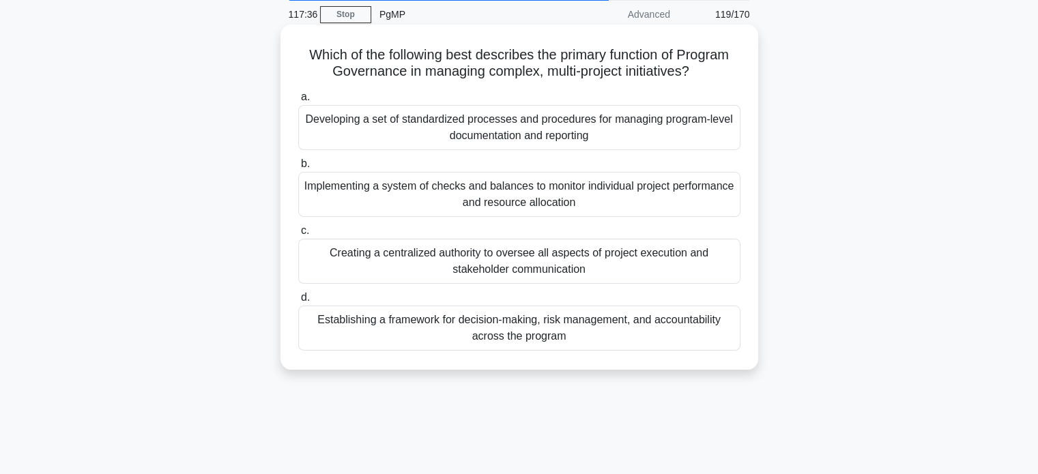
click at [682, 331] on div "Establishing a framework for decision-making, risk management, and accountabili…" at bounding box center [519, 328] width 442 height 45
click at [298, 302] on input "d. Establishing a framework for decision-making, risk management, and accountab…" at bounding box center [298, 297] width 0 height 9
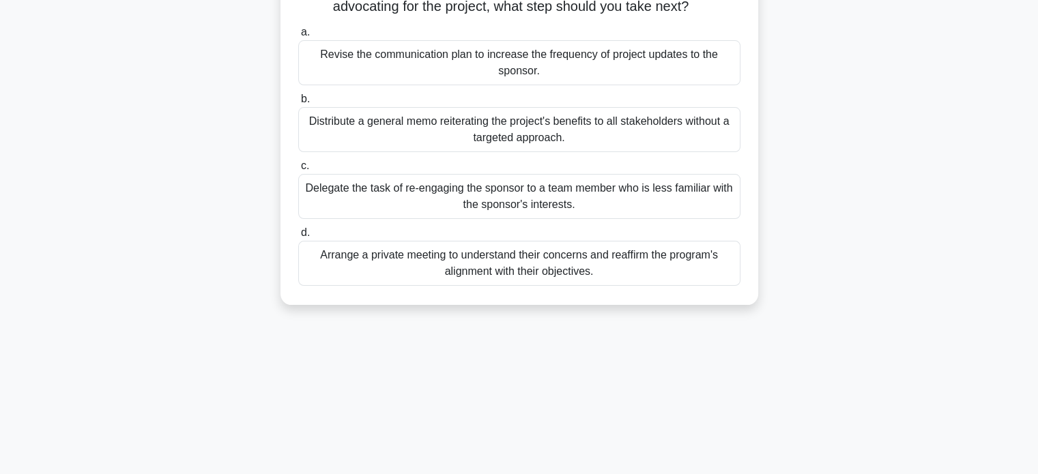
scroll to position [171, 0]
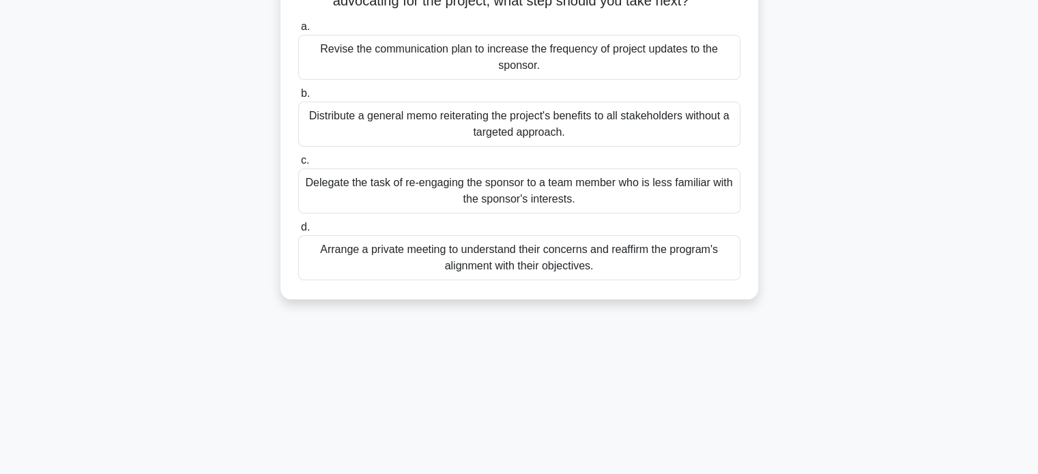
click at [546, 280] on div "Arrange a private meeting to understand their concerns and reaffirm the program…" at bounding box center [519, 257] width 442 height 45
click at [298, 232] on input "d. Arrange a private meeting to understand their concerns and reaffirm the prog…" at bounding box center [298, 227] width 0 height 9
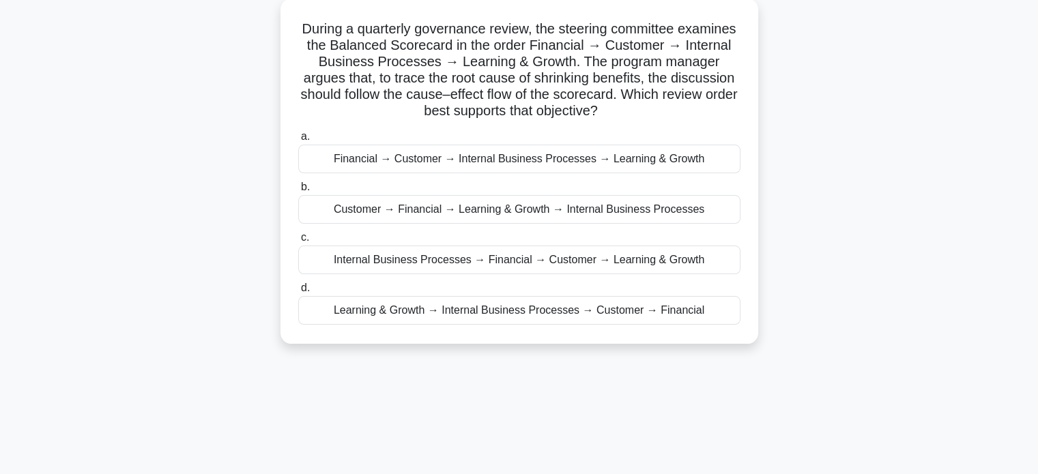
scroll to position [82, 0]
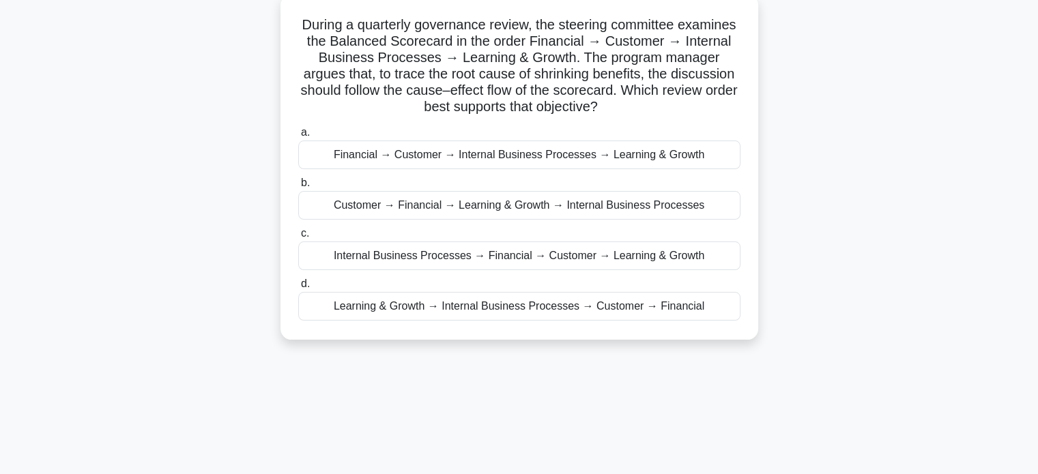
click at [697, 160] on div "Financial → Customer → Internal Business Processes → Learning & Growth" at bounding box center [519, 155] width 442 height 29
click at [298, 137] on input "a. Financial → Customer → Internal Business Processes → Learning & Growth" at bounding box center [298, 132] width 0 height 9
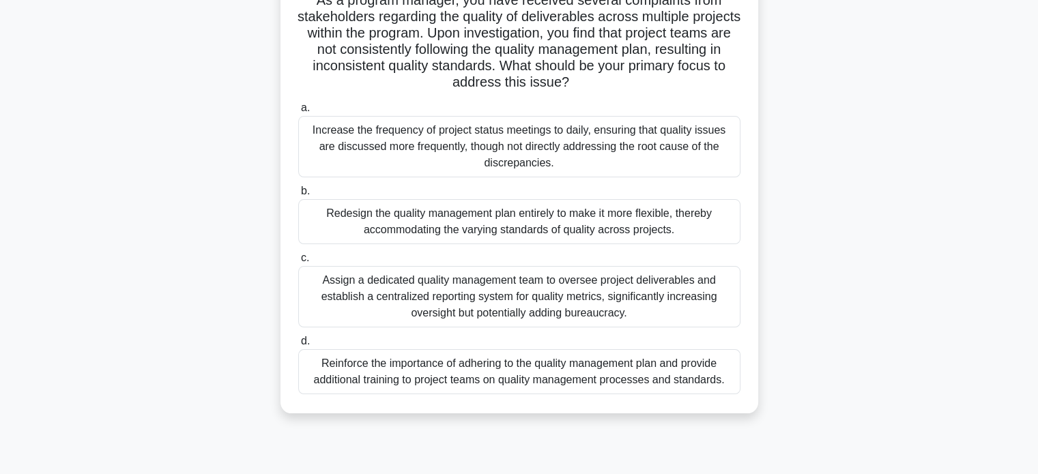
scroll to position [113, 0]
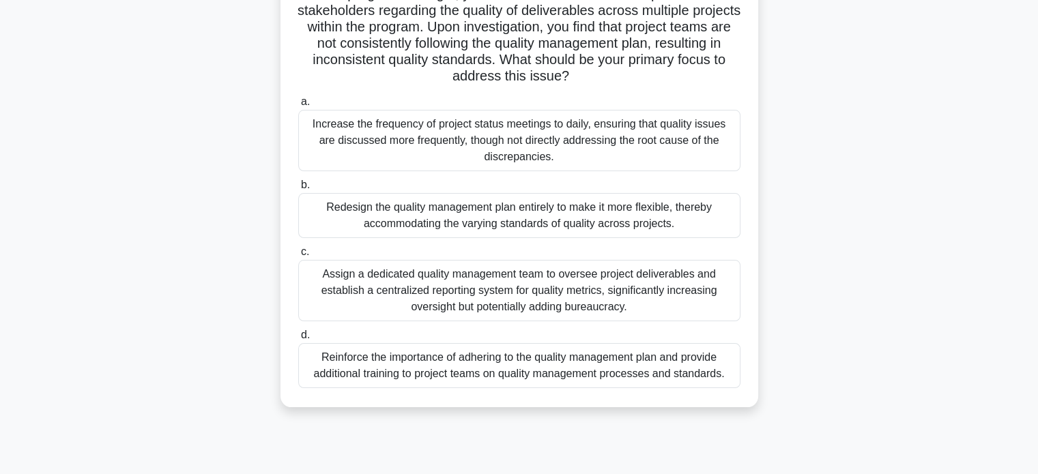
click at [696, 362] on div "Reinforce the importance of adhering to the quality management plan and provide…" at bounding box center [519, 365] width 442 height 45
click at [298, 340] on input "d. Reinforce the importance of adhering to the quality management plan and prov…" at bounding box center [298, 335] width 0 height 9
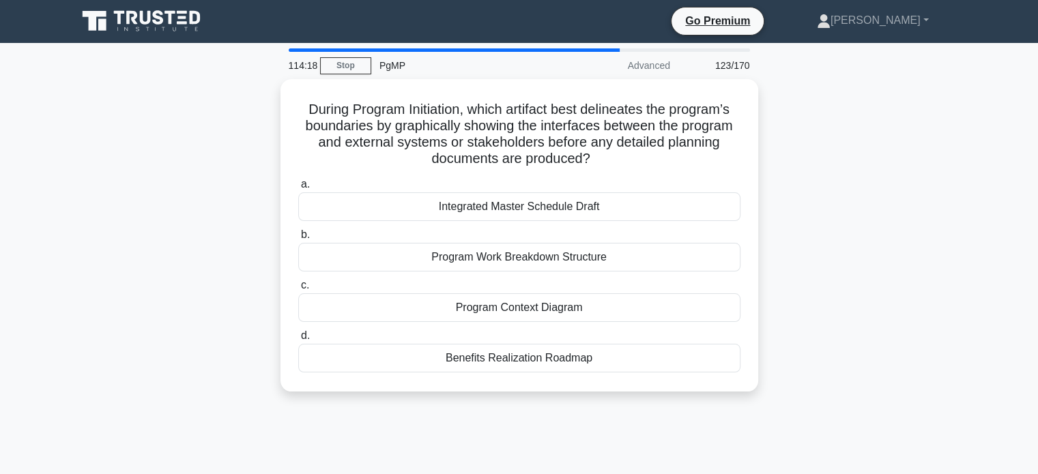
scroll to position [0, 0]
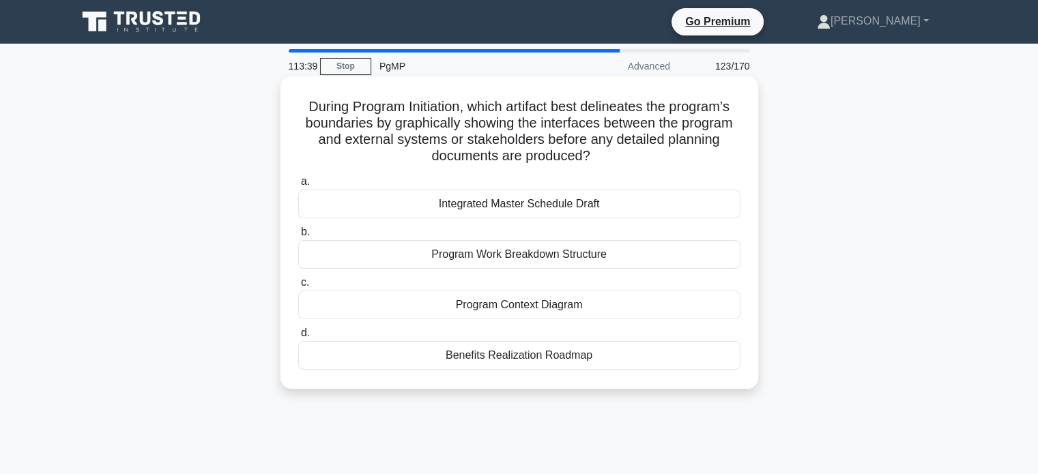
click at [632, 362] on div "Benefits Realization Roadmap" at bounding box center [519, 355] width 442 height 29
click at [298, 338] on input "d. Benefits Realization Roadmap" at bounding box center [298, 333] width 0 height 9
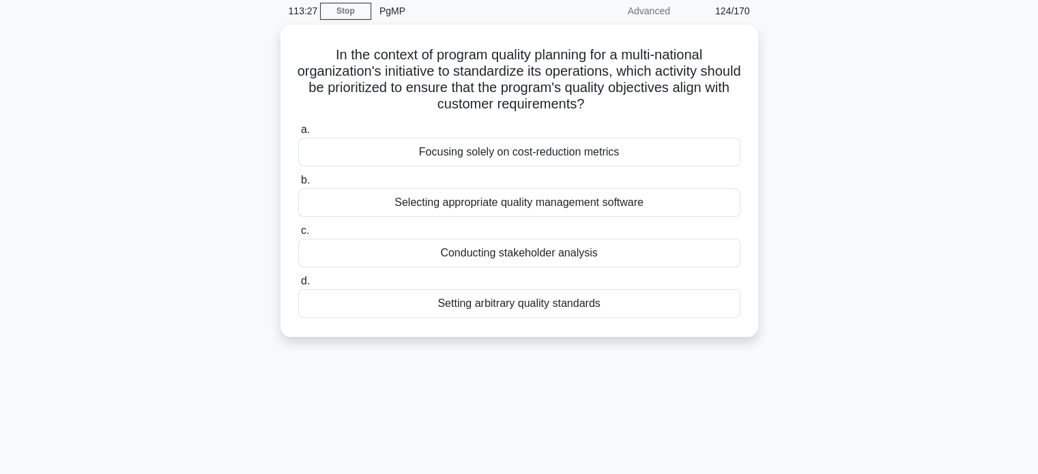
scroll to position [58, 0]
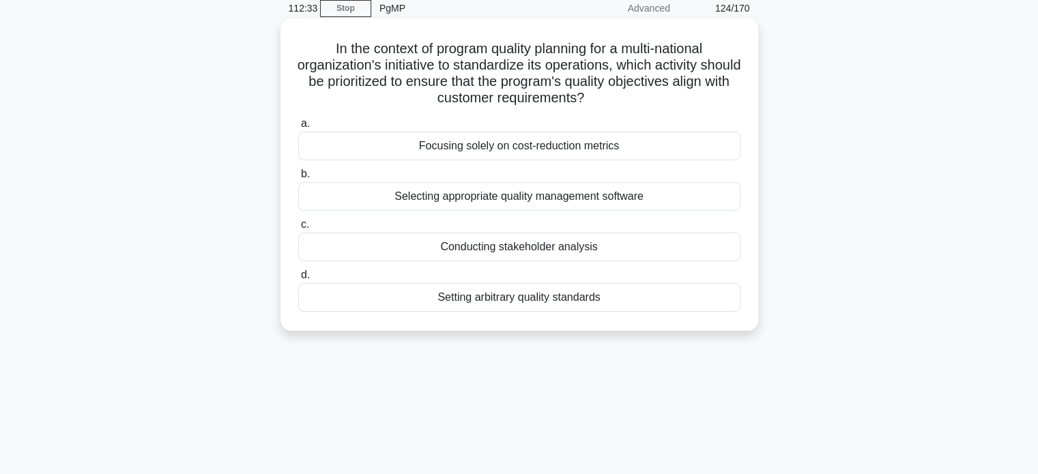
click at [647, 302] on div "Setting arbitrary quality standards" at bounding box center [519, 297] width 442 height 29
click at [298, 280] on input "d. Setting arbitrary quality standards" at bounding box center [298, 275] width 0 height 9
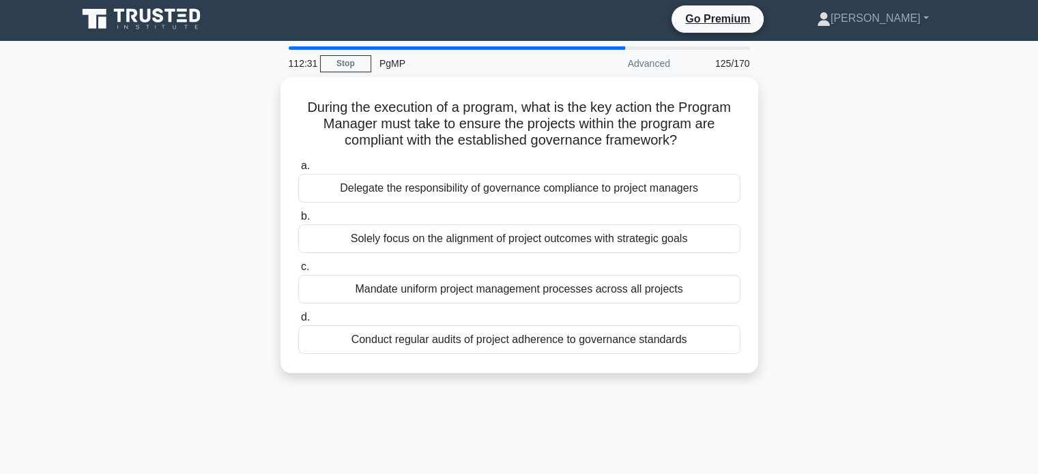
scroll to position [0, 0]
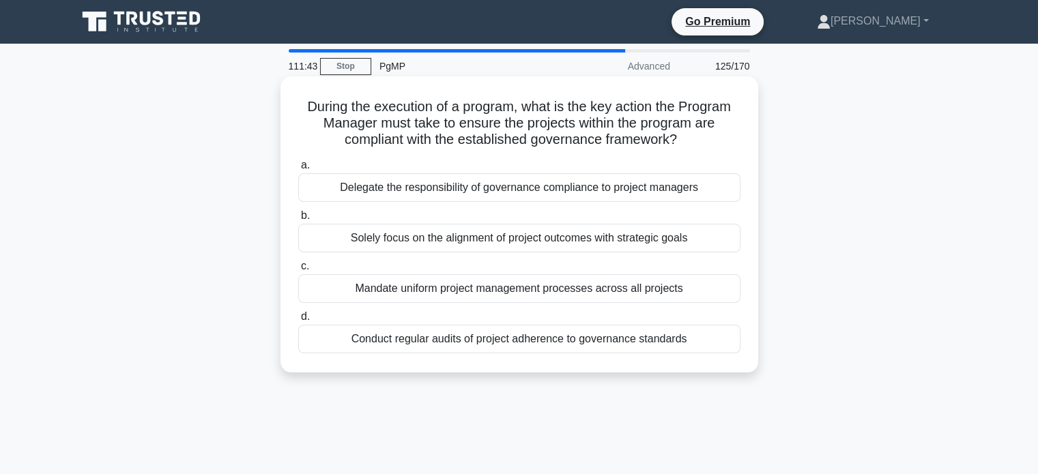
click at [617, 343] on div "Conduct regular audits of project adherence to governance standards" at bounding box center [519, 339] width 442 height 29
click at [298, 321] on input "d. Conduct regular audits of project adherence to governance standards" at bounding box center [298, 317] width 0 height 9
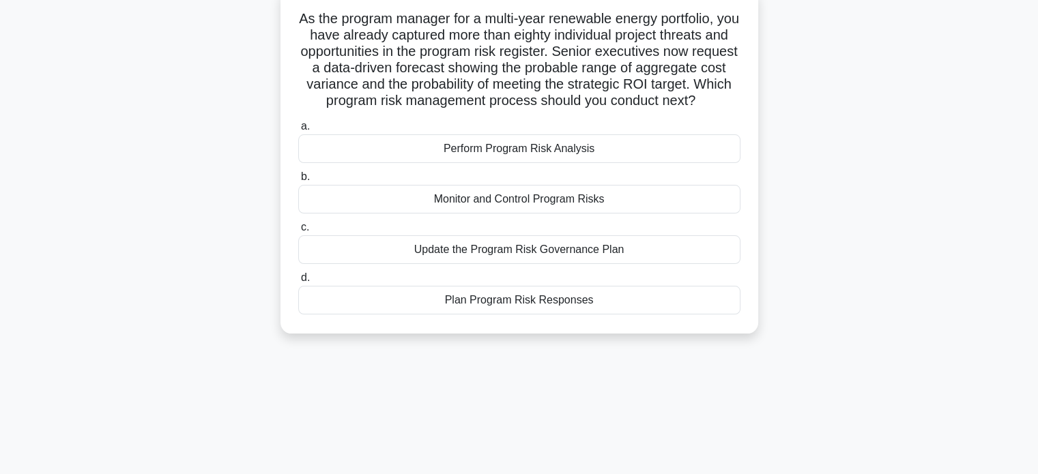
scroll to position [96, 0]
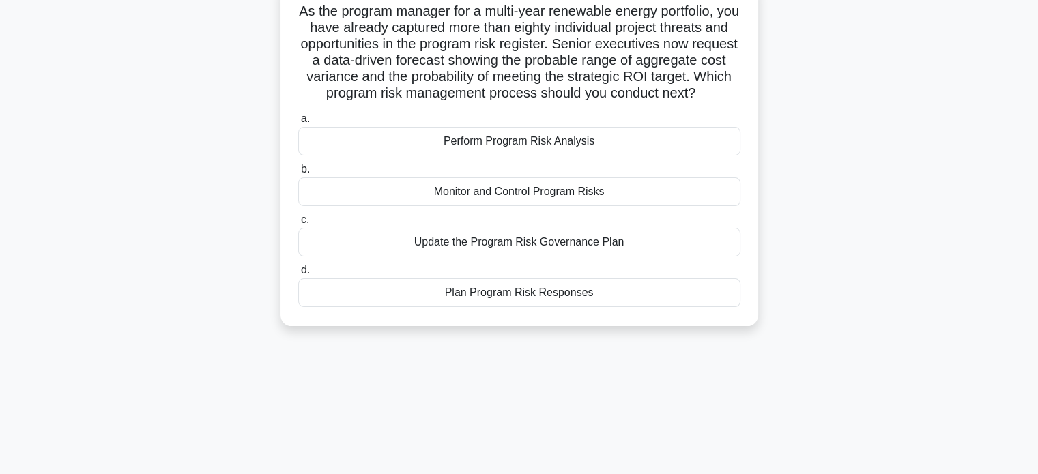
click at [655, 307] on div "Plan Program Risk Responses" at bounding box center [519, 292] width 442 height 29
click at [298, 275] on input "d. Plan Program Risk Responses" at bounding box center [298, 270] width 0 height 9
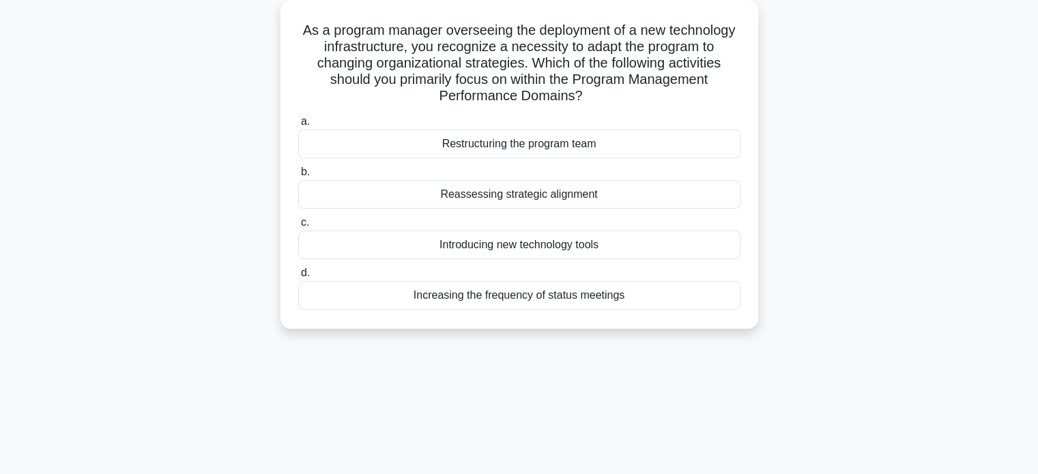
scroll to position [89, 0]
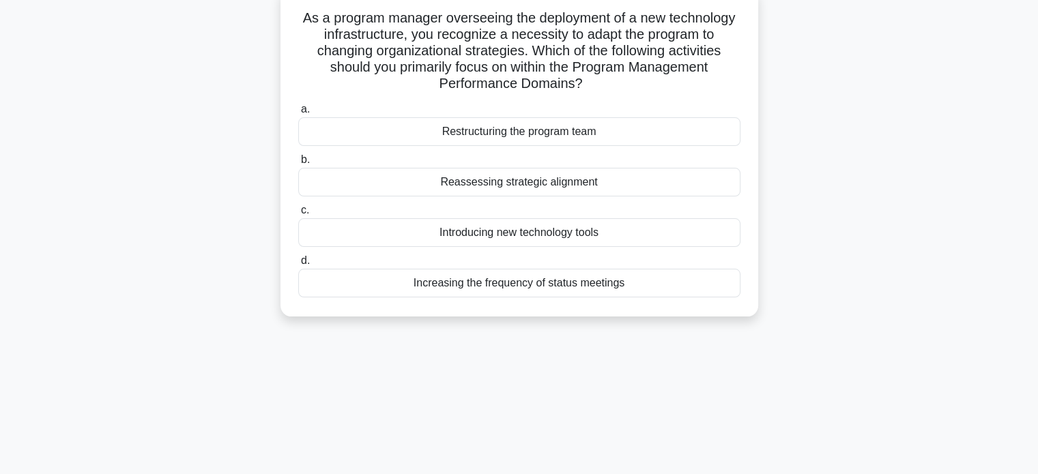
click at [562, 179] on div "Reassessing strategic alignment" at bounding box center [519, 182] width 442 height 29
click at [298, 164] on input "b. Reassessing strategic alignment" at bounding box center [298, 160] width 0 height 9
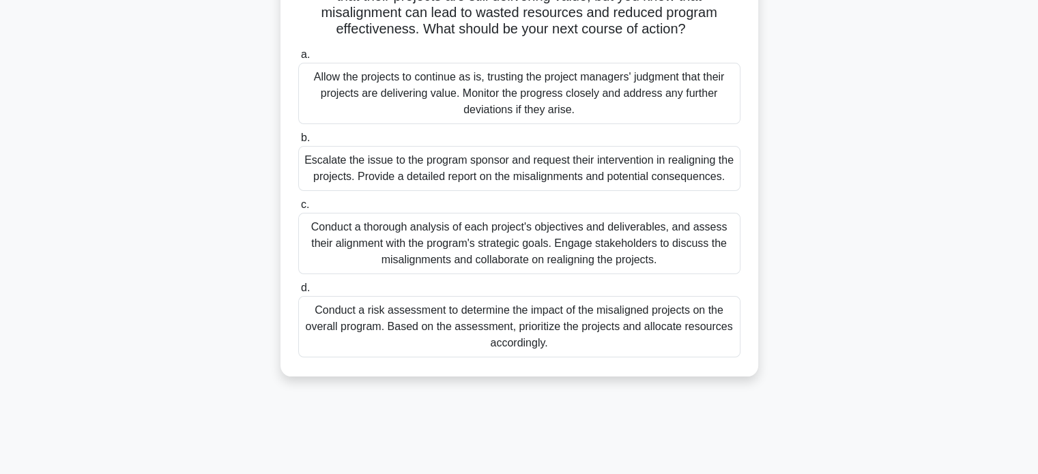
scroll to position [197, 0]
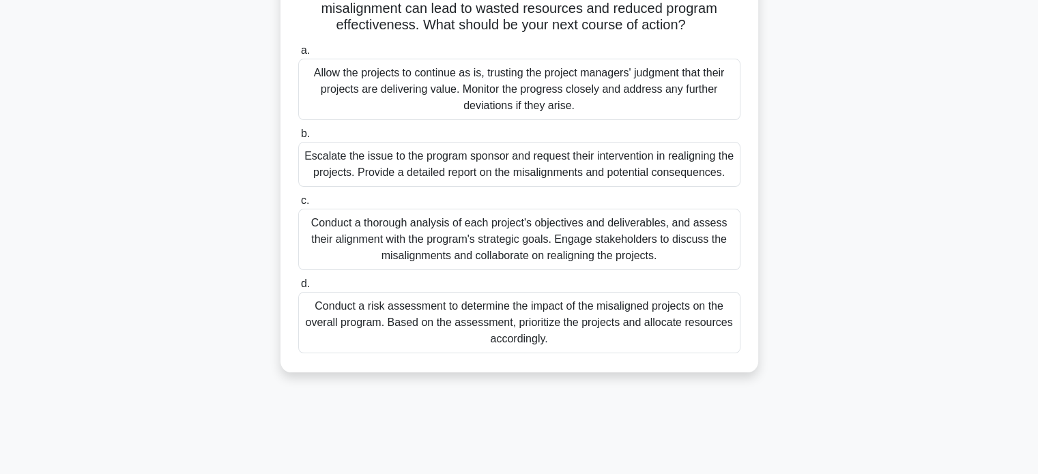
click at [634, 245] on div "Conduct a thorough analysis of each project's objectives and deliverables, and …" at bounding box center [519, 239] width 442 height 61
click at [298, 205] on input "c. Conduct a thorough analysis of each project's objectives and deliverables, a…" at bounding box center [298, 201] width 0 height 9
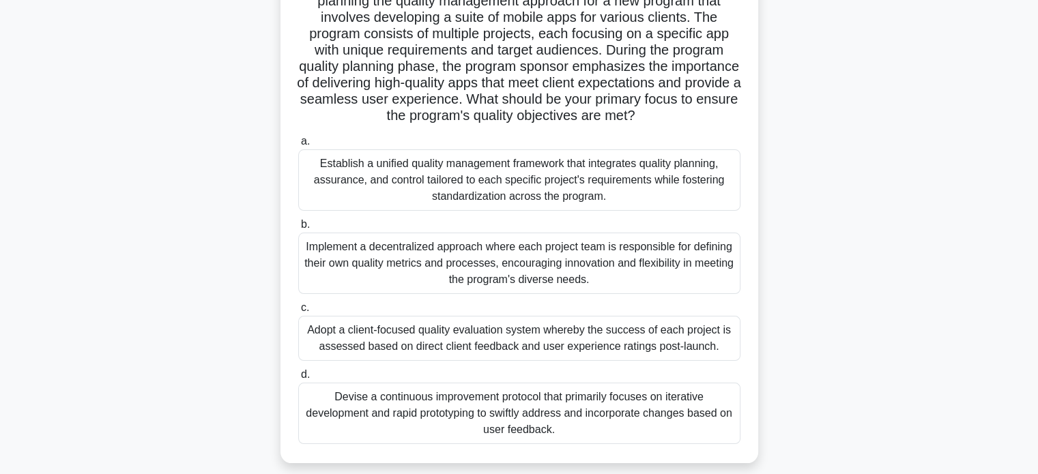
scroll to position [128, 0]
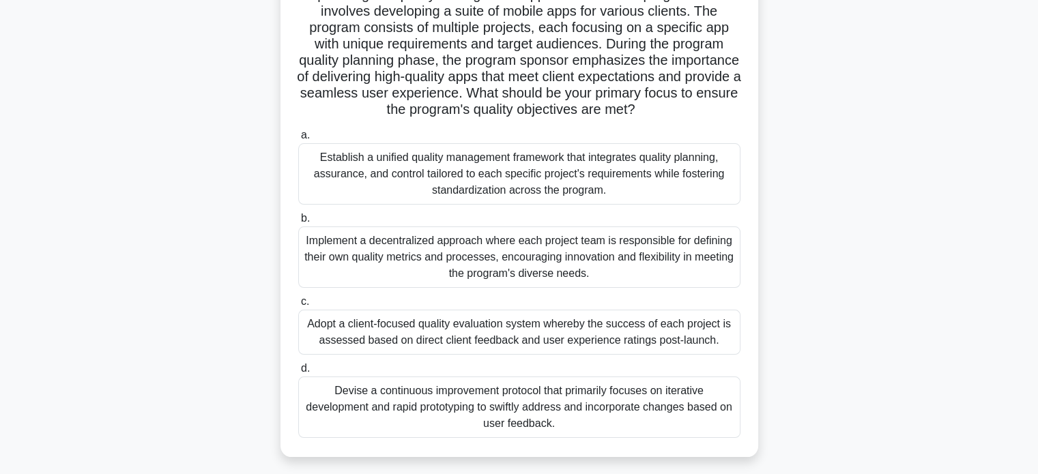
click at [663, 200] on div "Establish a unified quality management framework that integrates quality planni…" at bounding box center [519, 173] width 442 height 61
click at [298, 140] on input "a. Establish a unified quality management framework that integrates quality pla…" at bounding box center [298, 135] width 0 height 9
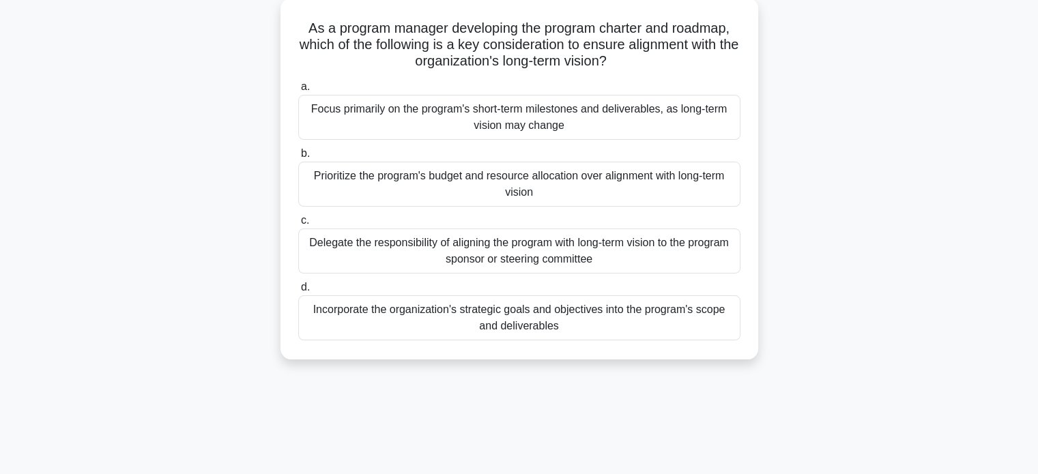
scroll to position [83, 0]
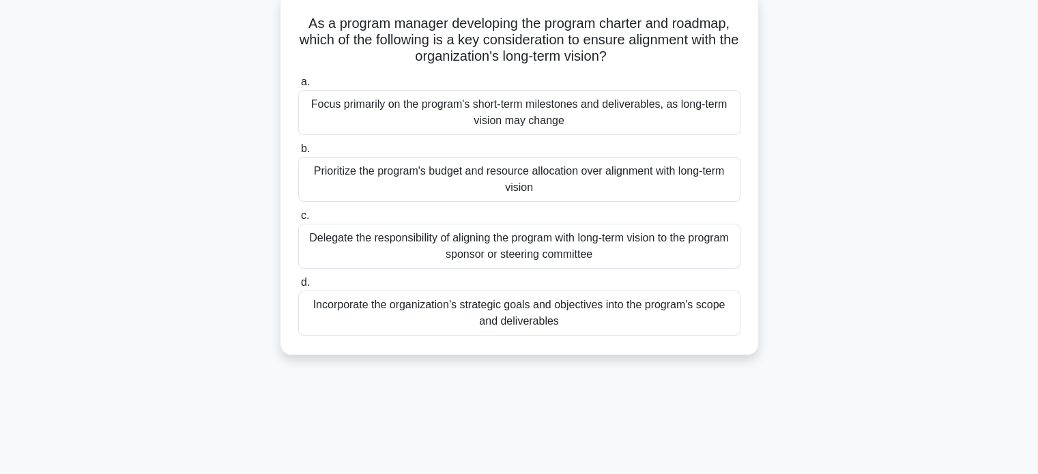
click at [629, 323] on div "Incorporate the organization's strategic goals and objectives into the program'…" at bounding box center [519, 313] width 442 height 45
click at [298, 287] on input "d. Incorporate the organization's strategic goals and objectives into the progr…" at bounding box center [298, 282] width 0 height 9
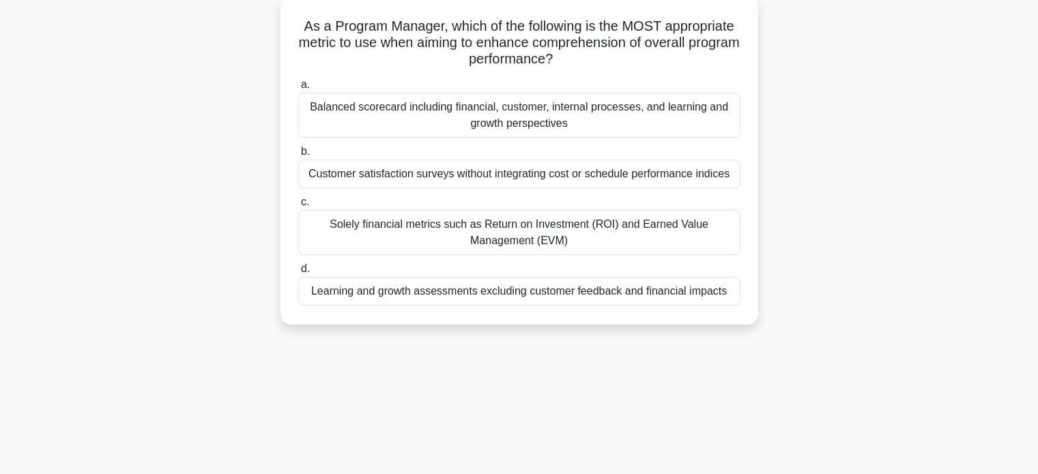
scroll to position [83, 0]
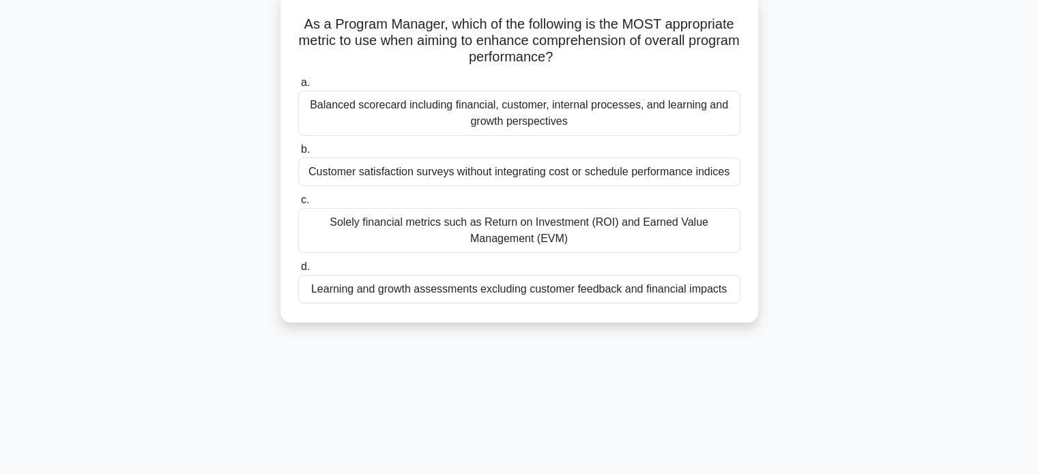
click at [636, 116] on div "Balanced scorecard including financial, customer, internal processes, and learn…" at bounding box center [519, 113] width 442 height 45
click at [298, 87] on input "a. Balanced scorecard including financial, customer, internal processes, and le…" at bounding box center [298, 82] width 0 height 9
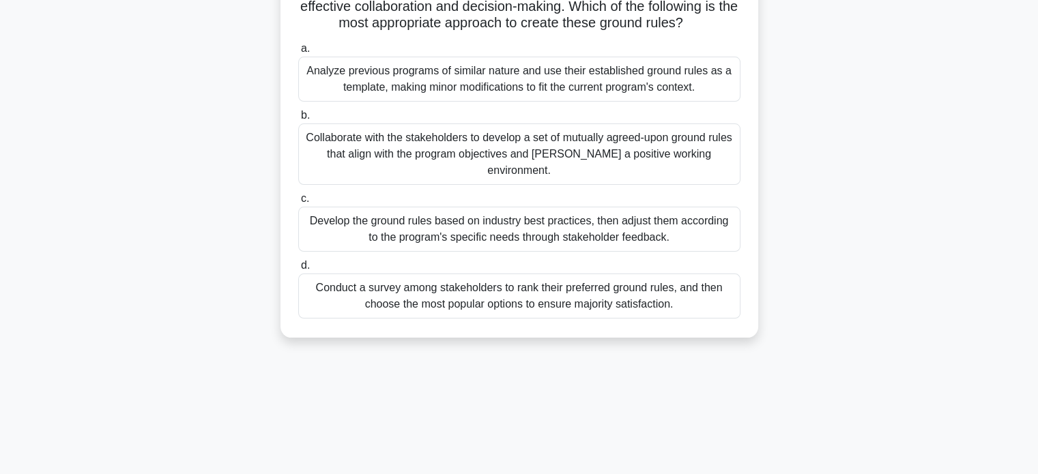
scroll to position [156, 0]
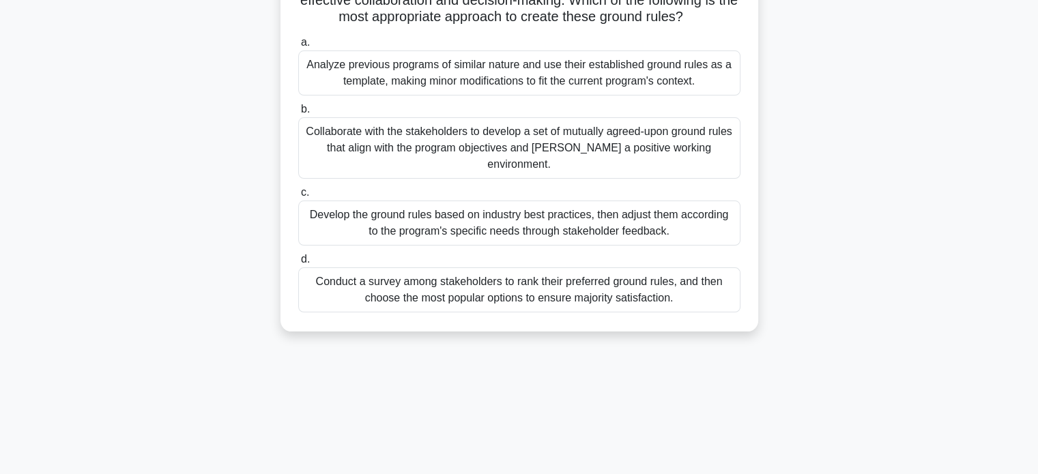
click at [697, 229] on div "Develop the ground rules based on industry best practices, then adjust them acc…" at bounding box center [519, 223] width 442 height 45
click at [298, 197] on input "c. Develop the ground rules based on industry best practices, then adjust them …" at bounding box center [298, 192] width 0 height 9
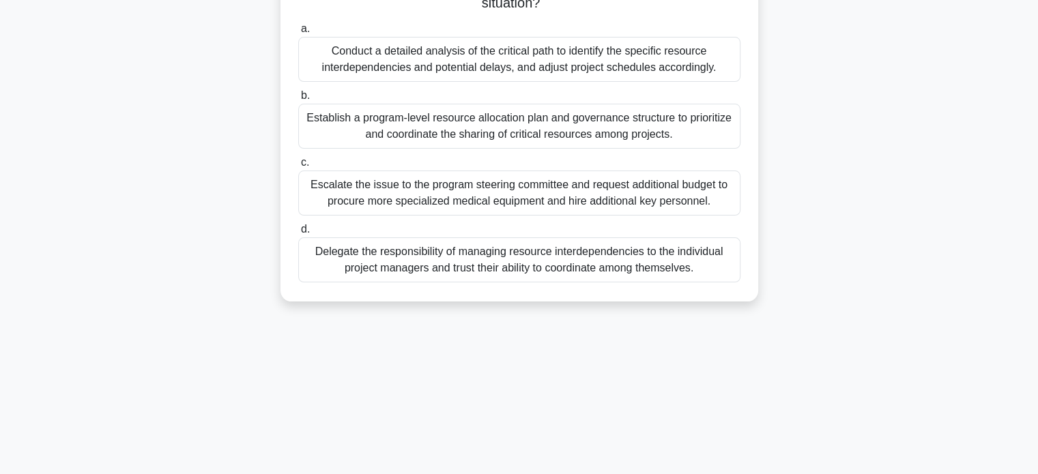
scroll to position [210, 0]
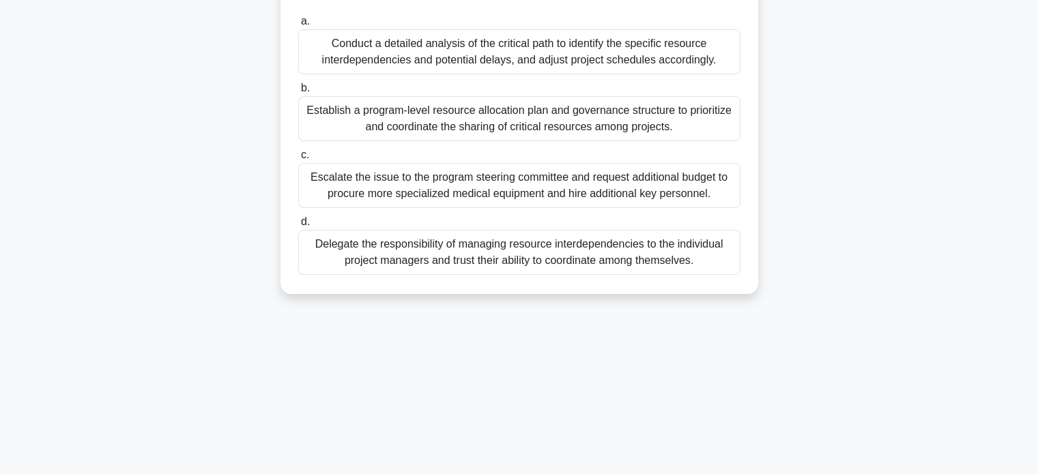
click at [695, 130] on div "Establish a program-level resource allocation plan and governance structure to …" at bounding box center [519, 118] width 442 height 45
click at [298, 93] on input "b. Establish a program-level resource allocation plan and governance structure …" at bounding box center [298, 88] width 0 height 9
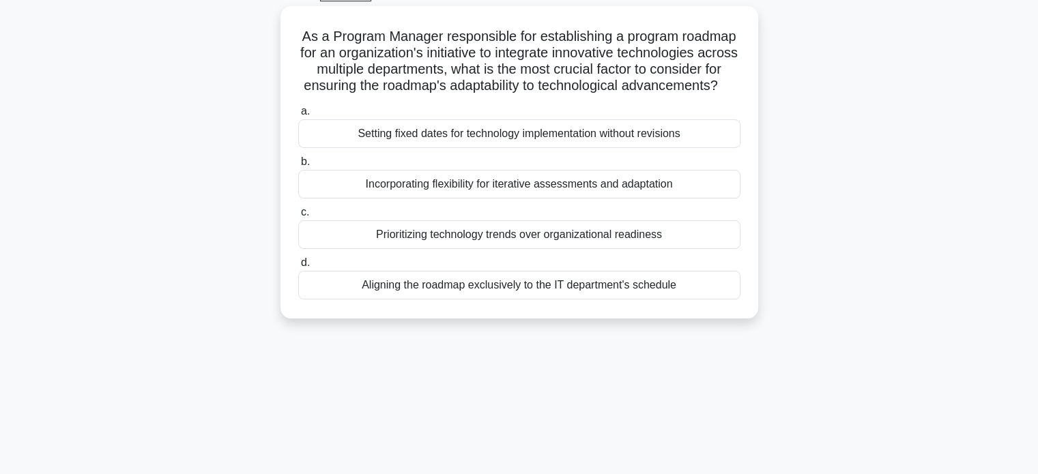
scroll to position [76, 0]
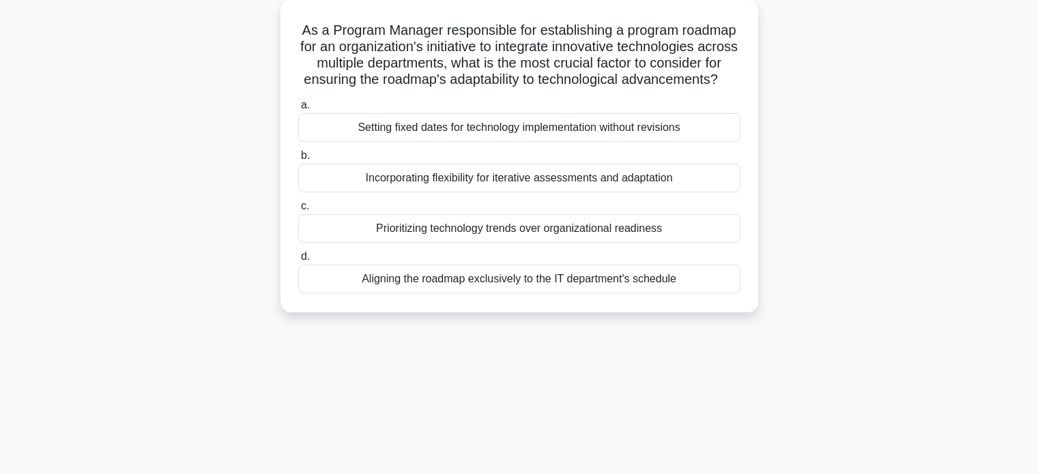
click at [628, 190] on div "Incorporating flexibility for iterative assessments and adaptation" at bounding box center [519, 178] width 442 height 29
click at [298, 160] on input "b. Incorporating flexibility for iterative assessments and adaptation" at bounding box center [298, 156] width 0 height 9
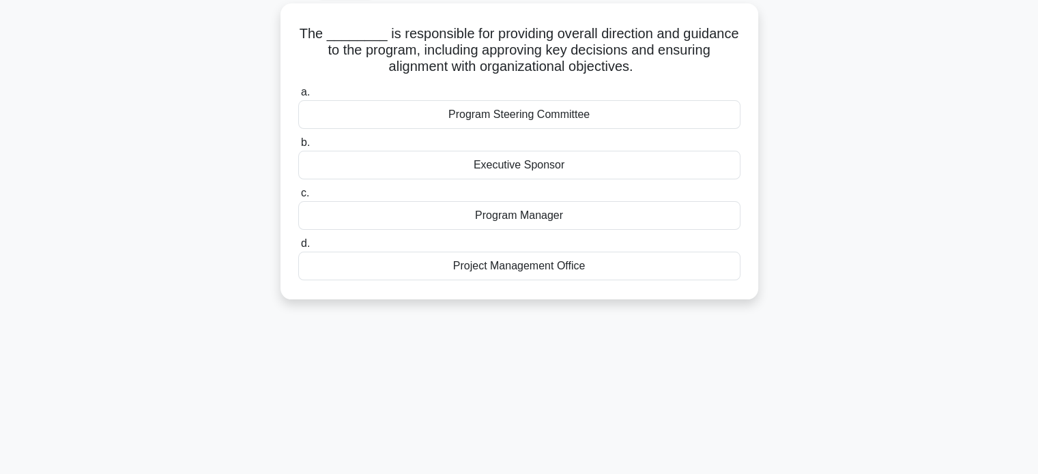
scroll to position [0, 0]
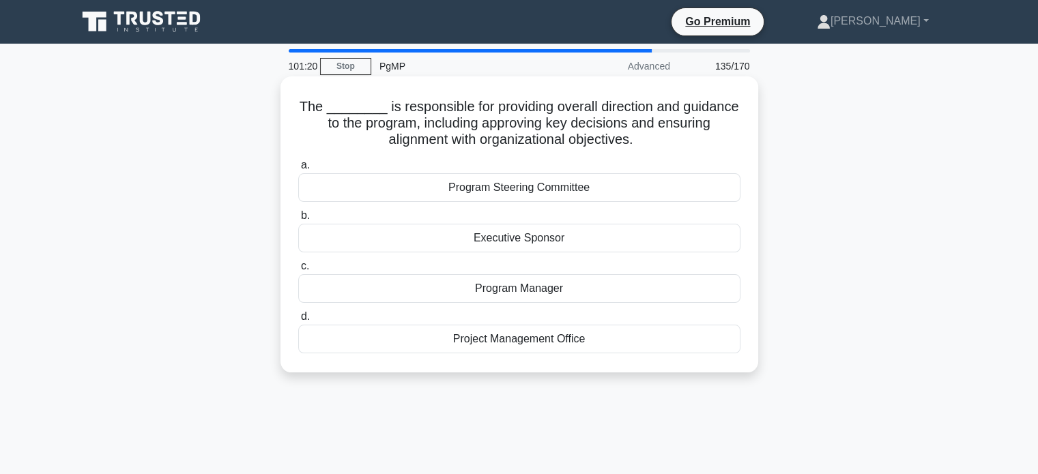
click at [680, 186] on div "Program Steering Committee" at bounding box center [519, 187] width 442 height 29
click at [298, 170] on input "a. Program Steering Committee" at bounding box center [298, 165] width 0 height 9
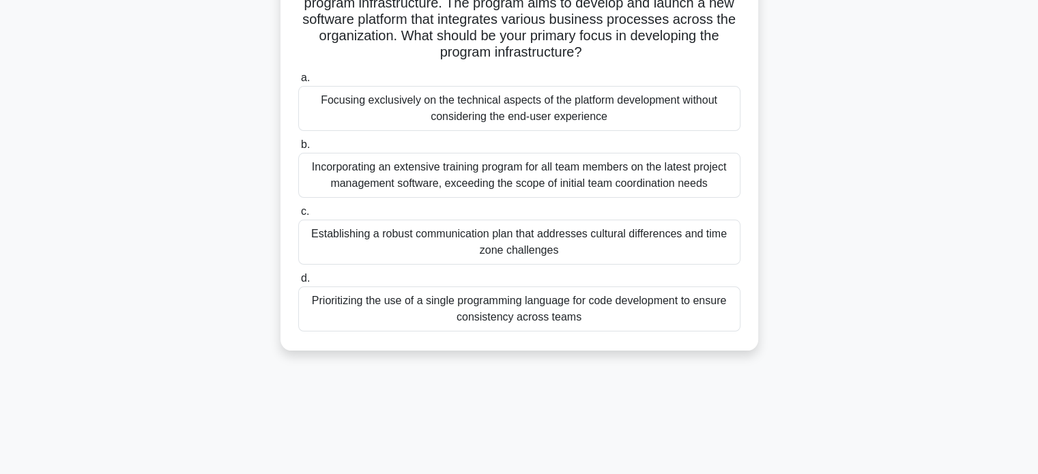
scroll to position [141, 0]
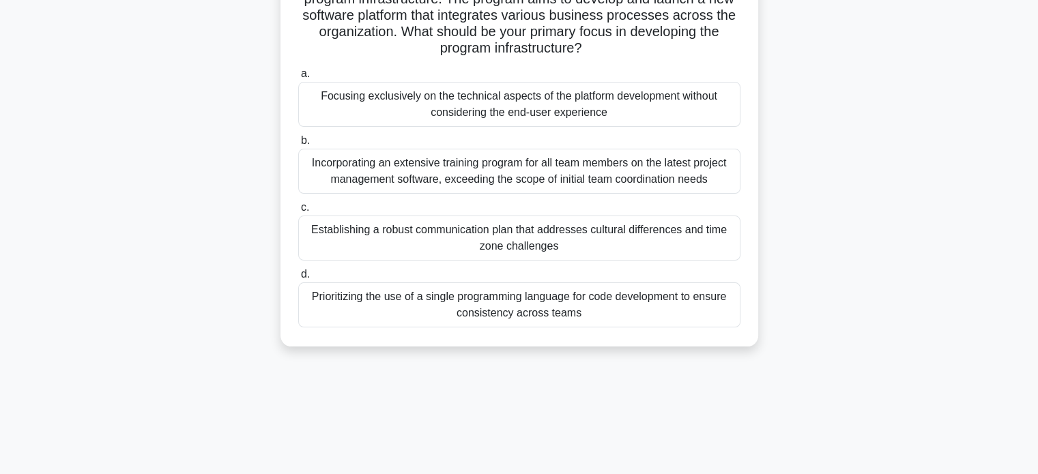
click at [646, 235] on div "Establishing a robust communication plan that addresses cultural differences an…" at bounding box center [519, 238] width 442 height 45
click at [298, 212] on input "c. Establishing a robust communication plan that addresses cultural differences…" at bounding box center [298, 207] width 0 height 9
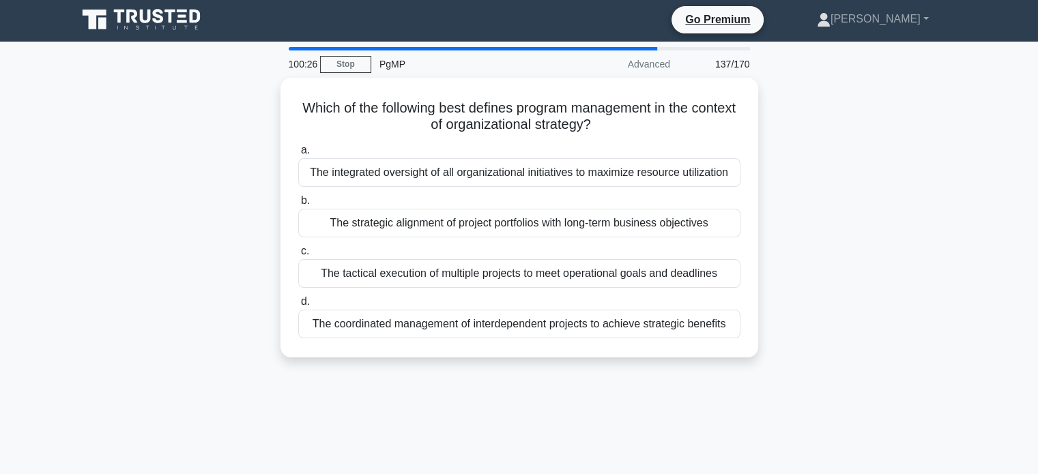
scroll to position [0, 0]
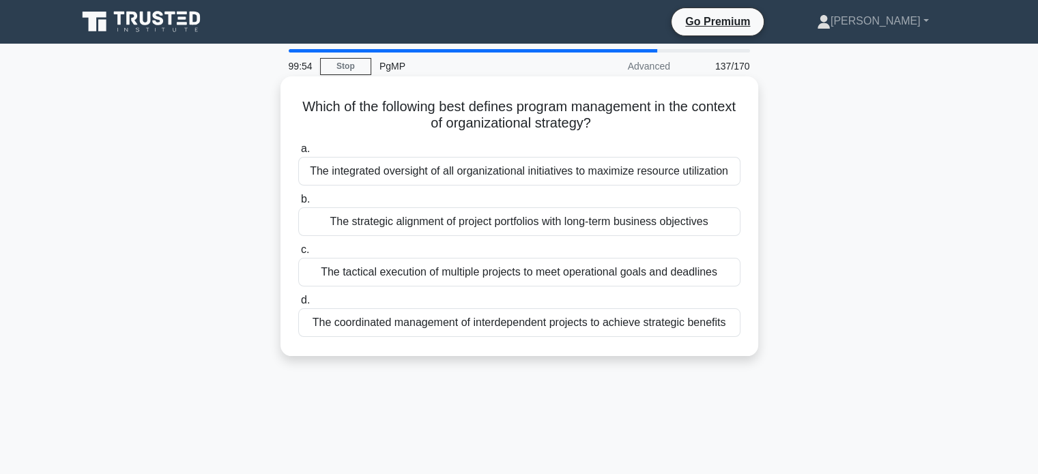
click at [723, 327] on div "The coordinated management of interdependent projects to achieve strategic bene…" at bounding box center [519, 322] width 442 height 29
click at [298, 305] on input "d. The coordinated management of interdependent projects to achieve strategic b…" at bounding box center [298, 300] width 0 height 9
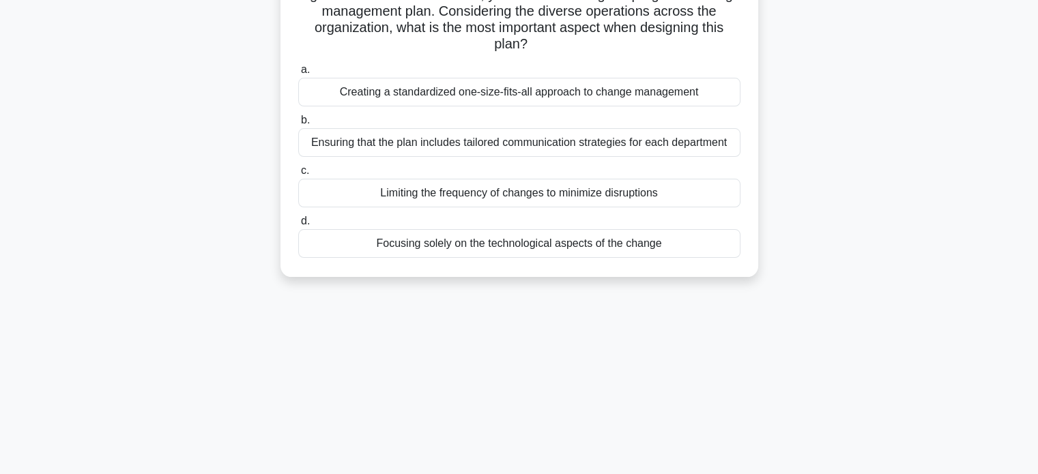
scroll to position [134, 0]
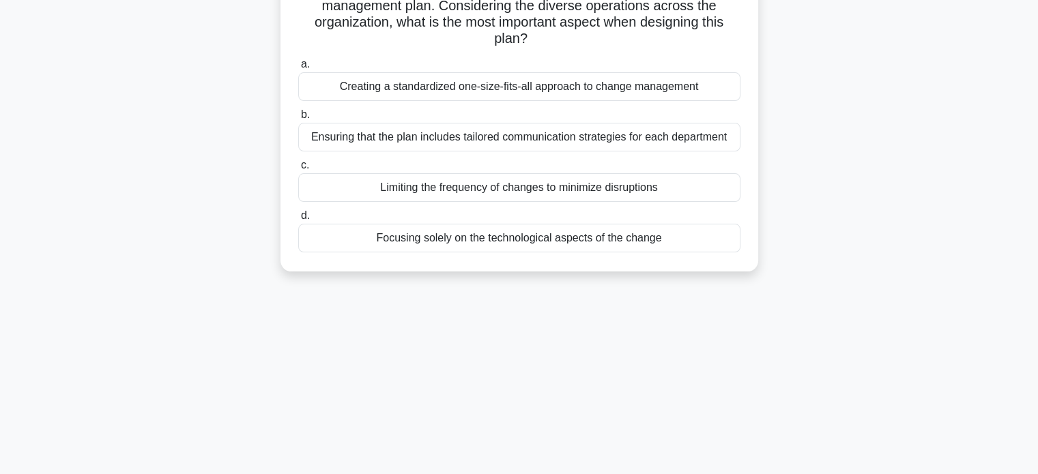
click at [622, 139] on div "Ensuring that the plan includes tailored communication strategies for each depa…" at bounding box center [519, 137] width 442 height 29
click at [298, 119] on input "b. Ensuring that the plan includes tailored communication strategies for each d…" at bounding box center [298, 115] width 0 height 9
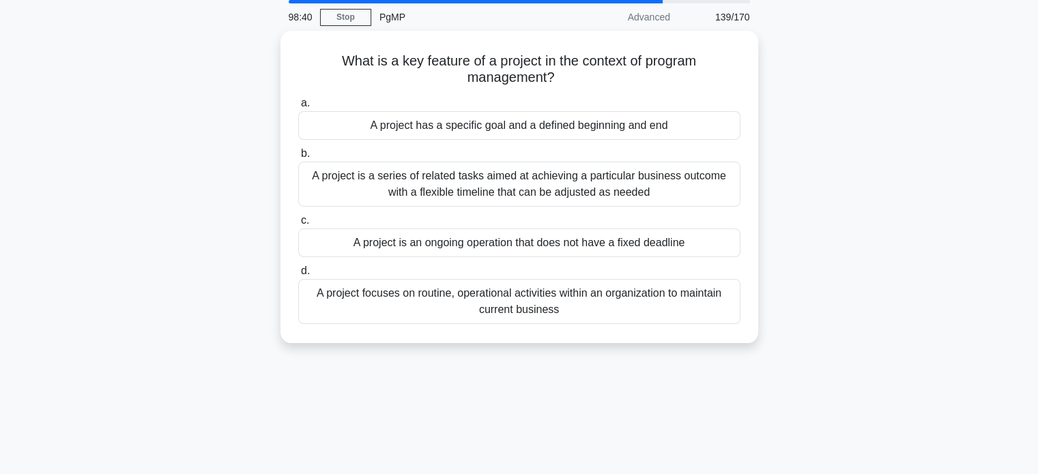
scroll to position [51, 0]
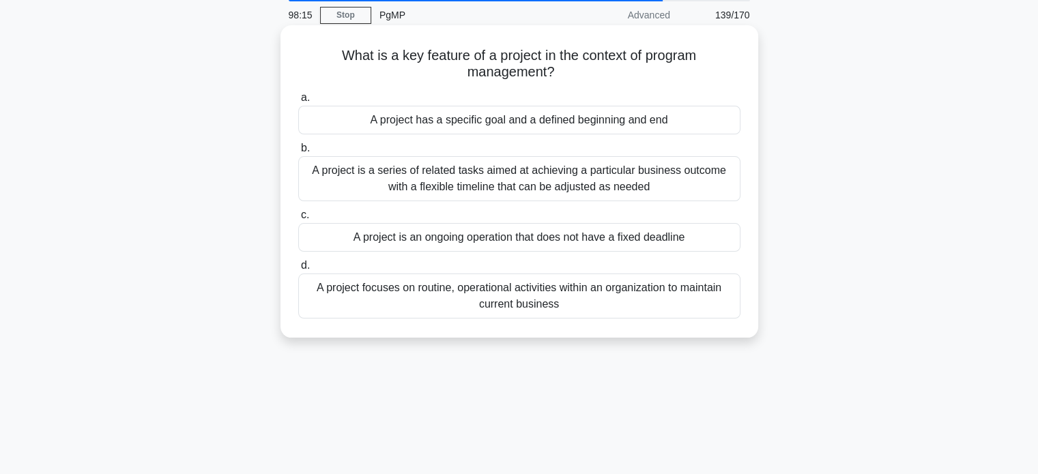
click at [695, 119] on div "A project has a specific goal and a defined beginning and end" at bounding box center [519, 120] width 442 height 29
click at [298, 102] on input "a. A project has a specific goal and a defined beginning and end" at bounding box center [298, 97] width 0 height 9
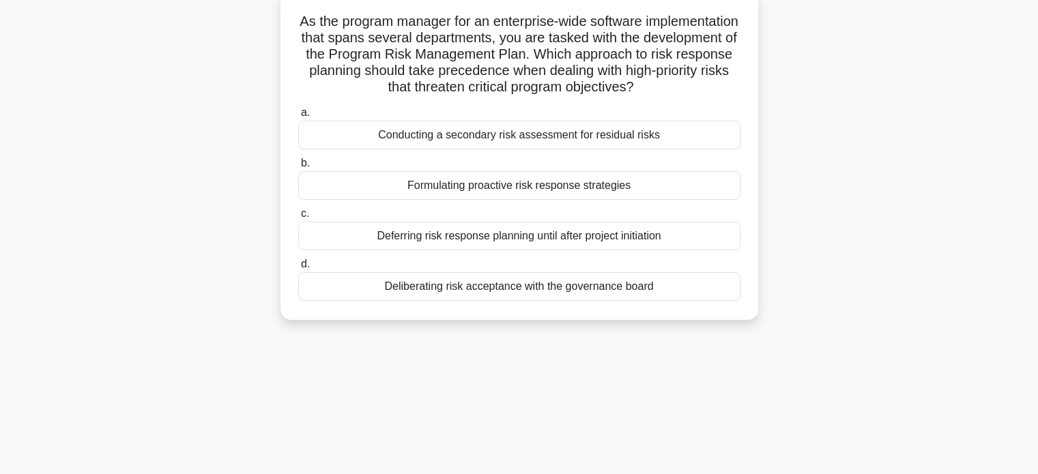
scroll to position [89, 0]
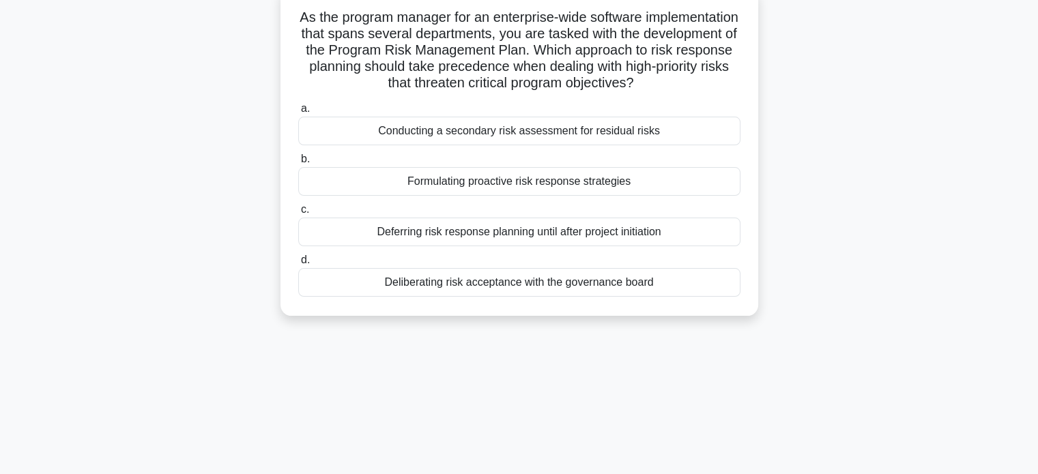
click at [639, 196] on div "Formulating proactive risk response strategies" at bounding box center [519, 181] width 442 height 29
click at [298, 164] on input "b. Formulating proactive risk response strategies" at bounding box center [298, 159] width 0 height 9
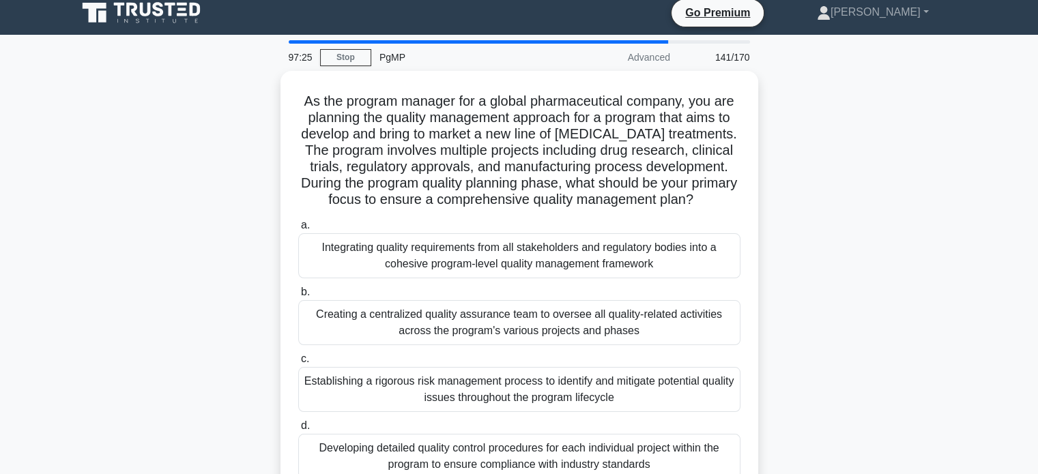
scroll to position [0, 0]
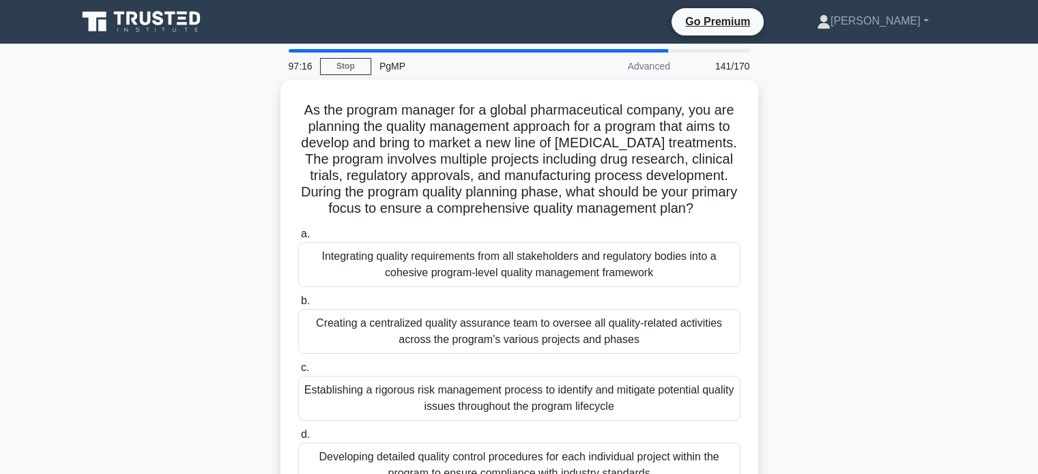
click at [940, 302] on div "As the program manager for a global pharmaceutical company, you are planning th…" at bounding box center [519, 302] width 901 height 444
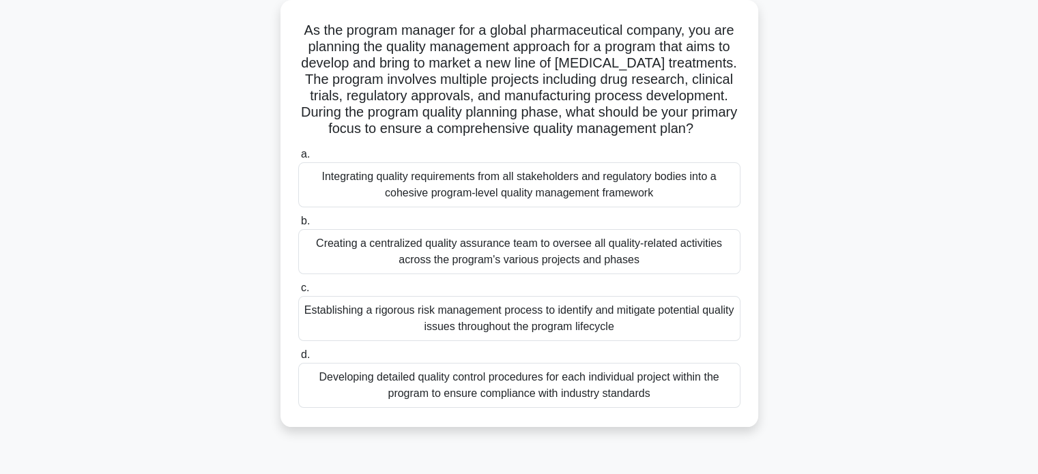
scroll to position [81, 0]
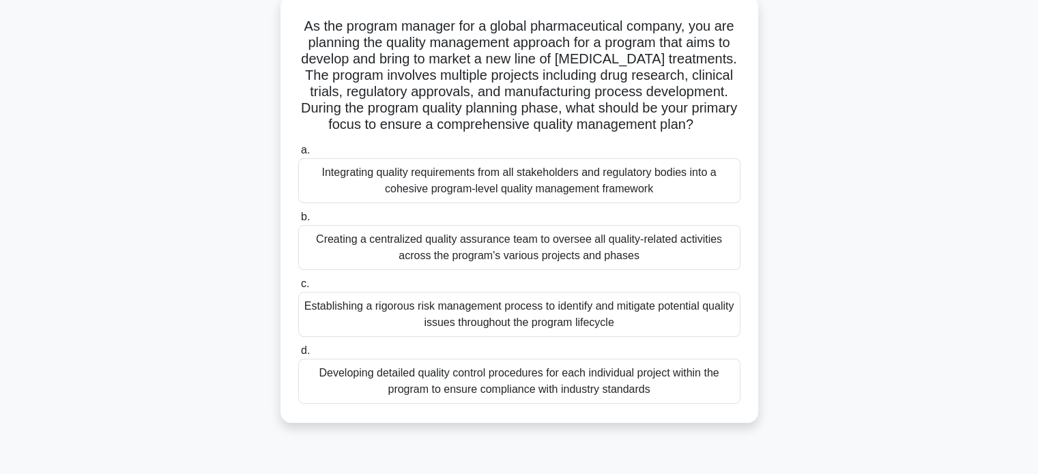
click at [674, 386] on div "Developing detailed quality control procedures for each individual project with…" at bounding box center [519, 381] width 442 height 45
click at [298, 356] on input "d. Developing detailed quality control procedures for each individual project w…" at bounding box center [298, 351] width 0 height 9
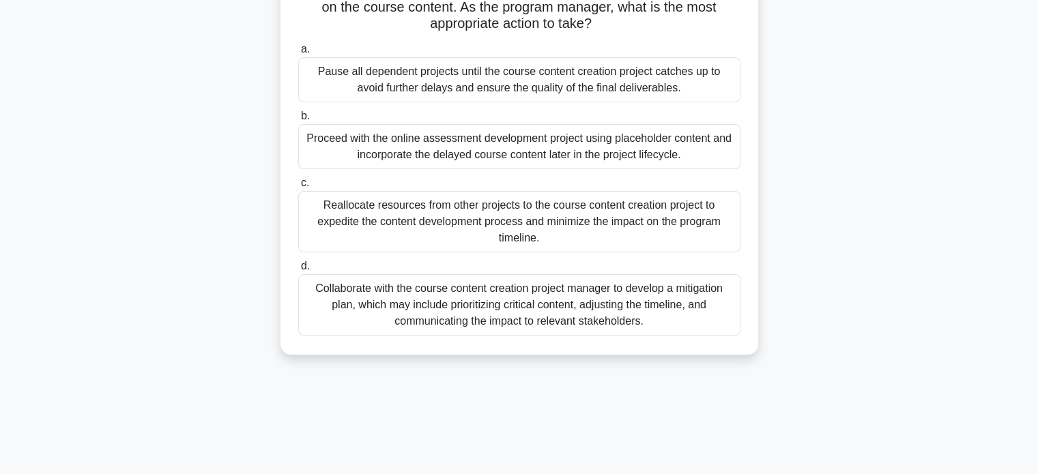
scroll to position [218, 0]
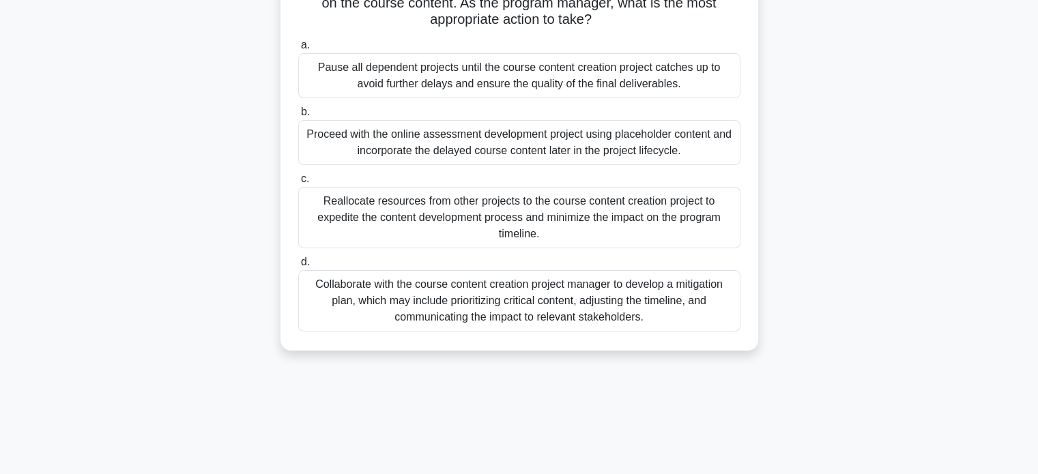
click at [660, 288] on div "Collaborate with the course content creation project manager to develop a mitig…" at bounding box center [519, 300] width 442 height 61
click at [298, 267] on input "d. Collaborate with the course content creation project manager to develop a mi…" at bounding box center [298, 262] width 0 height 9
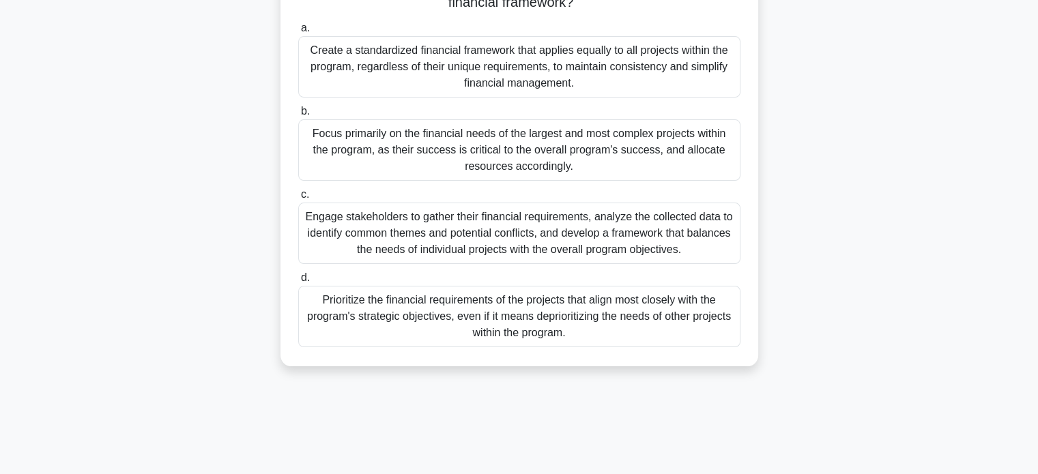
scroll to position [217, 0]
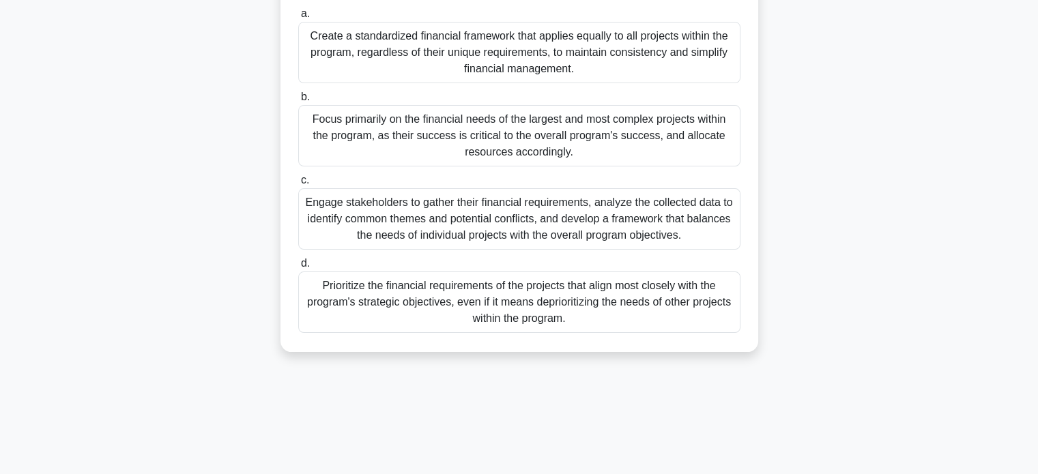
click at [704, 226] on div "Engage stakeholders to gather their financial requirements, analyze the collect…" at bounding box center [519, 218] width 442 height 61
click at [298, 185] on input "c. Engage stakeholders to gather their financial requirements, analyze the coll…" at bounding box center [298, 180] width 0 height 9
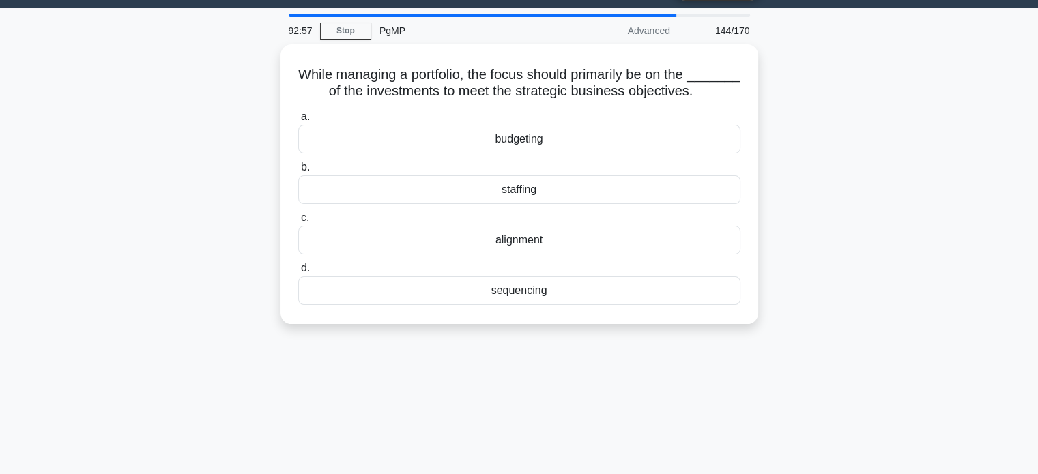
scroll to position [38, 0]
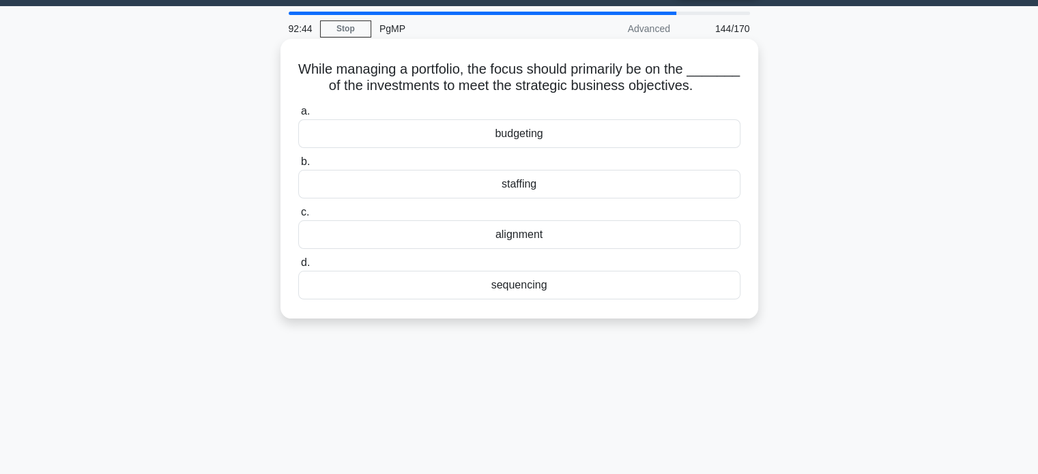
click at [583, 230] on div "alignment" at bounding box center [519, 234] width 442 height 29
click at [298, 217] on input "c. alignment" at bounding box center [298, 212] width 0 height 9
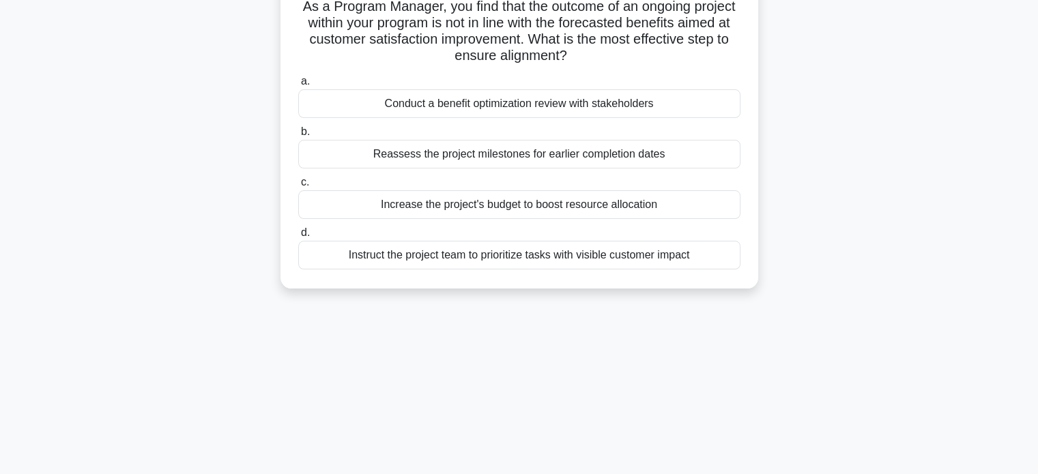
scroll to position [105, 0]
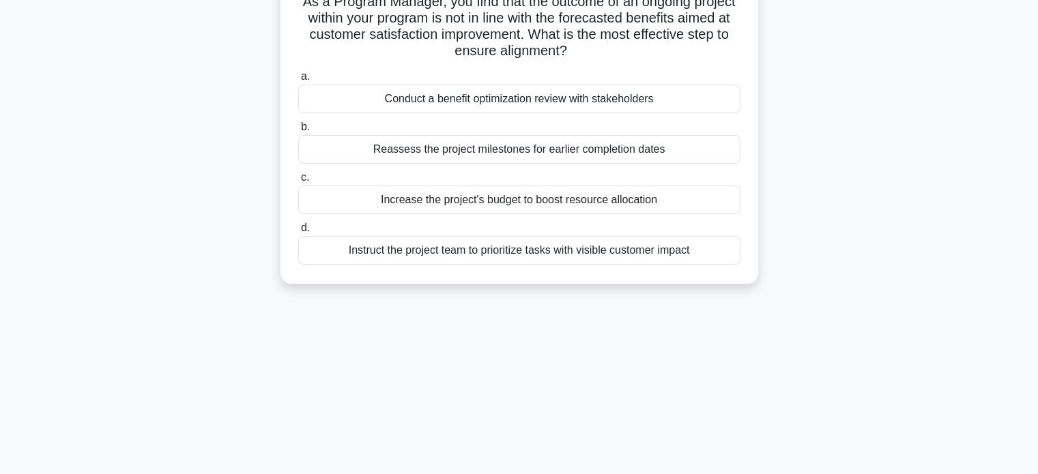
click at [696, 98] on div "Conduct a benefit optimization review with stakeholders" at bounding box center [519, 99] width 442 height 29
click at [298, 81] on input "a. Conduct a benefit optimization review with stakeholders" at bounding box center [298, 76] width 0 height 9
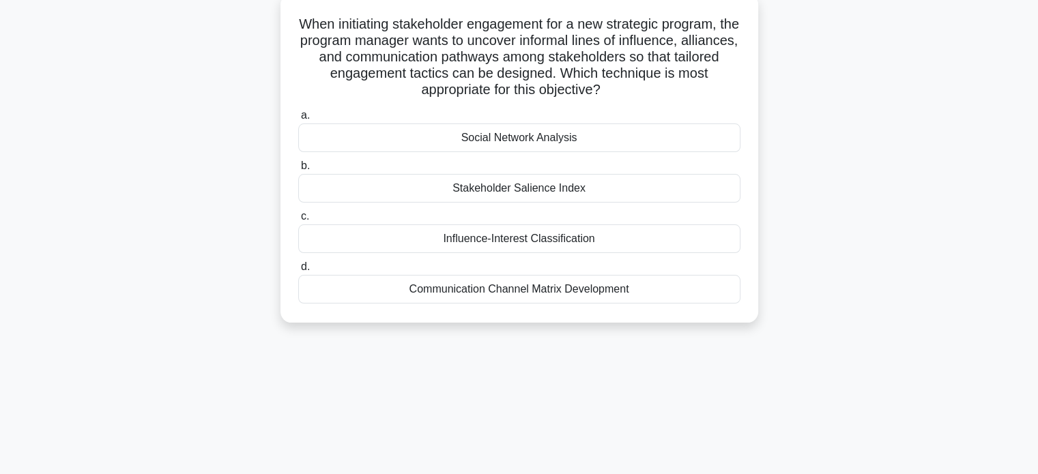
scroll to position [85, 0]
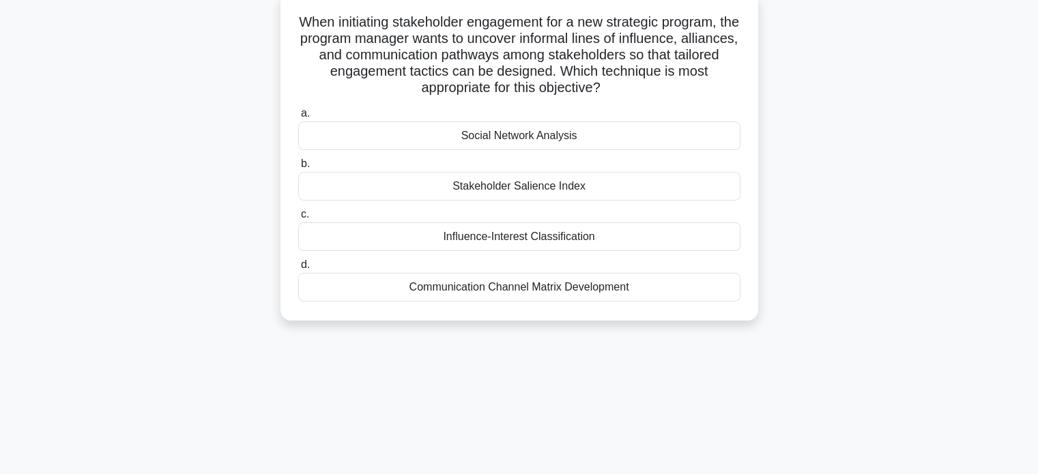
click at [602, 233] on div "Influence-Interest Classification" at bounding box center [519, 236] width 442 height 29
click at [298, 219] on input "c. Influence-Interest Classification" at bounding box center [298, 214] width 0 height 9
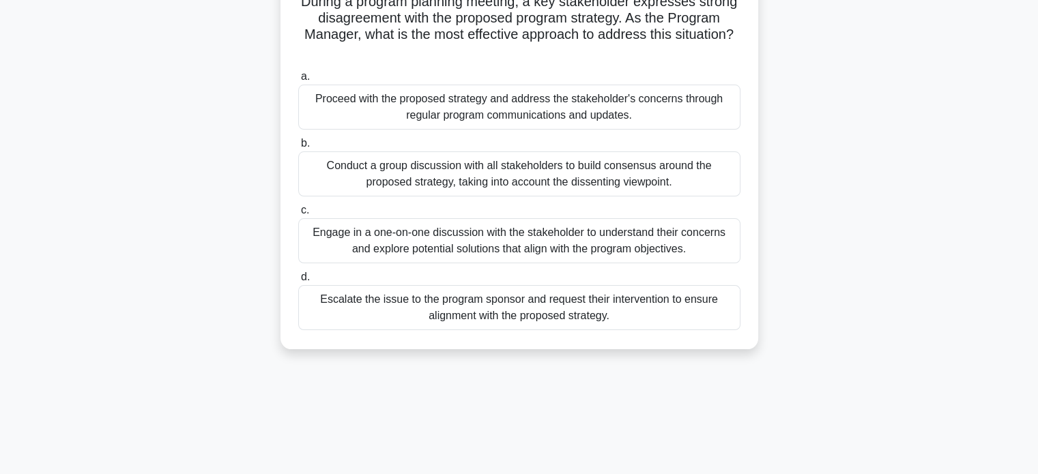
scroll to position [111, 0]
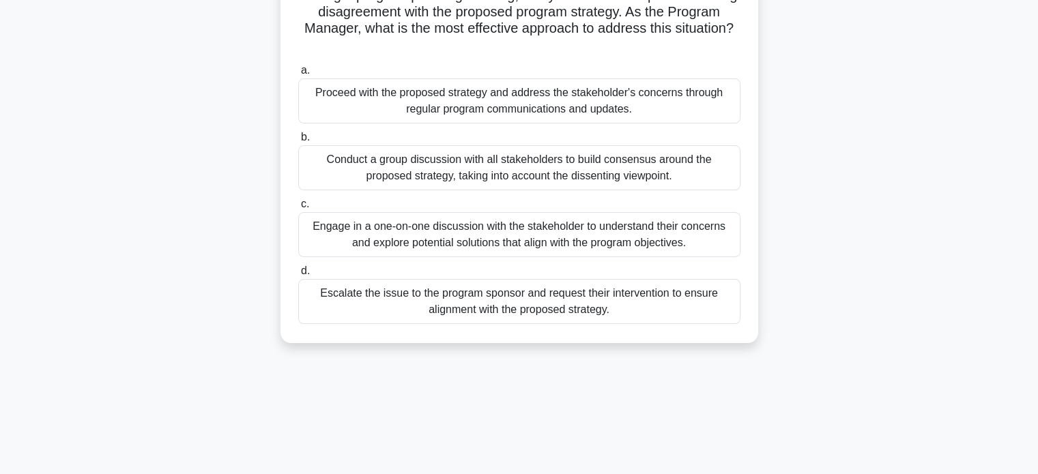
click at [687, 158] on div "Conduct a group discussion with all stakeholders to build consensus around the …" at bounding box center [519, 167] width 442 height 45
click at [298, 142] on input "b. Conduct a group discussion with all stakeholders to build consensus around t…" at bounding box center [298, 137] width 0 height 9
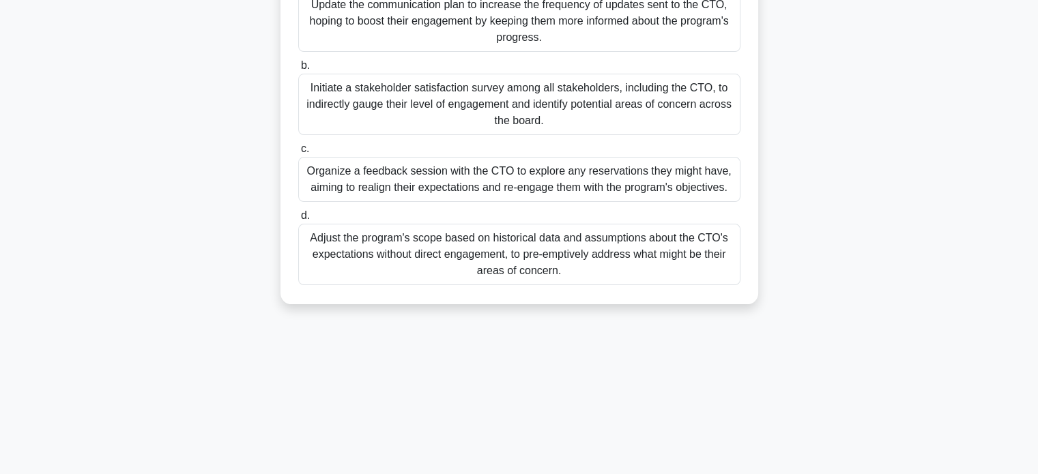
scroll to position [263, 0]
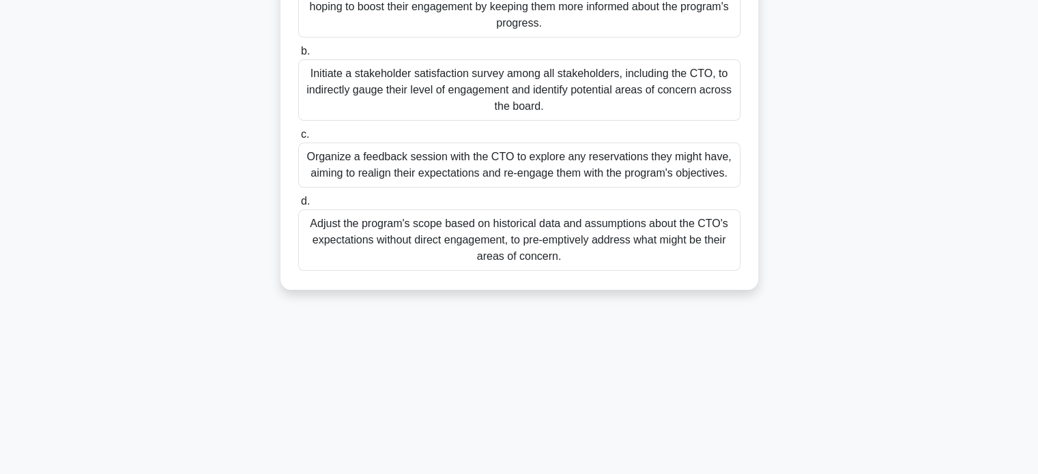
click at [677, 177] on div "Organize a feedback session with the CTO to explore any reservations they might…" at bounding box center [519, 165] width 442 height 45
click at [298, 139] on input "c. Organize a feedback session with the CTO to explore any reservations they mi…" at bounding box center [298, 134] width 0 height 9
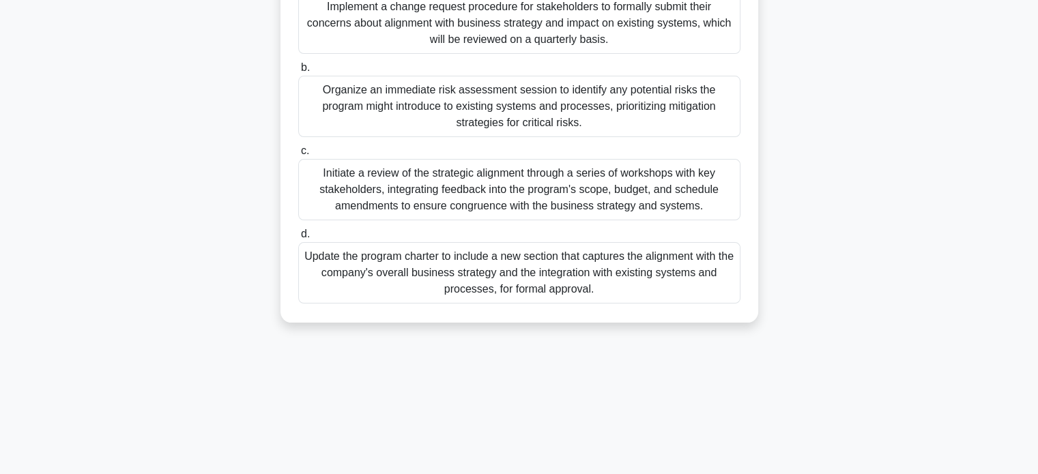
click at [671, 187] on div "Initiate a review of the strategic alignment through a series of workshops with…" at bounding box center [519, 189] width 442 height 61
click at [298, 156] on input "c. Initiate a review of the strategic alignment through a series of workshops w…" at bounding box center [298, 151] width 0 height 9
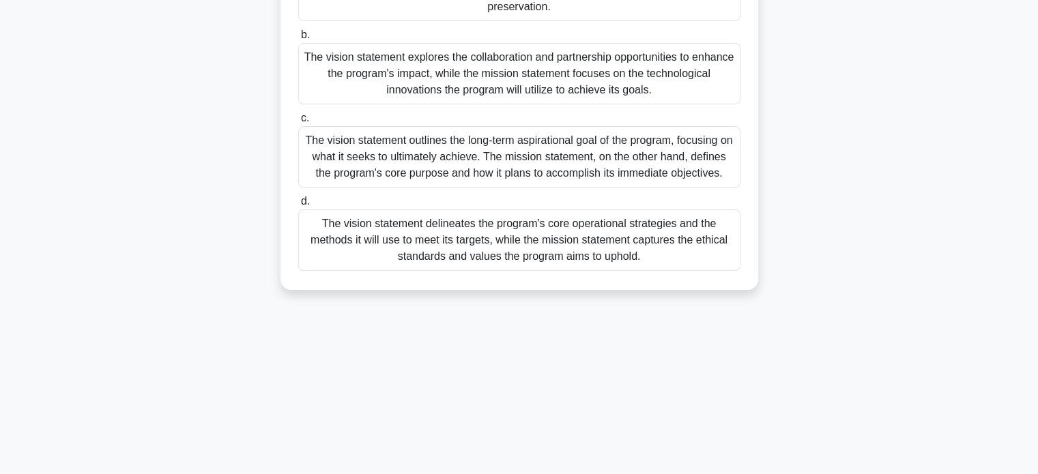
click at [661, 154] on div "The vision statement outlines the long-term aspirational goal of the program, f…" at bounding box center [519, 156] width 442 height 61
click at [298, 123] on input "c. The vision statement outlines the long-term aspirational goal of the program…" at bounding box center [298, 118] width 0 height 9
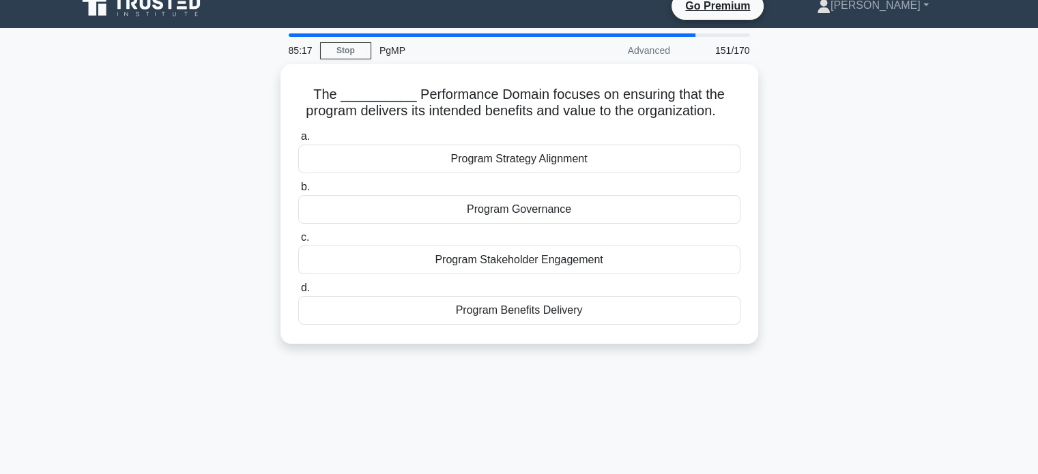
scroll to position [0, 0]
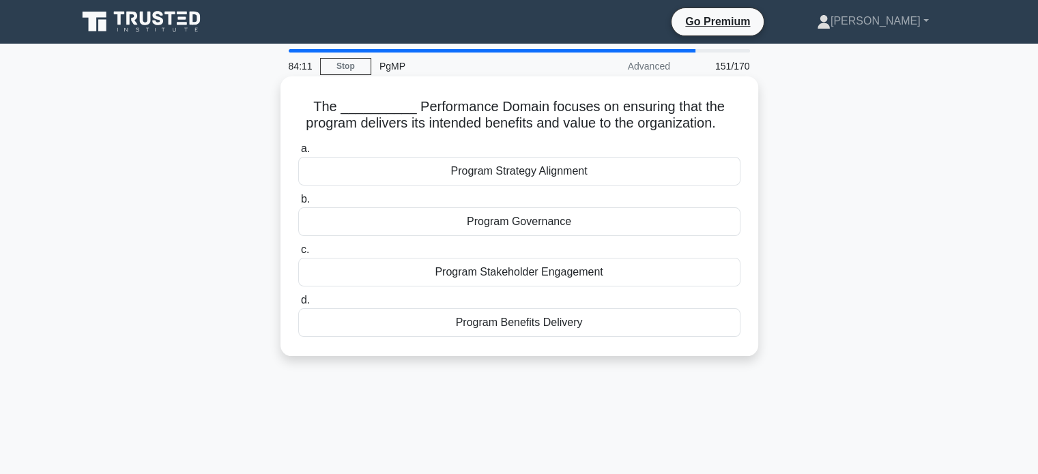
click at [648, 334] on div "Program Benefits Delivery" at bounding box center [519, 322] width 442 height 29
click at [298, 305] on input "d. Program Benefits Delivery" at bounding box center [298, 300] width 0 height 9
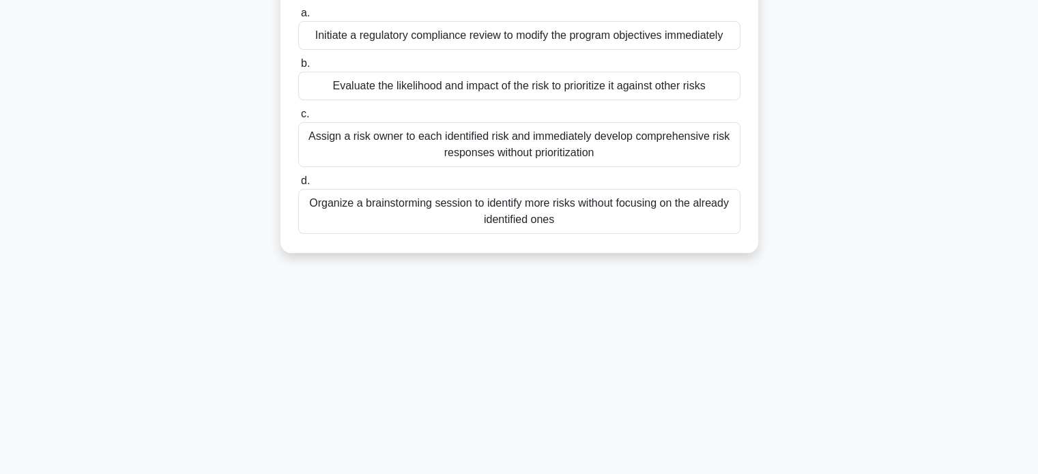
scroll to position [190, 0]
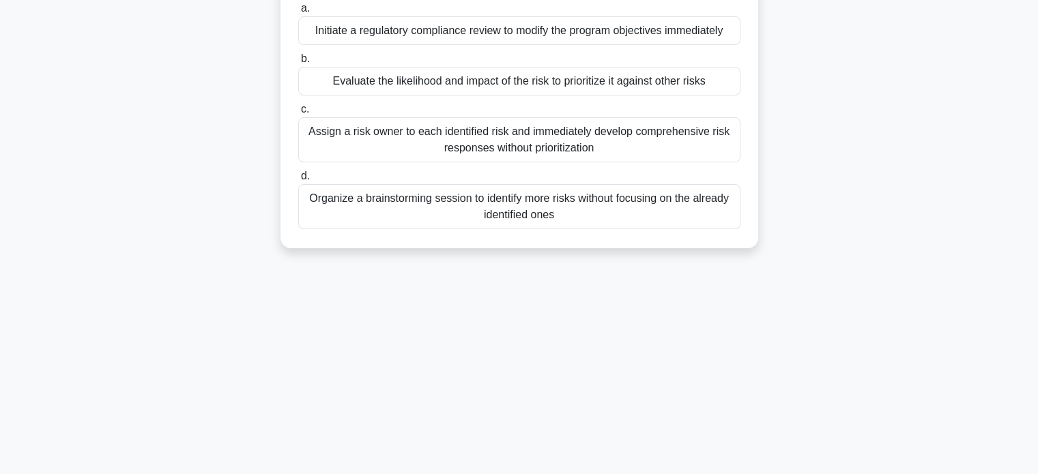
click at [573, 84] on div "Evaluate the likelihood and impact of the risk to prioritize it against other r…" at bounding box center [519, 81] width 442 height 29
click at [298, 63] on input "b. Evaluate the likelihood and impact of the risk to prioritize it against othe…" at bounding box center [298, 59] width 0 height 9
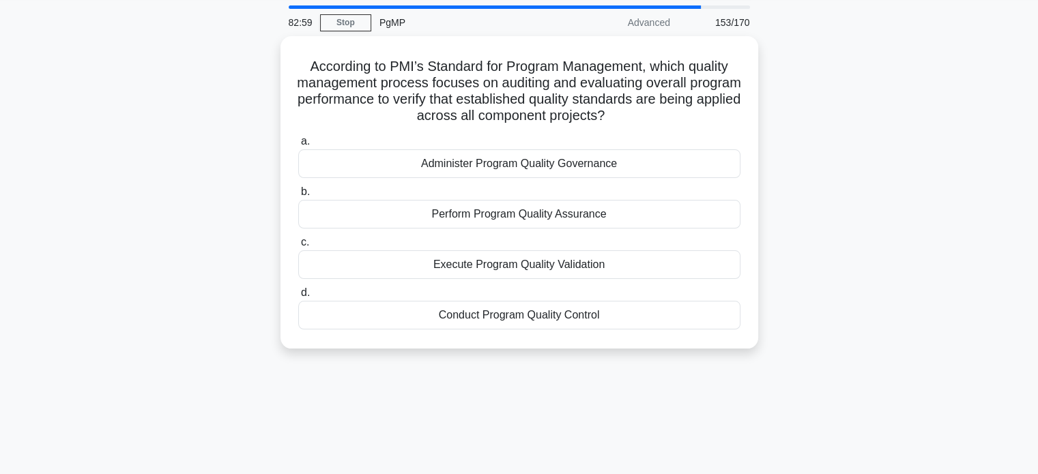
scroll to position [44, 0]
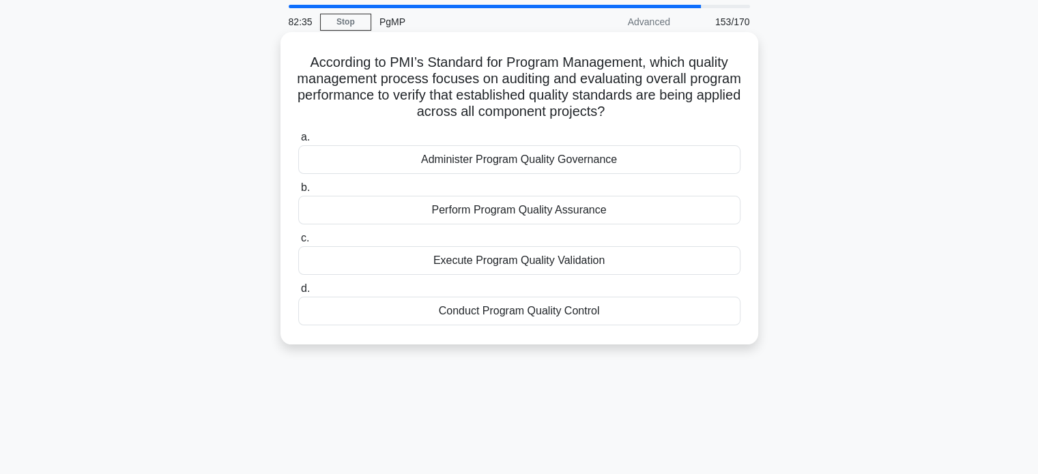
click at [668, 209] on div "Perform Program Quality Assurance" at bounding box center [519, 210] width 442 height 29
click at [298, 192] on input "b. Perform Program Quality Assurance" at bounding box center [298, 188] width 0 height 9
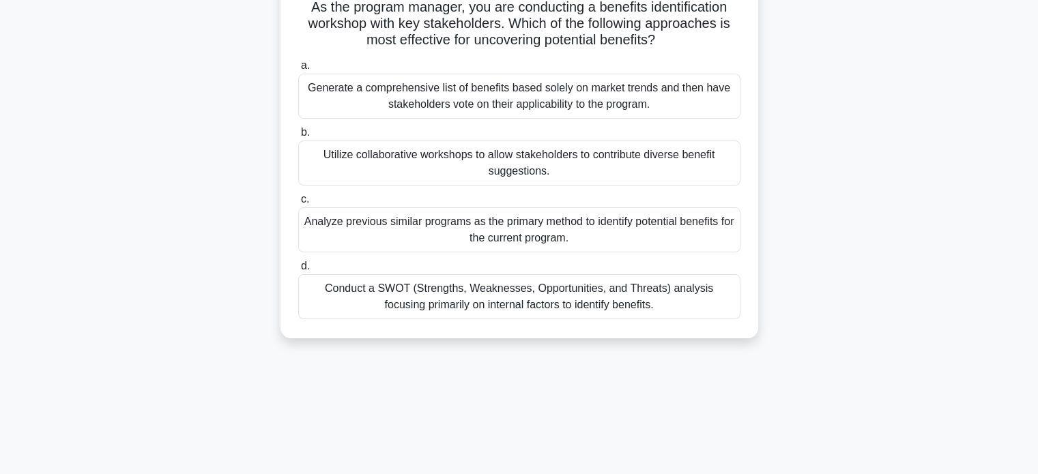
scroll to position [115, 0]
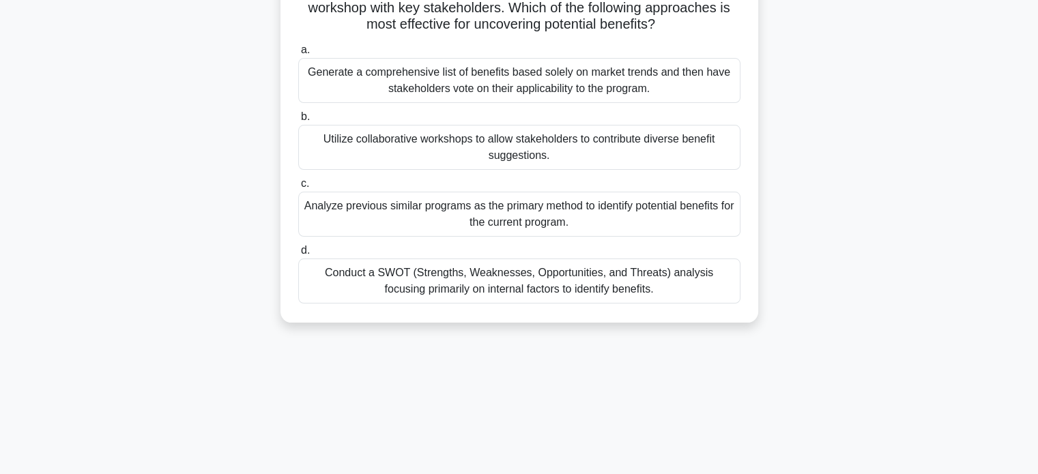
click at [700, 133] on div "Utilize collaborative workshops to allow stakeholders to contribute diverse ben…" at bounding box center [519, 147] width 442 height 45
click at [298, 121] on input "b. Utilize collaborative workshops to allow stakeholders to contribute diverse …" at bounding box center [298, 117] width 0 height 9
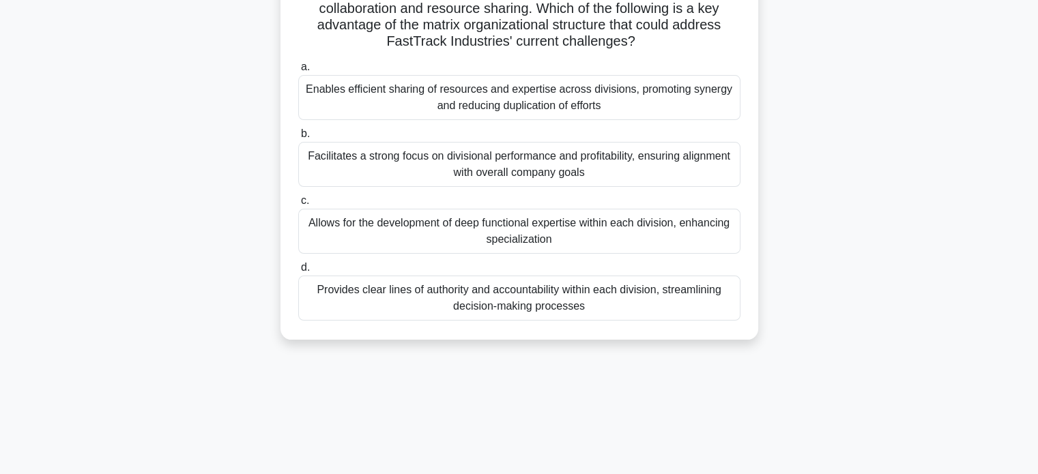
scroll to position [220, 0]
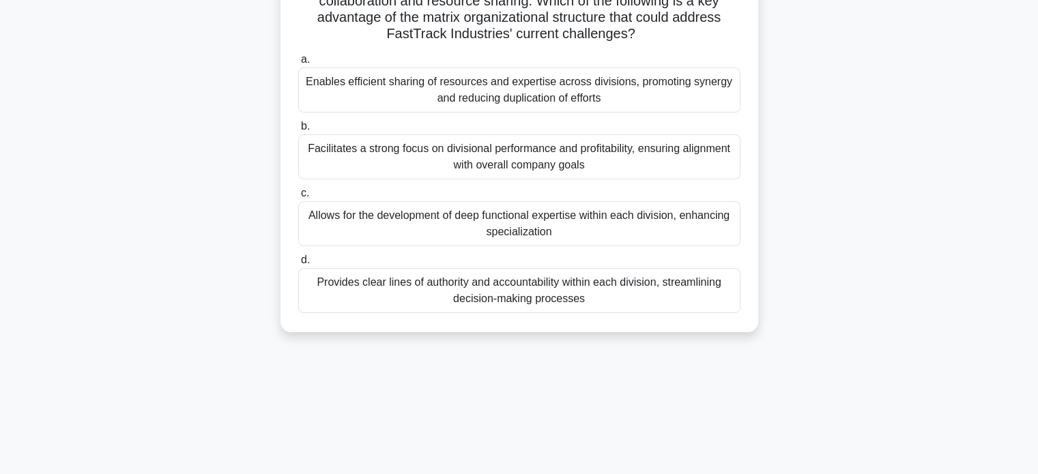
click at [652, 76] on div "Enables efficient sharing of resources and expertise across divisions, promotin…" at bounding box center [519, 90] width 442 height 45
click at [298, 64] on input "a. Enables efficient sharing of resources and expertise across divisions, promo…" at bounding box center [298, 59] width 0 height 9
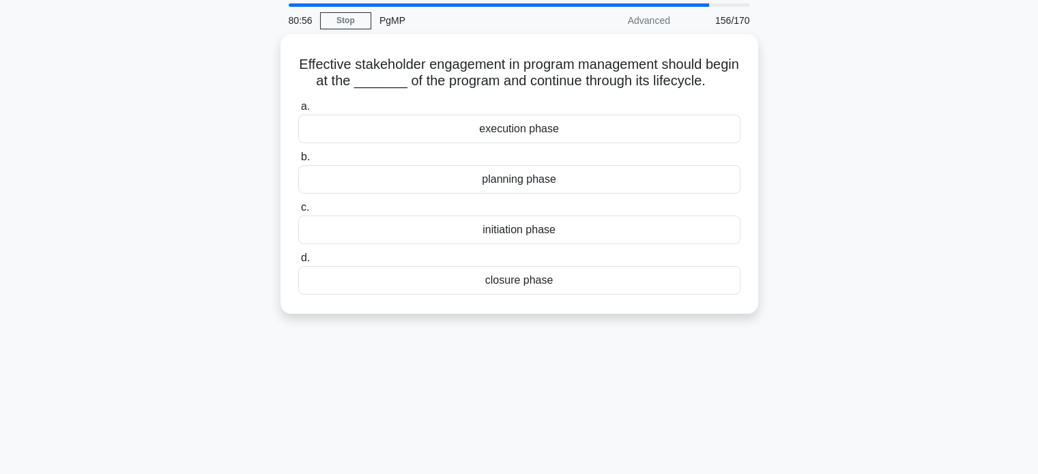
scroll to position [48, 0]
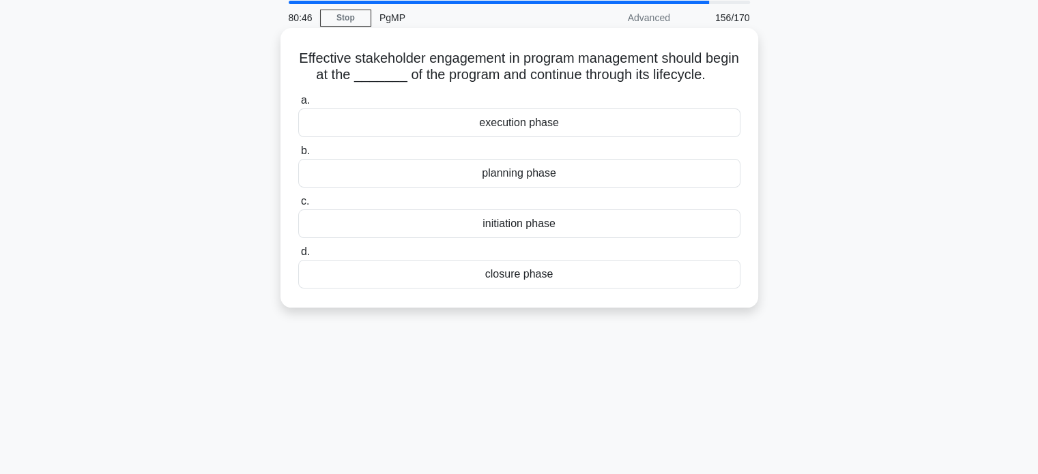
click at [672, 238] on div "initiation phase" at bounding box center [519, 224] width 442 height 29
click at [298, 206] on input "c. initiation phase" at bounding box center [298, 201] width 0 height 9
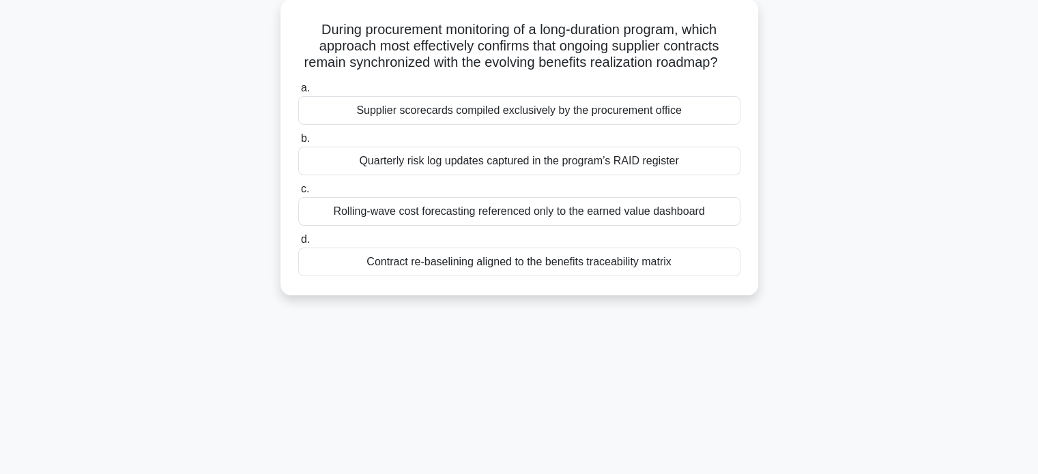
scroll to position [86, 0]
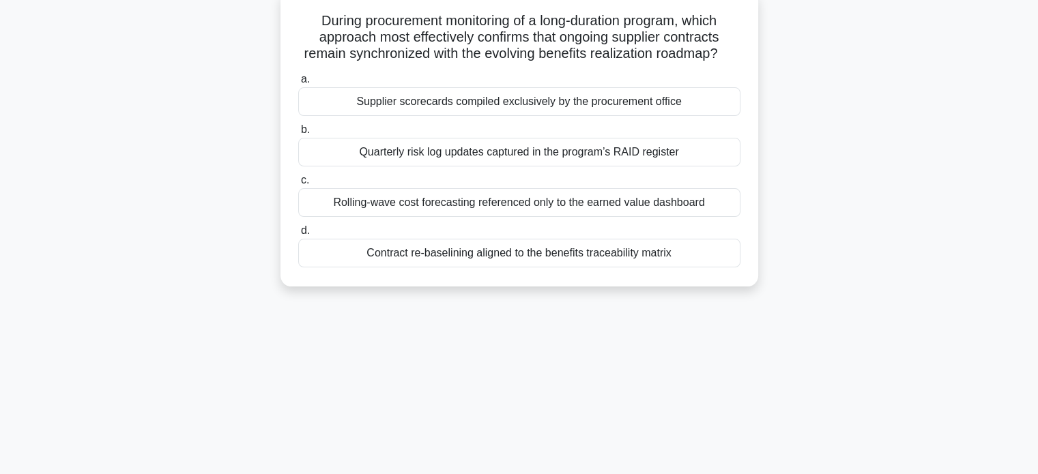
click at [558, 116] on div "Supplier scorecards compiled exclusively by the procurement office" at bounding box center [519, 101] width 442 height 29
click at [298, 84] on input "a. Supplier scorecards compiled exclusively by the procurement office" at bounding box center [298, 79] width 0 height 9
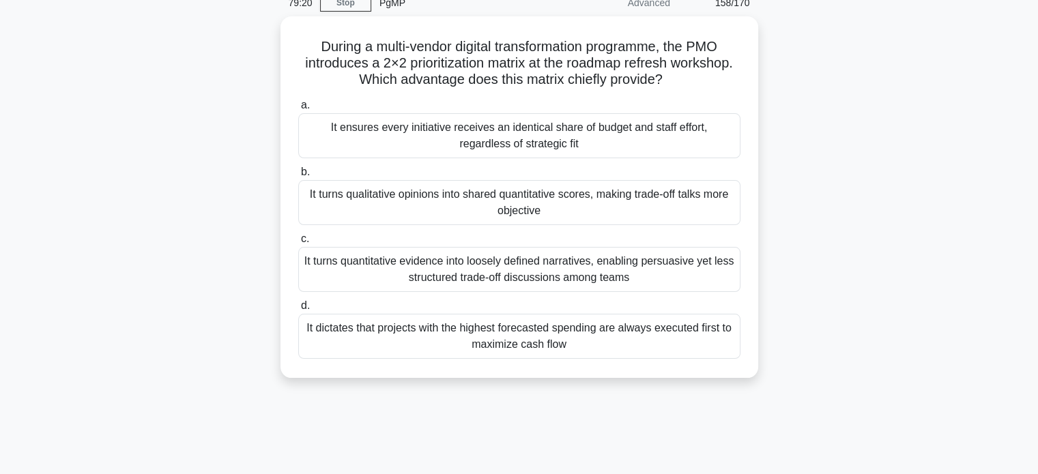
scroll to position [64, 0]
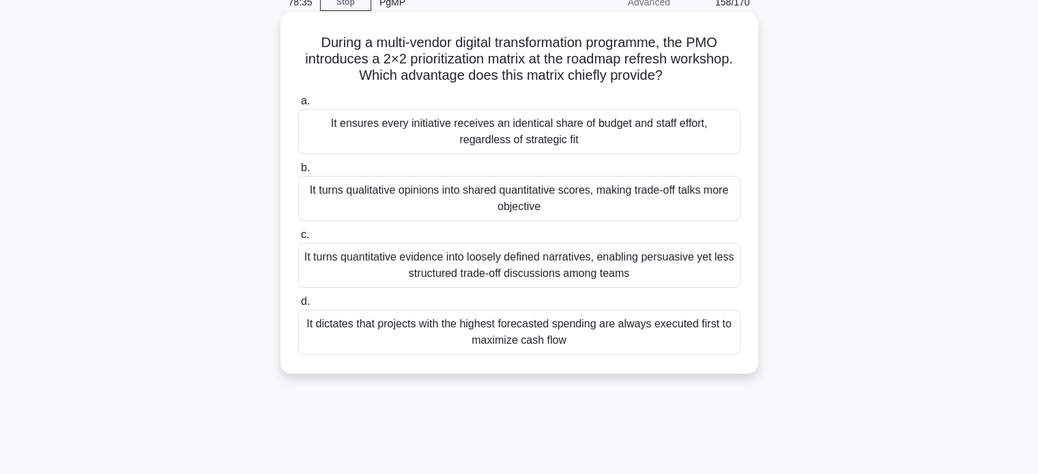
click at [614, 187] on div "It turns qualitative opinions into shared quantitative scores, making trade-off…" at bounding box center [519, 198] width 442 height 45
click at [298, 173] on input "b. It turns qualitative opinions into shared quantitative scores, making trade-…" at bounding box center [298, 168] width 0 height 9
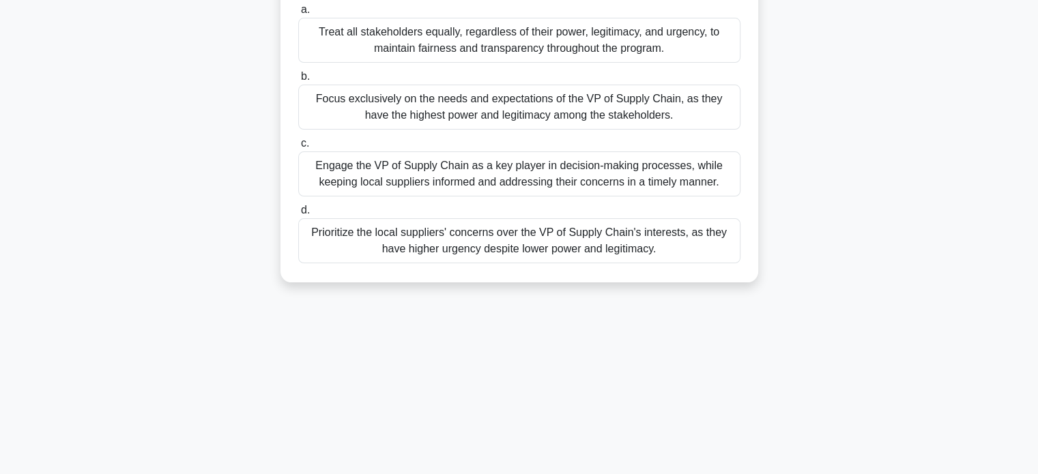
scroll to position [260, 0]
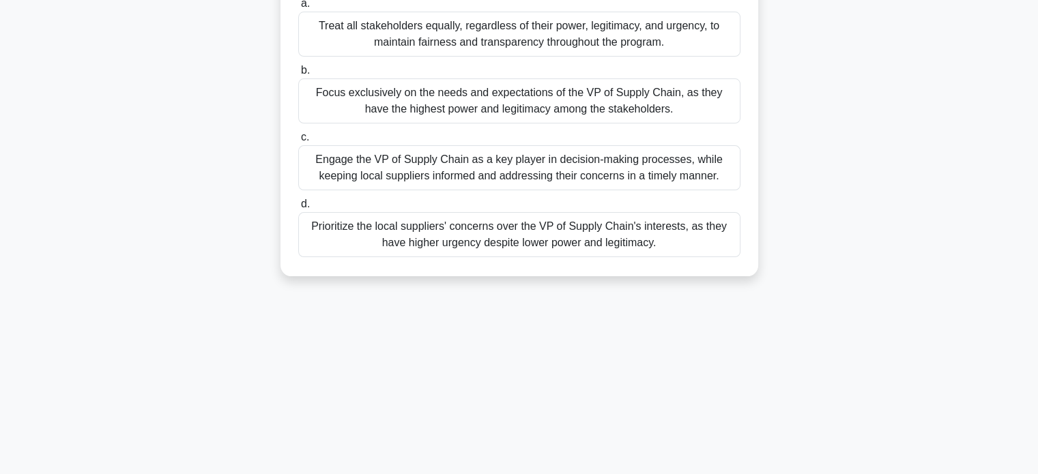
click at [652, 164] on div "Engage the VP of Supply Chain as a key player in decision-making processes, whi…" at bounding box center [519, 167] width 442 height 45
click at [298, 142] on input "c. Engage the VP of Supply Chain as a key player in decision-making processes, …" at bounding box center [298, 137] width 0 height 9
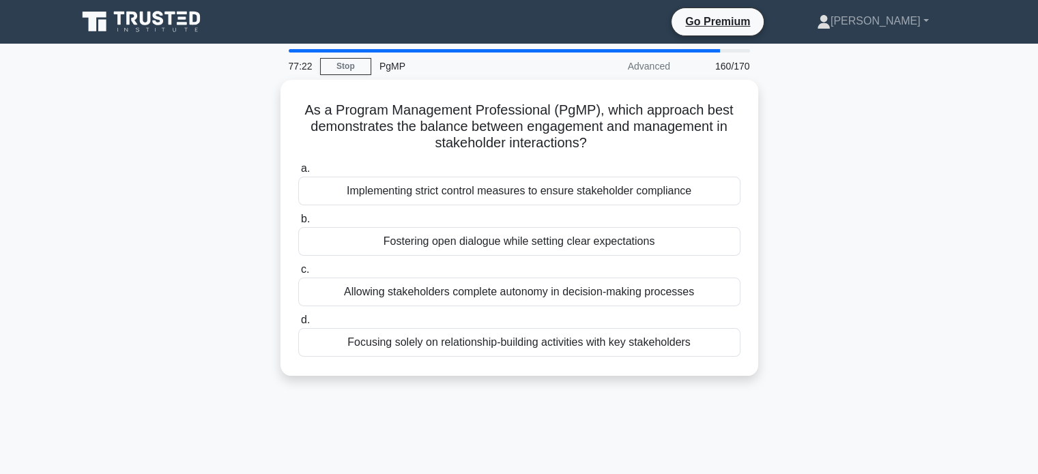
scroll to position [0, 0]
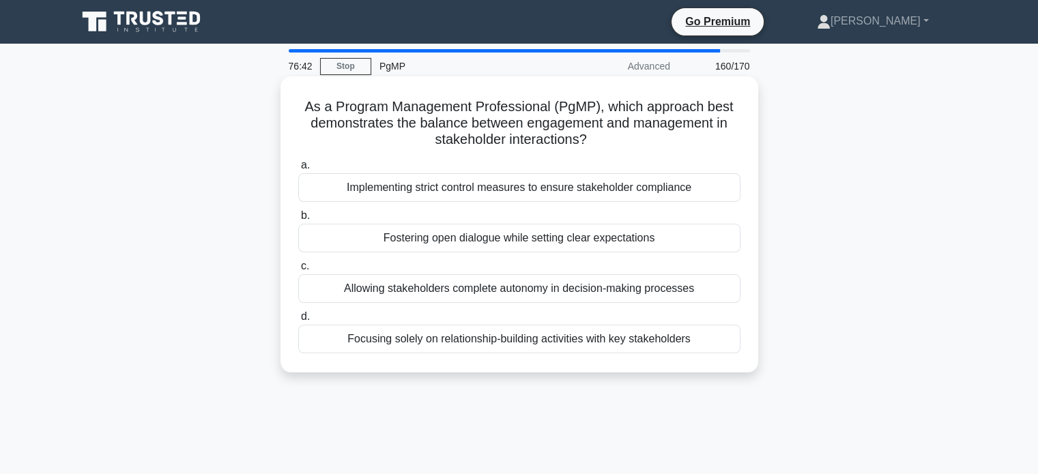
click at [564, 245] on div "Fostering open dialogue while setting clear expectations" at bounding box center [519, 238] width 442 height 29
click at [298, 220] on input "b. Fostering open dialogue while setting clear expectations" at bounding box center [298, 216] width 0 height 9
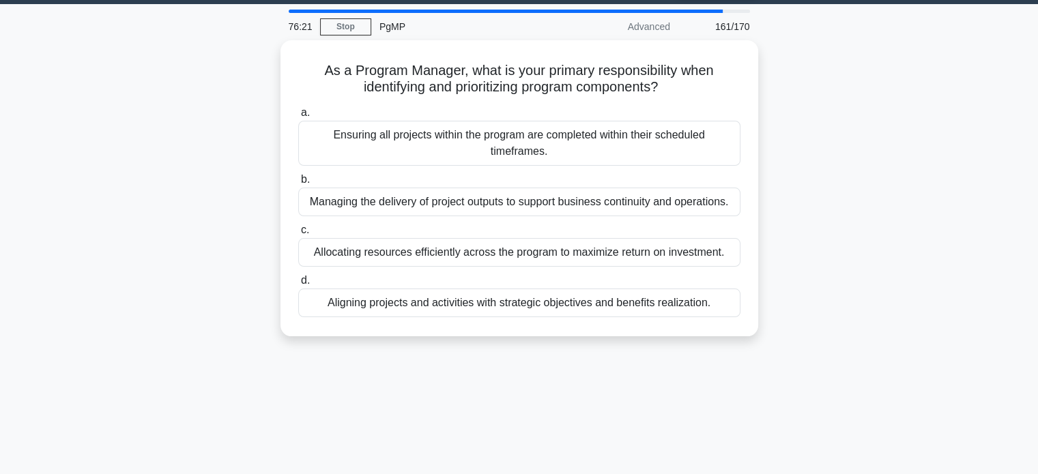
scroll to position [42, 0]
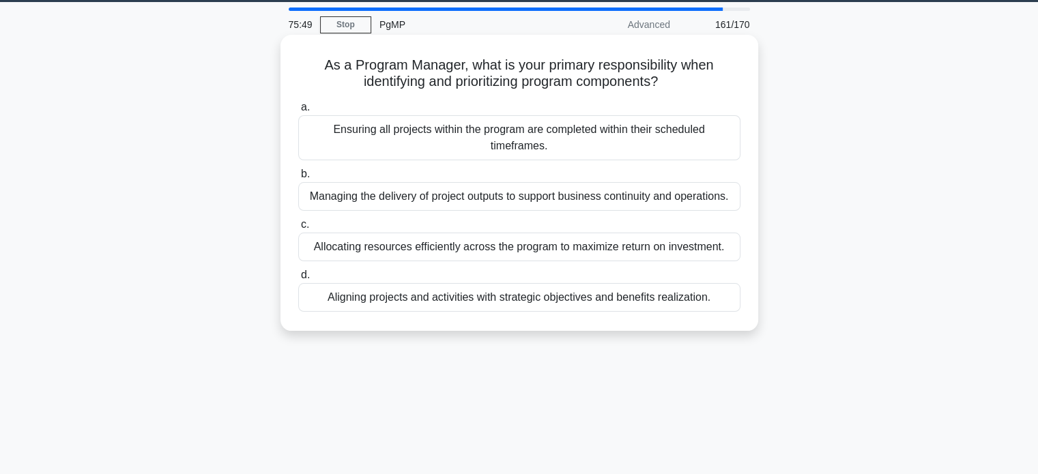
click at [665, 296] on div "Aligning projects and activities with strategic objectives and benefits realiza…" at bounding box center [519, 297] width 442 height 29
click at [298, 280] on input "d. Aligning projects and activities with strategic objectives and benefits real…" at bounding box center [298, 275] width 0 height 9
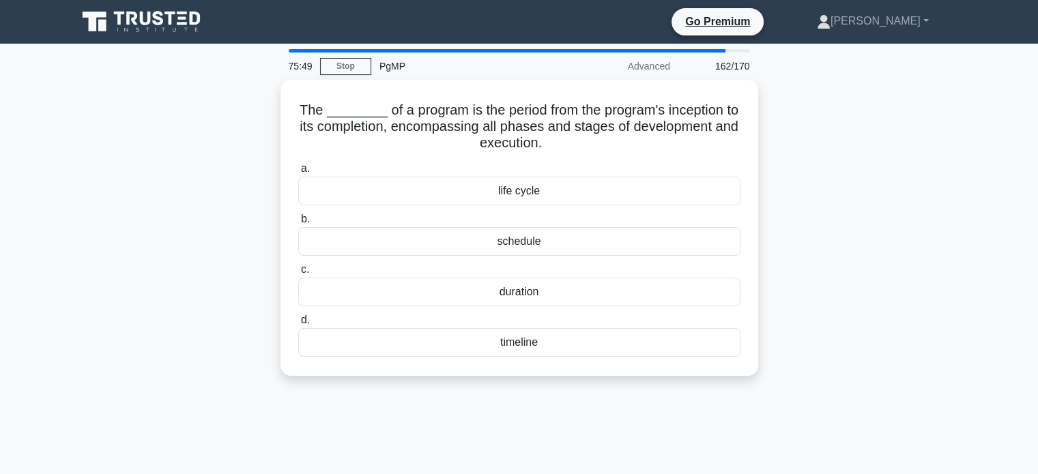
scroll to position [0, 0]
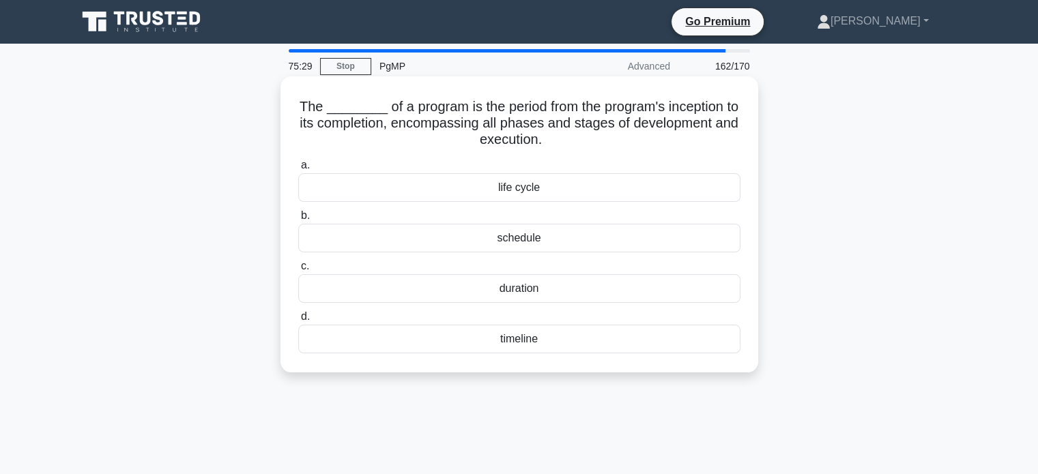
click at [650, 187] on div "life cycle" at bounding box center [519, 187] width 442 height 29
click at [298, 170] on input "a. life cycle" at bounding box center [298, 165] width 0 height 9
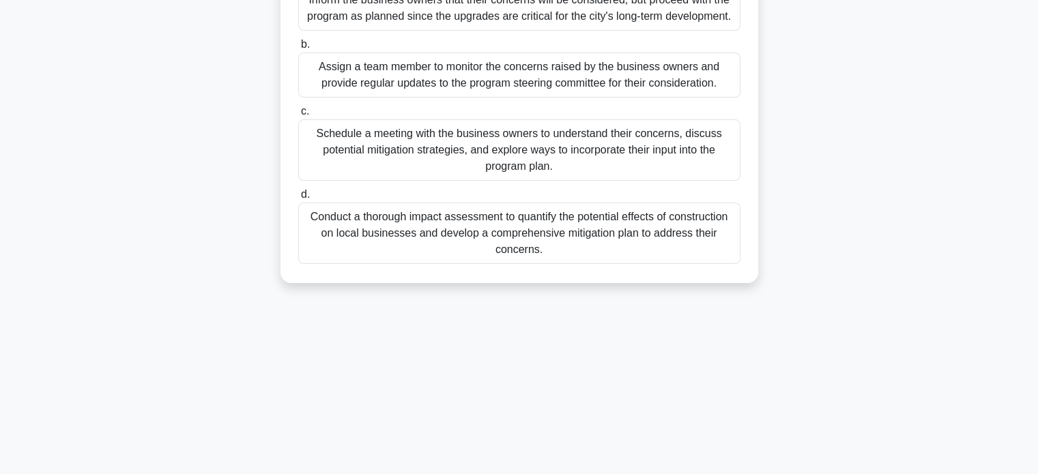
scroll to position [263, 0]
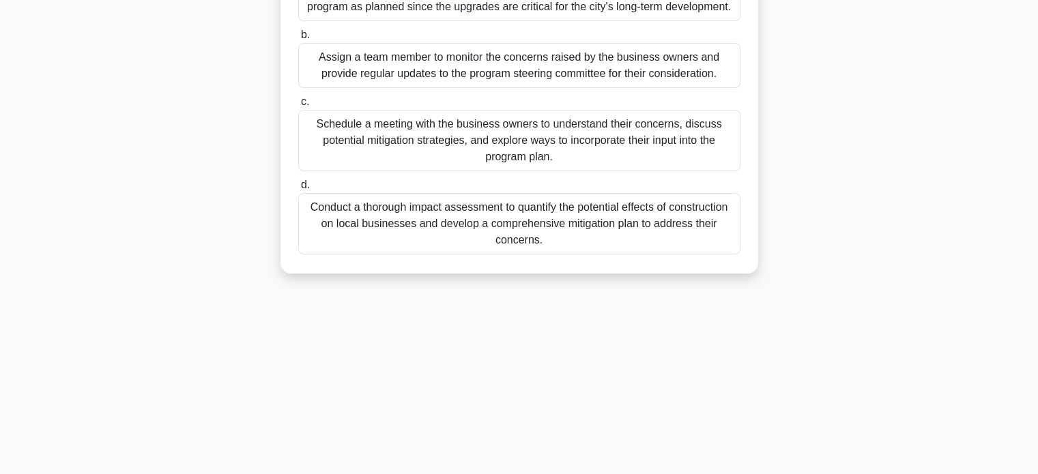
click at [677, 141] on div "Schedule a meeting with the business owners to understand their concerns, discu…" at bounding box center [519, 140] width 442 height 61
click at [298, 106] on input "c. Schedule a meeting with the business owners to understand their concerns, di…" at bounding box center [298, 102] width 0 height 9
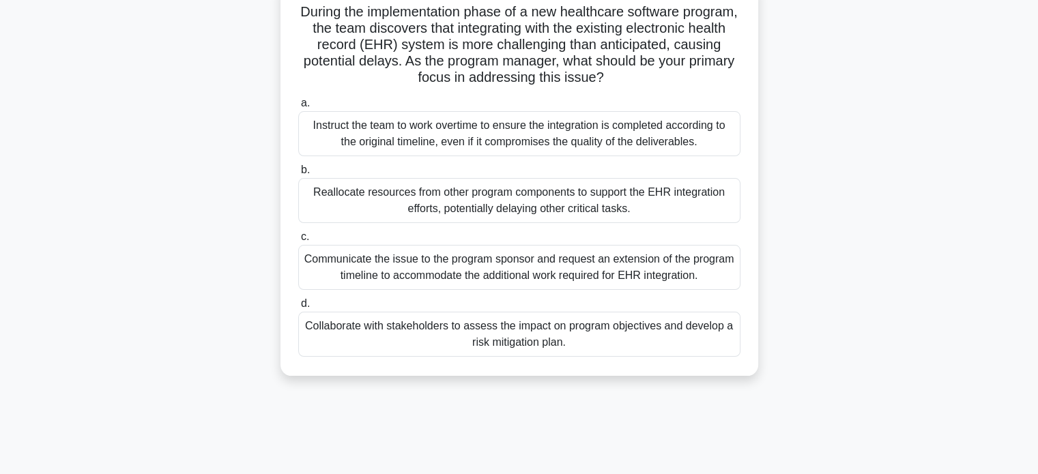
scroll to position [100, 0]
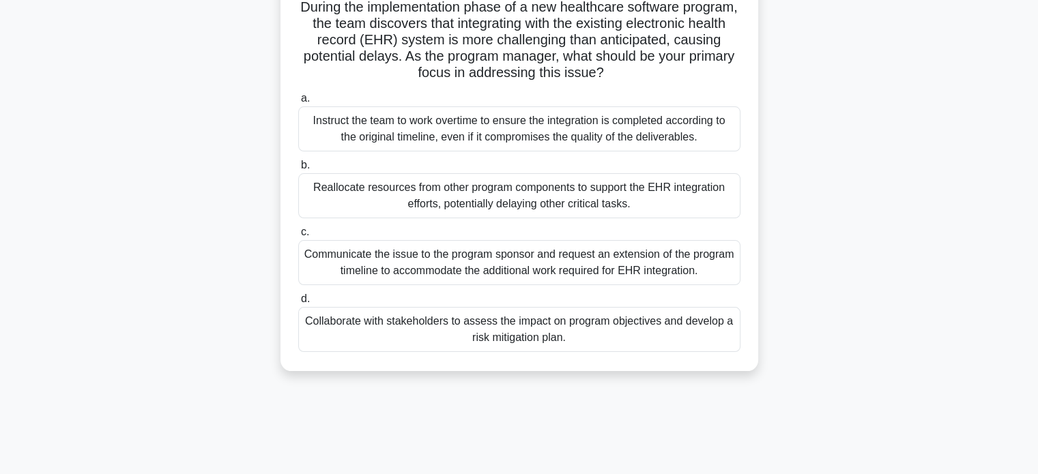
click at [692, 321] on div "Collaborate with stakeholders to assess the impact on program objectives and de…" at bounding box center [519, 329] width 442 height 45
click at [298, 304] on input "d. Collaborate with stakeholders to assess the impact on program objectives and…" at bounding box center [298, 299] width 0 height 9
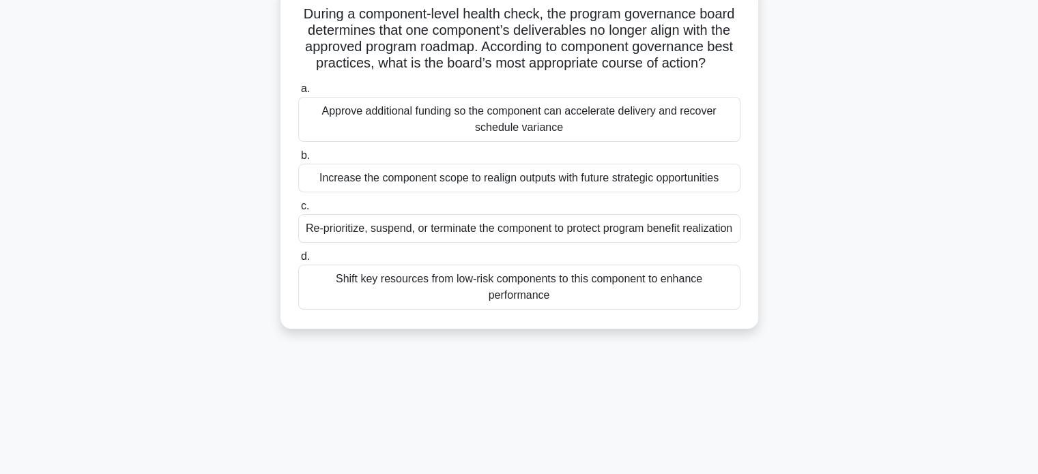
scroll to position [102, 0]
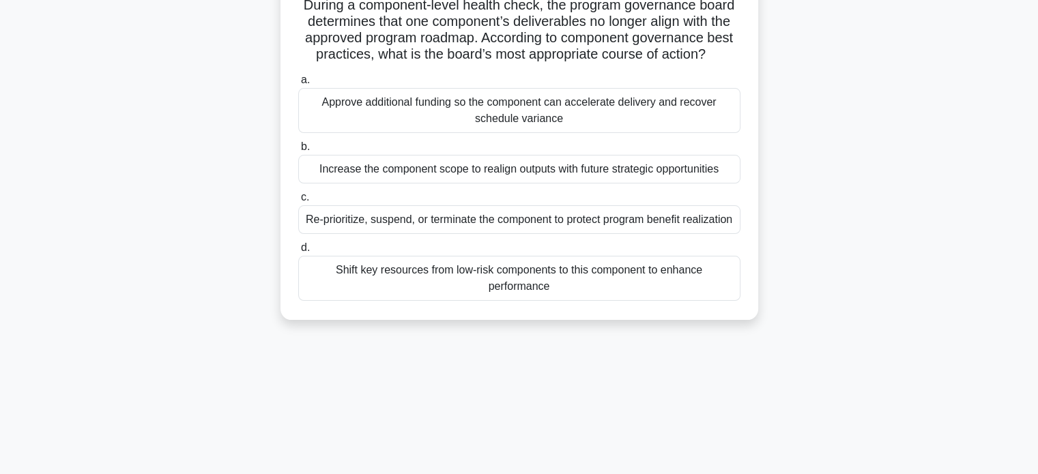
click at [667, 220] on div "Re-prioritize, suspend, or terminate the component to protect program benefit r…" at bounding box center [519, 219] width 442 height 29
click at [298, 202] on input "c. Re-prioritize, suspend, or terminate the component to protect program benefi…" at bounding box center [298, 197] width 0 height 9
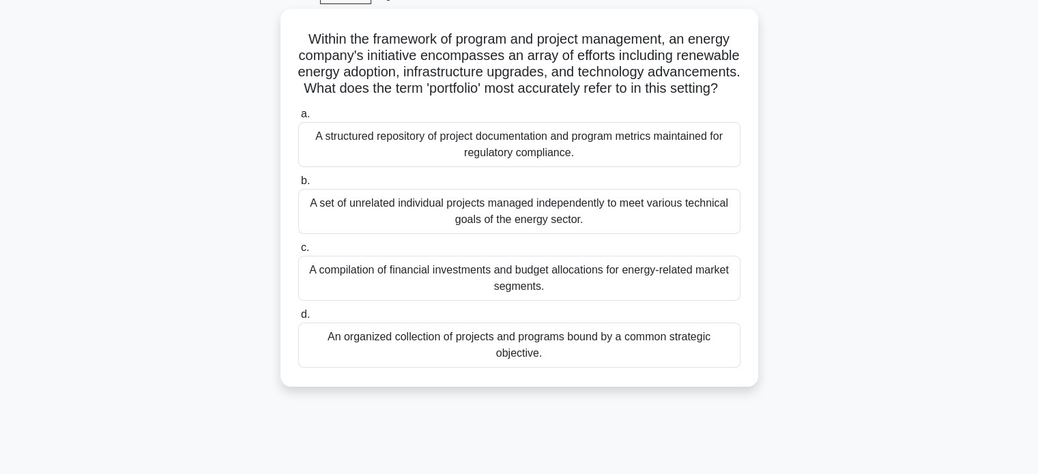
scroll to position [74, 0]
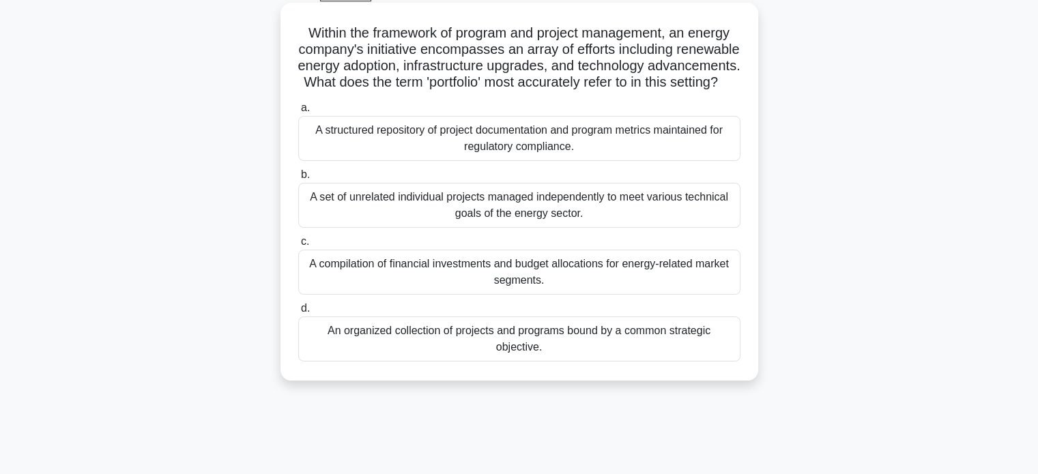
click at [706, 352] on div "An organized collection of projects and programs bound by a common strategic ob…" at bounding box center [519, 339] width 442 height 45
click at [298, 313] on input "d. An organized collection of projects and programs bound by a common strategic…" at bounding box center [298, 308] width 0 height 9
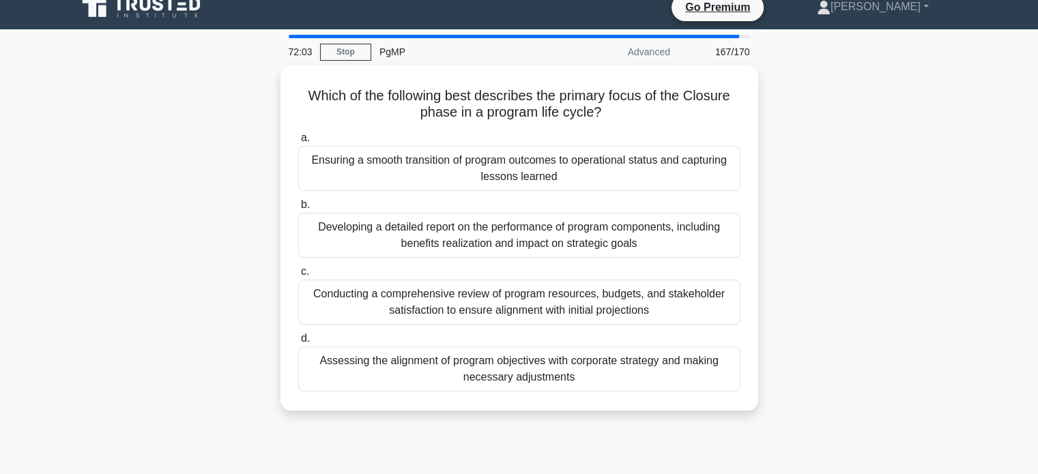
scroll to position [0, 0]
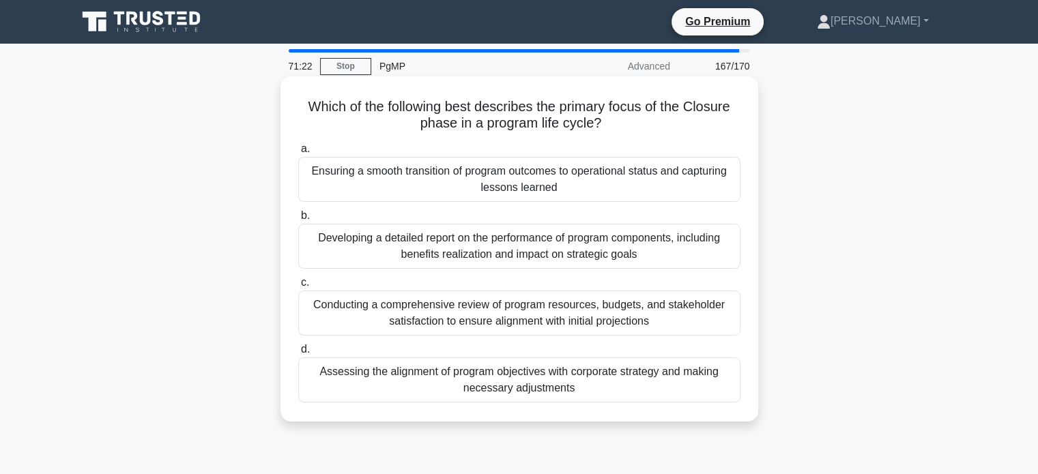
click at [681, 197] on div "Ensuring a smooth transition of program outcomes to operational status and capt…" at bounding box center [519, 179] width 442 height 45
click at [298, 154] on input "a. Ensuring a smooth transition of program outcomes to operational status and c…" at bounding box center [298, 149] width 0 height 9
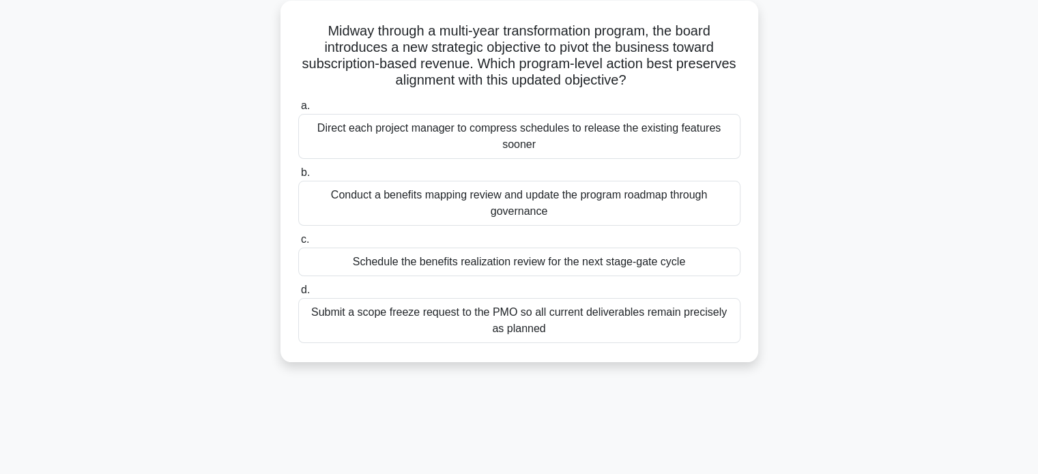
scroll to position [81, 0]
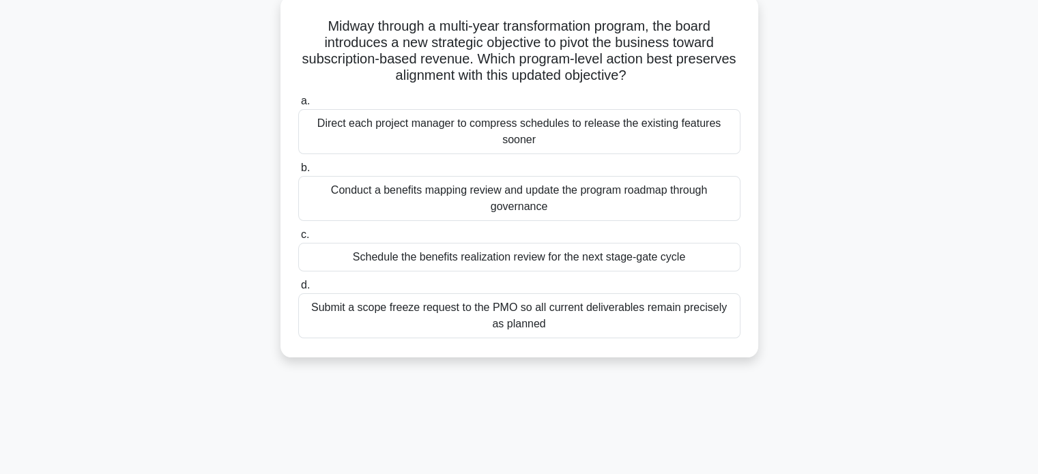
click at [694, 204] on div "Conduct a benefits mapping review and update the program roadmap through govern…" at bounding box center [519, 198] width 442 height 45
click at [298, 173] on input "b. Conduct a benefits mapping review and update the program roadmap through gov…" at bounding box center [298, 168] width 0 height 9
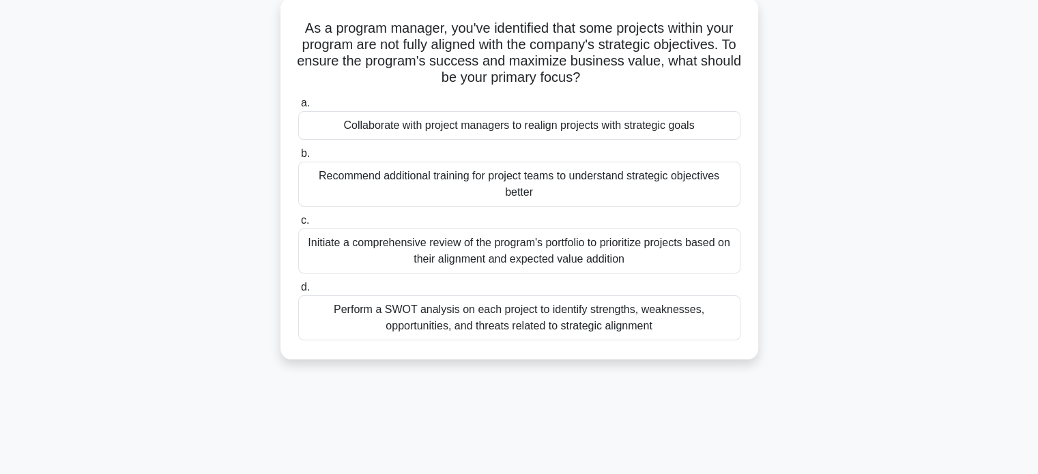
scroll to position [87, 0]
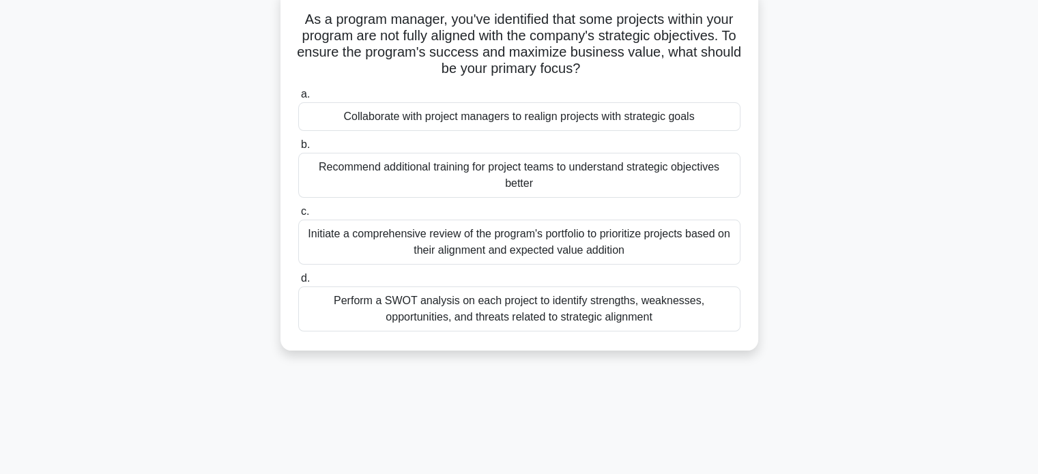
click at [589, 119] on div "Collaborate with project managers to realign projects with strategic goals" at bounding box center [519, 116] width 442 height 29
click at [298, 99] on input "a. Collaborate with project managers to realign projects with strategic goals" at bounding box center [298, 94] width 0 height 9
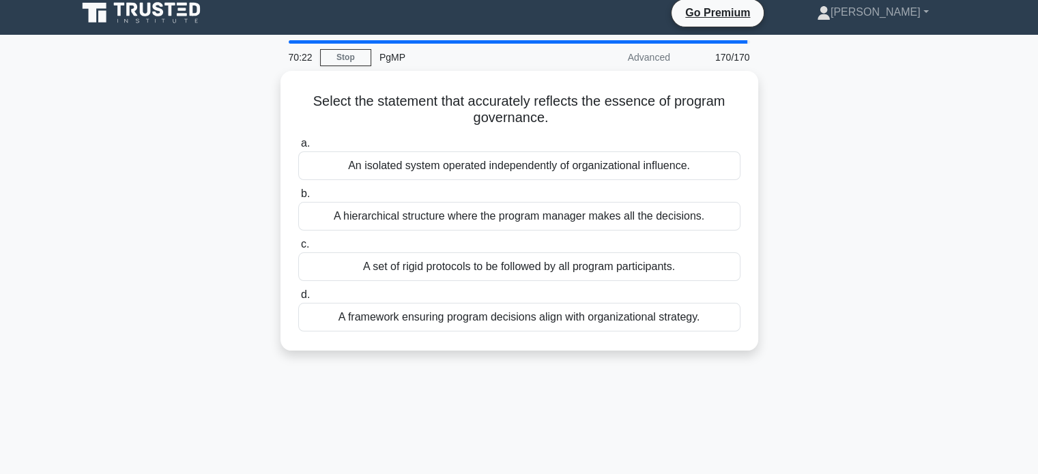
scroll to position [0, 0]
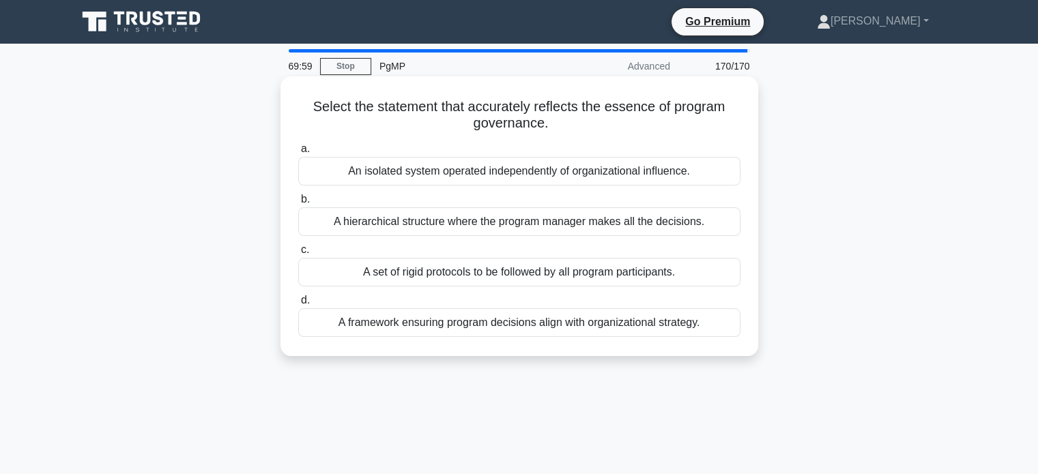
click at [624, 329] on div "A framework ensuring program decisions align with organizational strategy." at bounding box center [519, 322] width 442 height 29
click at [298, 305] on input "d. A framework ensuring program decisions align with organizational strategy." at bounding box center [298, 300] width 0 height 9
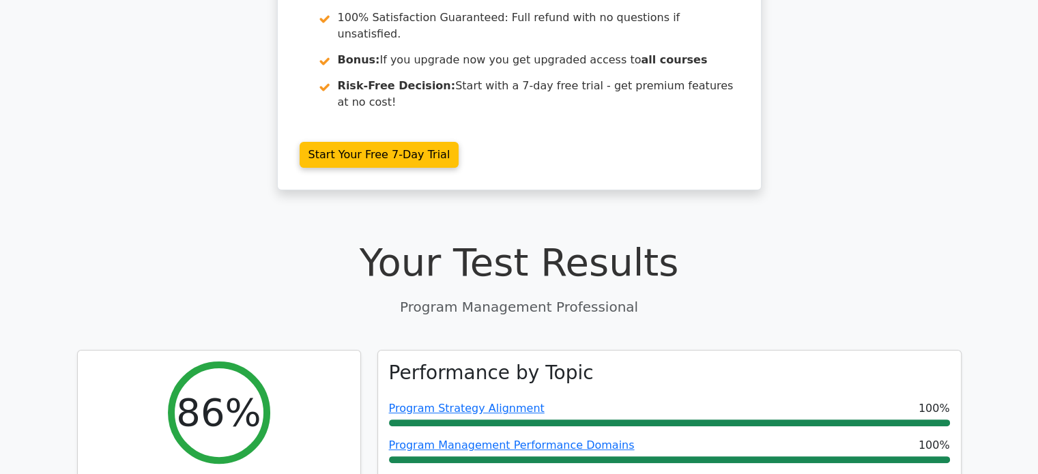
scroll to position [355, 0]
